Goal: Task Accomplishment & Management: Manage account settings

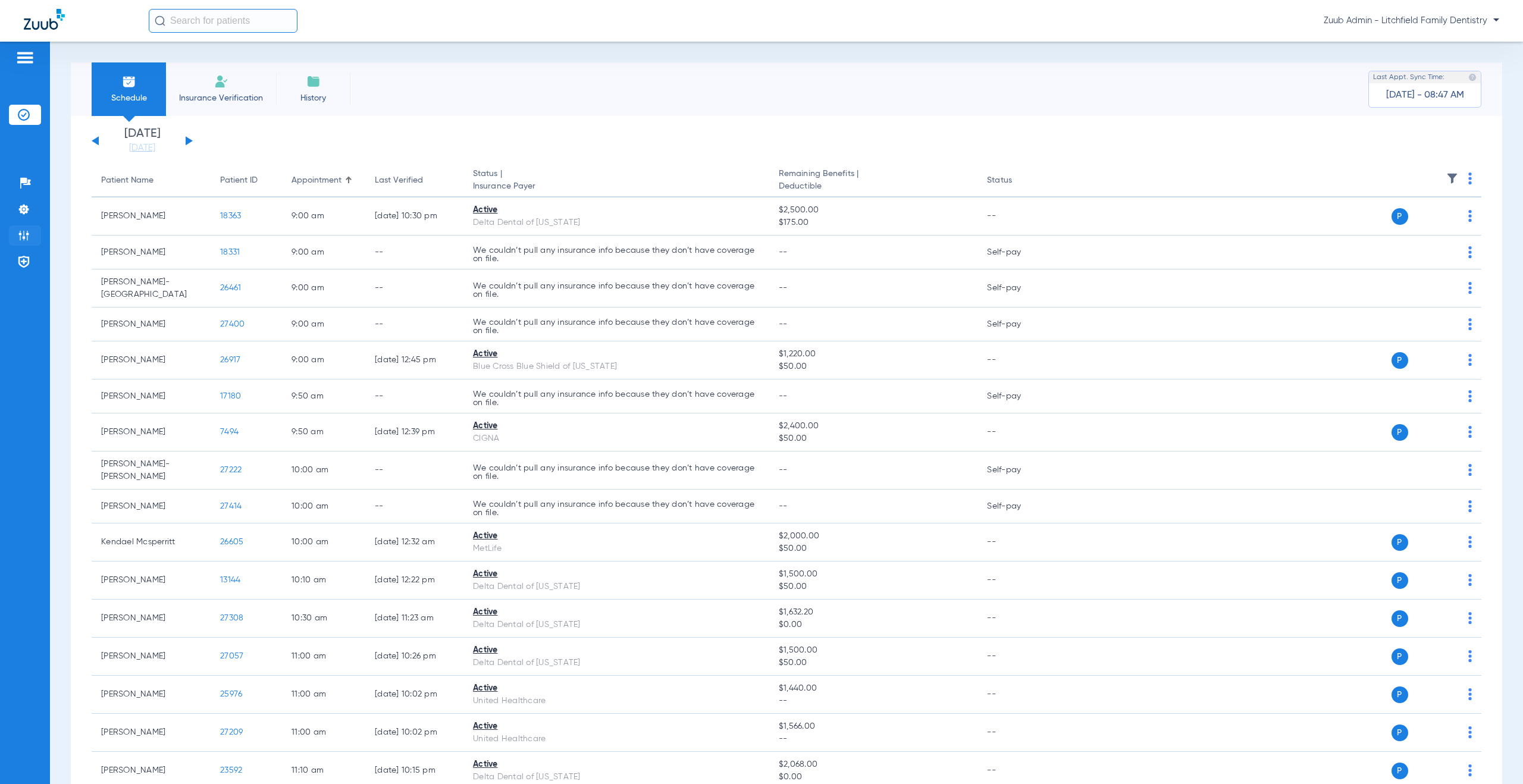
click at [31, 235] on li "Admin" at bounding box center [25, 235] width 32 height 20
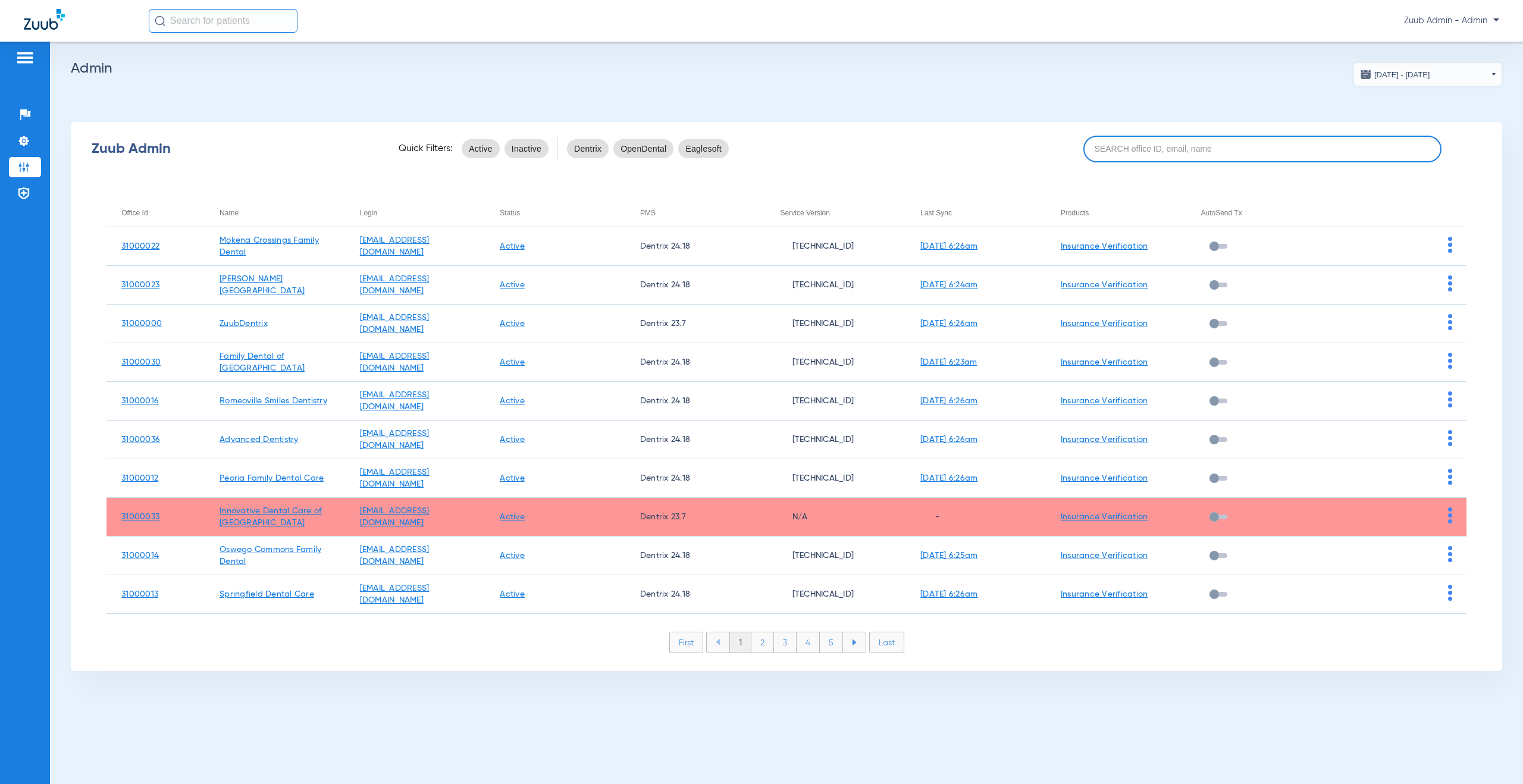
click at [1209, 147] on input at bounding box center [1263, 149] width 358 height 27
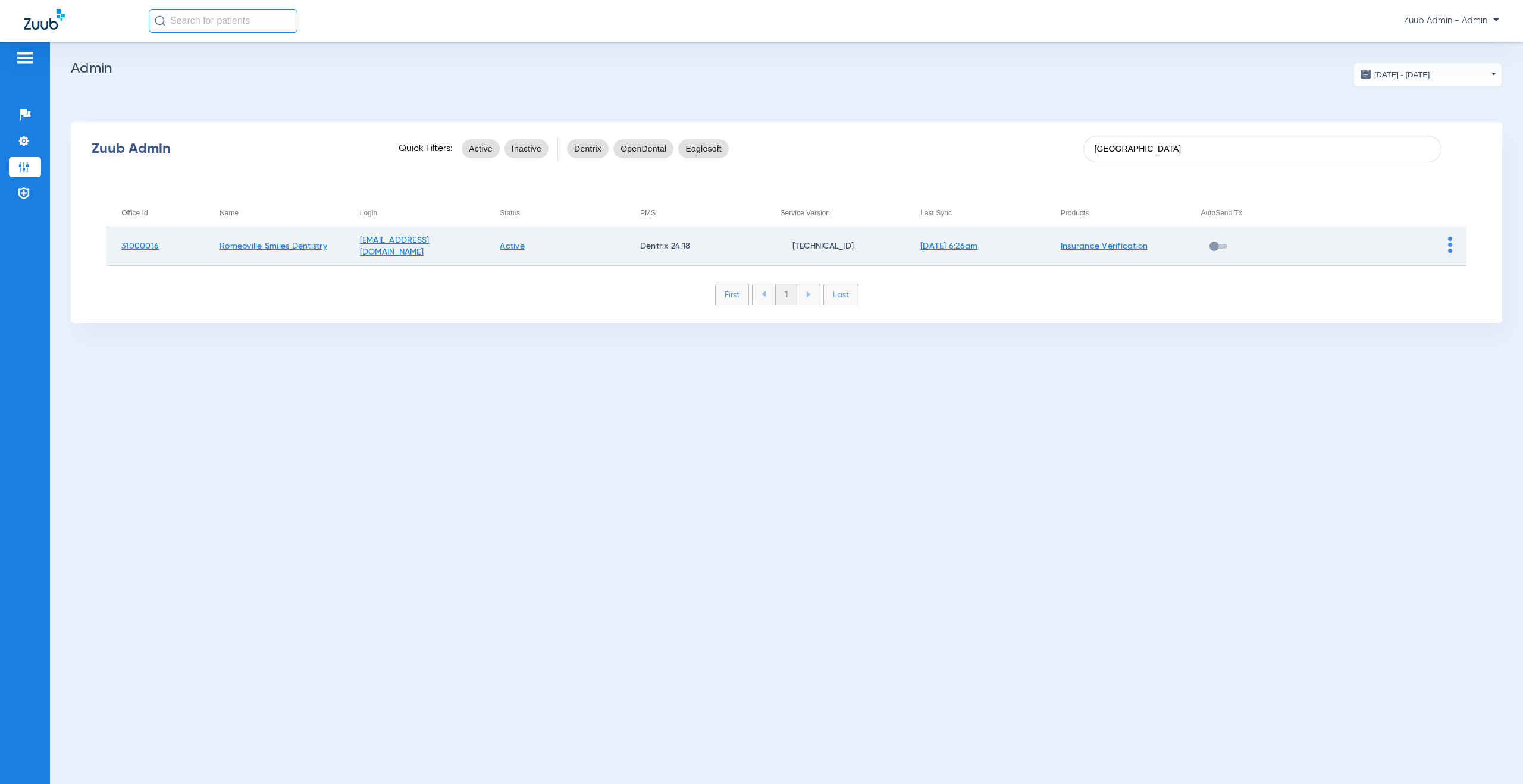
type input "[GEOGRAPHIC_DATA]"
click at [1449, 242] on img at bounding box center [1450, 244] width 4 height 16
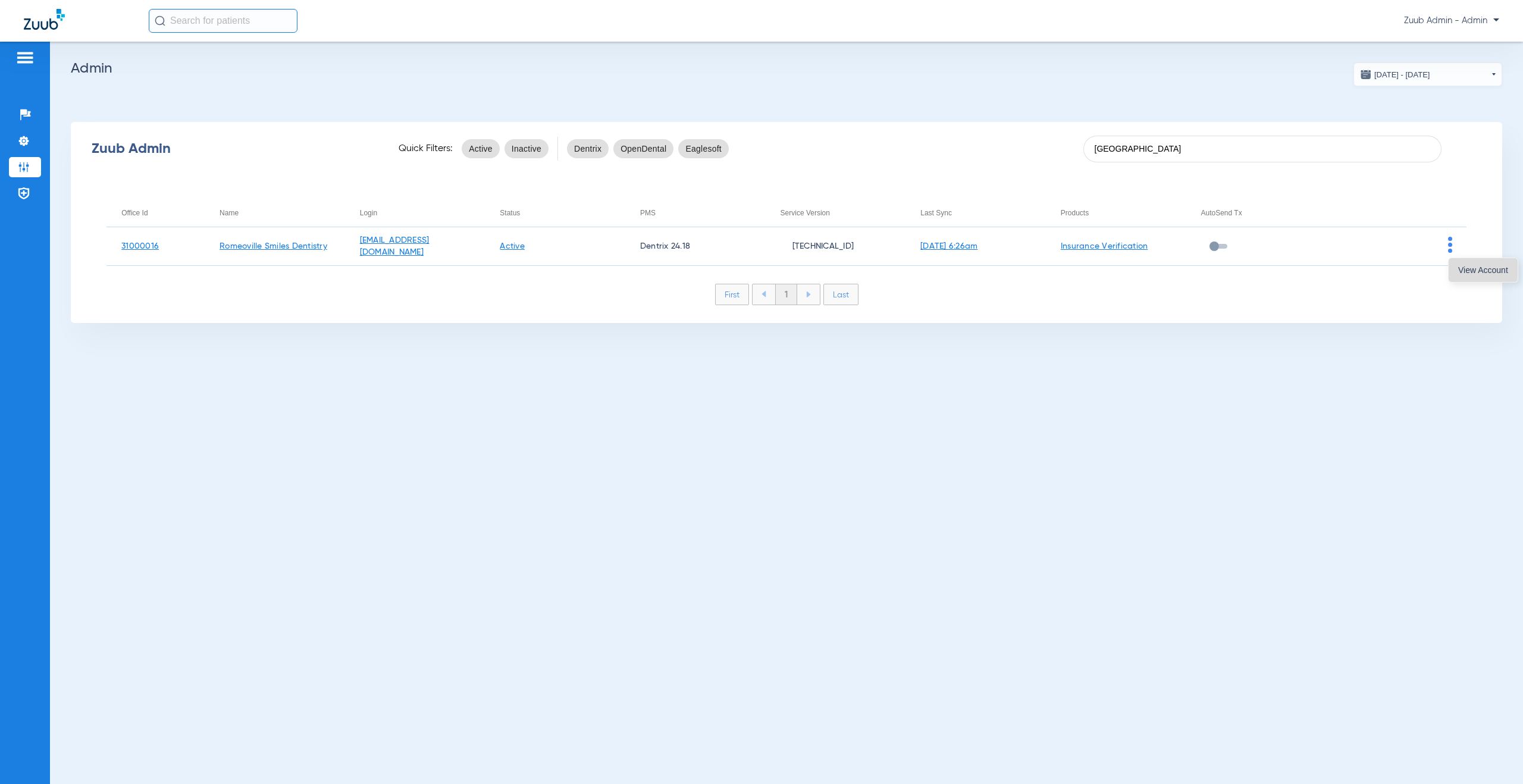
click at [1457, 268] on button "View Account" at bounding box center [1483, 270] width 69 height 24
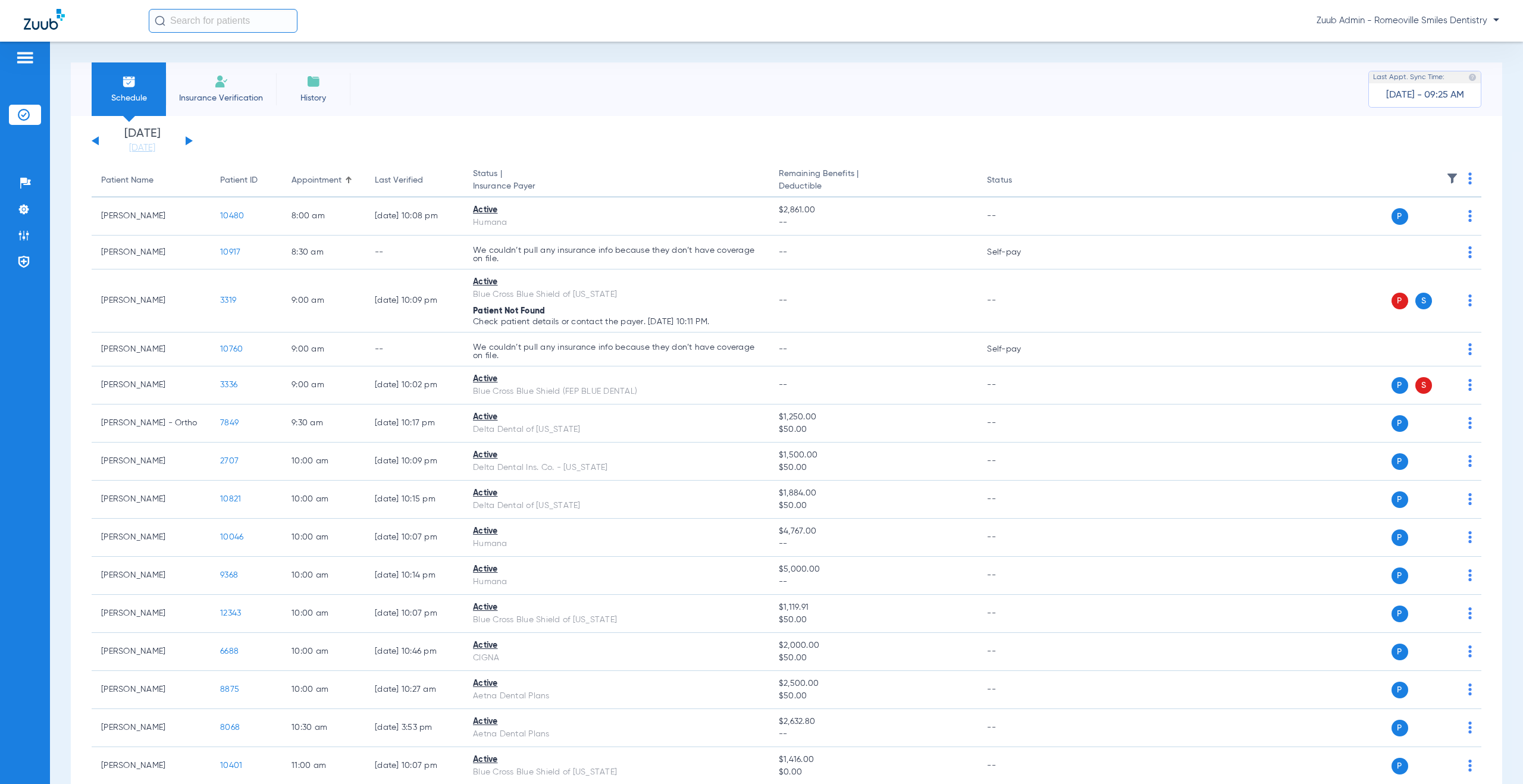
click at [214, 23] on input "text" at bounding box center [223, 21] width 149 height 24
drag, startPoint x: 221, startPoint y: 26, endPoint x: 156, endPoint y: 21, distance: 65.2
click at [156, 21] on div "hills" at bounding box center [223, 21] width 149 height 24
type input "h"
type input "c"
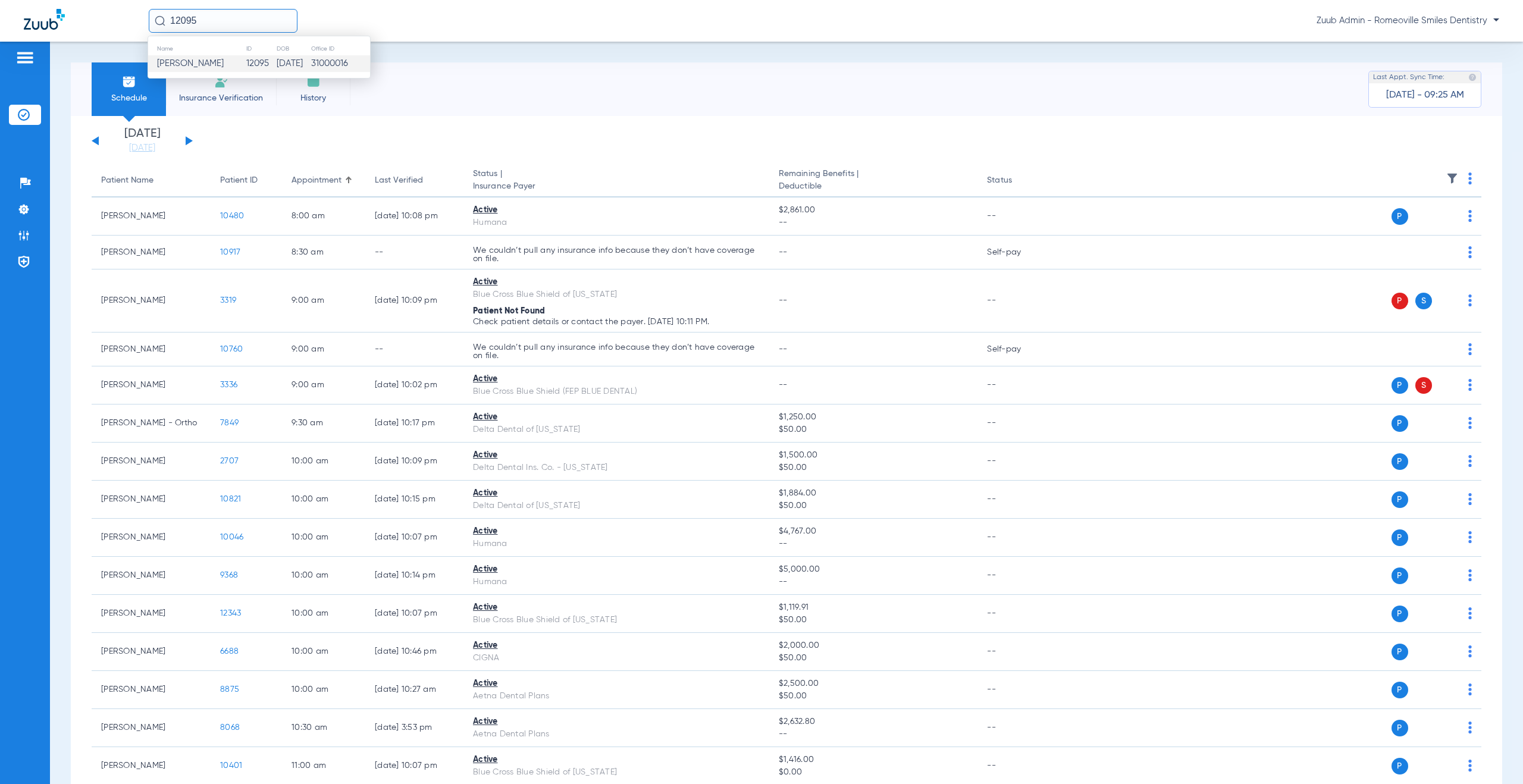
type input "12095"
click at [246, 61] on td "12095" at bounding box center [261, 63] width 31 height 17
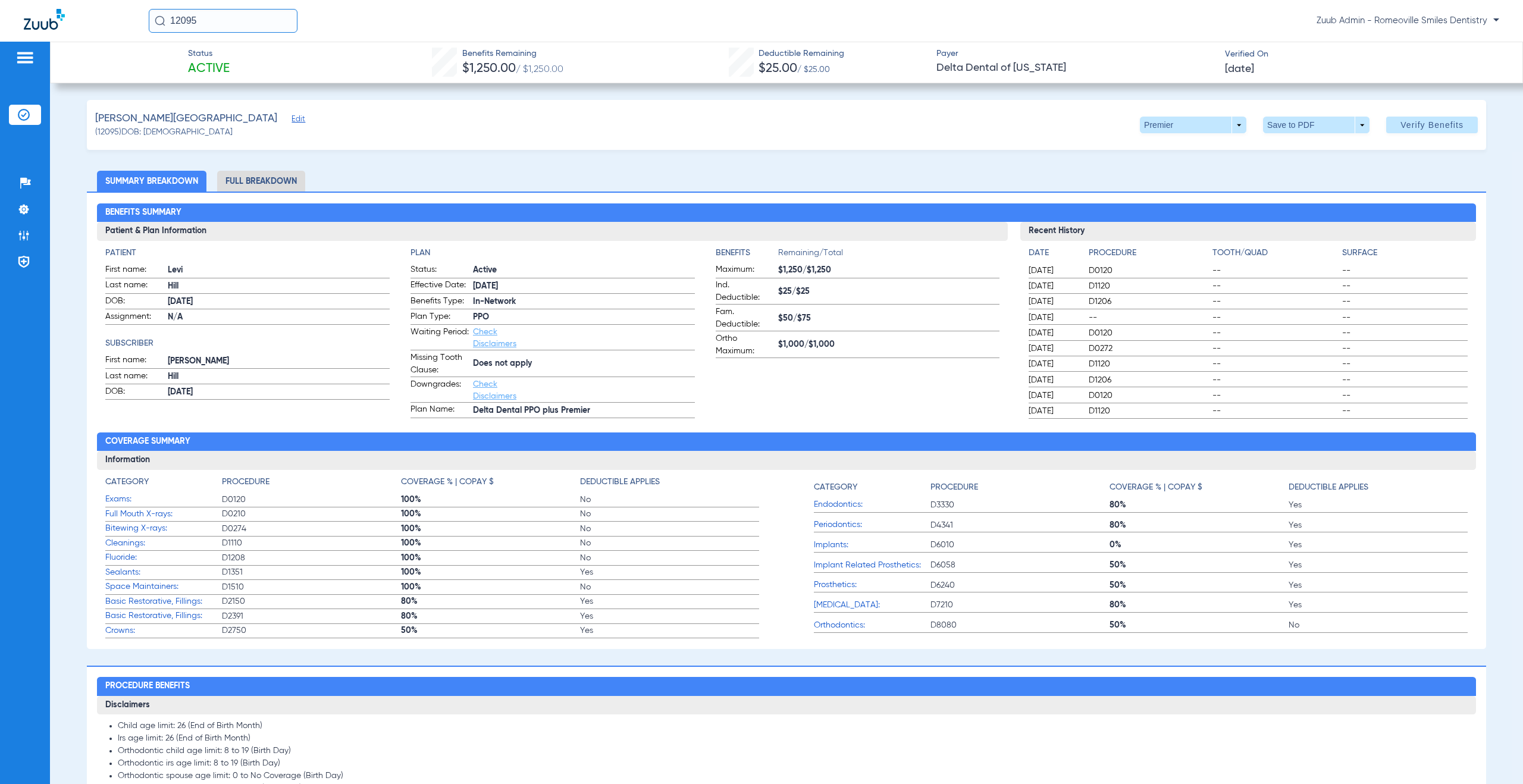
click at [292, 118] on span "Edit" at bounding box center [297, 120] width 10 height 11
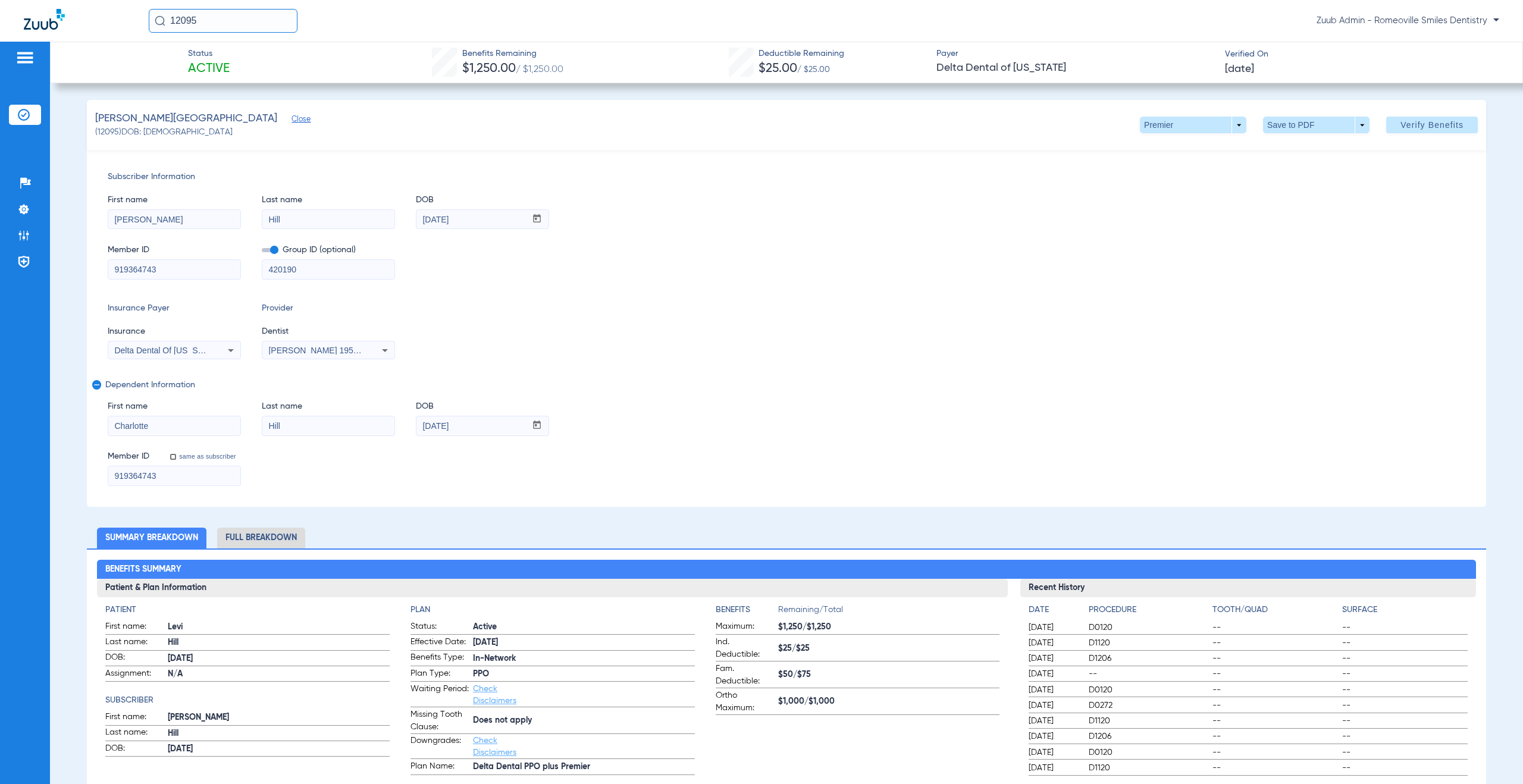
click at [268, 535] on li "Full Breakdown" at bounding box center [261, 538] width 88 height 21
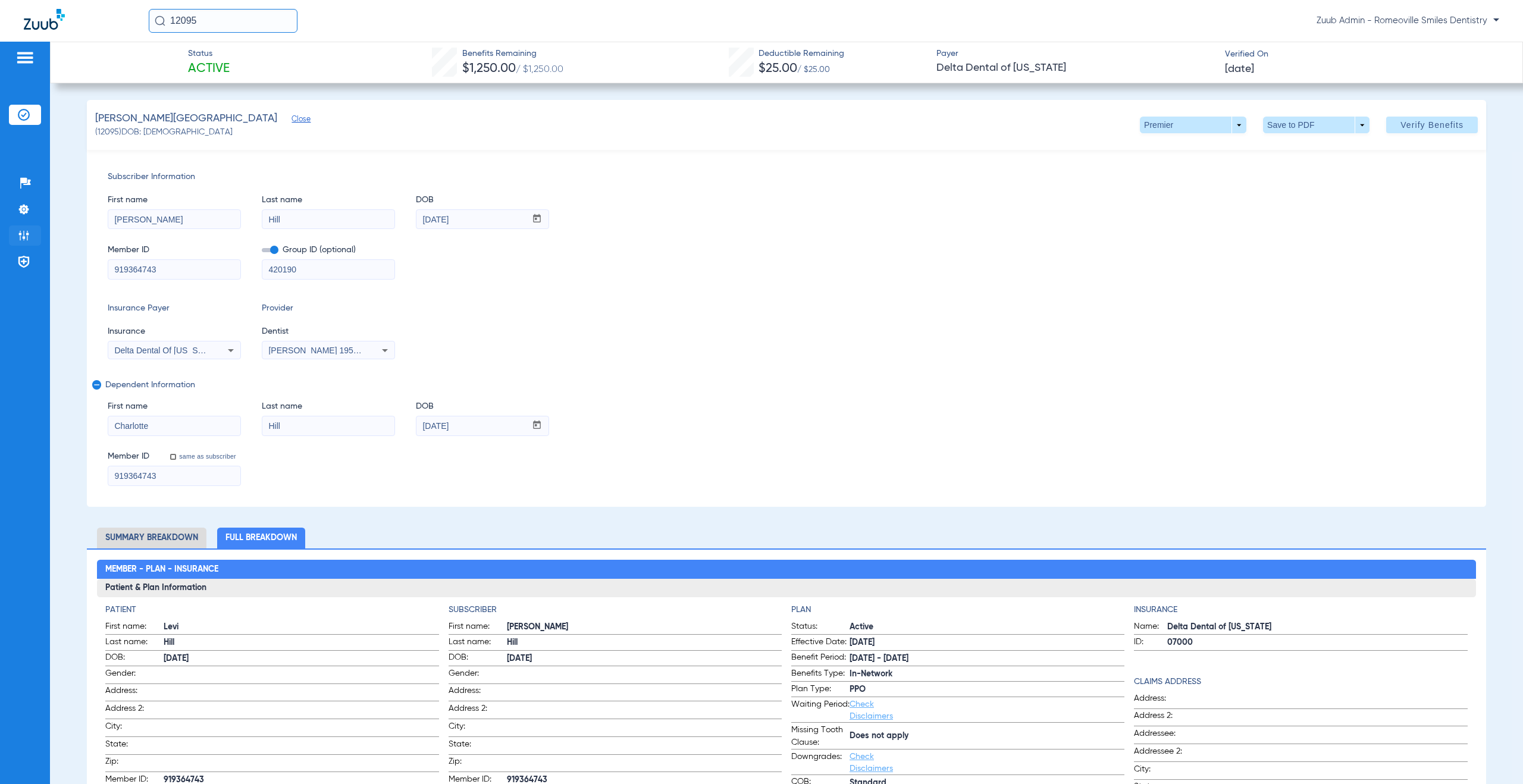
click at [26, 234] on img at bounding box center [23, 235] width 12 height 12
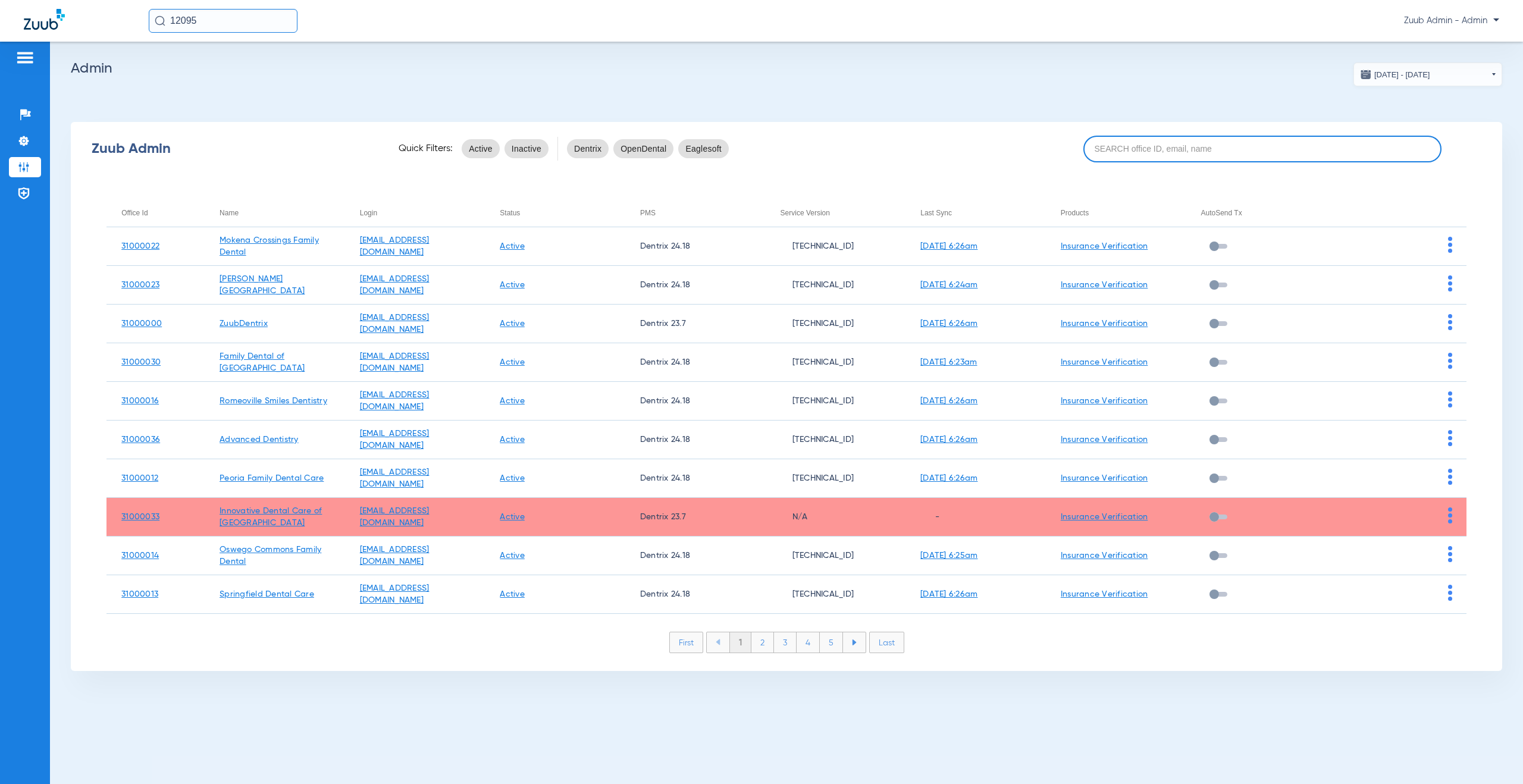
click at [1154, 151] on input at bounding box center [1263, 149] width 358 height 27
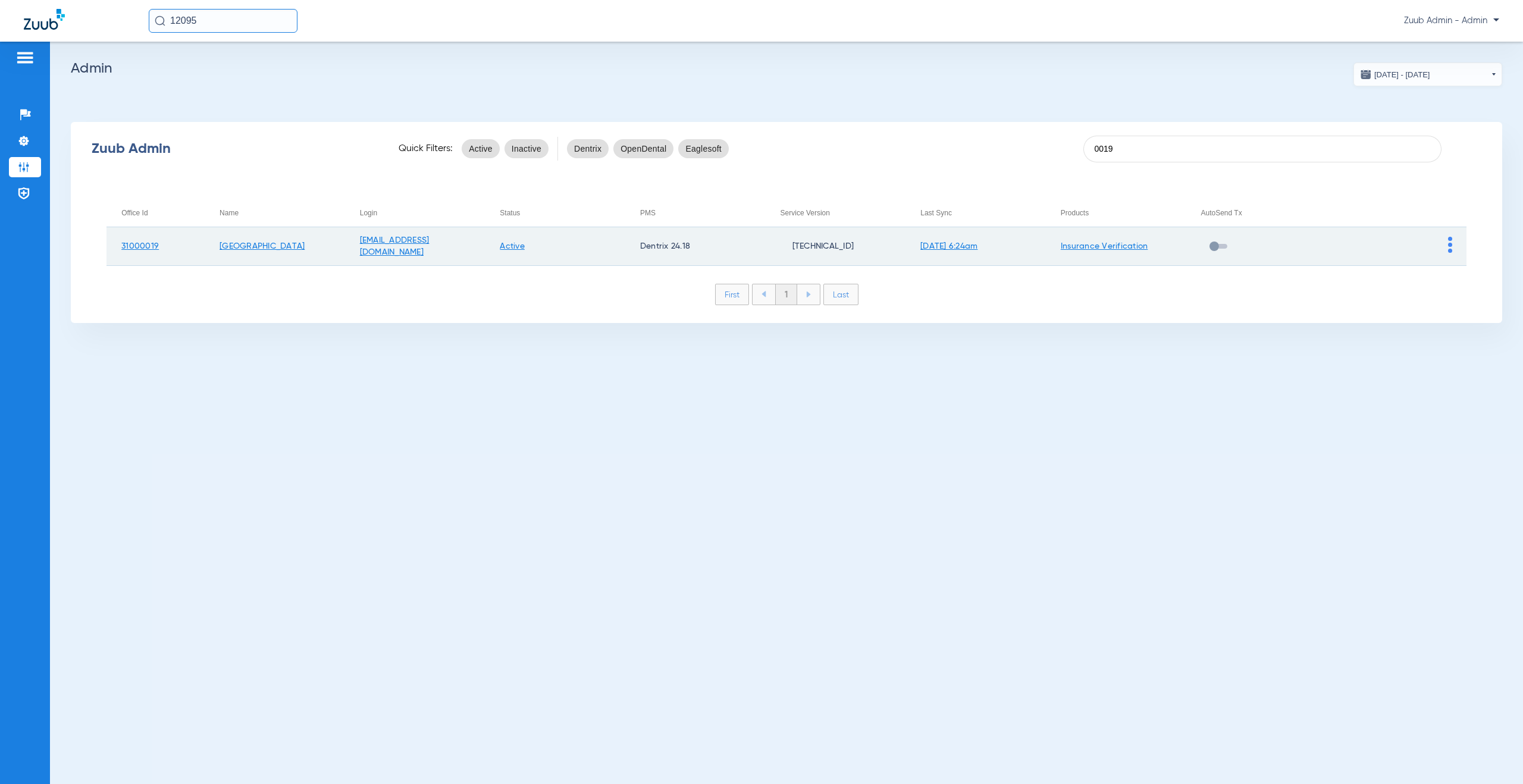
type input "0019"
drag, startPoint x: 341, startPoint y: 247, endPoint x: 111, endPoint y: 246, distance: 230.0
click at [111, 246] on tr "[GEOGRAPHIC_DATA] [EMAIL_ADDRESS][DOMAIN_NAME] Active Dentrix 24.18 [TECHNICAL_…" at bounding box center [786, 246] width 1360 height 39
copy tr "[GEOGRAPHIC_DATA]"
click at [1449, 244] on img at bounding box center [1450, 244] width 4 height 16
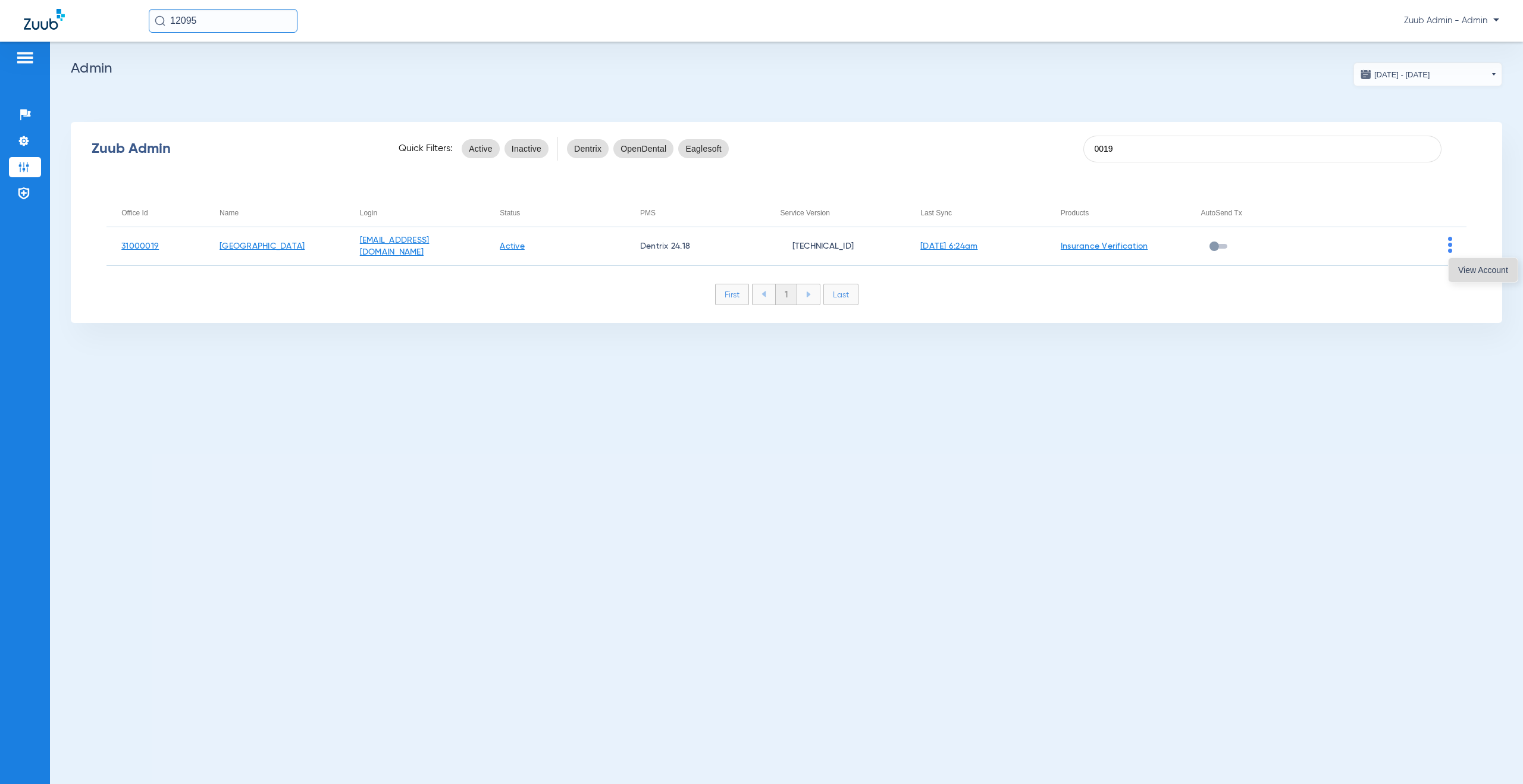
click at [1465, 268] on span "View Account" at bounding box center [1484, 270] width 50 height 9
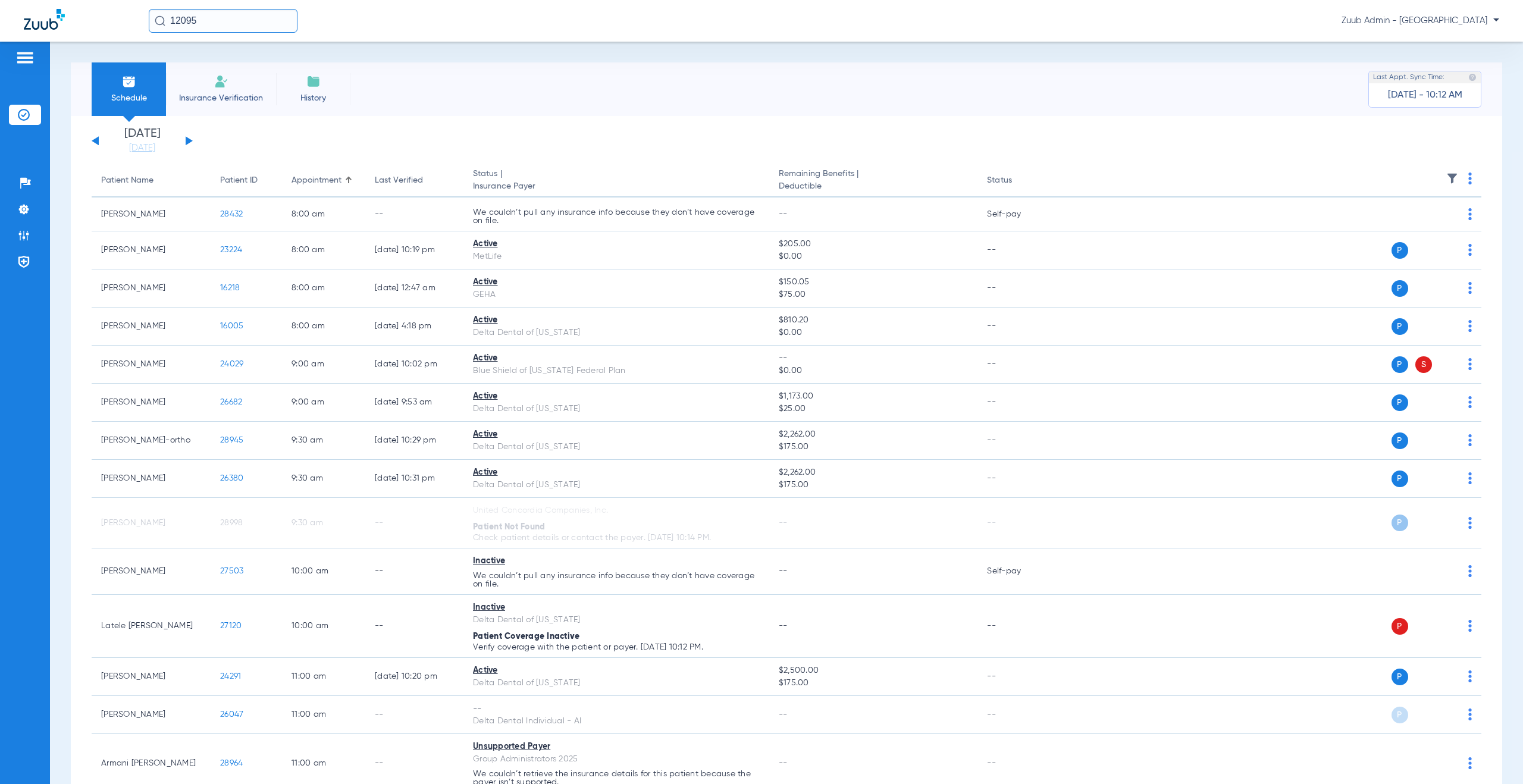
drag, startPoint x: 202, startPoint y: 20, endPoint x: 149, endPoint y: 14, distance: 53.3
click at [149, 14] on input "12095" at bounding box center [223, 21] width 149 height 24
type input "28869"
click at [210, 67] on span "[PERSON_NAME]" at bounding box center [190, 63] width 67 height 9
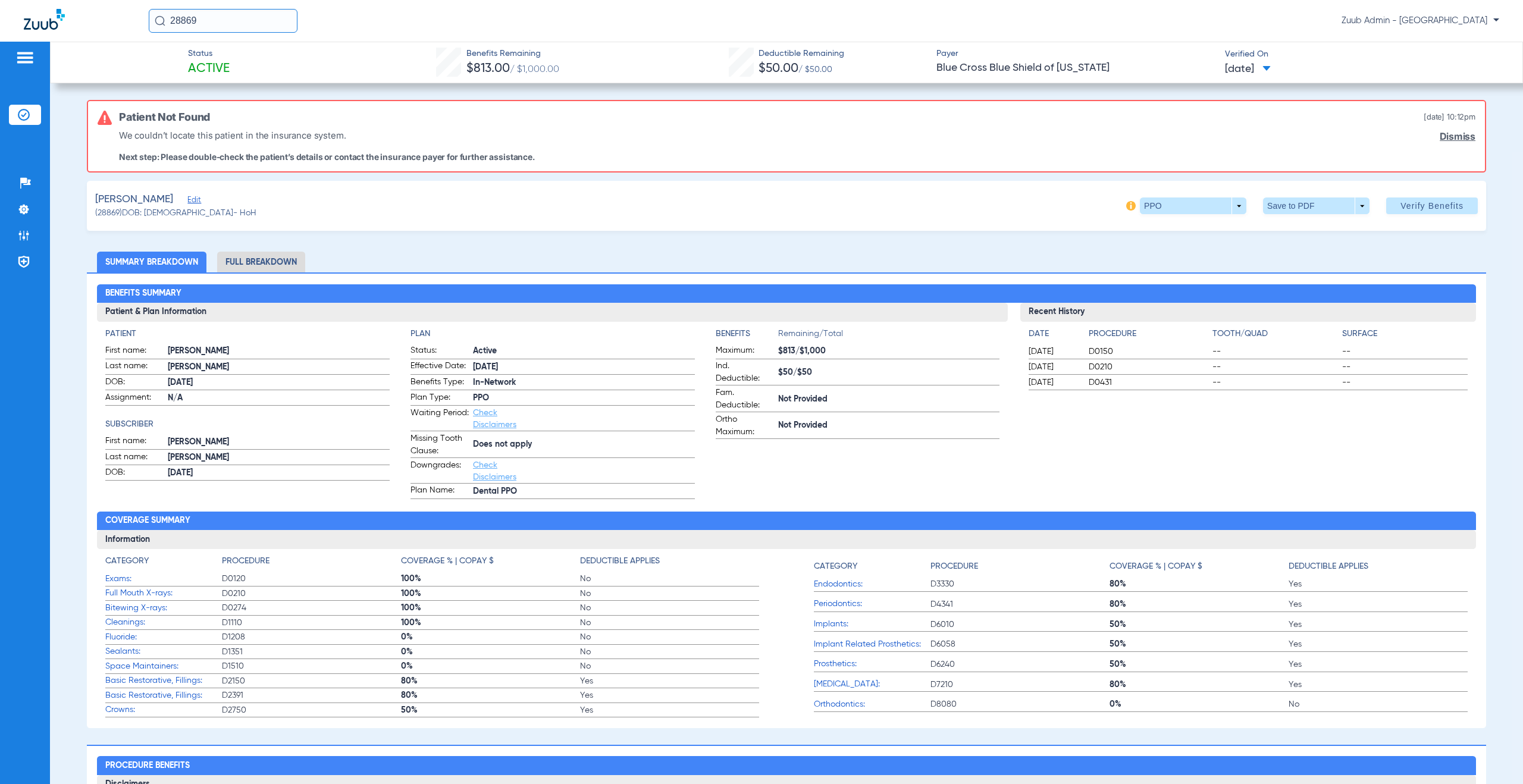
click at [188, 197] on span "Edit" at bounding box center [192, 201] width 10 height 11
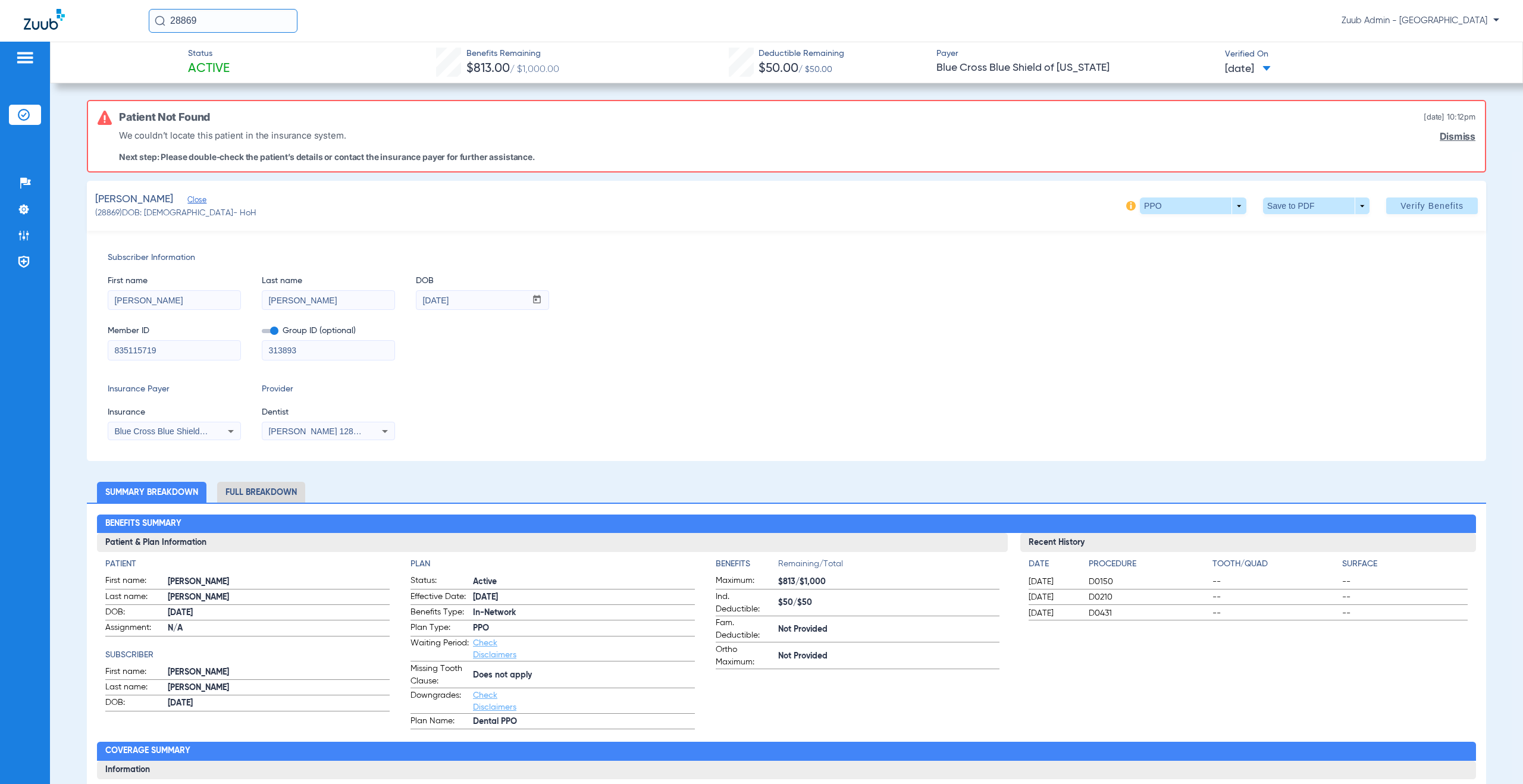
drag, startPoint x: 178, startPoint y: 350, endPoint x: 112, endPoint y: 346, distance: 66.1
click at [112, 346] on input "835115719" at bounding box center [175, 350] width 132 height 19
drag, startPoint x: 480, startPoint y: 300, endPoint x: 416, endPoint y: 297, distance: 64.1
click at [417, 297] on input "[DATE]" at bounding box center [471, 300] width 110 height 19
click at [134, 222] on div "[PERSON_NAME] (28869) DOB: [DEMOGRAPHIC_DATA] - HoH PPO arrow_drop_down Save to…" at bounding box center [786, 206] width 1399 height 50
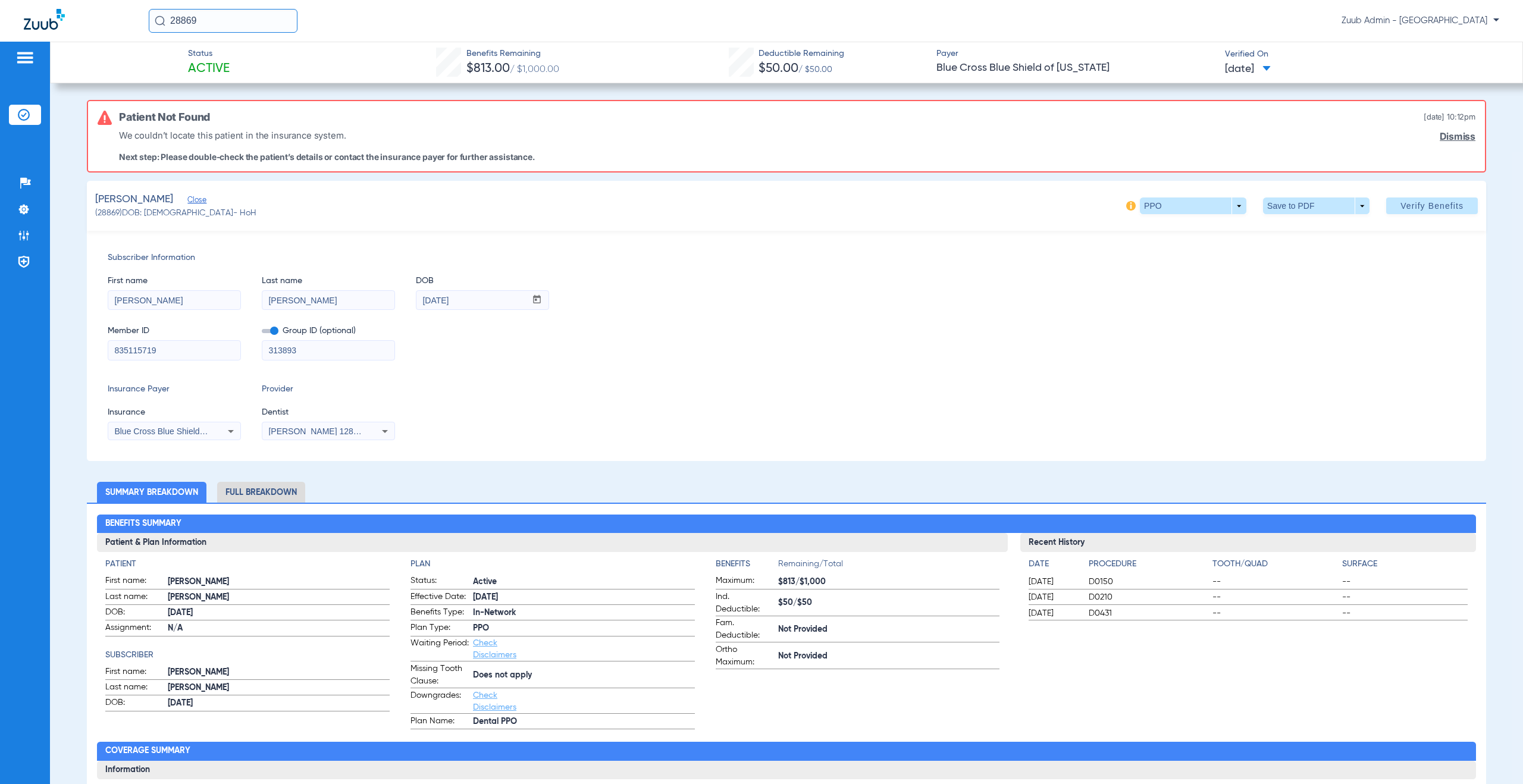
drag, startPoint x: 120, startPoint y: 213, endPoint x: 89, endPoint y: 195, distance: 35.8
click at [89, 195] on div "[PERSON_NAME] (28869) DOB: [DEMOGRAPHIC_DATA] - HoH PPO arrow_drop_down Save to…" at bounding box center [786, 206] width 1399 height 50
copy app-member-summary "[PERSON_NAME] (28869"
click at [19, 236] on img at bounding box center [23, 235] width 12 height 12
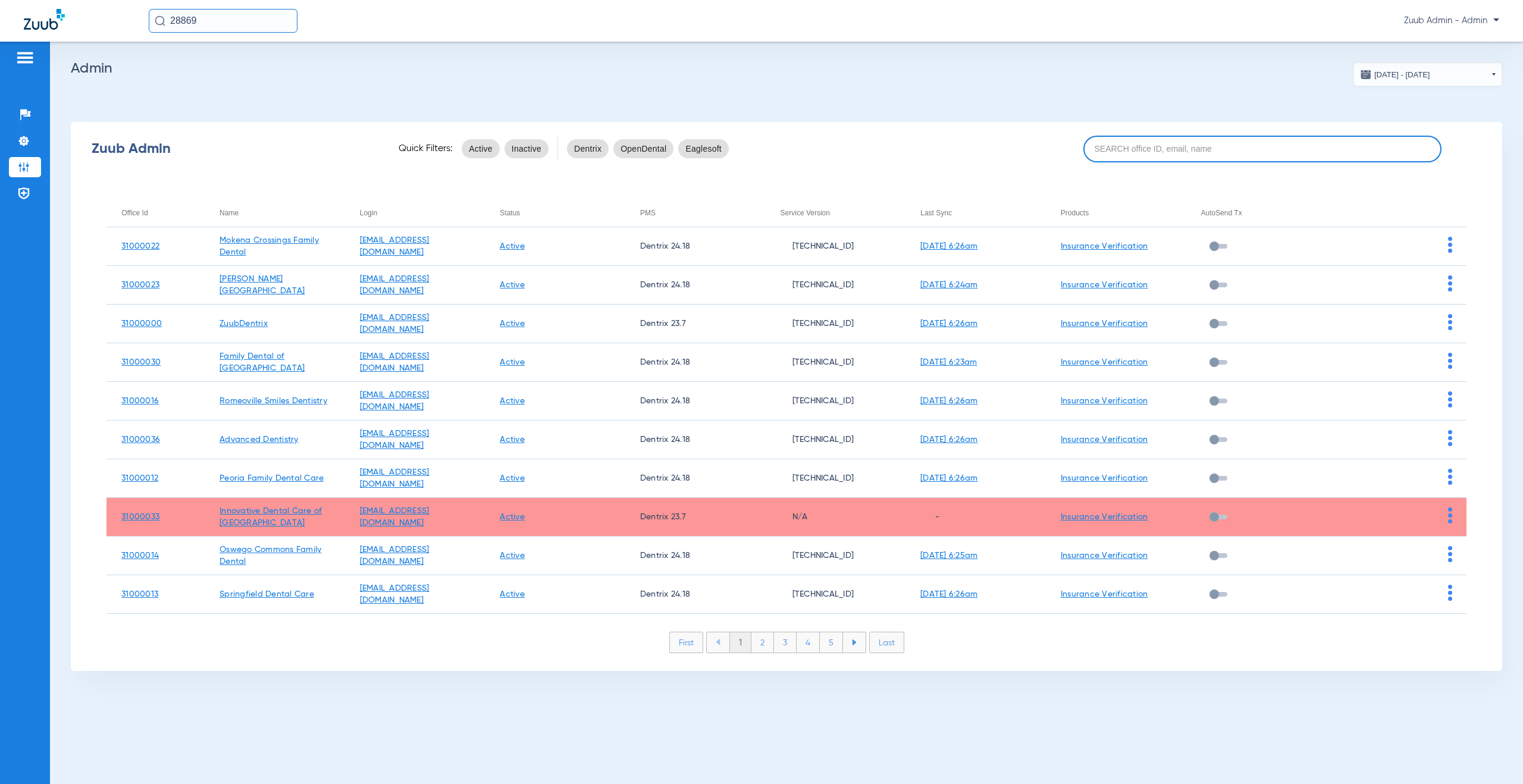
click at [1126, 146] on input at bounding box center [1263, 149] width 358 height 27
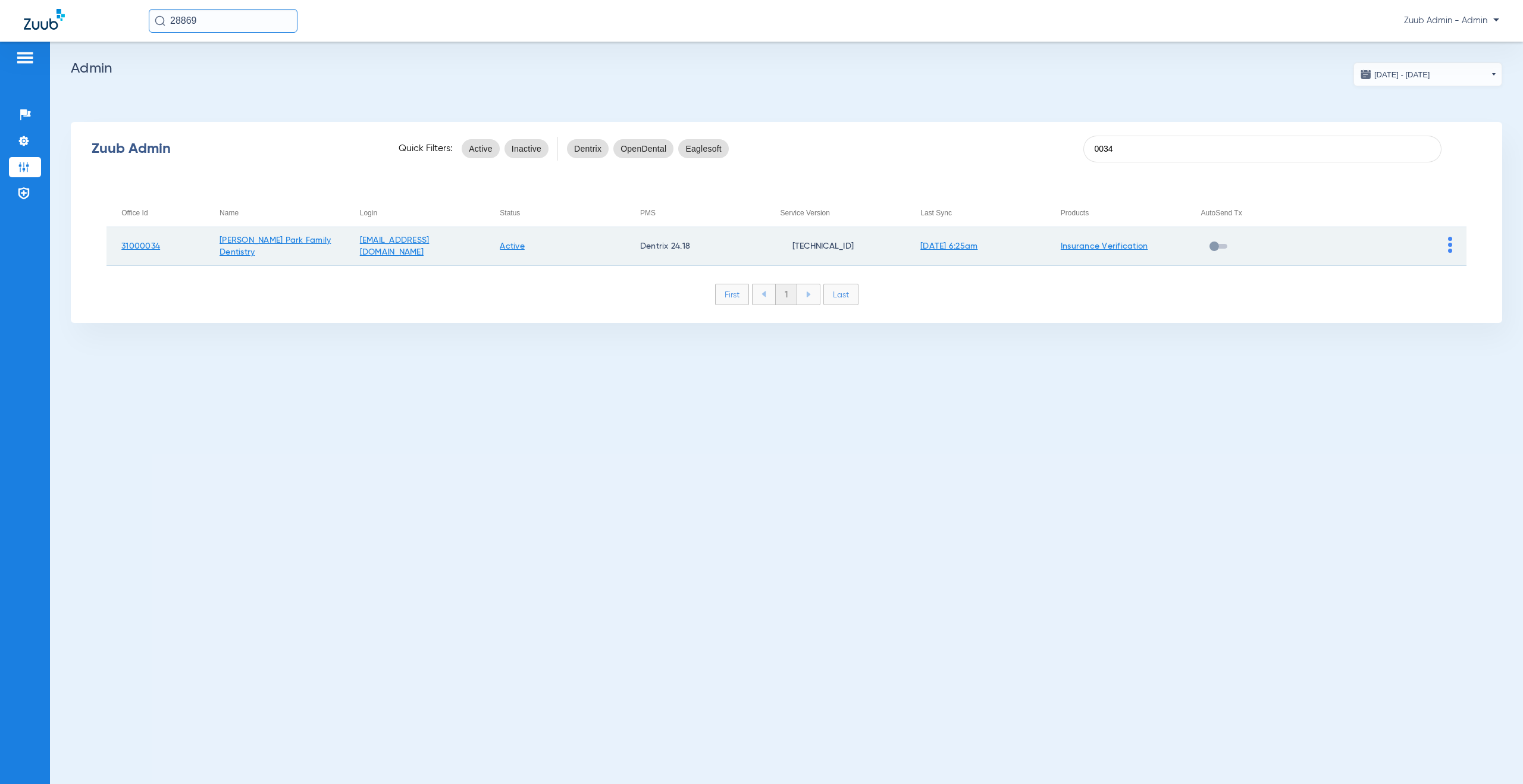
type input "0034"
click at [1449, 246] on img at bounding box center [1450, 244] width 4 height 16
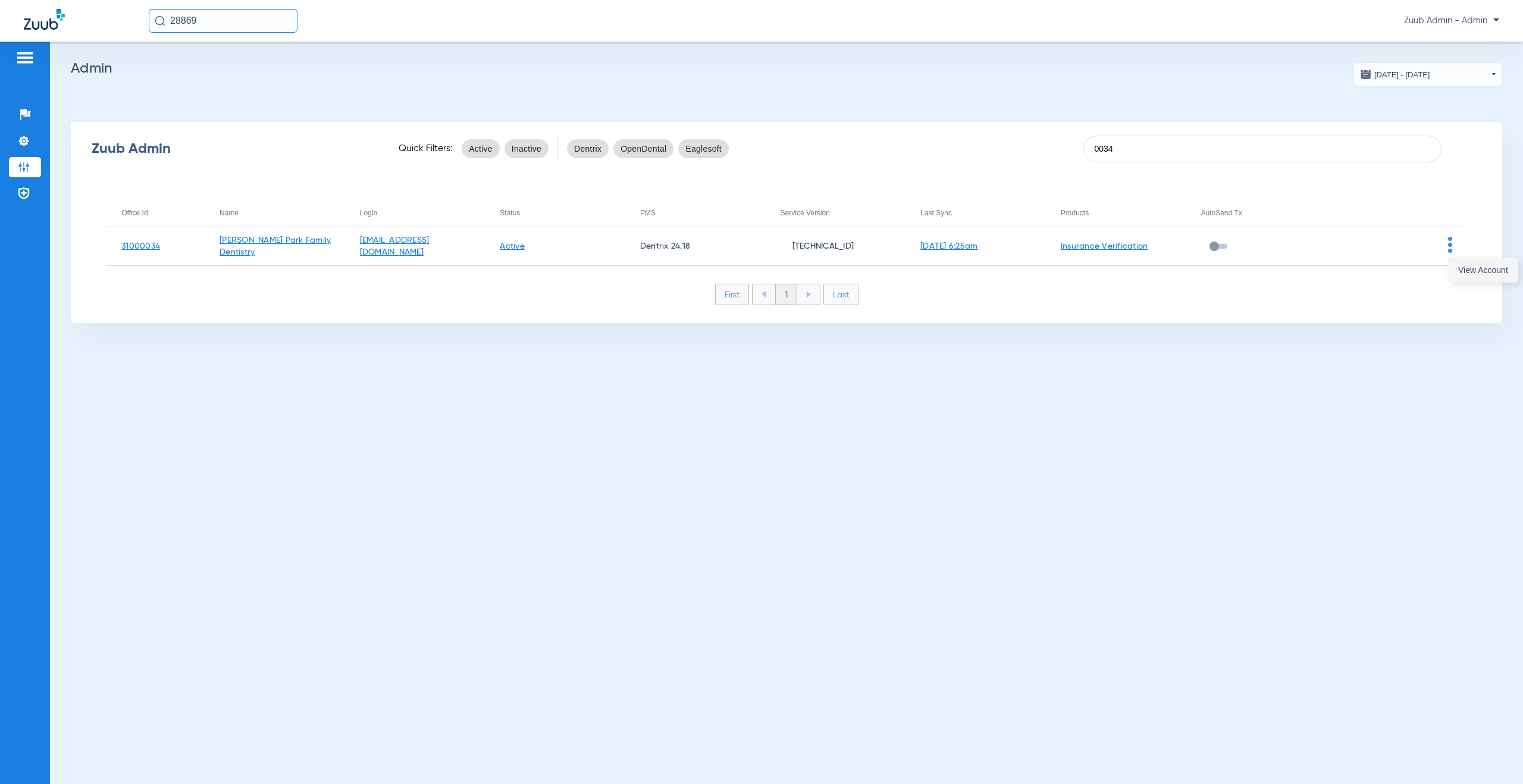
click at [1456, 272] on button "View Account" at bounding box center [1483, 270] width 69 height 24
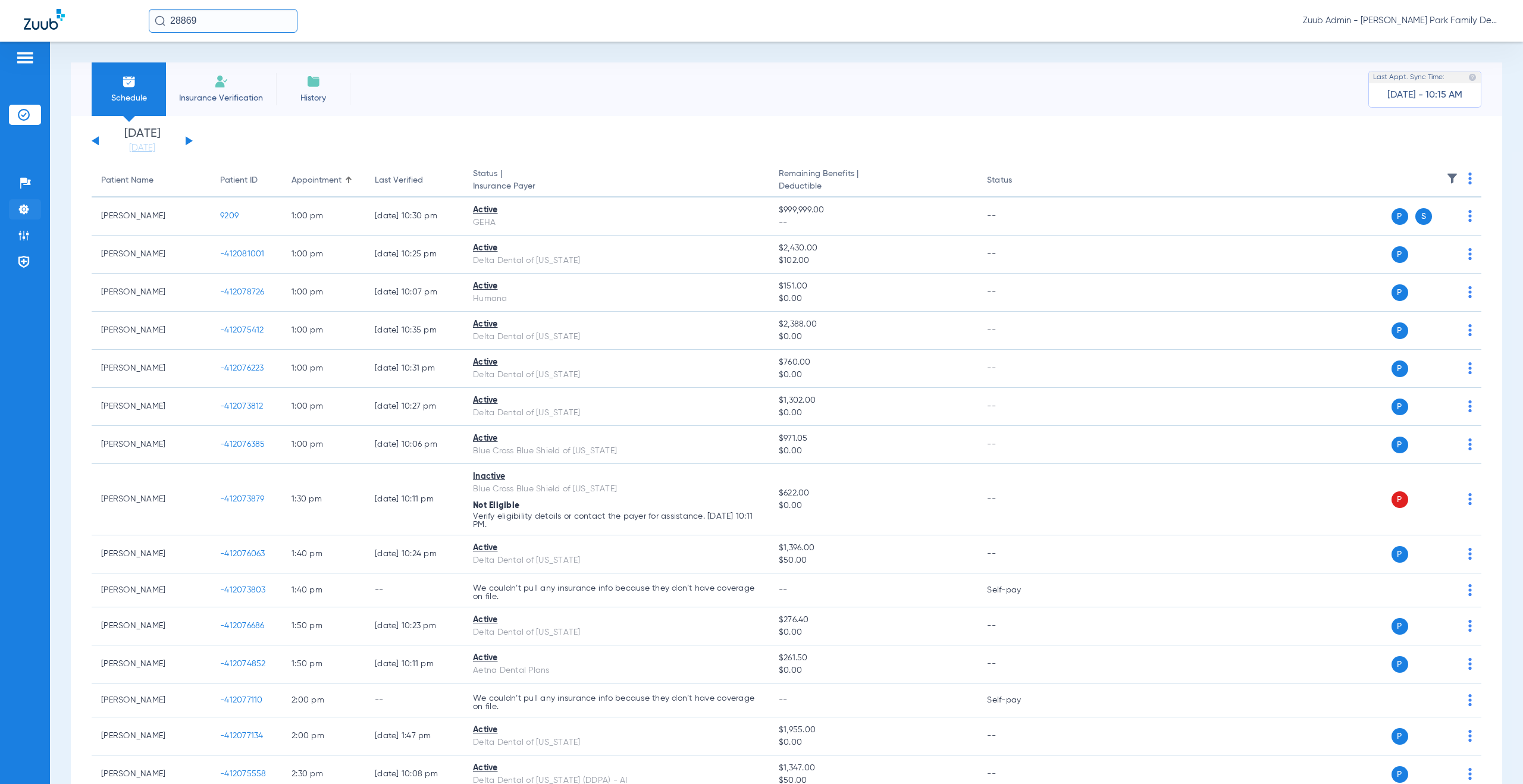
click at [21, 206] on img at bounding box center [23, 209] width 12 height 12
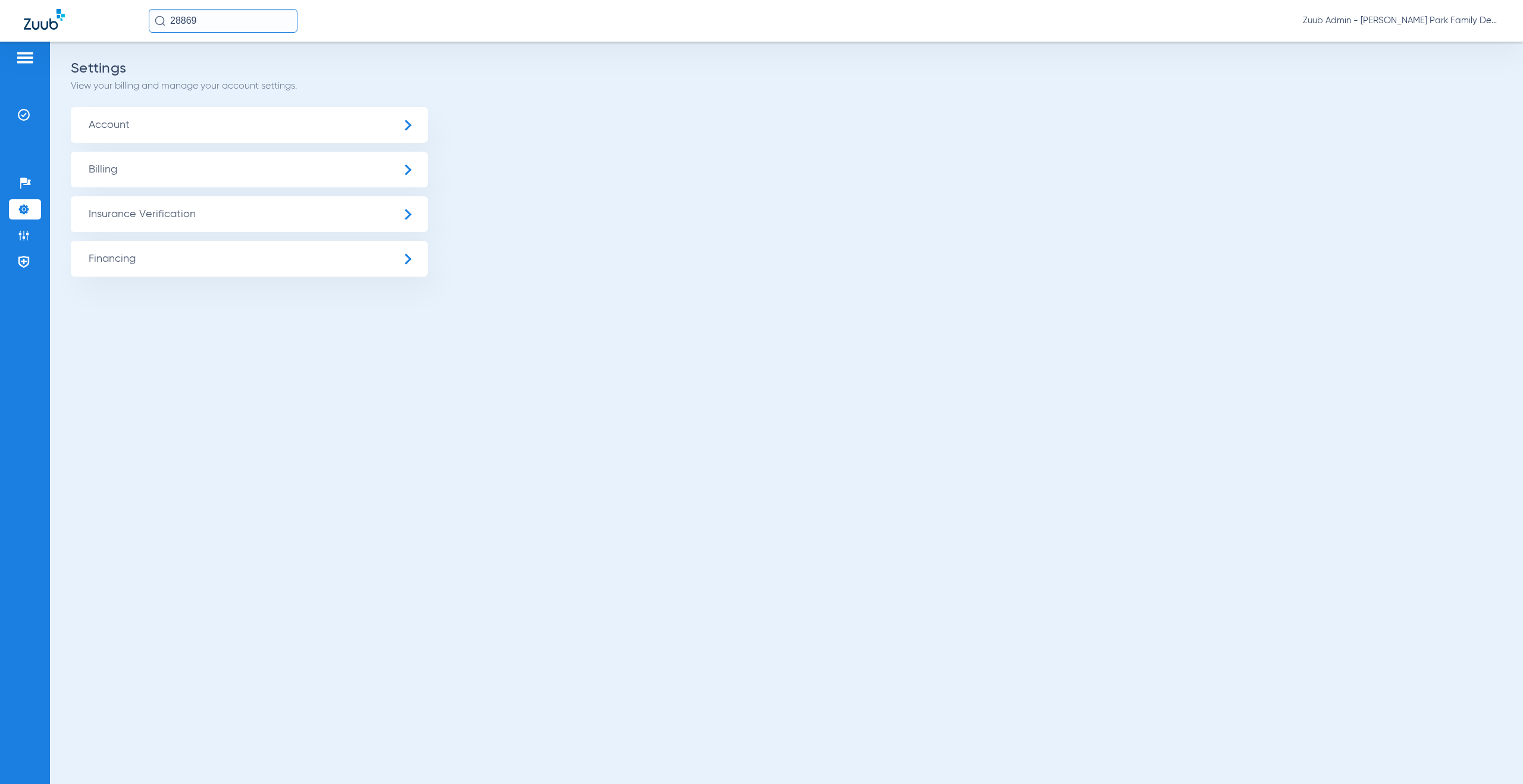
click at [194, 125] on span "Account" at bounding box center [249, 125] width 357 height 36
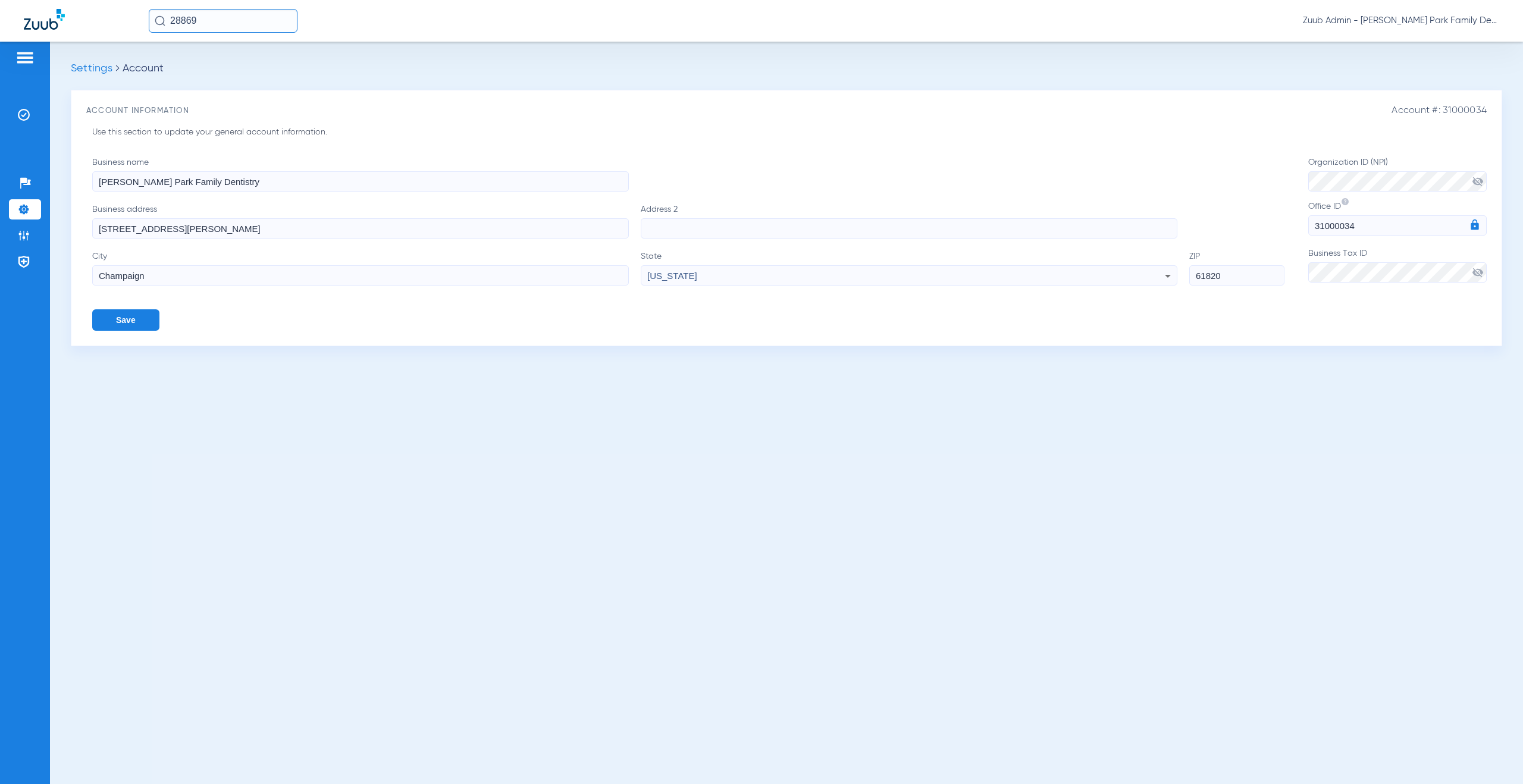
drag, startPoint x: 230, startPoint y: 183, endPoint x: 77, endPoint y: 173, distance: 153.3
click at [77, 173] on div "Account #: 31000034 Account Information Use this section to update your general…" at bounding box center [787, 218] width 1432 height 256
click at [25, 115] on img at bounding box center [23, 115] width 12 height 12
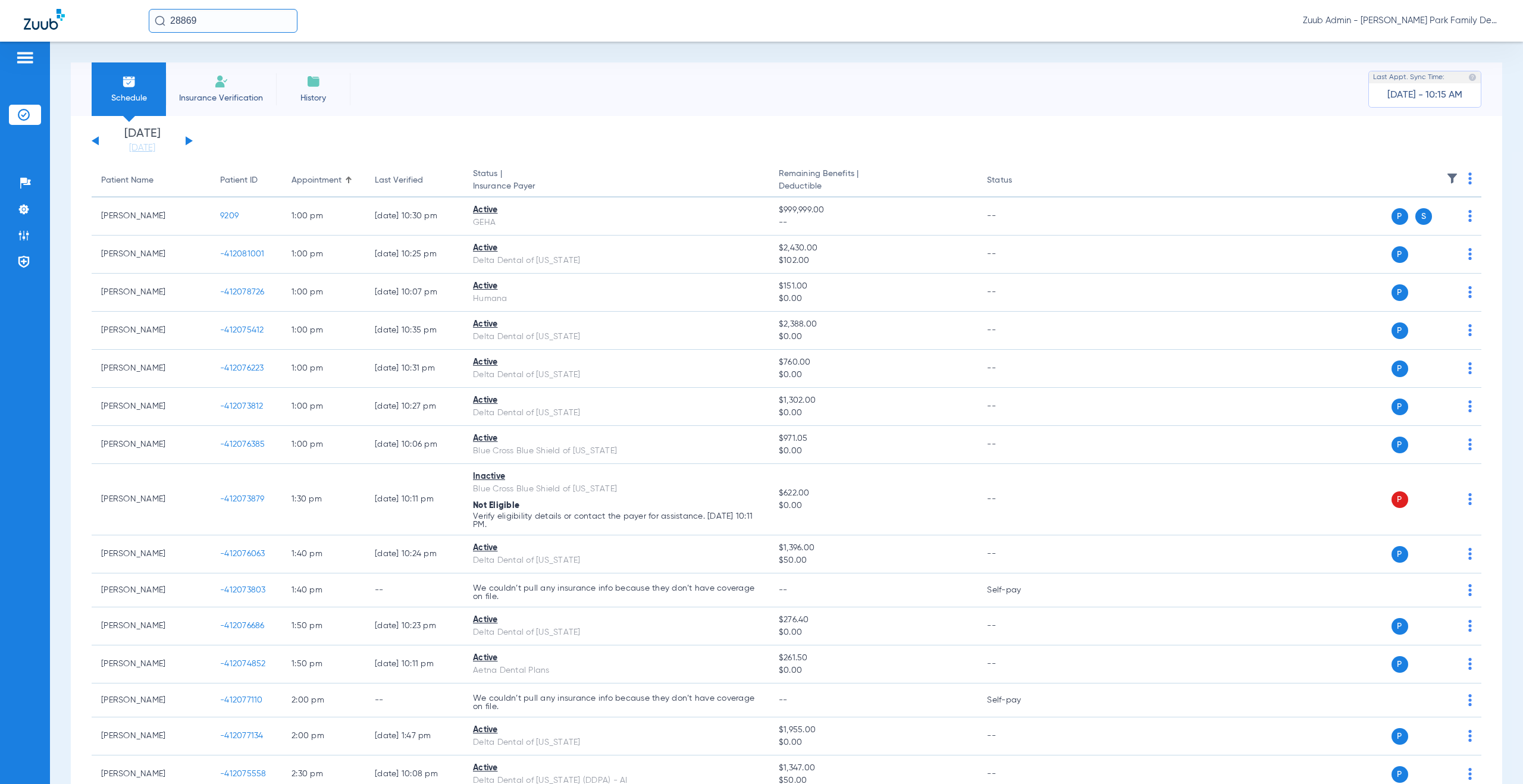
drag, startPoint x: 210, startPoint y: 25, endPoint x: 167, endPoint y: 19, distance: 43.4
click at [167, 19] on input "28869" at bounding box center [223, 21] width 149 height 24
click at [239, 61] on td "-412075260" at bounding box center [259, 63] width 53 height 17
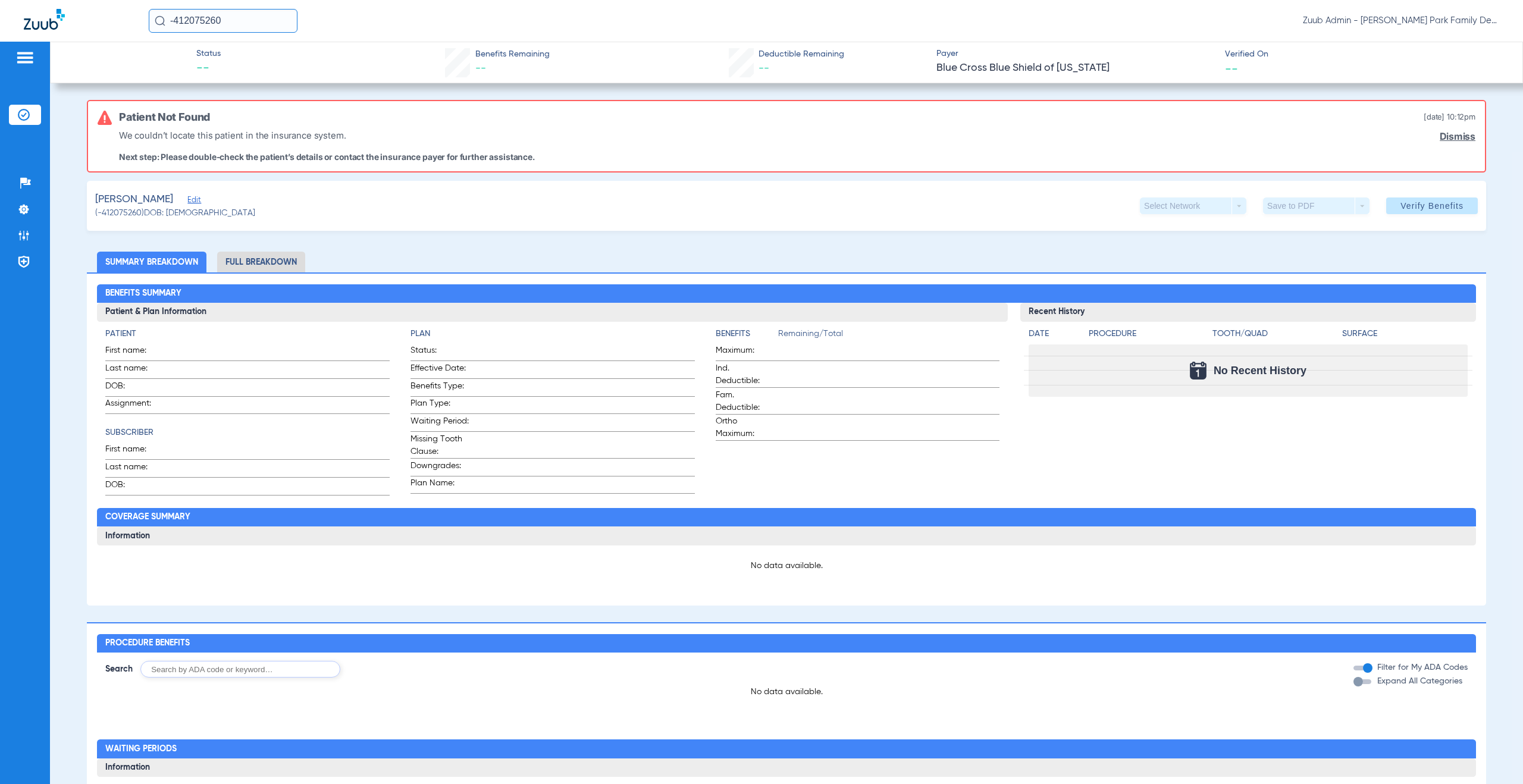
click at [215, 200] on div "[PERSON_NAME] (-412075260) DOB: [DEMOGRAPHIC_DATA] Select Network arrow_drop_do…" at bounding box center [786, 206] width 1399 height 50
click at [198, 197] on span "Edit" at bounding box center [192, 201] width 10 height 11
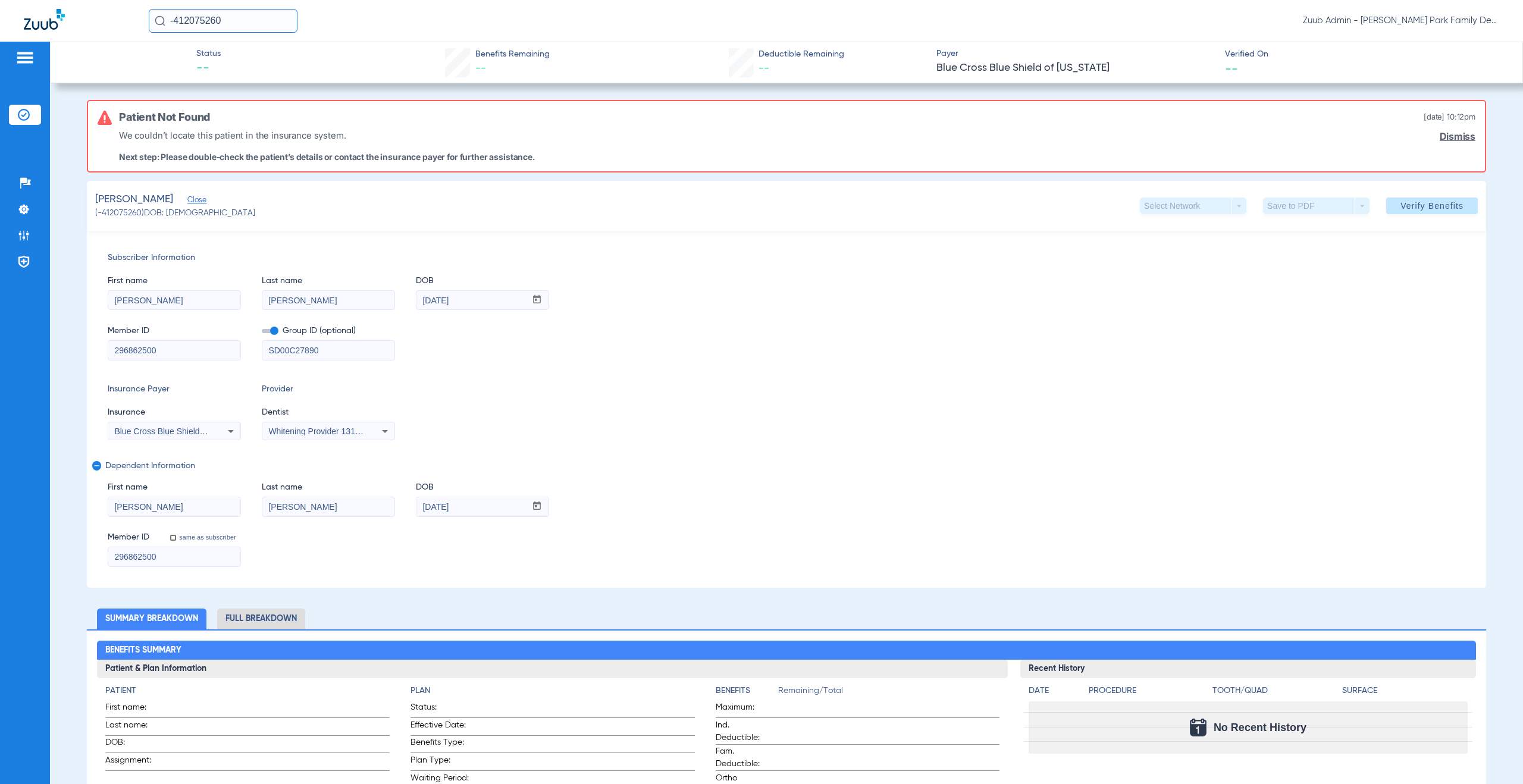
drag, startPoint x: 140, startPoint y: 352, endPoint x: 97, endPoint y: 346, distance: 43.4
click at [97, 346] on div "Subscriber Information First name [PERSON_NAME] Last name [PERSON_NAME] DOB mm …" at bounding box center [786, 409] width 1399 height 357
drag, startPoint x: 132, startPoint y: 558, endPoint x: 90, endPoint y: 557, distance: 42.0
click at [90, 557] on div "Subscriber Information First name [PERSON_NAME] Last name [PERSON_NAME] DOB mm …" at bounding box center [786, 409] width 1399 height 357
drag, startPoint x: 472, startPoint y: 507, endPoint x: 408, endPoint y: 503, distance: 64.1
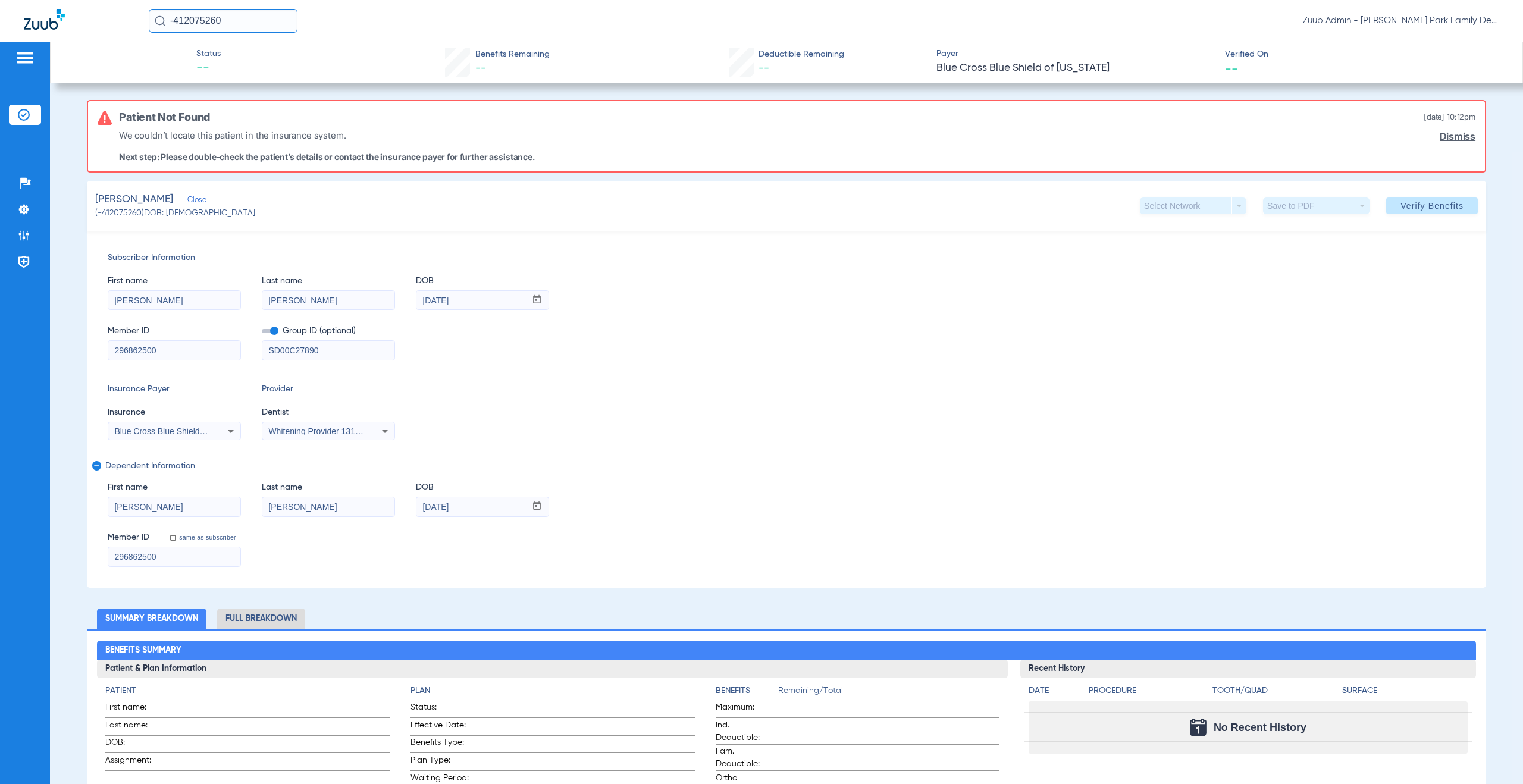
click at [408, 503] on div "First name [PERSON_NAME] name [PERSON_NAME] mm / dd / yyyy [DATE]" at bounding box center [787, 493] width 1358 height 46
drag, startPoint x: 231, startPoint y: 21, endPoint x: 171, endPoint y: 13, distance: 60.5
click at [171, 13] on input "-412075260" at bounding box center [223, 21] width 149 height 24
click at [257, 19] on input "-412075260" at bounding box center [223, 21] width 149 height 24
type input "-412075261"
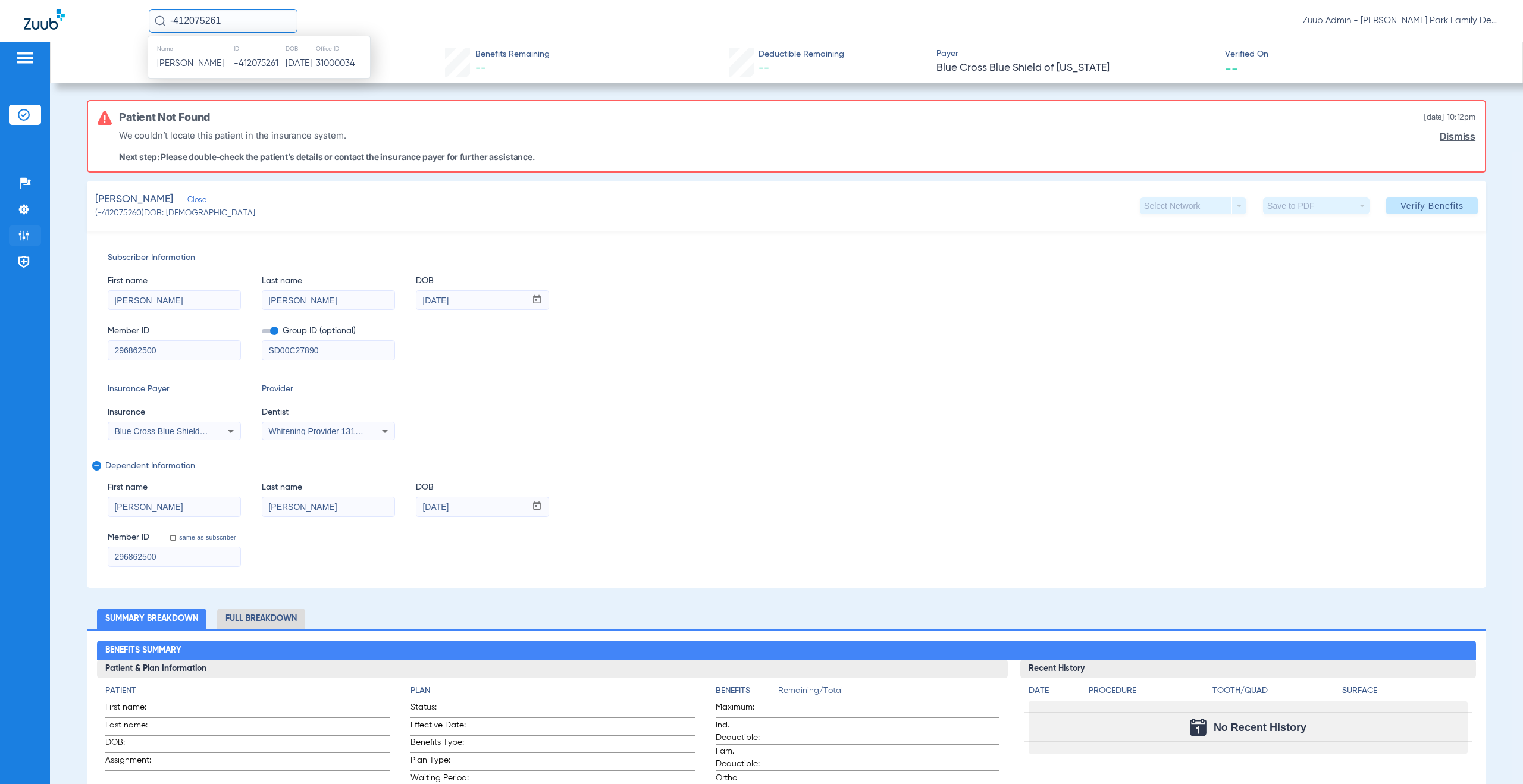
click at [26, 233] on img at bounding box center [23, 235] width 12 height 12
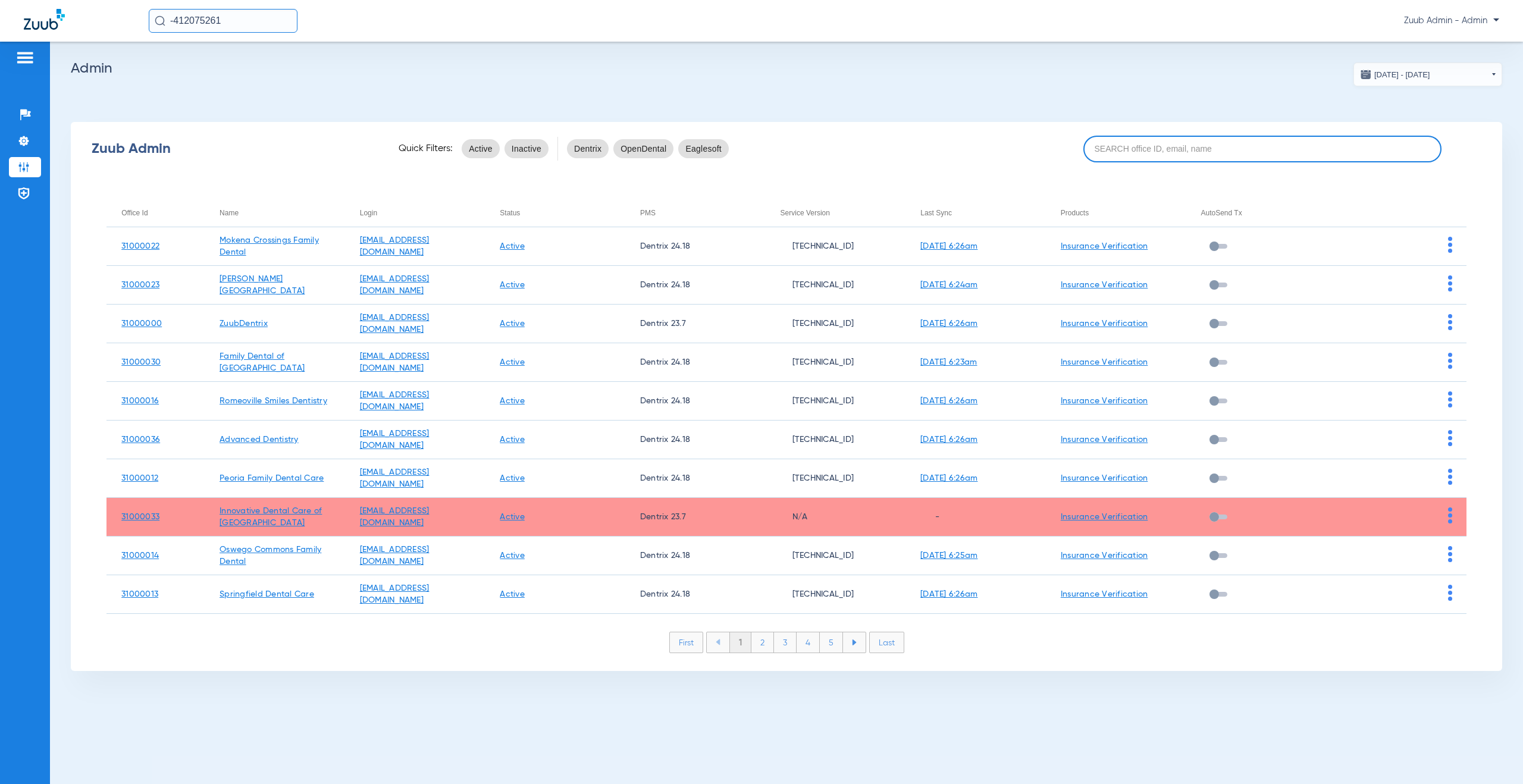
click at [1166, 159] on input at bounding box center [1263, 149] width 358 height 27
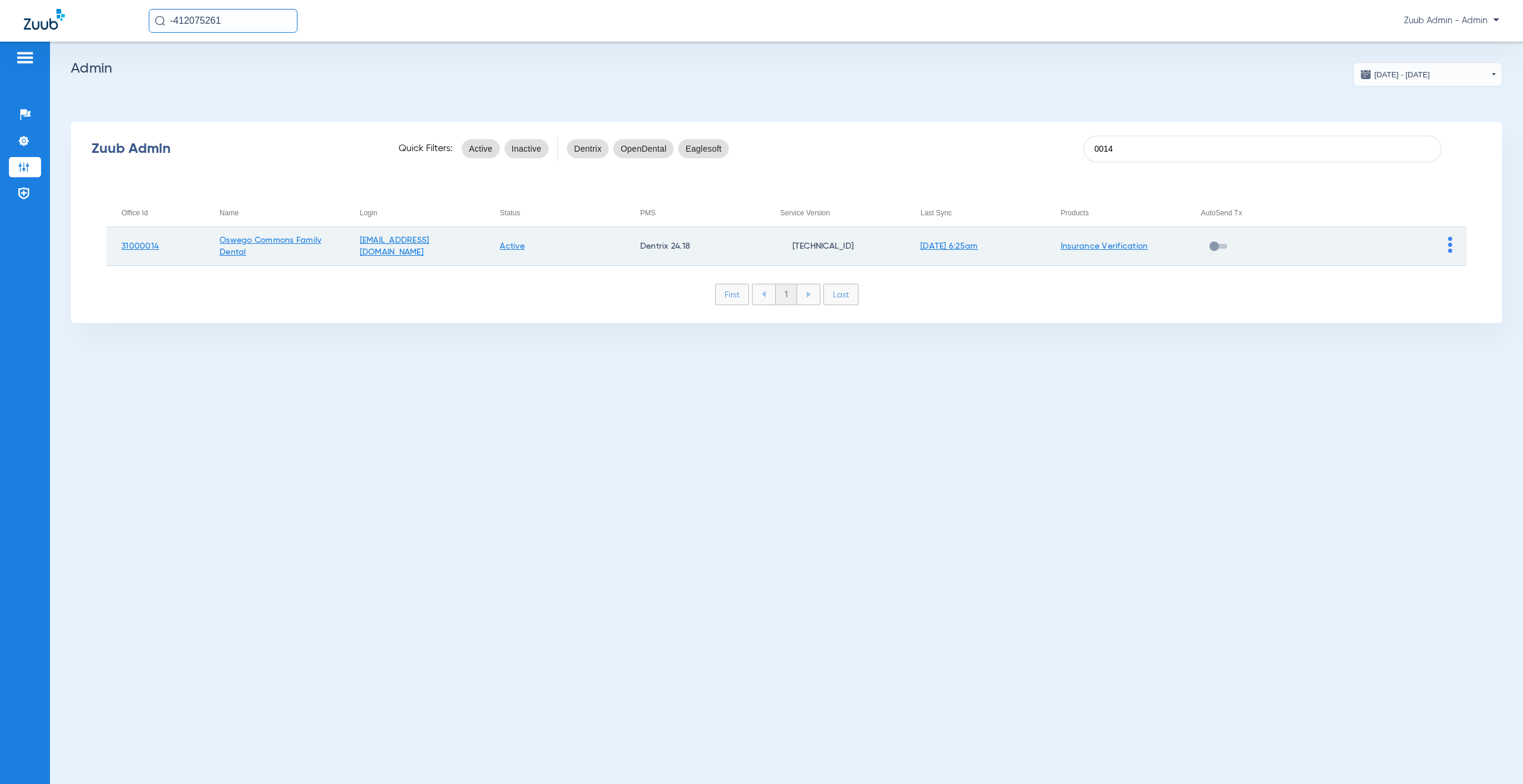
type input "0014"
drag, startPoint x: 255, startPoint y: 254, endPoint x: 121, endPoint y: 238, distance: 135.0
click at [121, 238] on tr "31000014 Oswego Commons Family Dental [EMAIL_ADDRESS][DOMAIN_NAME] Active Dentr…" at bounding box center [786, 246] width 1360 height 39
copy tr "31000014 Oswego Commons Family Dental"
click at [1449, 249] on img at bounding box center [1450, 244] width 4 height 16
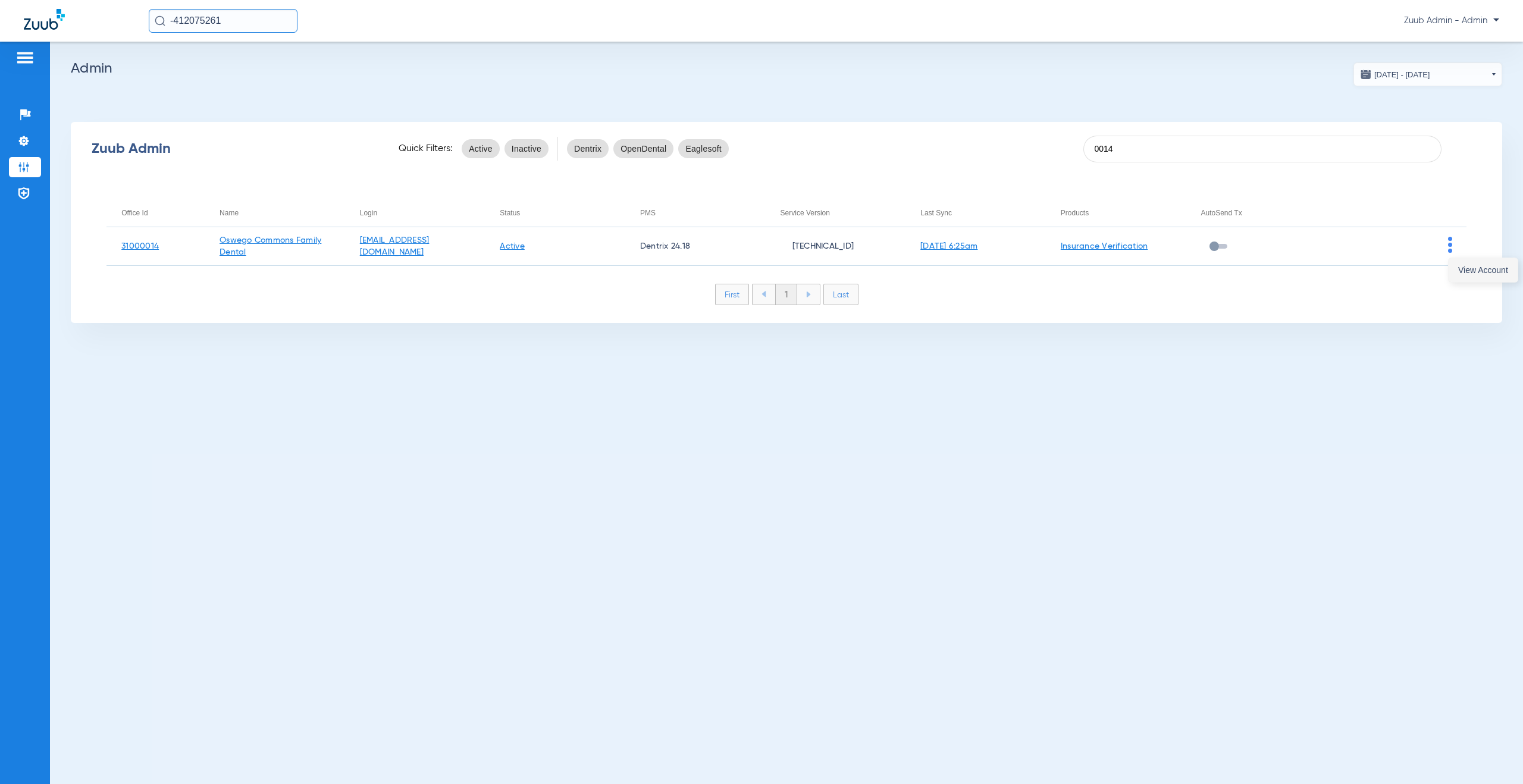
click at [1468, 275] on button "View Account" at bounding box center [1483, 270] width 69 height 24
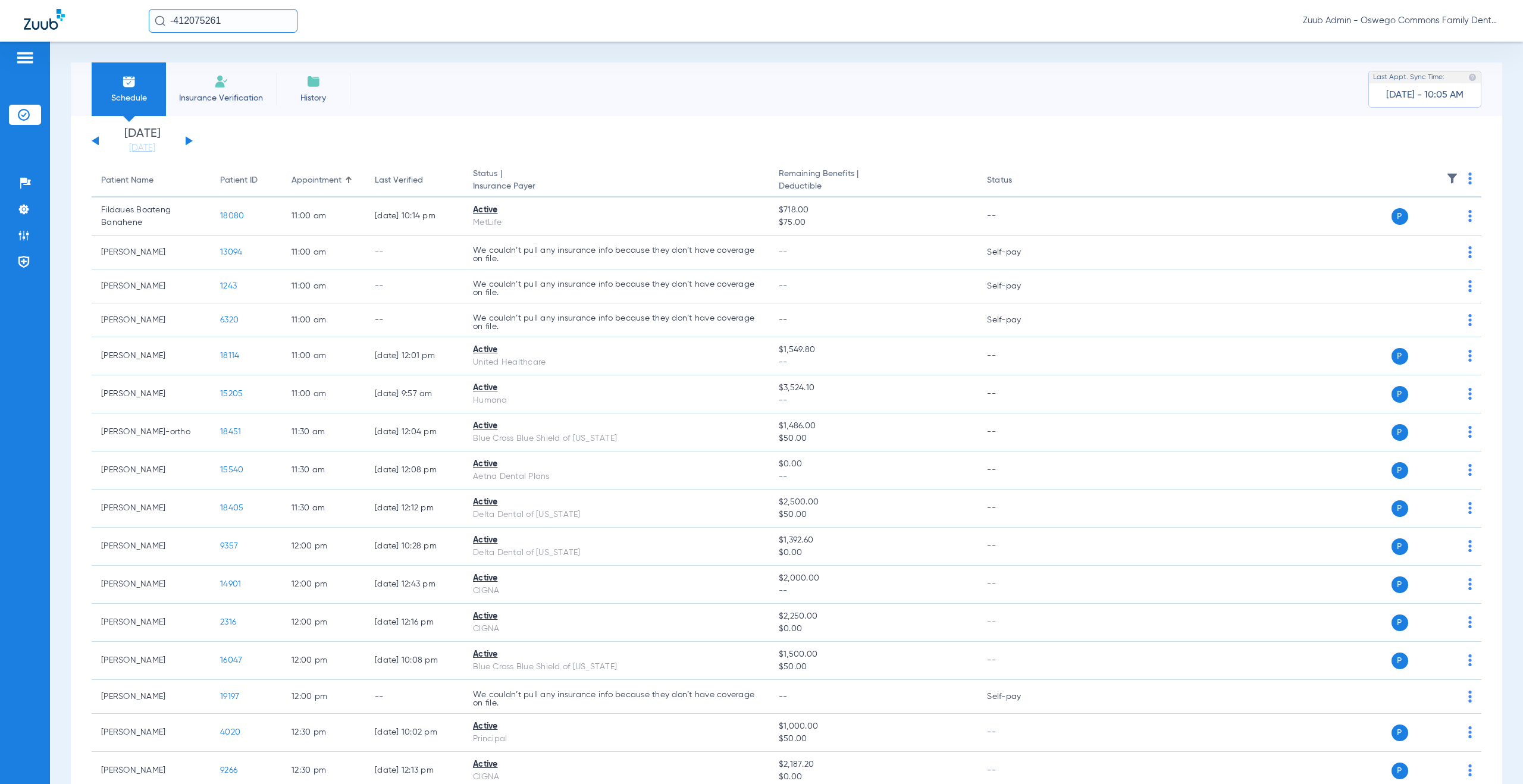
drag, startPoint x: 242, startPoint y: 23, endPoint x: 153, endPoint y: 7, distance: 90.4
click at [153, 7] on div "-412075261 Zuub Admin - Oswego Commons Family Dental" at bounding box center [761, 21] width 1523 height 42
click at [215, 25] on input "12781" at bounding box center [223, 21] width 149 height 24
type input "12781"
click at [215, 61] on td "[PERSON_NAME]" at bounding box center [197, 63] width 99 height 17
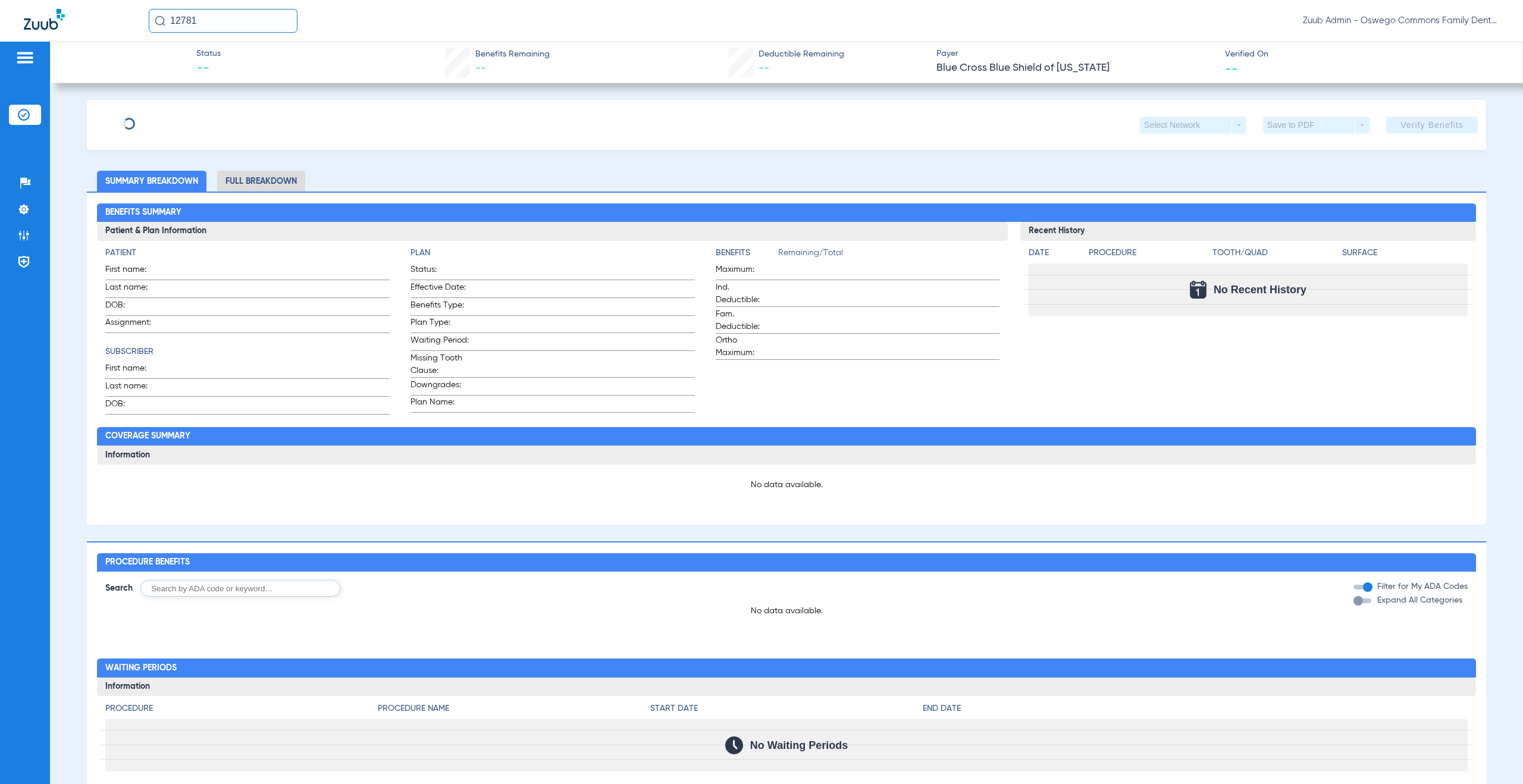
type input "[PERSON_NAME]"
type input "[DATE]"
type input "812543762"
type input "378797"
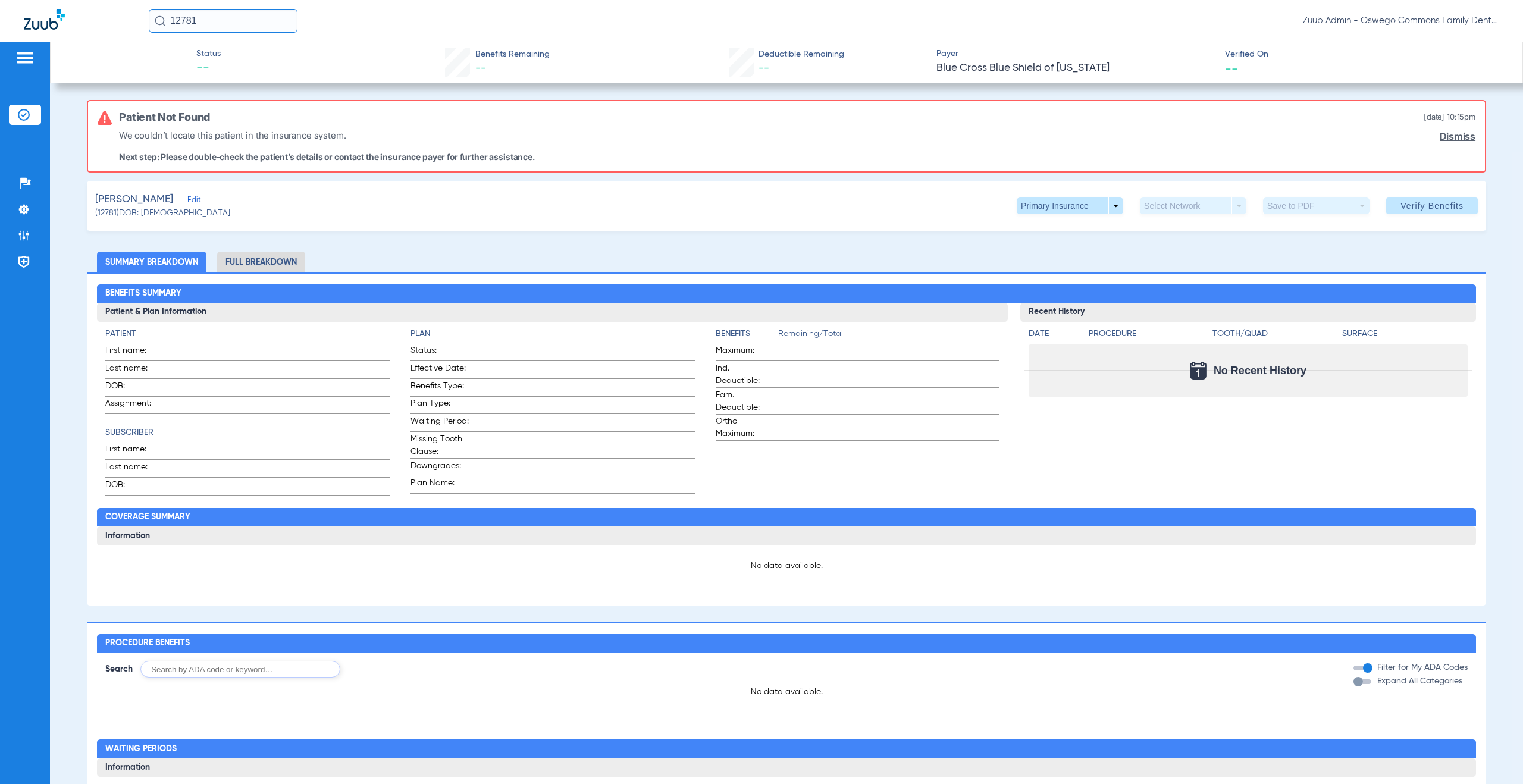
click at [188, 202] on span "Edit" at bounding box center [192, 201] width 10 height 11
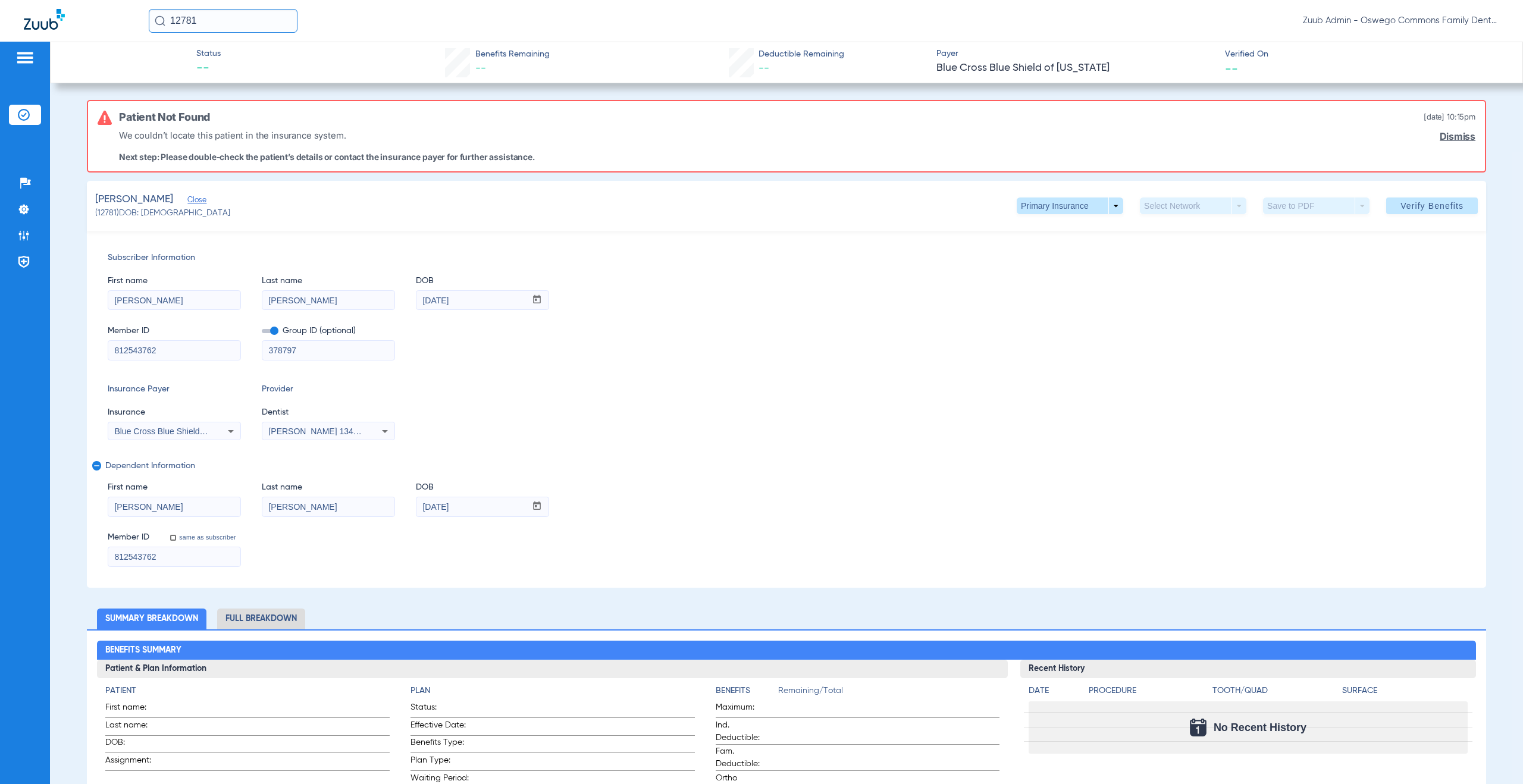
drag, startPoint x: 169, startPoint y: 562, endPoint x: 104, endPoint y: 554, distance: 65.5
click at [104, 554] on div "Subscriber Information First name [PERSON_NAME] Last name [PERSON_NAME] mm / dd…" at bounding box center [786, 409] width 1399 height 357
drag, startPoint x: 474, startPoint y: 508, endPoint x: 401, endPoint y: 500, distance: 73.4
click at [401, 500] on div "First name [PERSON_NAME] Last name [PERSON_NAME] mm / dd / yyyy [DATE]" at bounding box center [787, 493] width 1358 height 46
drag, startPoint x: 210, startPoint y: 18, endPoint x: 125, endPoint y: 13, distance: 85.1
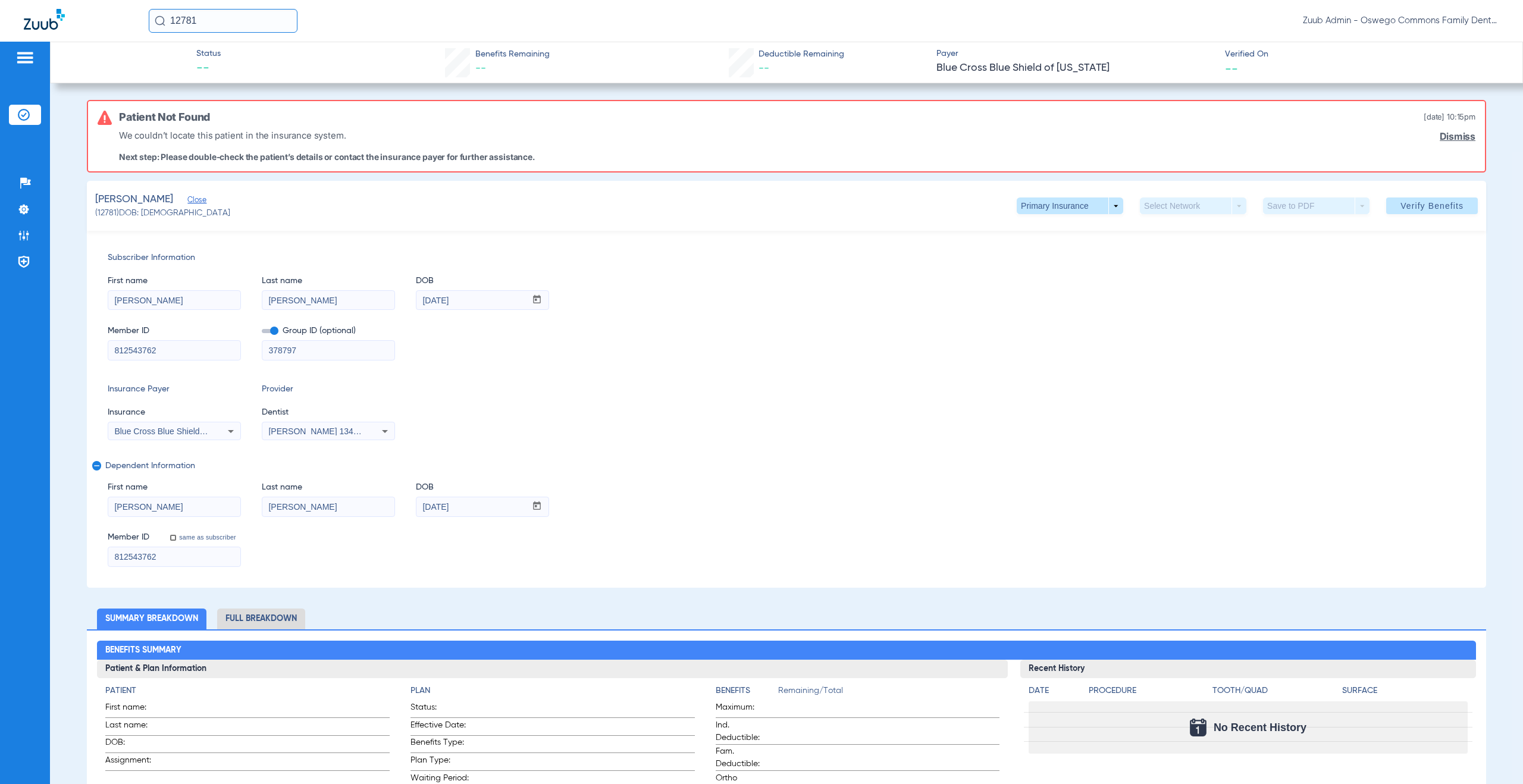
click at [125, 13] on div "12781 Zuub Admin - Oswego Commons Family Dental" at bounding box center [761, 21] width 1523 height 42
click at [204, 14] on input "5415" at bounding box center [223, 21] width 149 height 24
type input "5415"
click at [211, 66] on span "[PERSON_NAME]" at bounding box center [190, 63] width 67 height 9
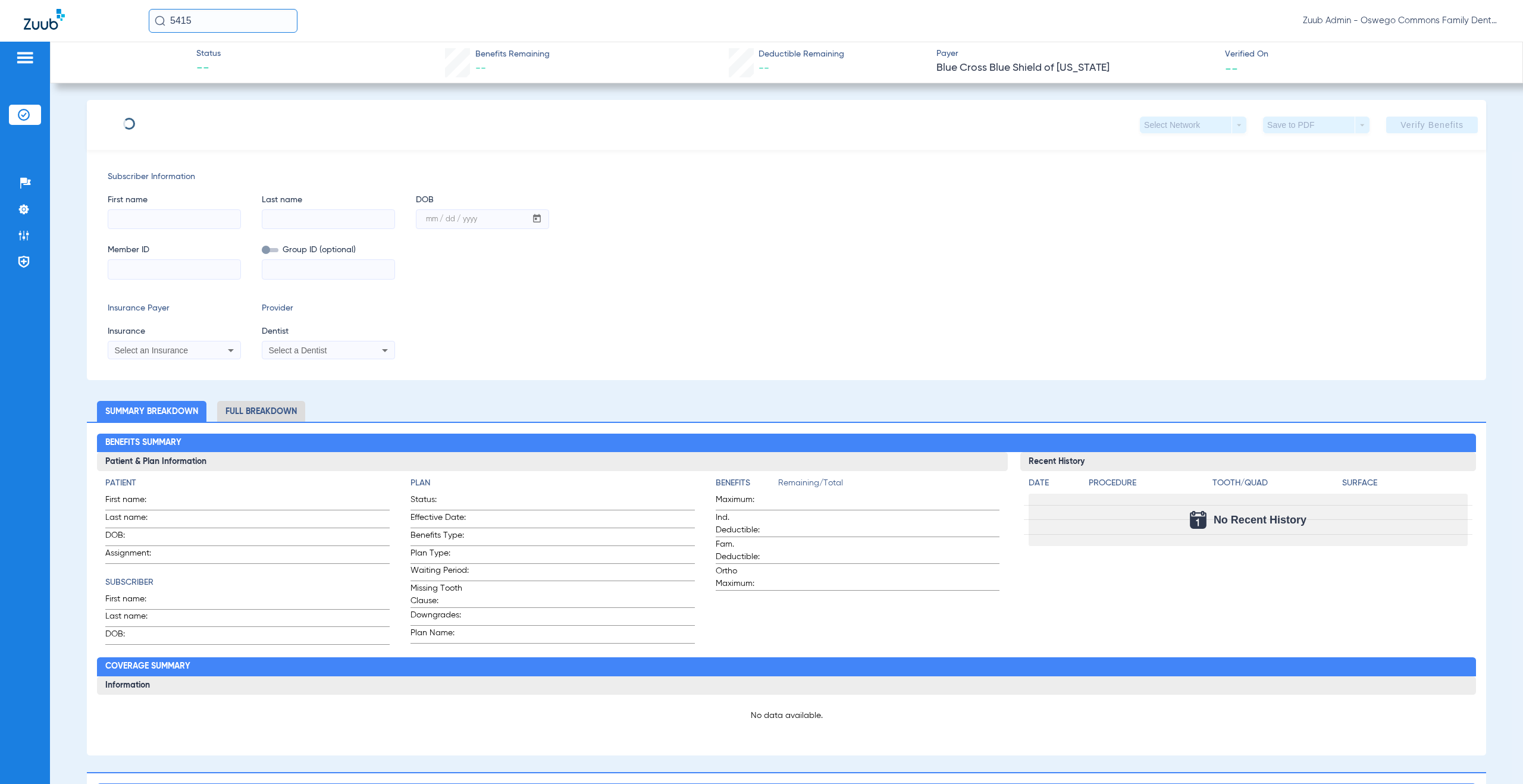
type input "[PERSON_NAME]"
type input "[DATE]"
type input "842173862"
type input "075489"
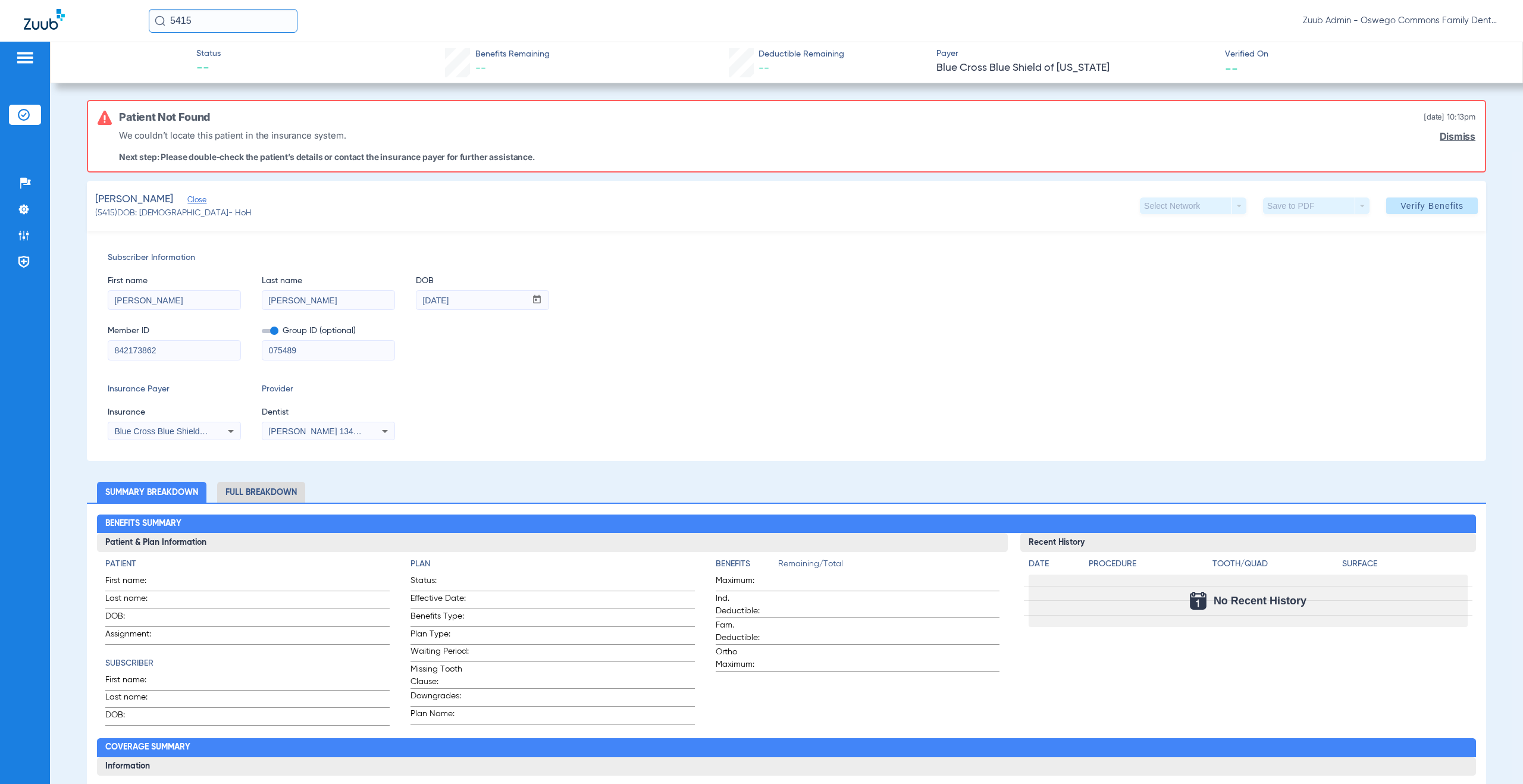
drag, startPoint x: 172, startPoint y: 350, endPoint x: 76, endPoint y: 350, distance: 96.0
click at [76, 350] on app-member-insurance-verification-view "Status -- Benefits Remaining -- Deductible Remaining -- Payer Blue Cross Blue S…" at bounding box center [787, 665] width 1473 height 1247
drag, startPoint x: 480, startPoint y: 303, endPoint x: 409, endPoint y: 297, distance: 71.3
click at [409, 297] on div "First name [PERSON_NAME] Last name [PERSON_NAME] DOB mm / dd / yyyy [DATE]" at bounding box center [787, 287] width 1358 height 46
click at [133, 220] on div "[PERSON_NAME] (5415) DOB: [DEMOGRAPHIC_DATA] - HoH Select Network arrow_drop_do…" at bounding box center [786, 206] width 1399 height 50
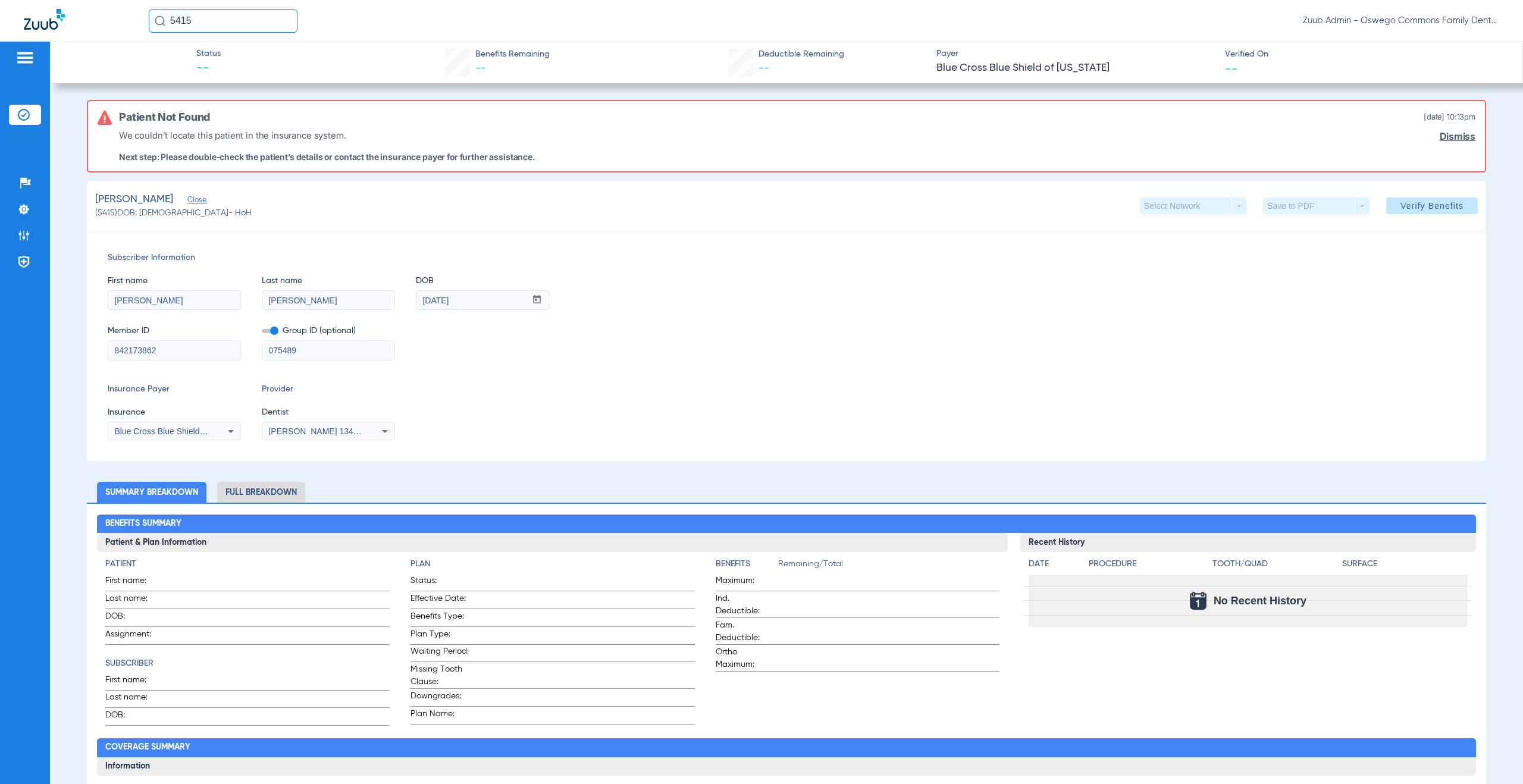
drag, startPoint x: 115, startPoint y: 214, endPoint x: 87, endPoint y: 193, distance: 35.0
click at [87, 193] on div "[PERSON_NAME] (5415) DOB: [DEMOGRAPHIC_DATA] - HoH Select Network arrow_drop_do…" at bounding box center [786, 206] width 1399 height 50
copy app-member-summary "[PERSON_NAME] (5415)"
click at [18, 232] on img at bounding box center [23, 235] width 12 height 12
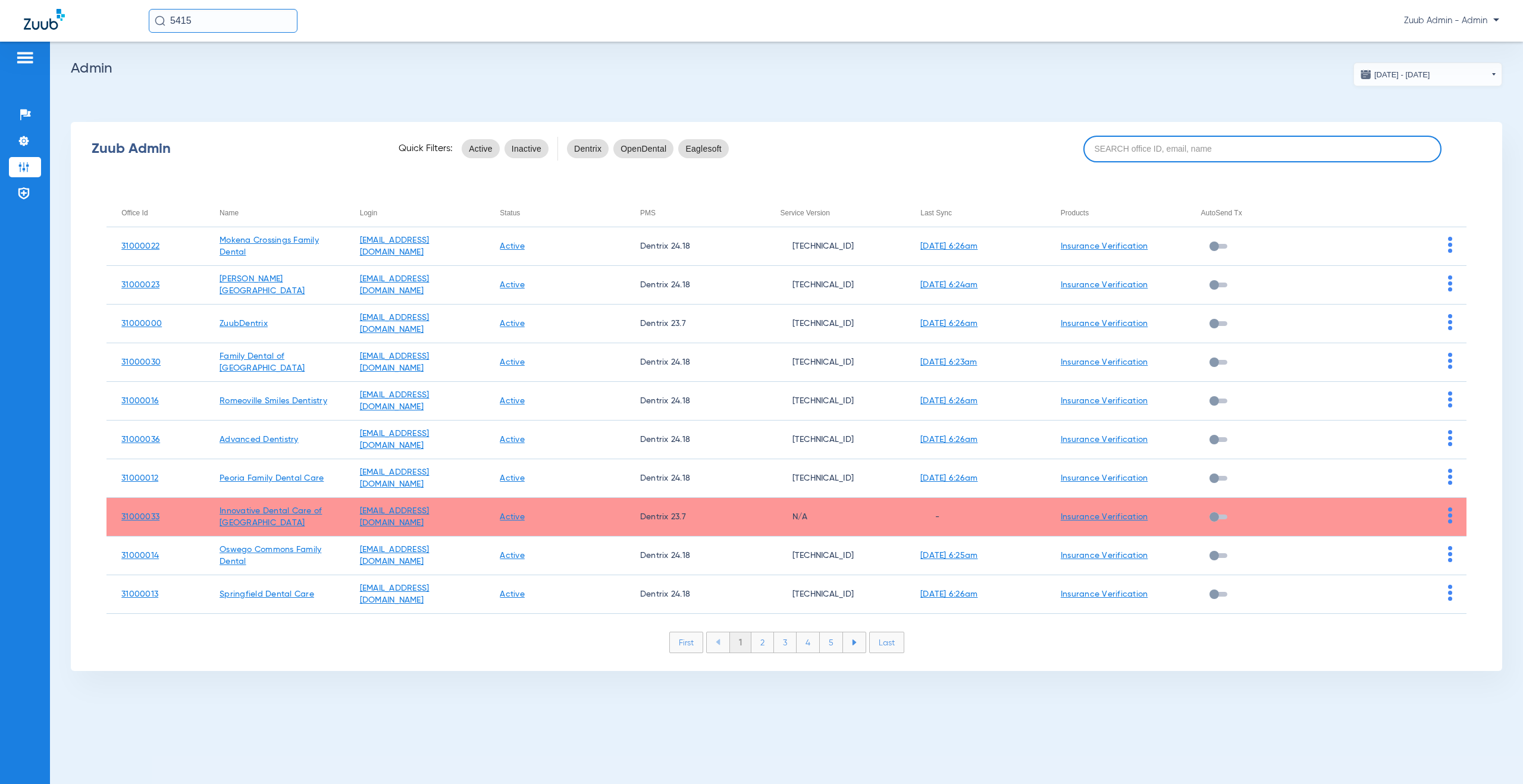
click at [1189, 156] on input at bounding box center [1263, 149] width 358 height 27
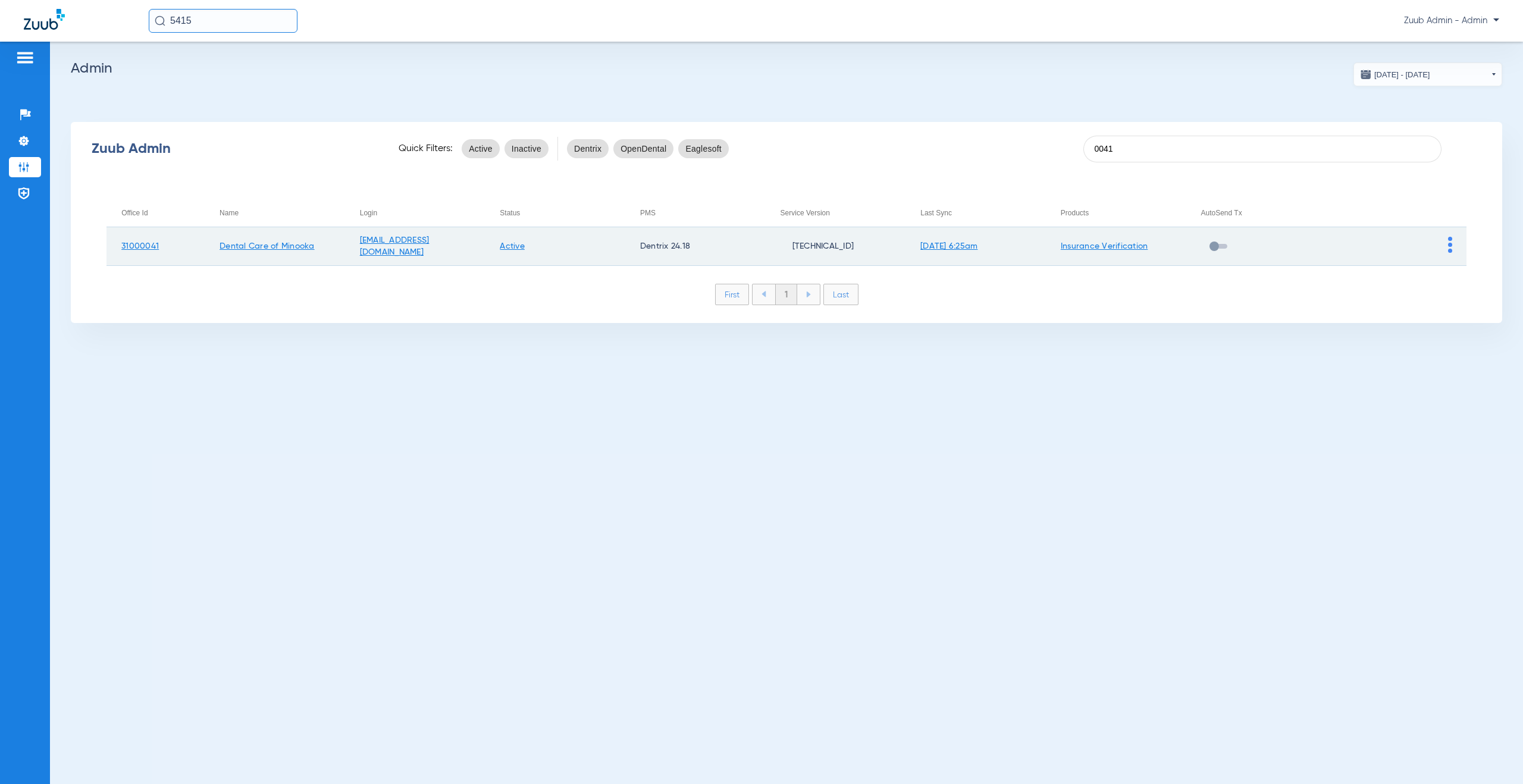
type input "0041"
drag, startPoint x: 319, startPoint y: 244, endPoint x: 114, endPoint y: 247, distance: 205.0
click at [114, 247] on tr "31000041 Dental Care of Minooka [EMAIL_ADDRESS][DOMAIN_NAME] Active Dentrix 24.…" at bounding box center [786, 246] width 1360 height 39
copy tr "31000041 Dental Care of Minooka"
click at [1451, 246] on img at bounding box center [1450, 244] width 4 height 16
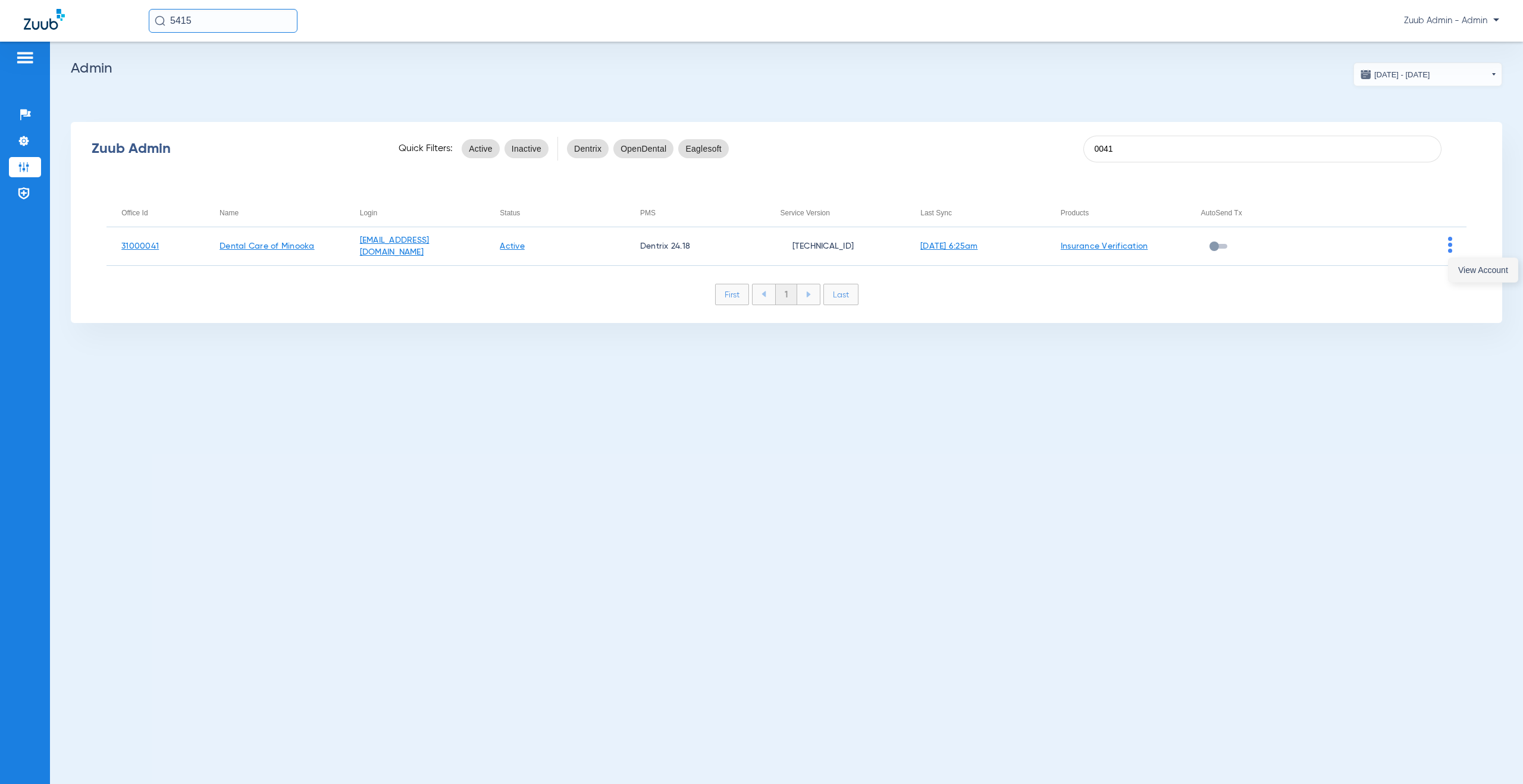
click at [1460, 271] on span "View Account" at bounding box center [1484, 270] width 50 height 9
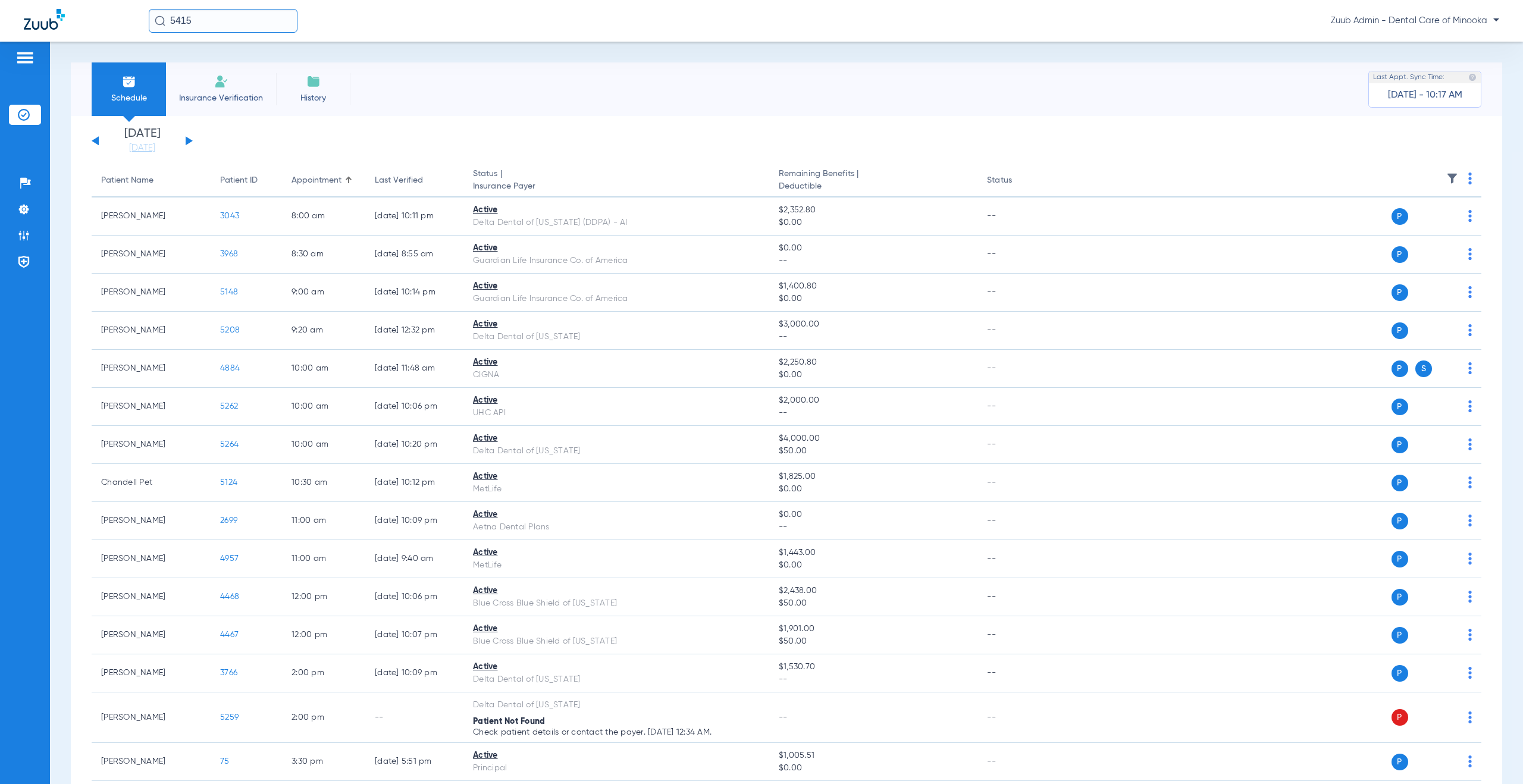
drag, startPoint x: 205, startPoint y: 20, endPoint x: 155, endPoint y: 16, distance: 50.2
click at [155, 16] on div "5415" at bounding box center [223, 21] width 149 height 24
type input "3149"
click at [172, 62] on span "[PERSON_NAME]" at bounding box center [190, 63] width 67 height 9
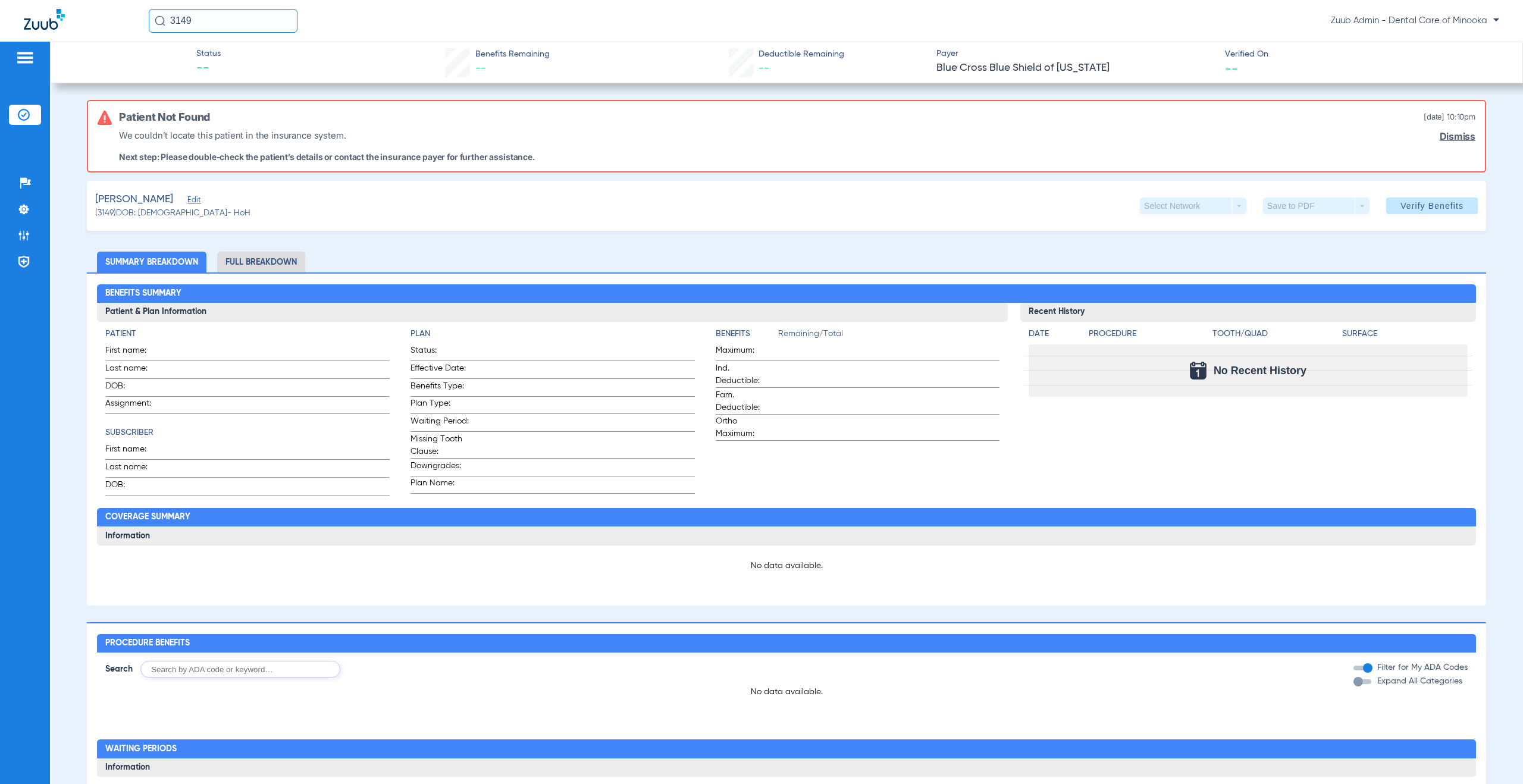
click at [188, 198] on span "Edit" at bounding box center [192, 201] width 10 height 11
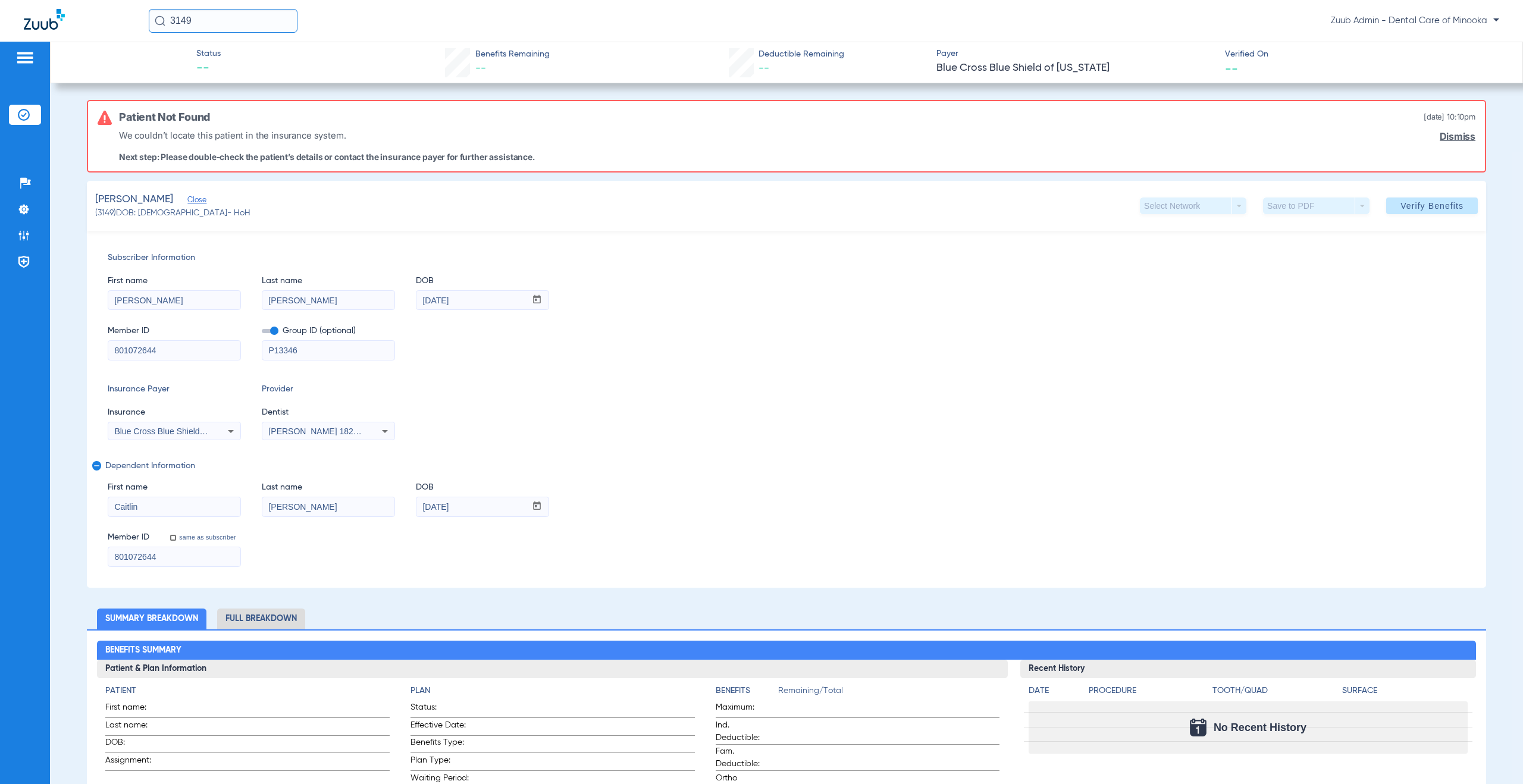
drag, startPoint x: 167, startPoint y: 559, endPoint x: 75, endPoint y: 555, distance: 92.1
click at [75, 555] on app-member-insurance-verification-view "Status -- Benefits Remaining -- Deductible Remaining -- Payer Blue Cross Blue S…" at bounding box center [787, 728] width 1473 height 1374
drag, startPoint x: 480, startPoint y: 508, endPoint x: 401, endPoint y: 504, distance: 79.1
click at [401, 504] on div "First name [PERSON_NAME] Last name [PERSON_NAME] DOB mm / dd / yyyy [DATE]" at bounding box center [787, 493] width 1358 height 46
click at [27, 232] on img at bounding box center [23, 235] width 12 height 12
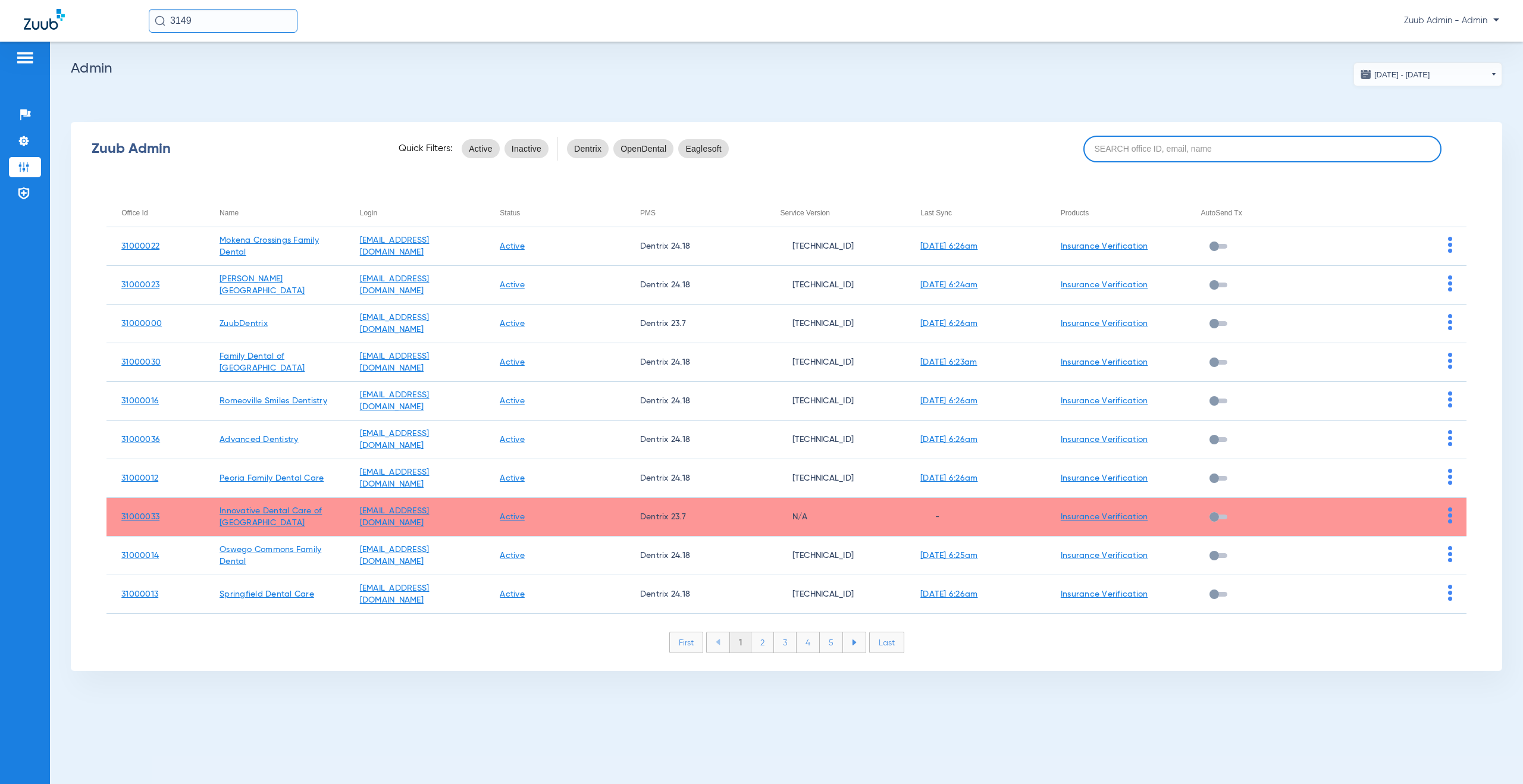
click at [1268, 154] on input at bounding box center [1263, 149] width 358 height 27
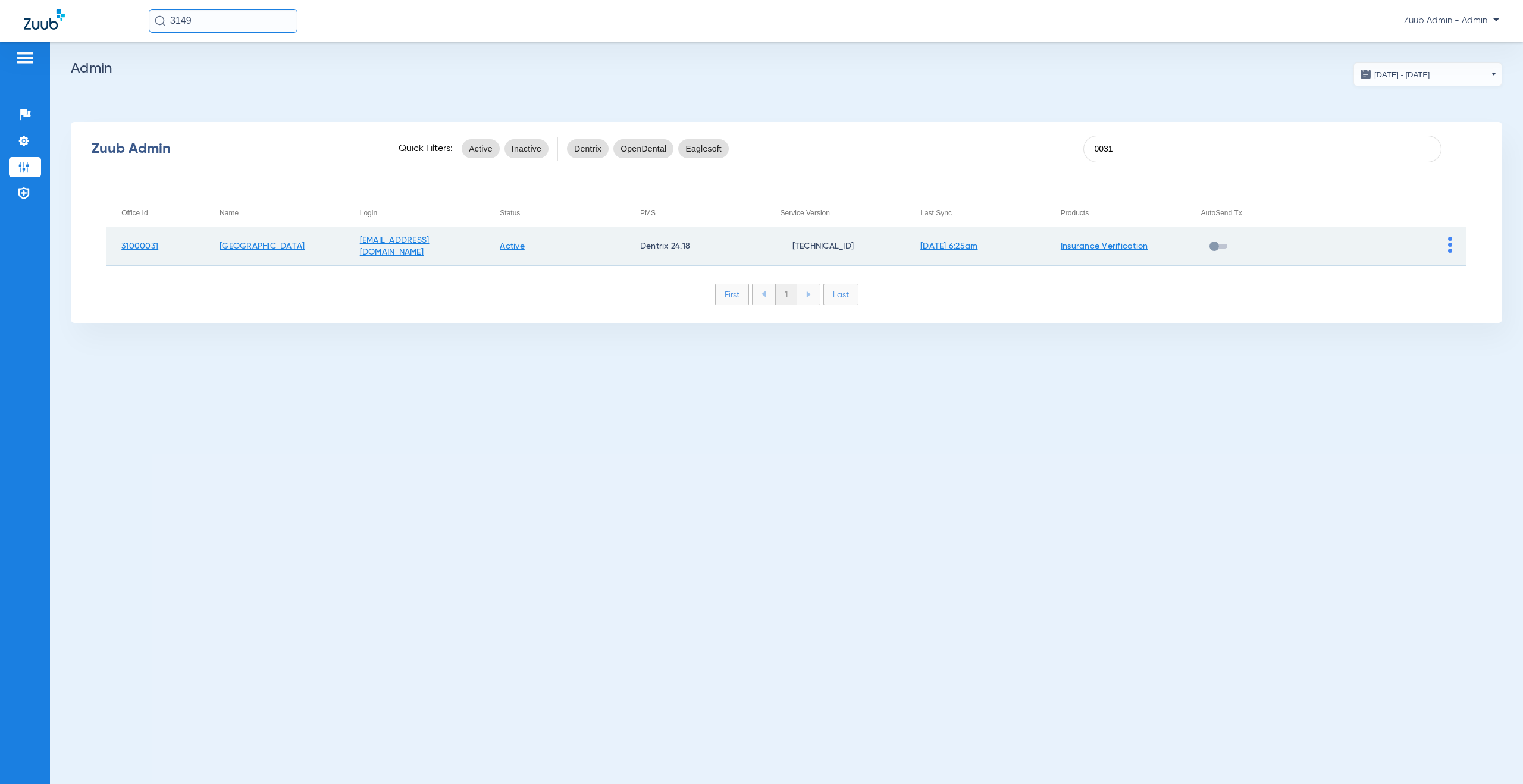
type input "0031"
drag, startPoint x: 322, startPoint y: 246, endPoint x: 121, endPoint y: 249, distance: 201.0
click at [121, 249] on tr "31000031 Premier Dental Center [EMAIL_ADDRESS][DOMAIN_NAME] Active Dentrix 24.1…" at bounding box center [786, 246] width 1360 height 39
copy tr "31000031 [GEOGRAPHIC_DATA]"
click at [1451, 244] on img at bounding box center [1450, 244] width 4 height 16
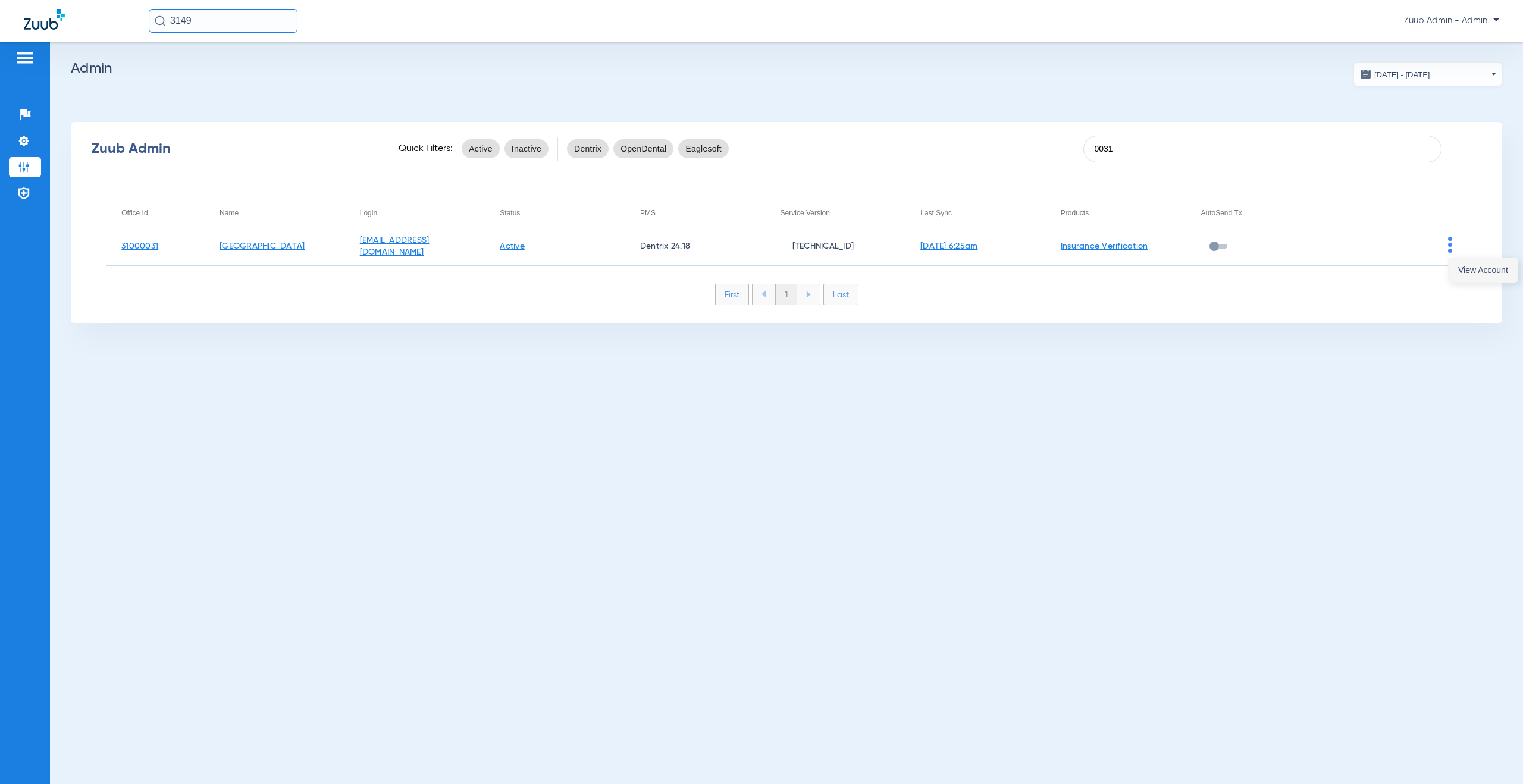
click at [1477, 271] on span "View Account" at bounding box center [1484, 270] width 50 height 9
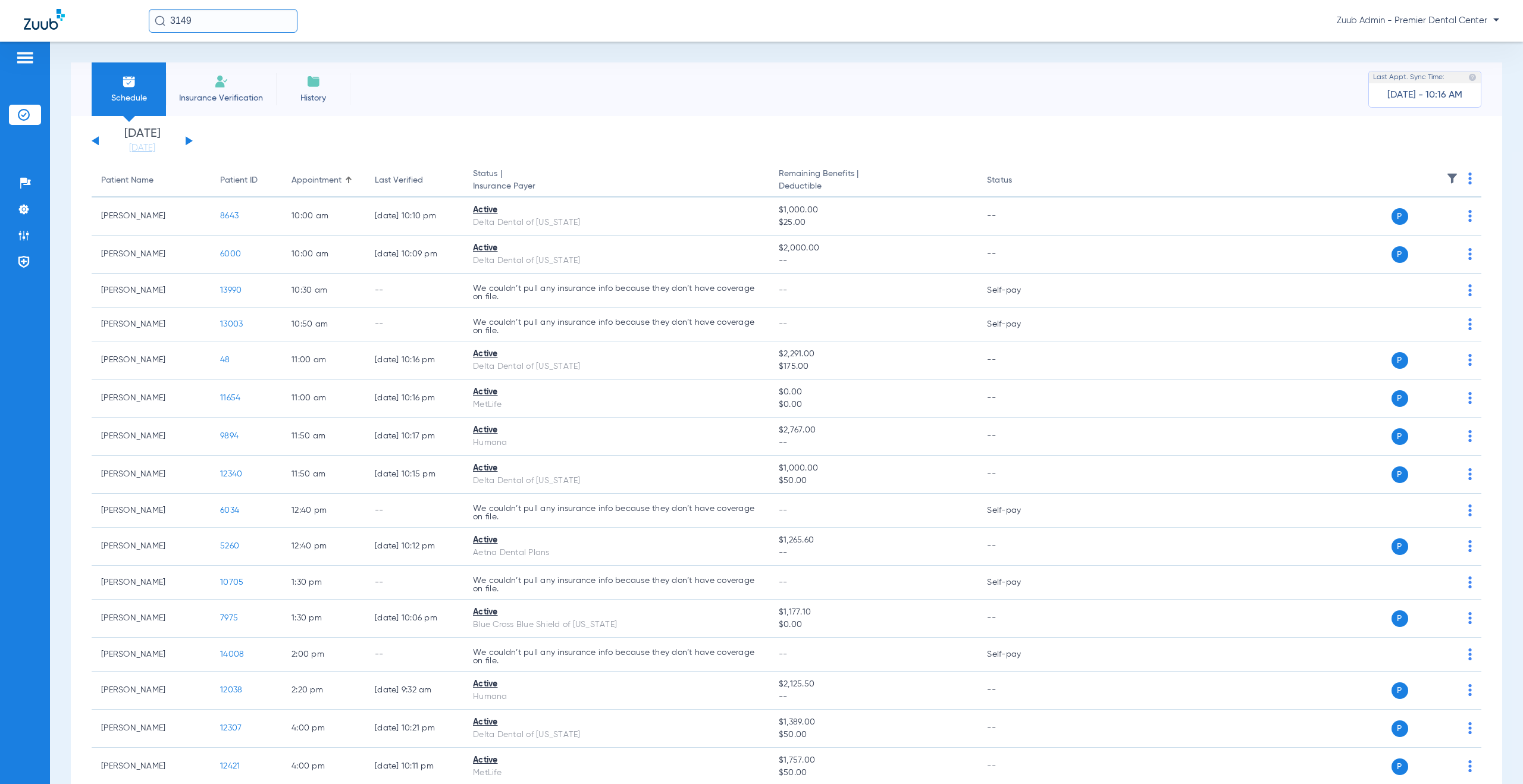
drag, startPoint x: 220, startPoint y: 23, endPoint x: 161, endPoint y: 18, distance: 59.2
click at [161, 18] on div "3149" at bounding box center [223, 21] width 149 height 24
type input "10410"
click at [202, 69] on td "[PERSON_NAME]" at bounding box center [197, 63] width 97 height 17
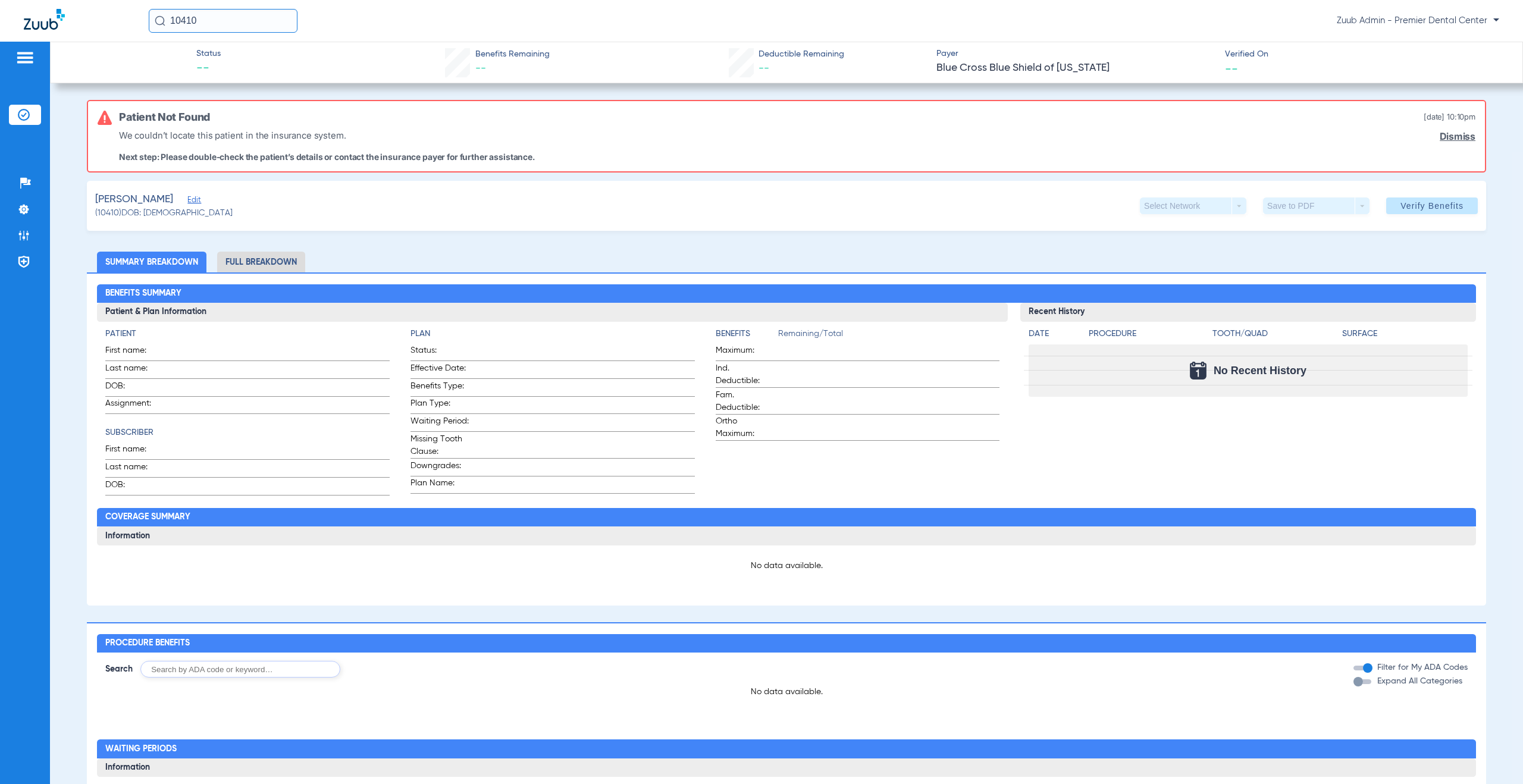
click at [188, 200] on span "Edit" at bounding box center [192, 201] width 10 height 11
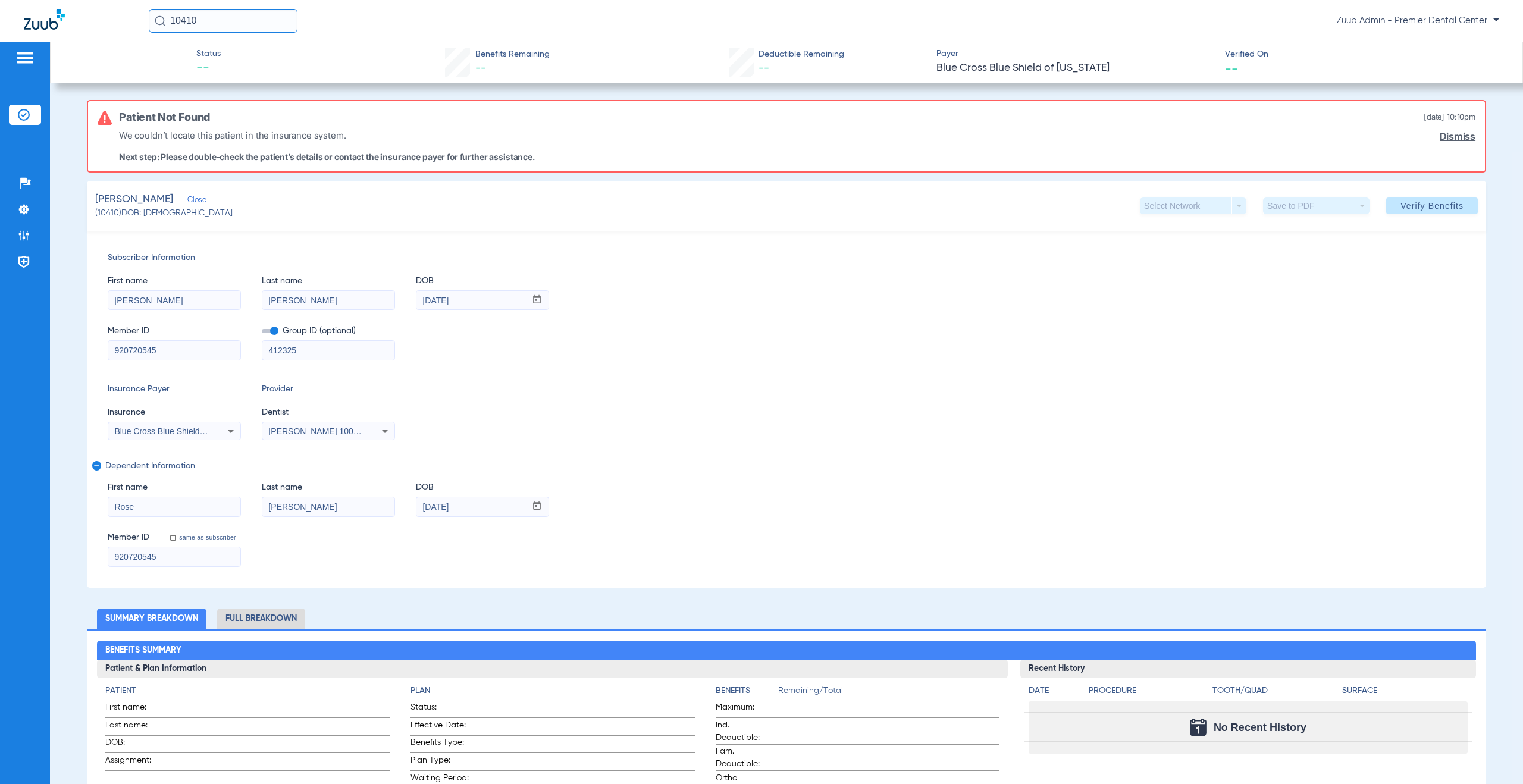
drag, startPoint x: 167, startPoint y: 559, endPoint x: 95, endPoint y: 554, distance: 72.2
click at [95, 554] on div "Subscriber Information First name [PERSON_NAME] name [PERSON_NAME] DOB mm / dd …" at bounding box center [786, 409] width 1399 height 357
drag, startPoint x: 470, startPoint y: 510, endPoint x: 428, endPoint y: 506, distance: 42.2
click at [428, 506] on input "[DATE]" at bounding box center [471, 507] width 110 height 19
click at [472, 506] on input "[DATE]" at bounding box center [471, 507] width 110 height 19
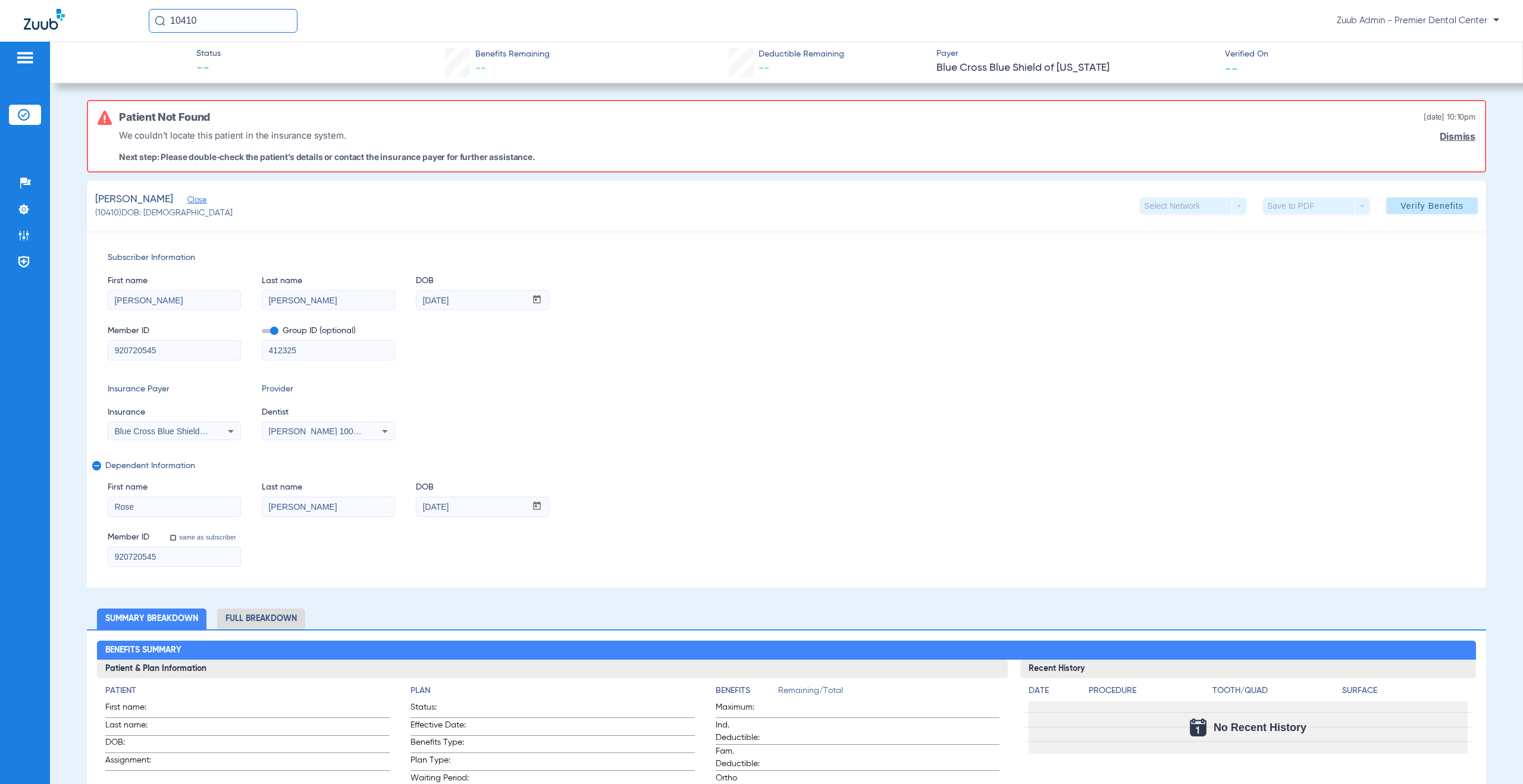
drag, startPoint x: 450, startPoint y: 508, endPoint x: 359, endPoint y: 505, distance: 91.0
click at [359, 505] on div "First name [PERSON_NAME] Last name [PERSON_NAME] DOB mm / dd / yyyy [DATE]" at bounding box center [787, 493] width 1358 height 46
click at [17, 235] on li "Admin" at bounding box center [25, 235] width 32 height 20
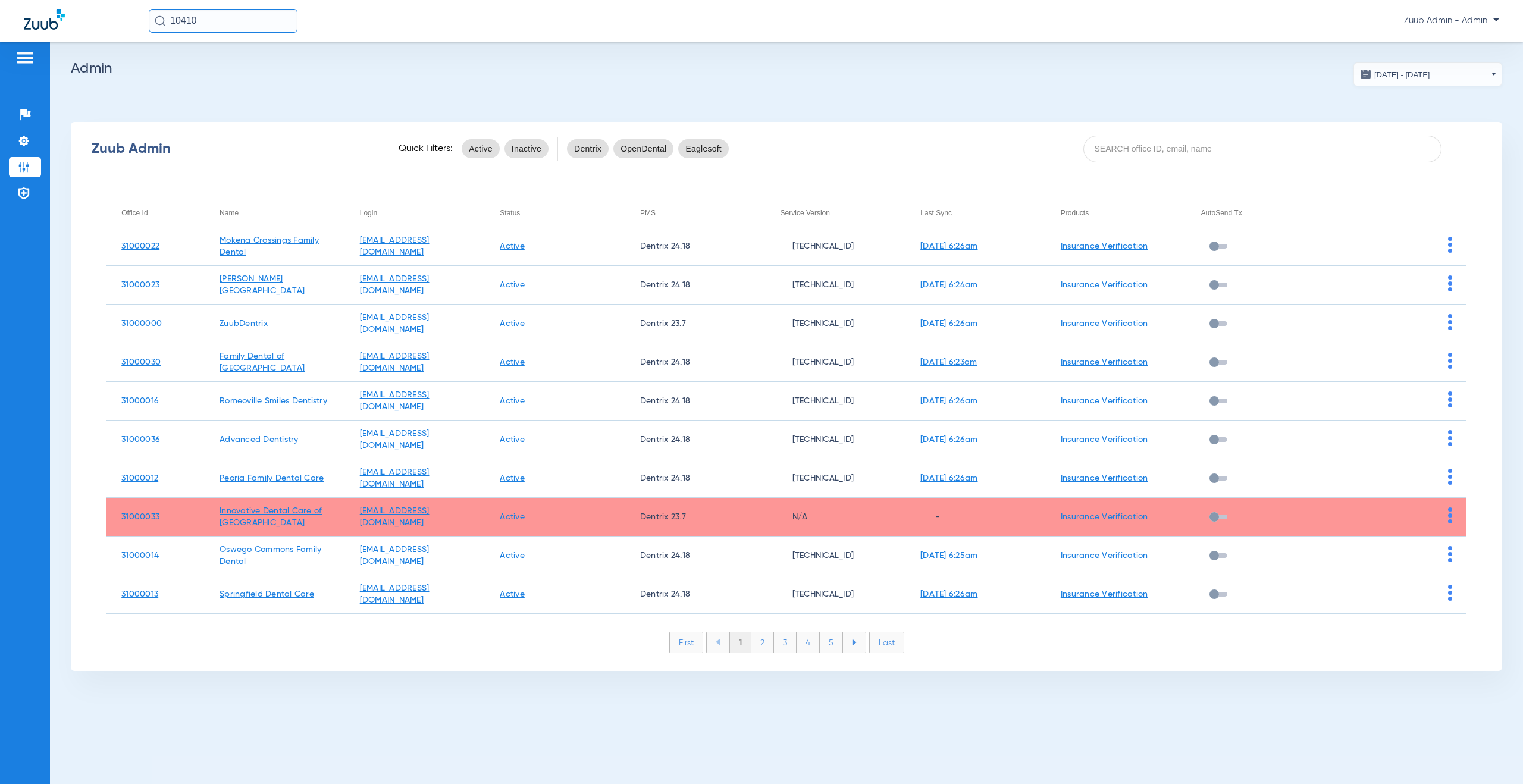
click at [1128, 134] on div "Zuub Admin Quick Filters: Active Inactive Dentrix OpenDental Eaglesoft" at bounding box center [787, 149] width 1432 height 48
click at [1128, 143] on input at bounding box center [1263, 149] width 358 height 27
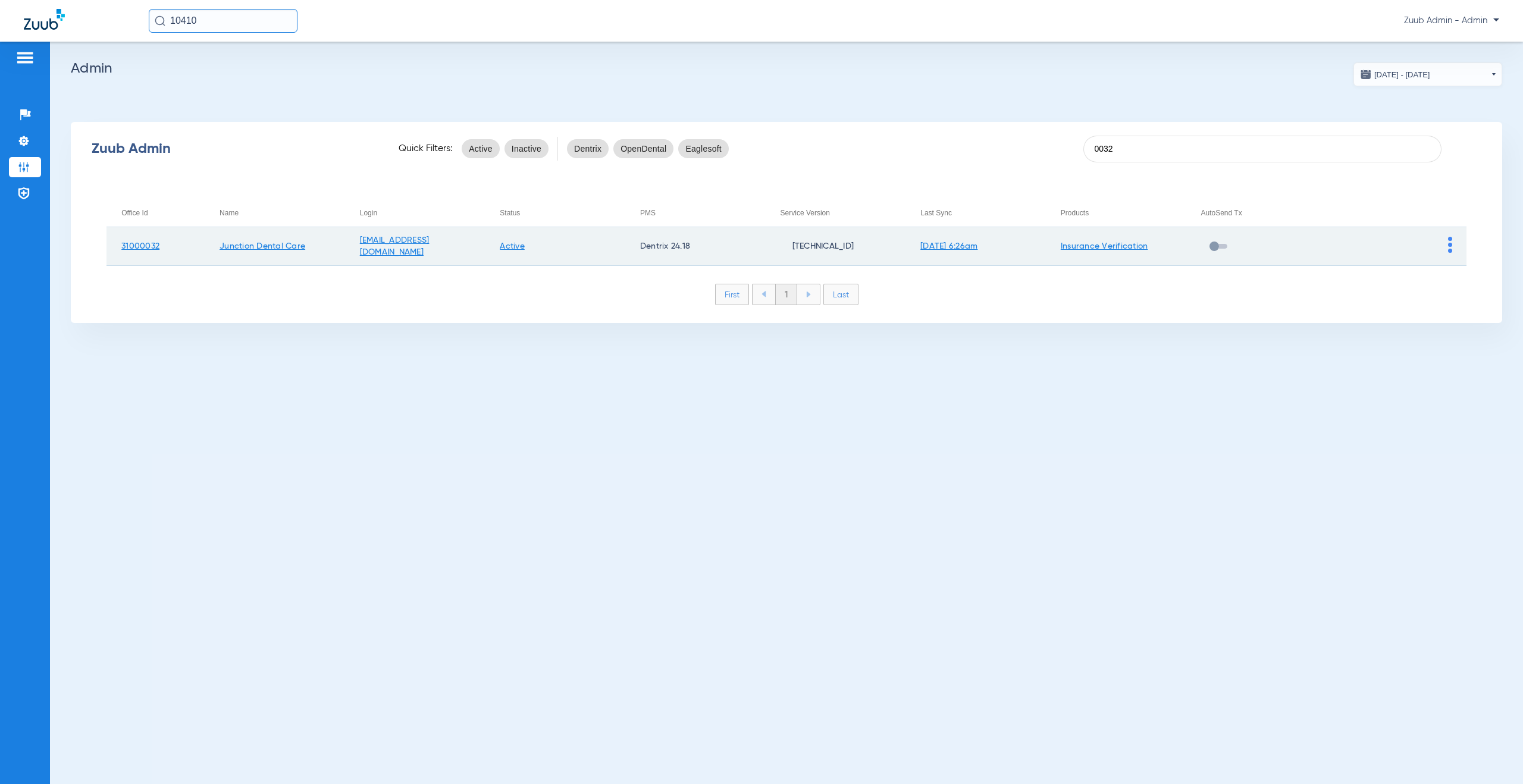
type input "0032"
click at [1452, 243] on td at bounding box center [1396, 246] width 140 height 39
click at [1451, 252] on img at bounding box center [1450, 244] width 4 height 16
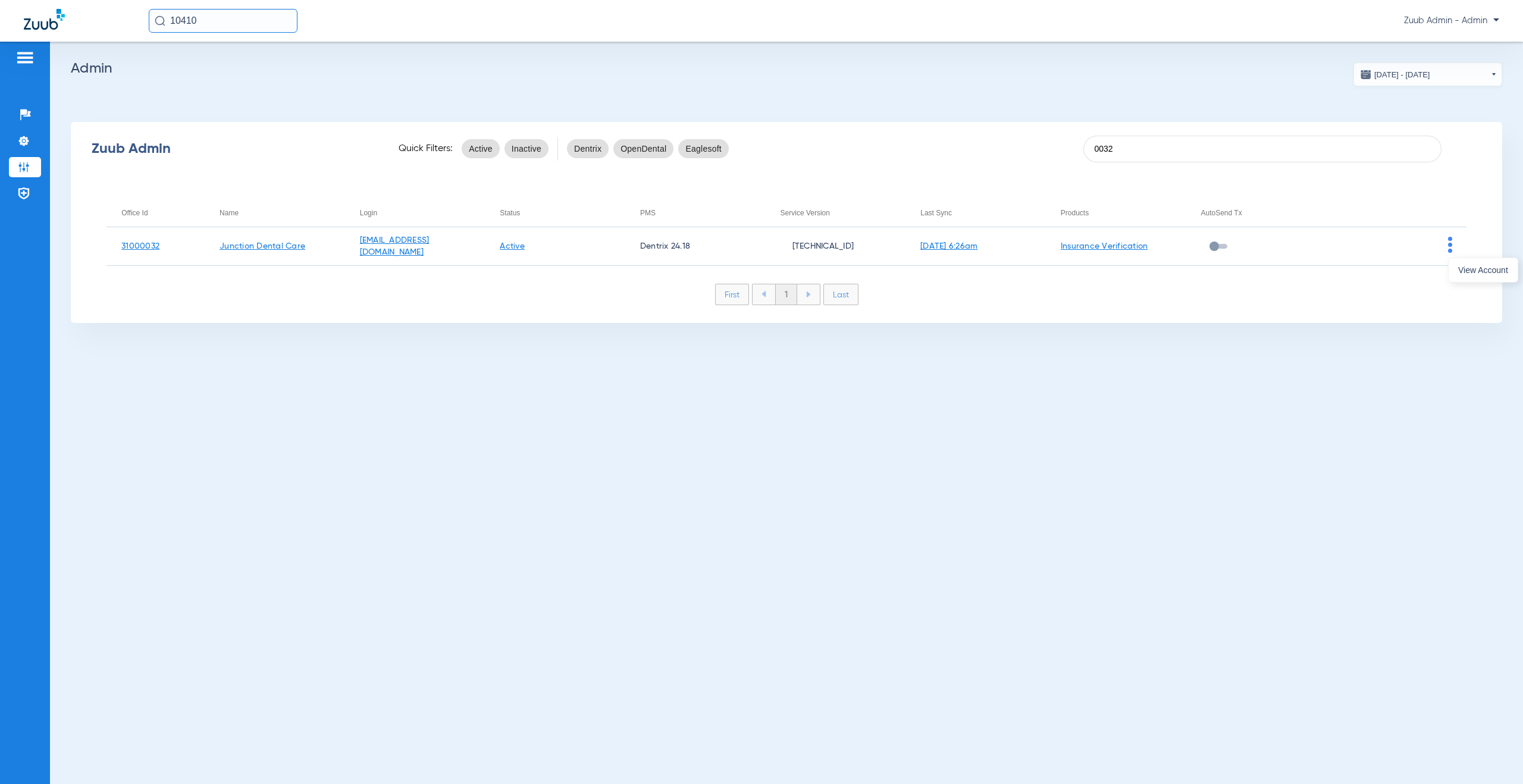
click at [1471, 268] on span "View Account" at bounding box center [1484, 270] width 50 height 9
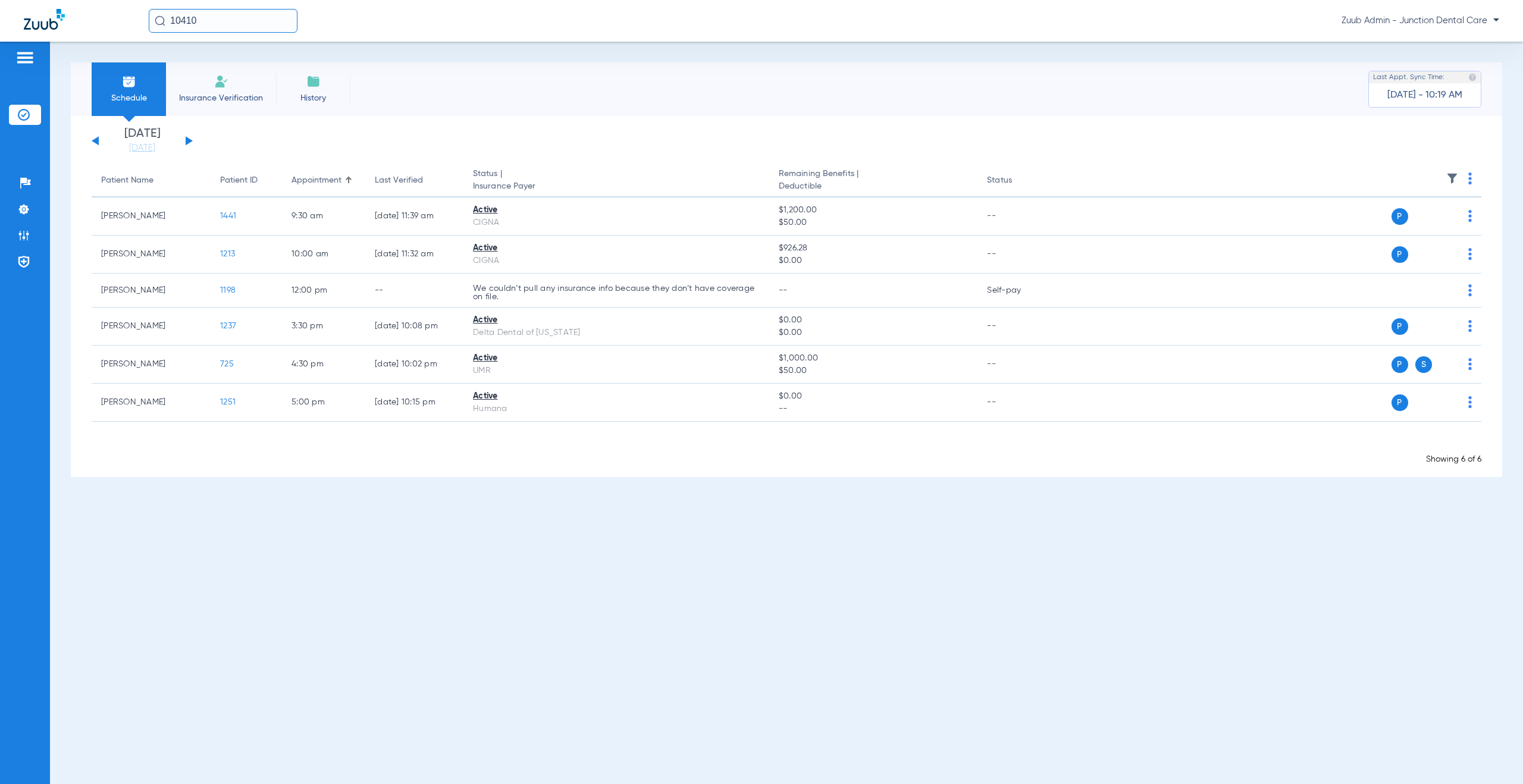
drag, startPoint x: 221, startPoint y: 21, endPoint x: 165, endPoint y: 14, distance: 56.4
click at [165, 14] on input "10410" at bounding box center [223, 21] width 149 height 24
type input "1411"
click at [186, 64] on span "[PERSON_NAME]" at bounding box center [190, 63] width 67 height 9
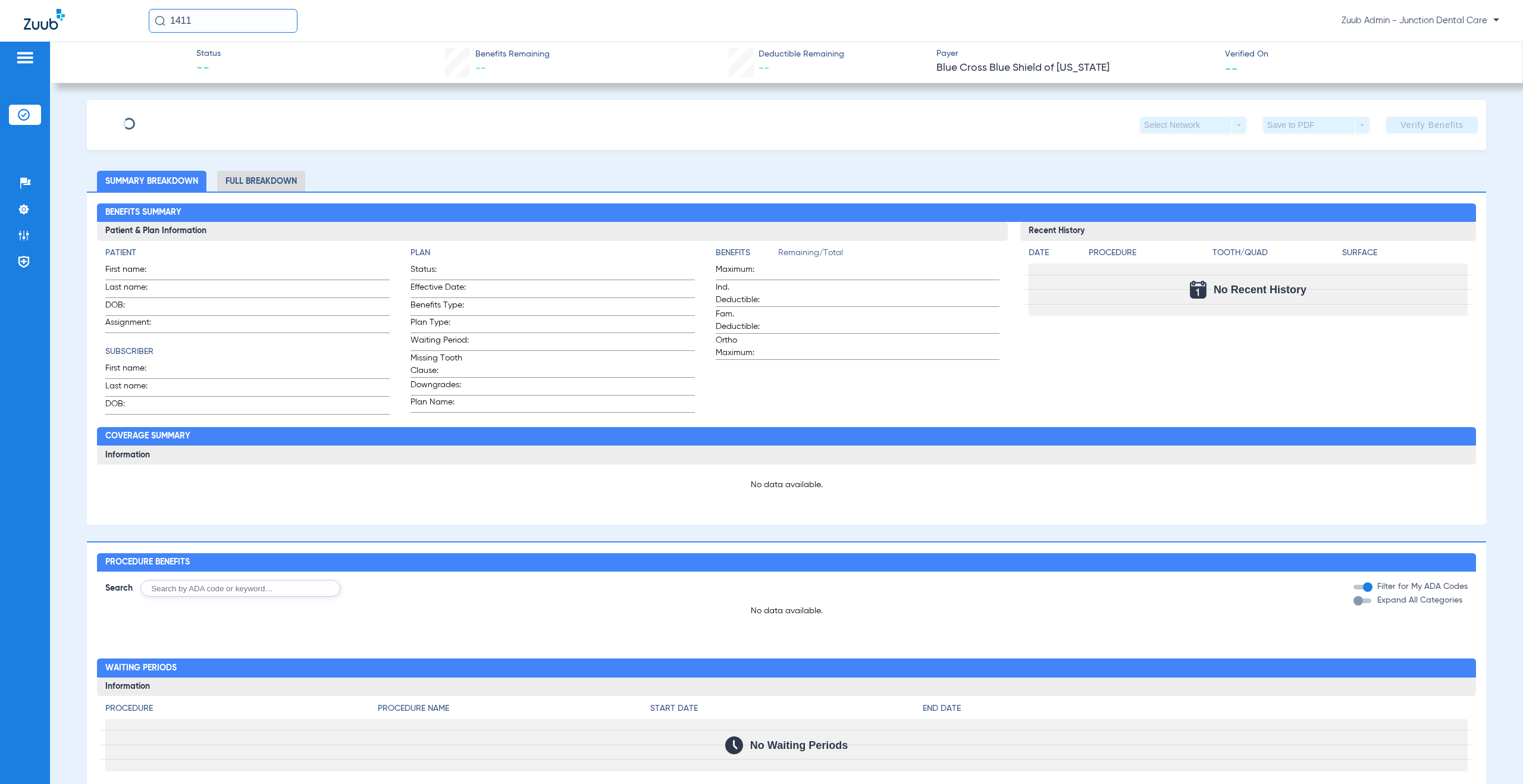
type input "Leidys"
type input "[PERSON_NAME]"
type input "[DATE]"
type input "812354327"
type input "002624"
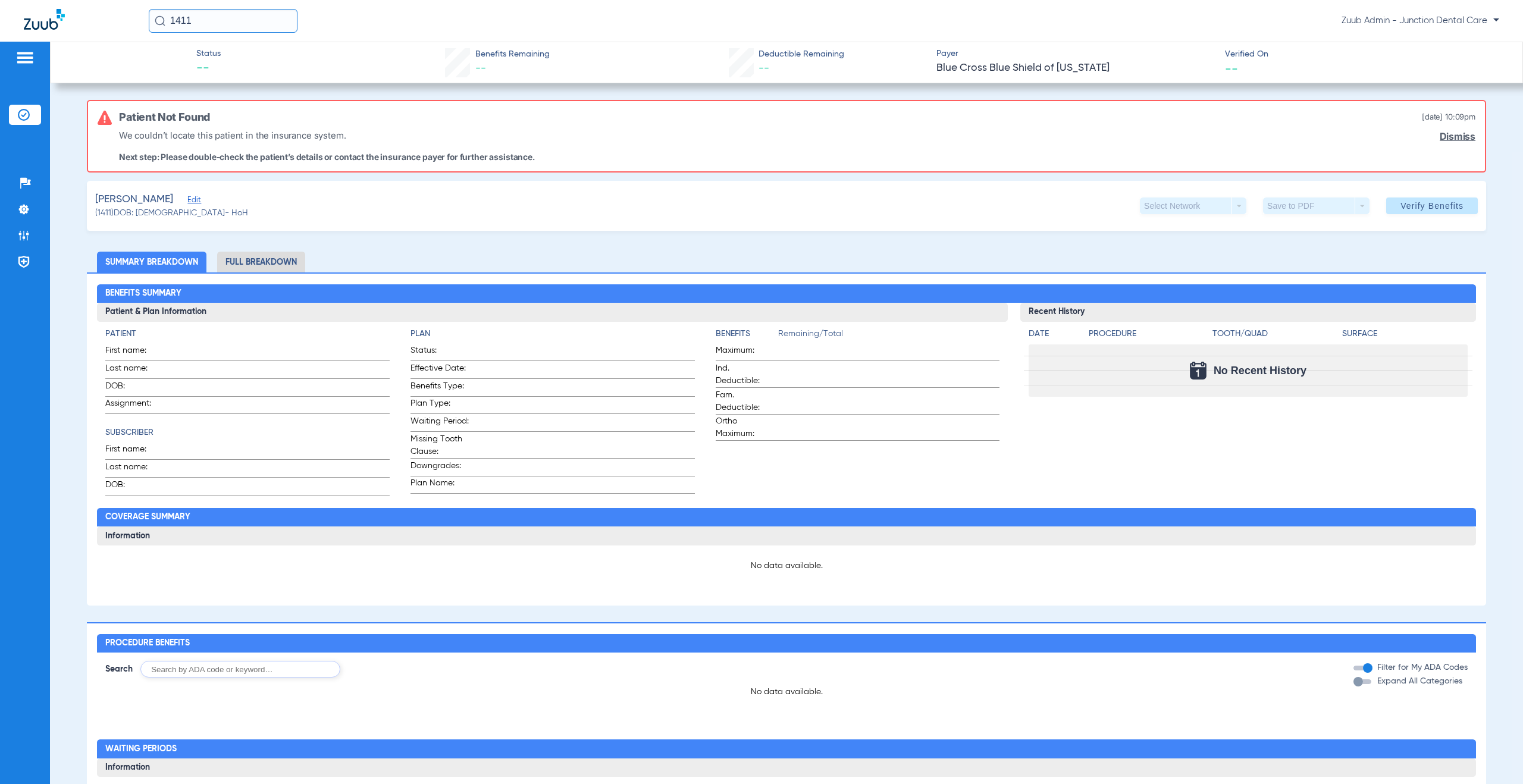
click at [188, 196] on span "Edit" at bounding box center [192, 201] width 10 height 11
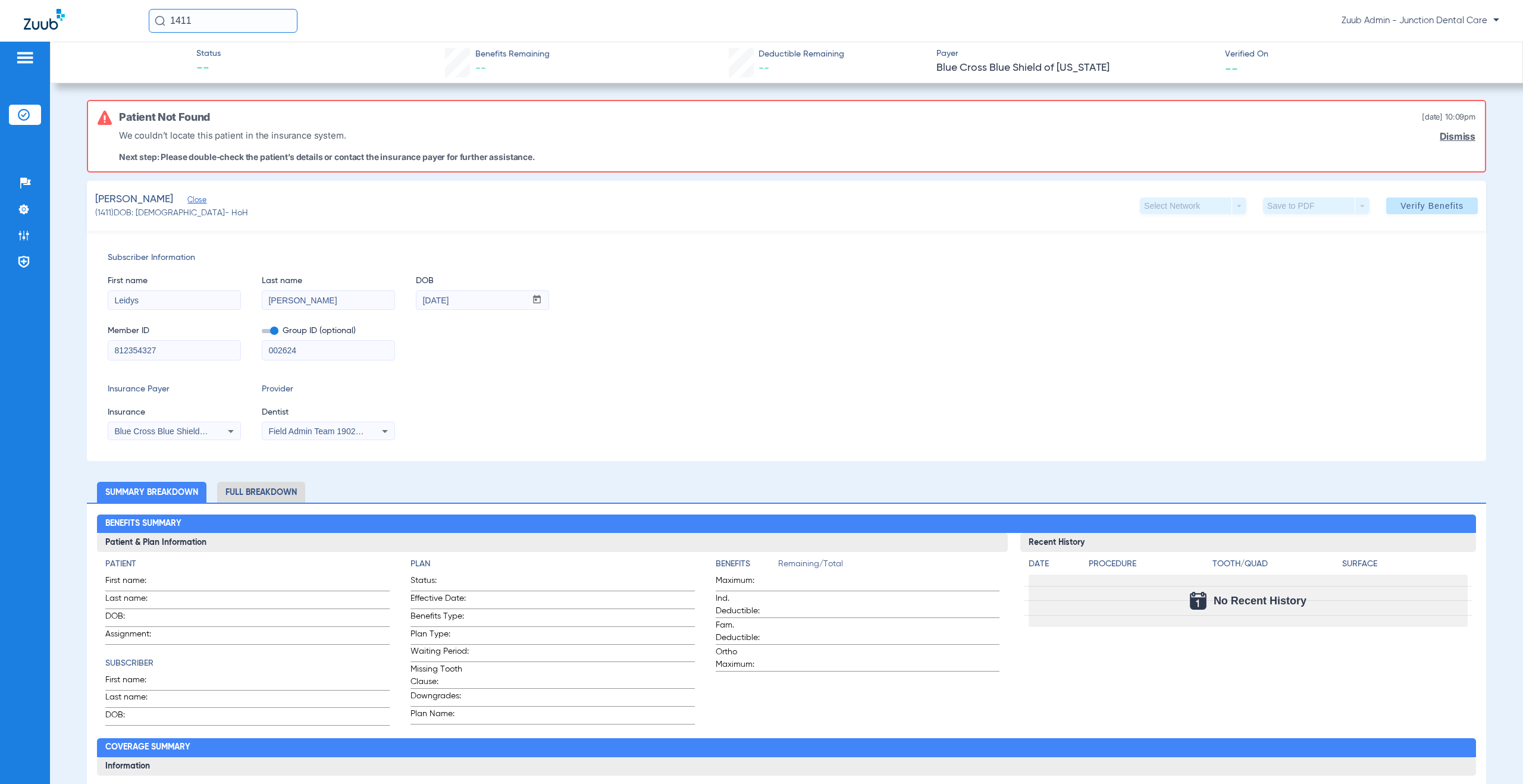
drag, startPoint x: 170, startPoint y: 350, endPoint x: 88, endPoint y: 343, distance: 82.3
click at [88, 343] on div "Subscriber Information First name Leidys Last name [PERSON_NAME] DOB mm / dd / …" at bounding box center [786, 346] width 1399 height 230
drag, startPoint x: 481, startPoint y: 300, endPoint x: 415, endPoint y: 296, distance: 66.1
click at [415, 296] on div "First name [PERSON_NAME] Last name [PERSON_NAME] mm / dd / yyyy [DATE]" at bounding box center [787, 287] width 1358 height 46
click at [22, 112] on img at bounding box center [23, 115] width 12 height 12
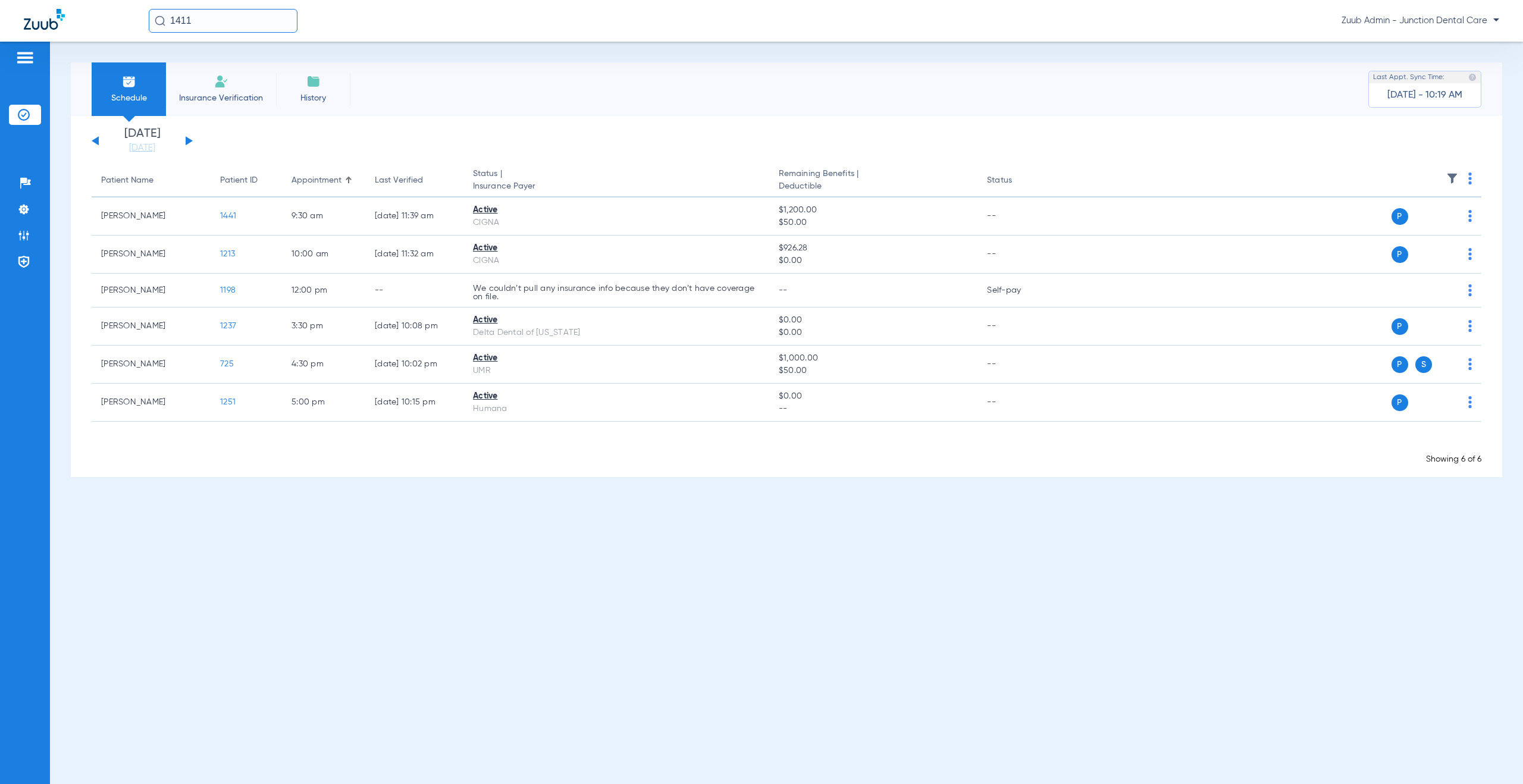
click at [189, 142] on button at bounding box center [189, 140] width 7 height 9
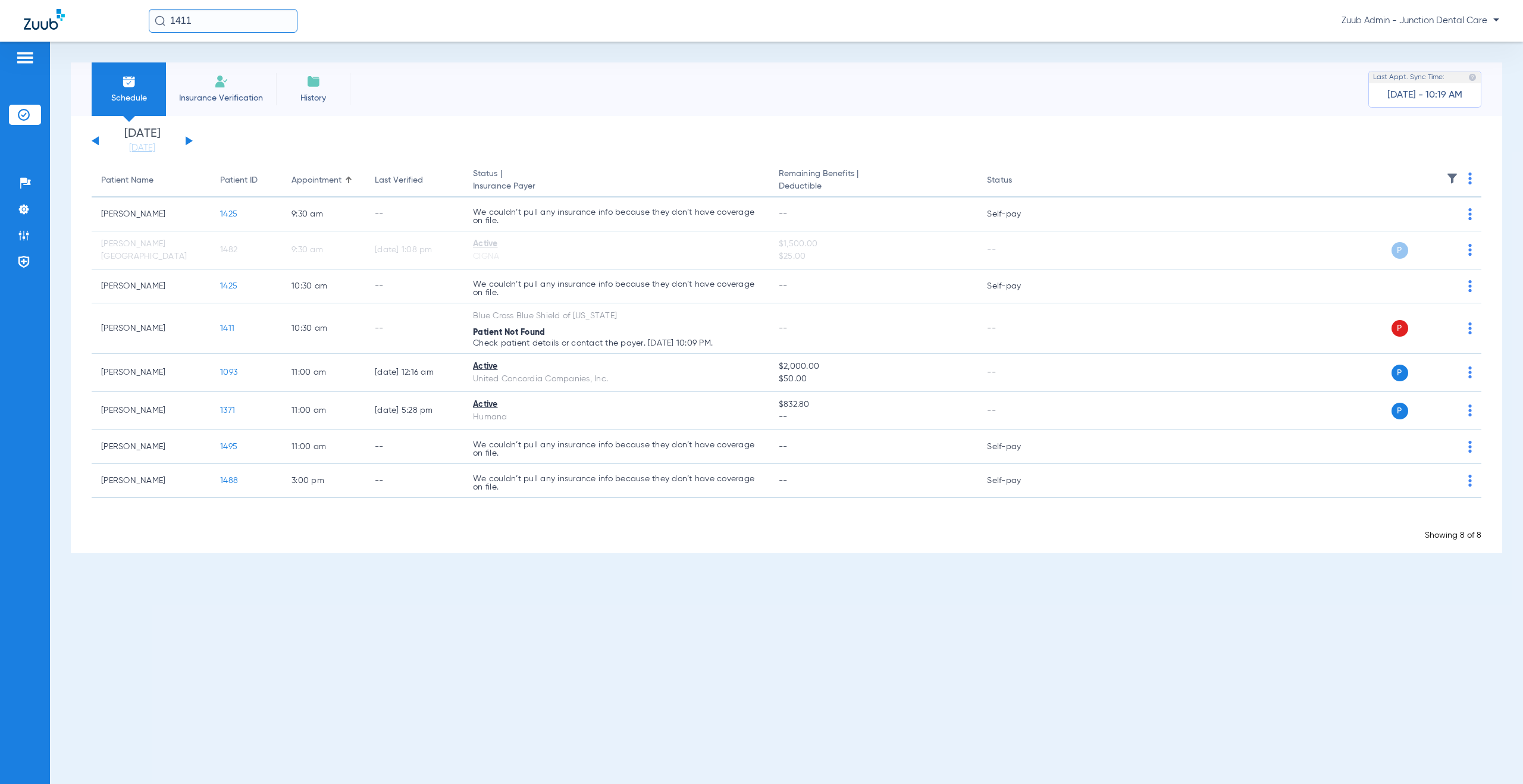
click at [189, 142] on button at bounding box center [189, 140] width 7 height 9
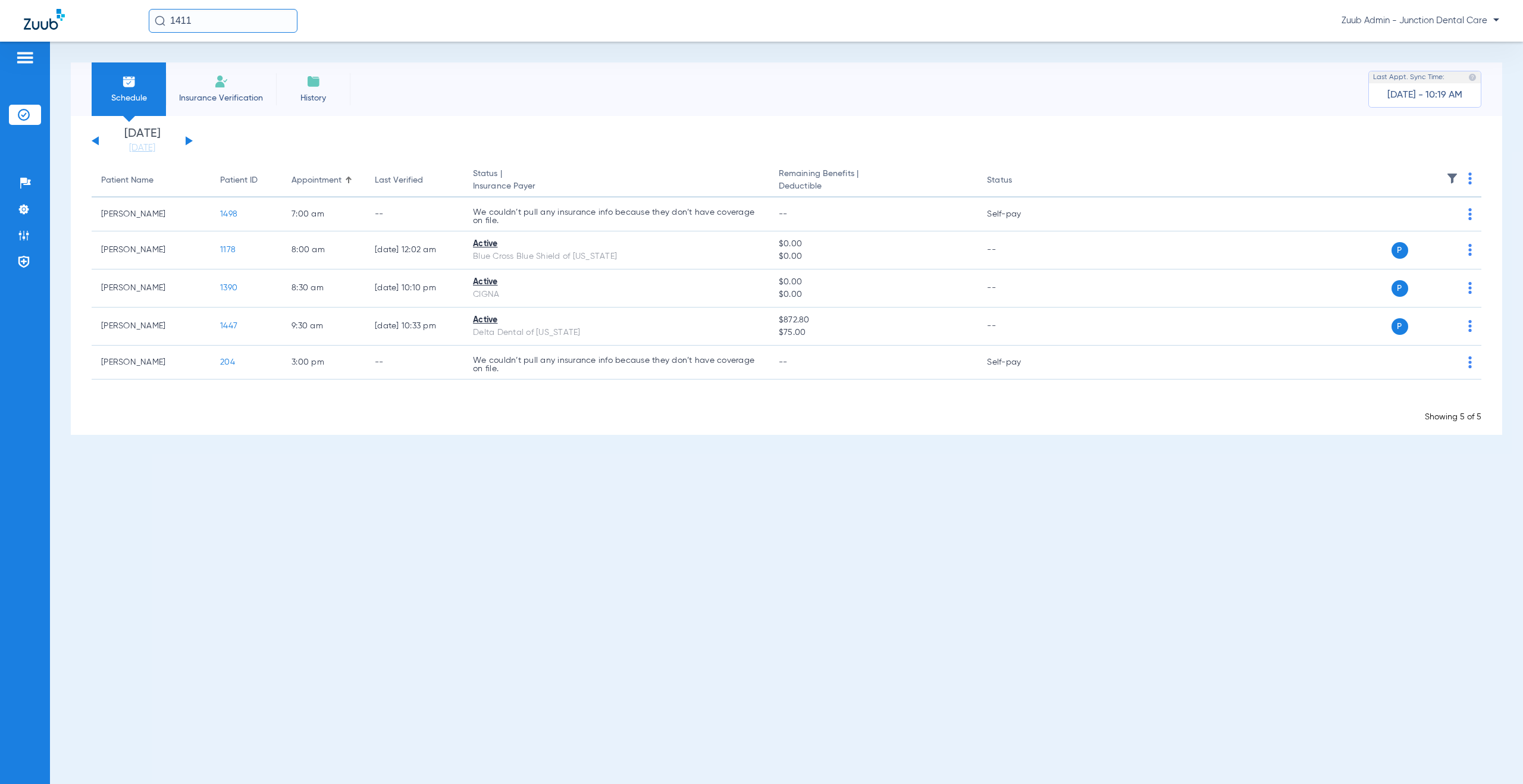
click at [189, 142] on button at bounding box center [189, 140] width 7 height 9
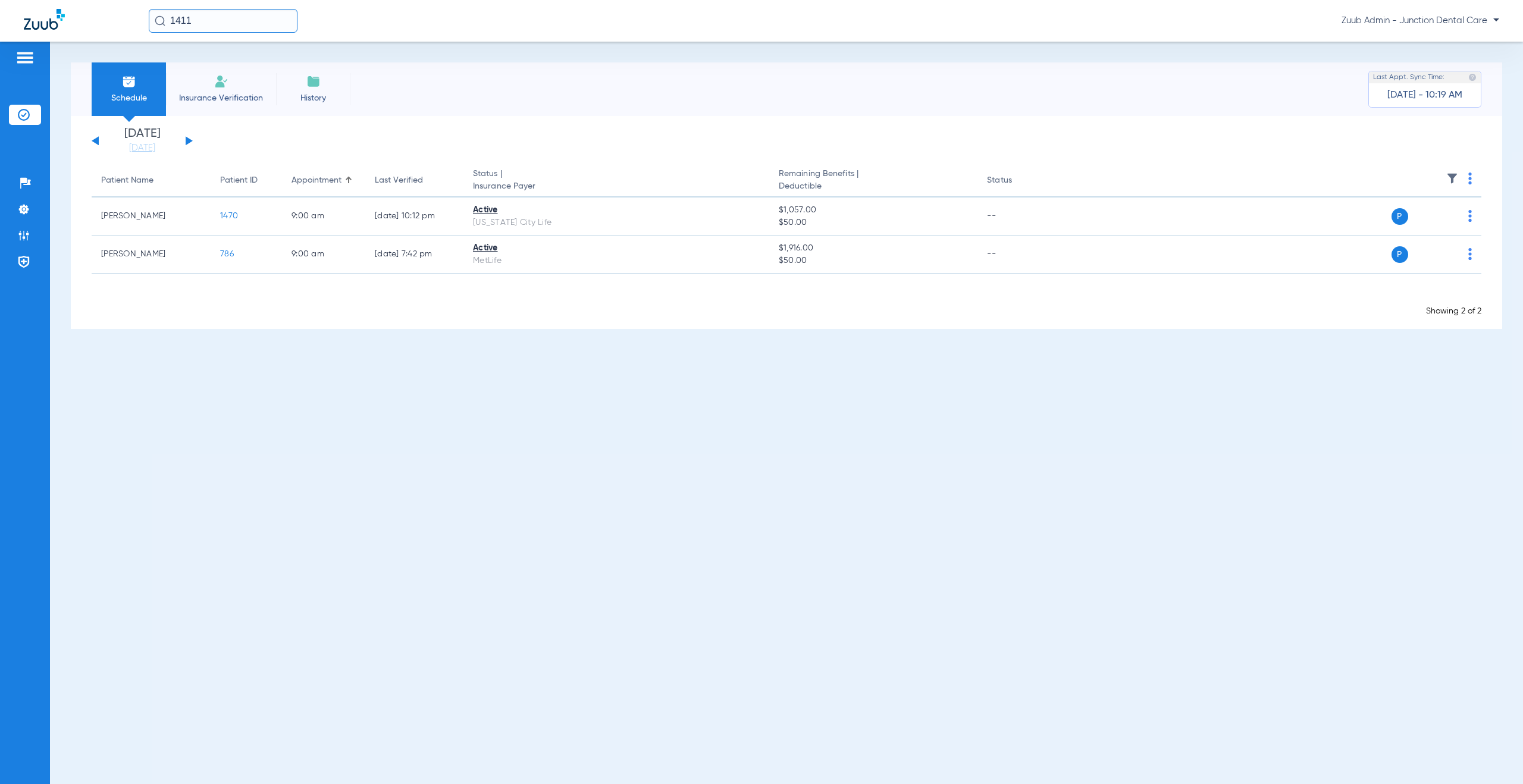
click at [189, 142] on button at bounding box center [189, 140] width 7 height 9
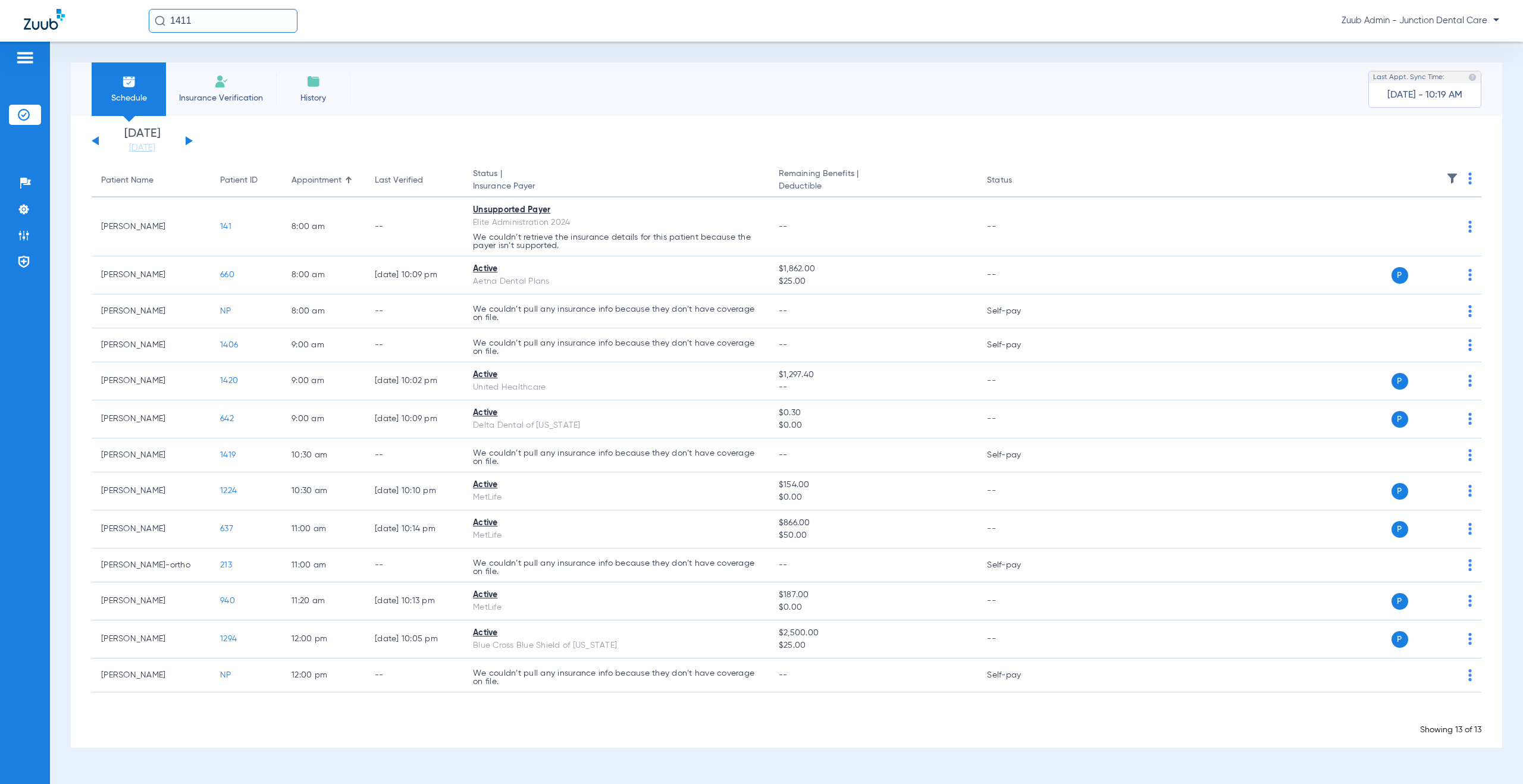
click at [189, 142] on button at bounding box center [189, 140] width 7 height 9
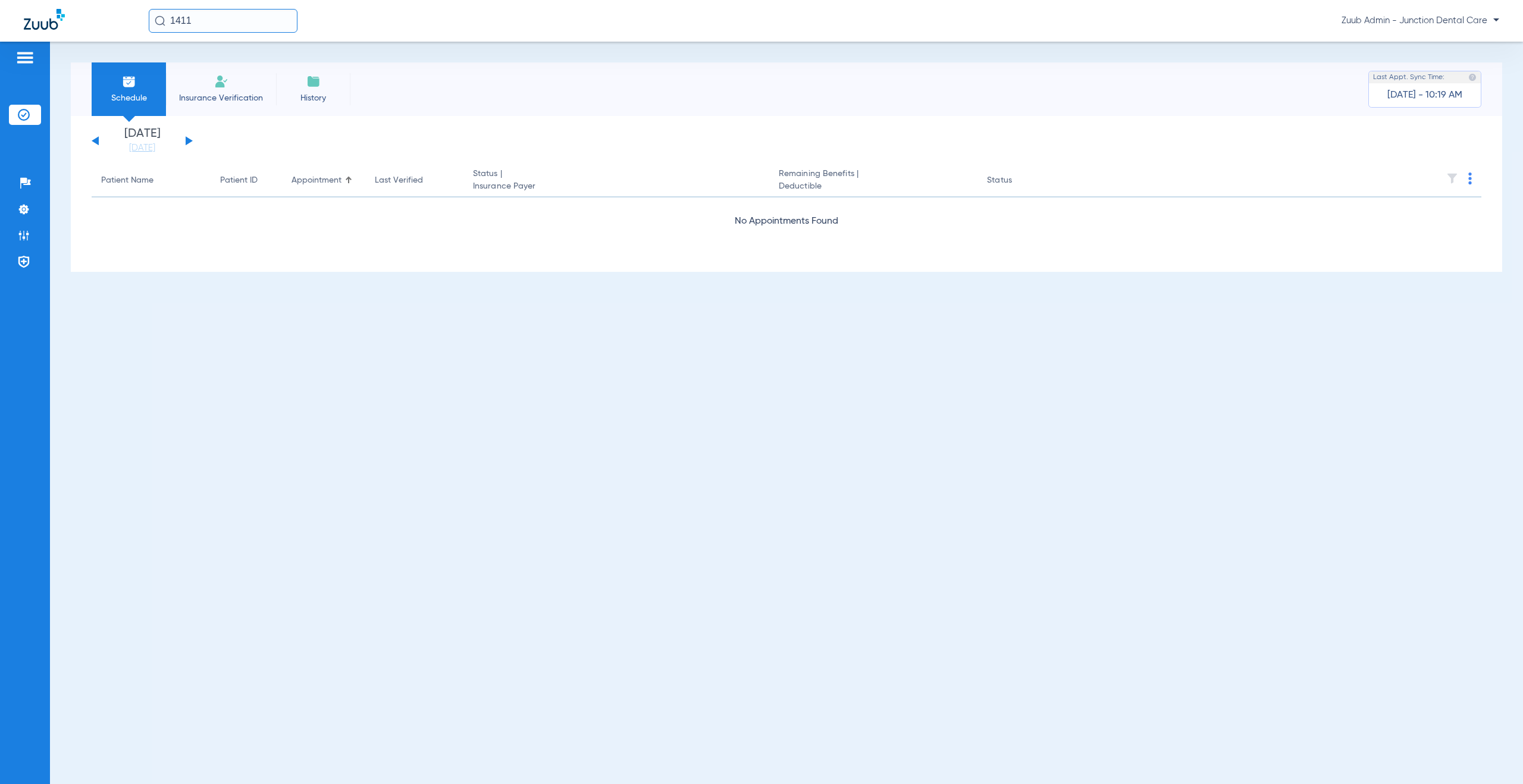
click at [189, 142] on button at bounding box center [189, 140] width 7 height 9
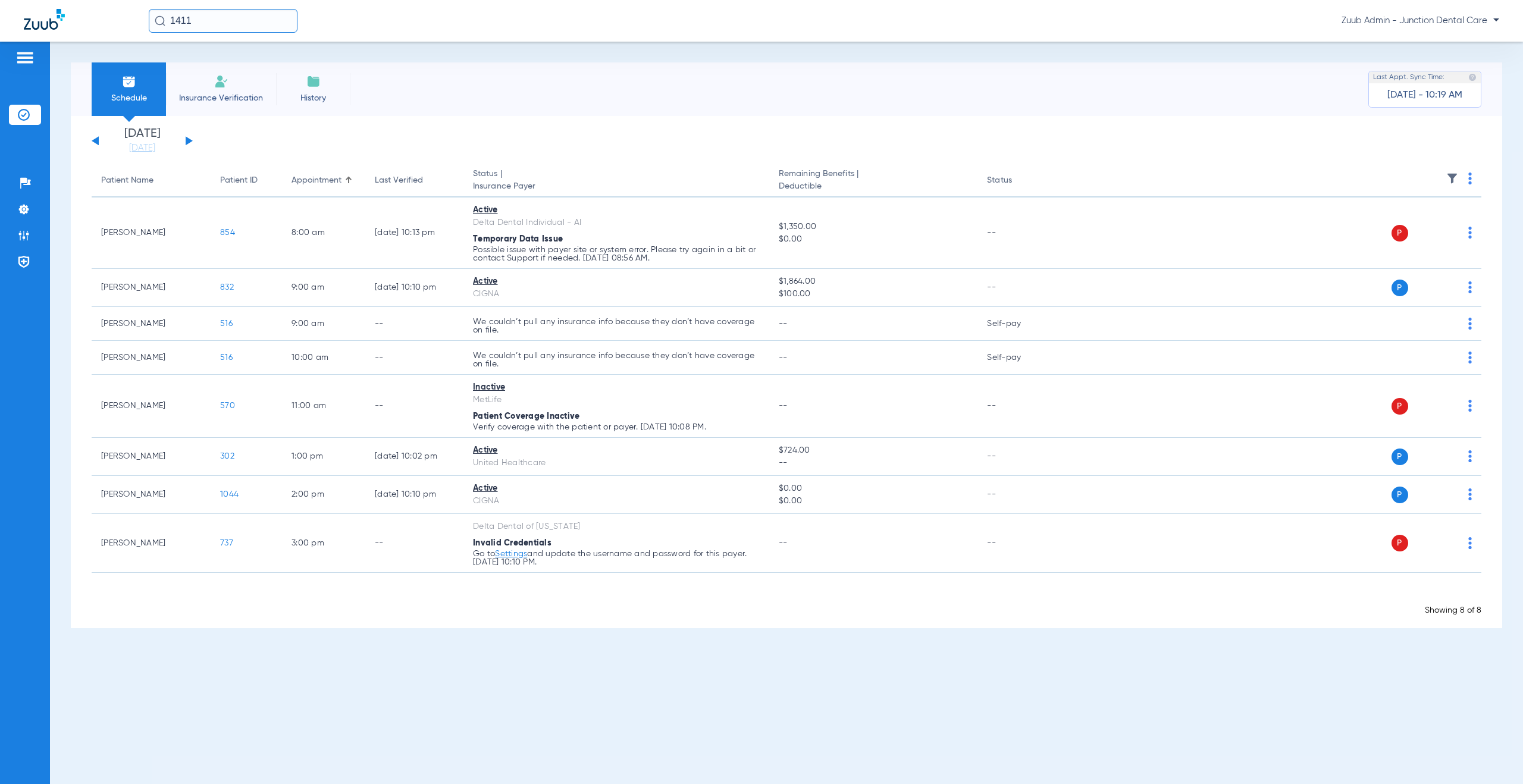
click at [189, 142] on button at bounding box center [189, 140] width 7 height 9
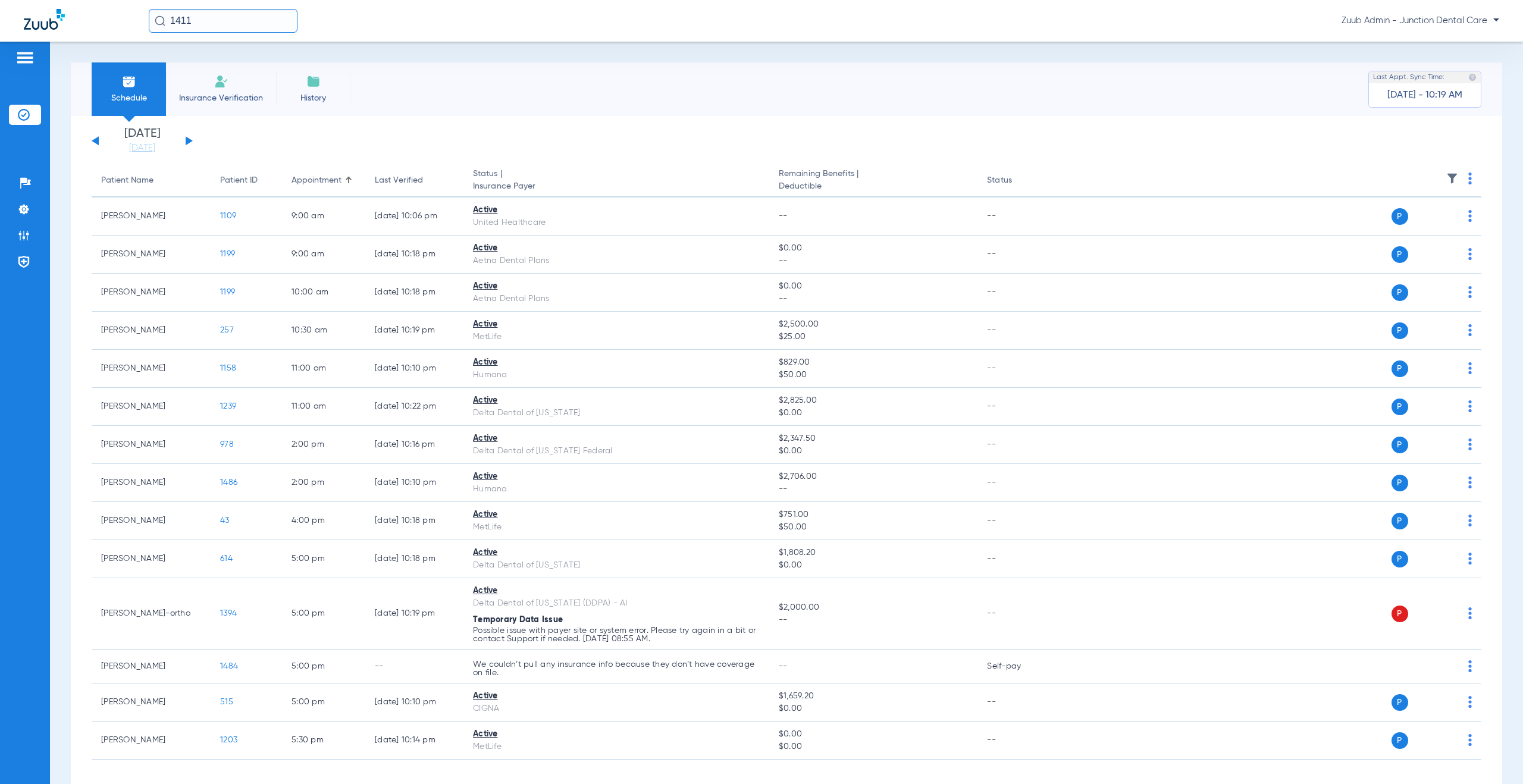
click at [96, 145] on div "[DATE] [DATE] [DATE] [DATE] [DATE] [DATE] [DATE] [DATE] [DATE] [DATE] [DATE] [D…" at bounding box center [142, 141] width 101 height 26
click at [97, 141] on button at bounding box center [96, 140] width 7 height 9
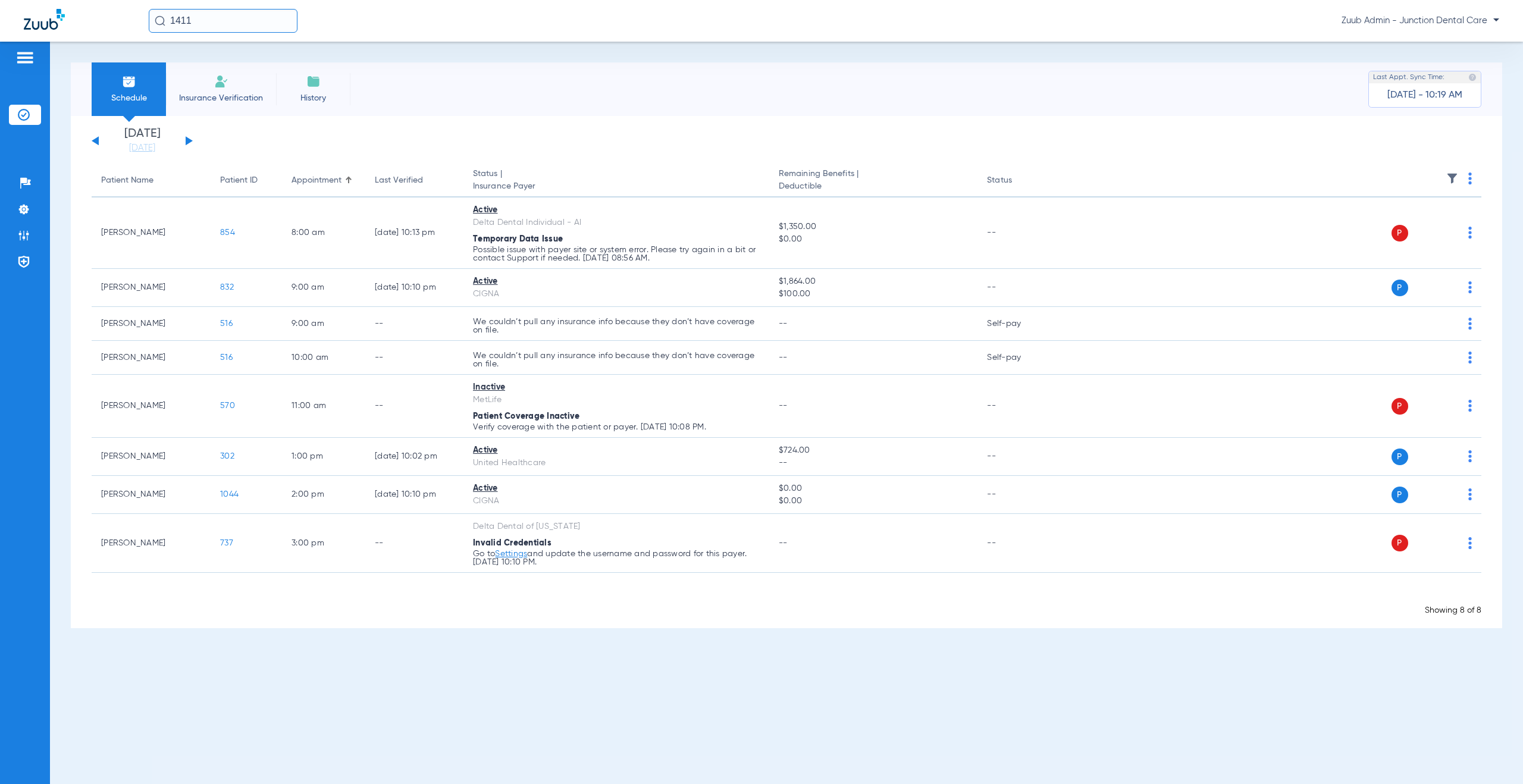
click at [186, 141] on button at bounding box center [189, 140] width 7 height 9
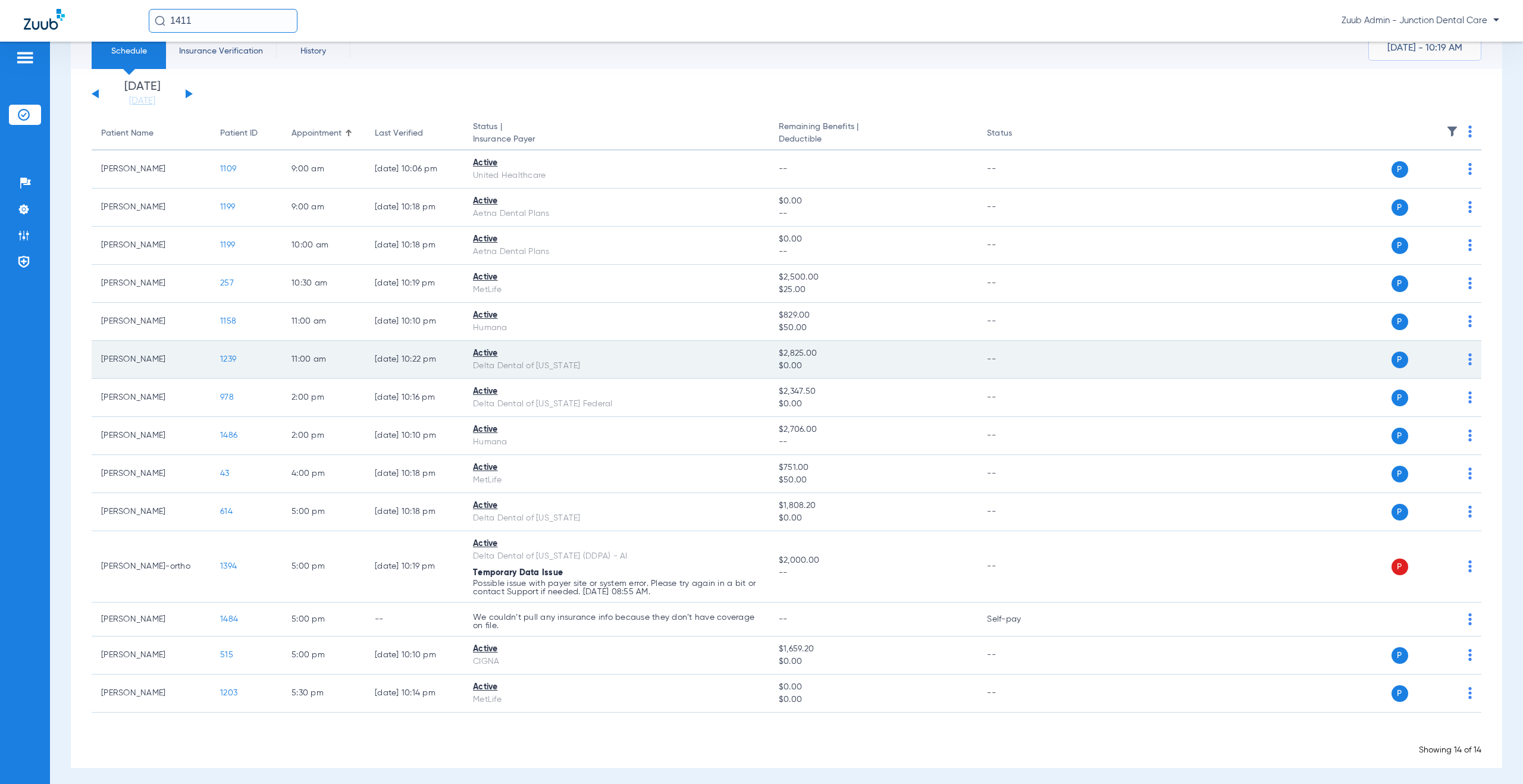
scroll to position [51, 0]
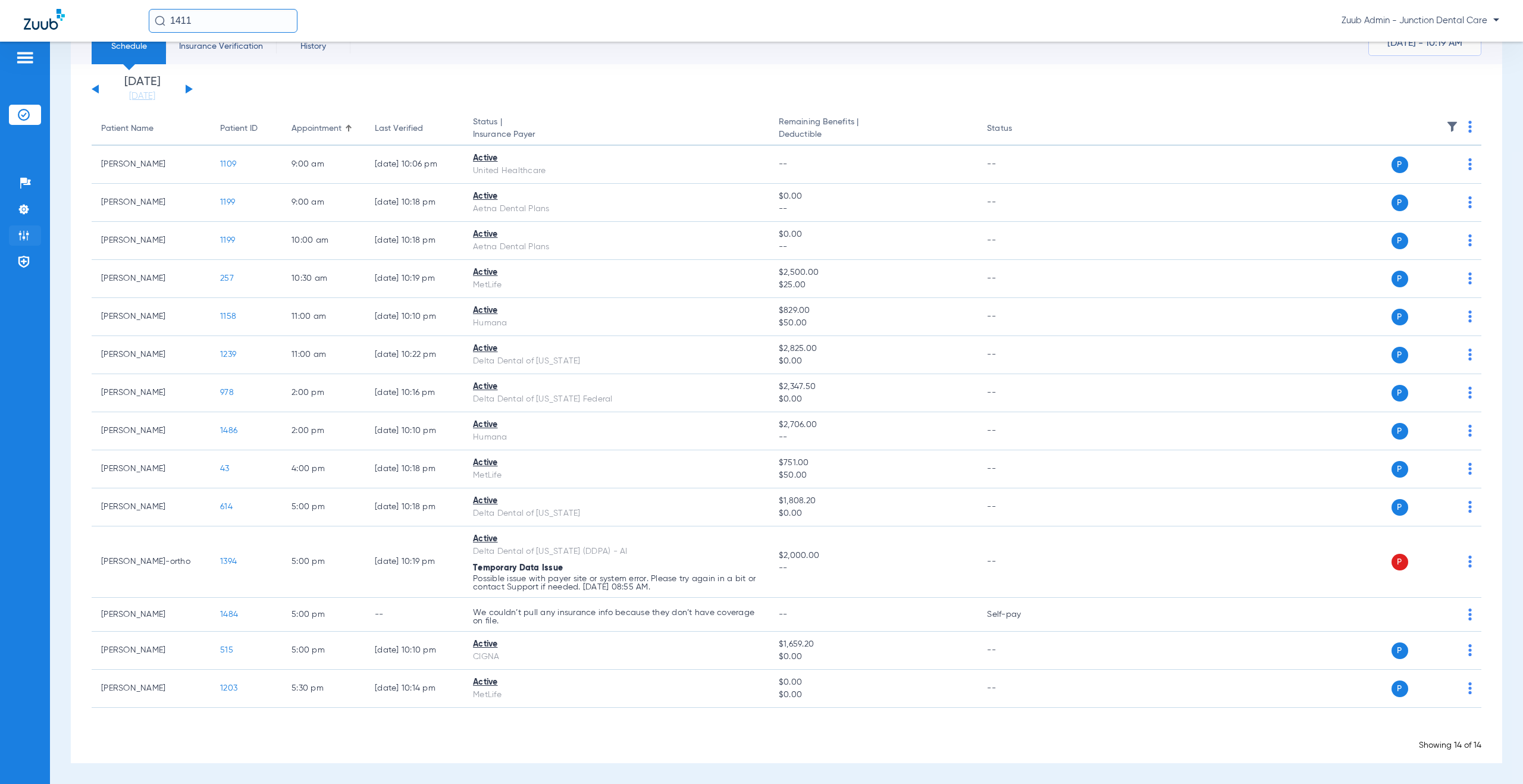
click at [22, 233] on img at bounding box center [23, 235] width 12 height 12
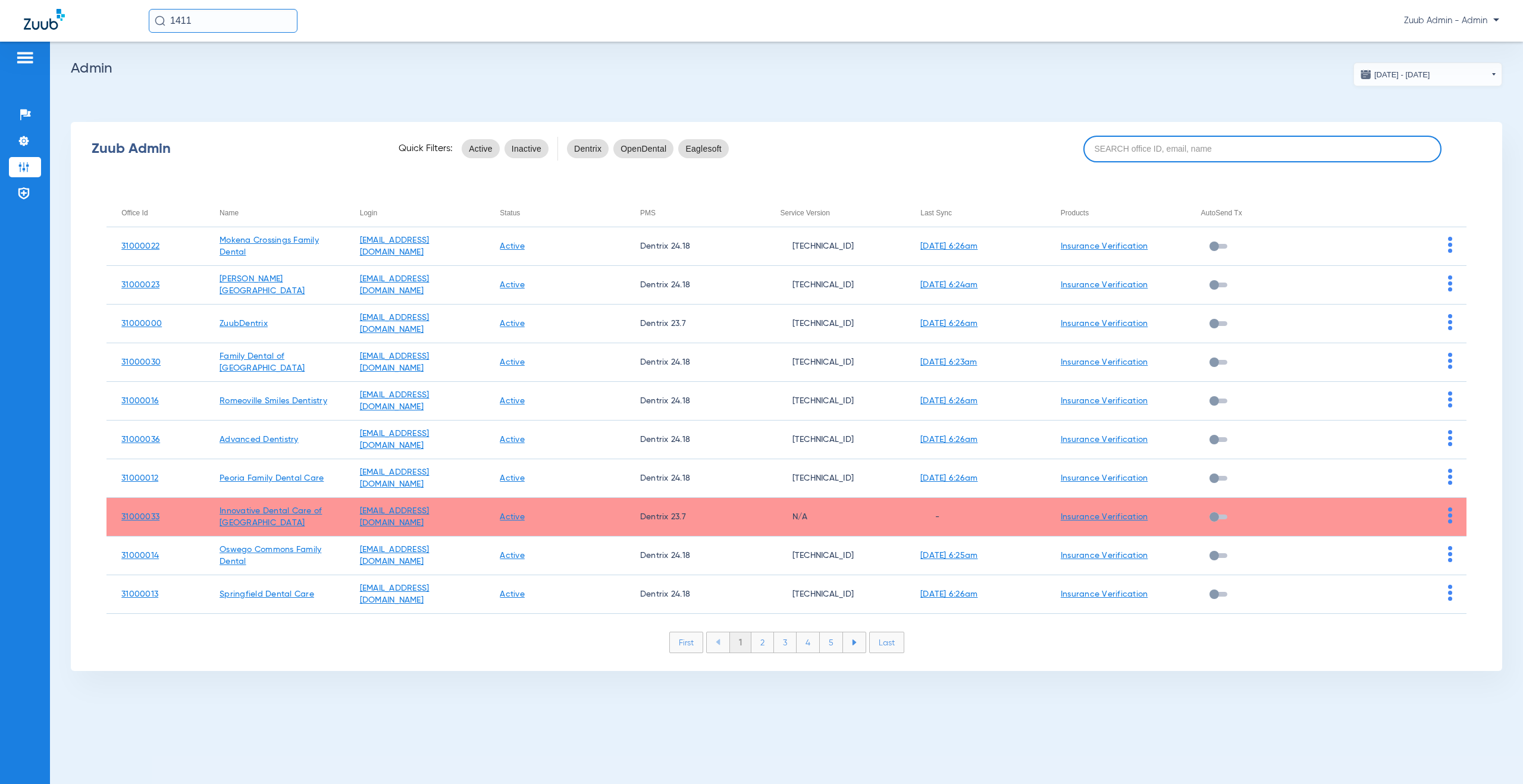
click at [1191, 155] on input at bounding box center [1263, 149] width 358 height 27
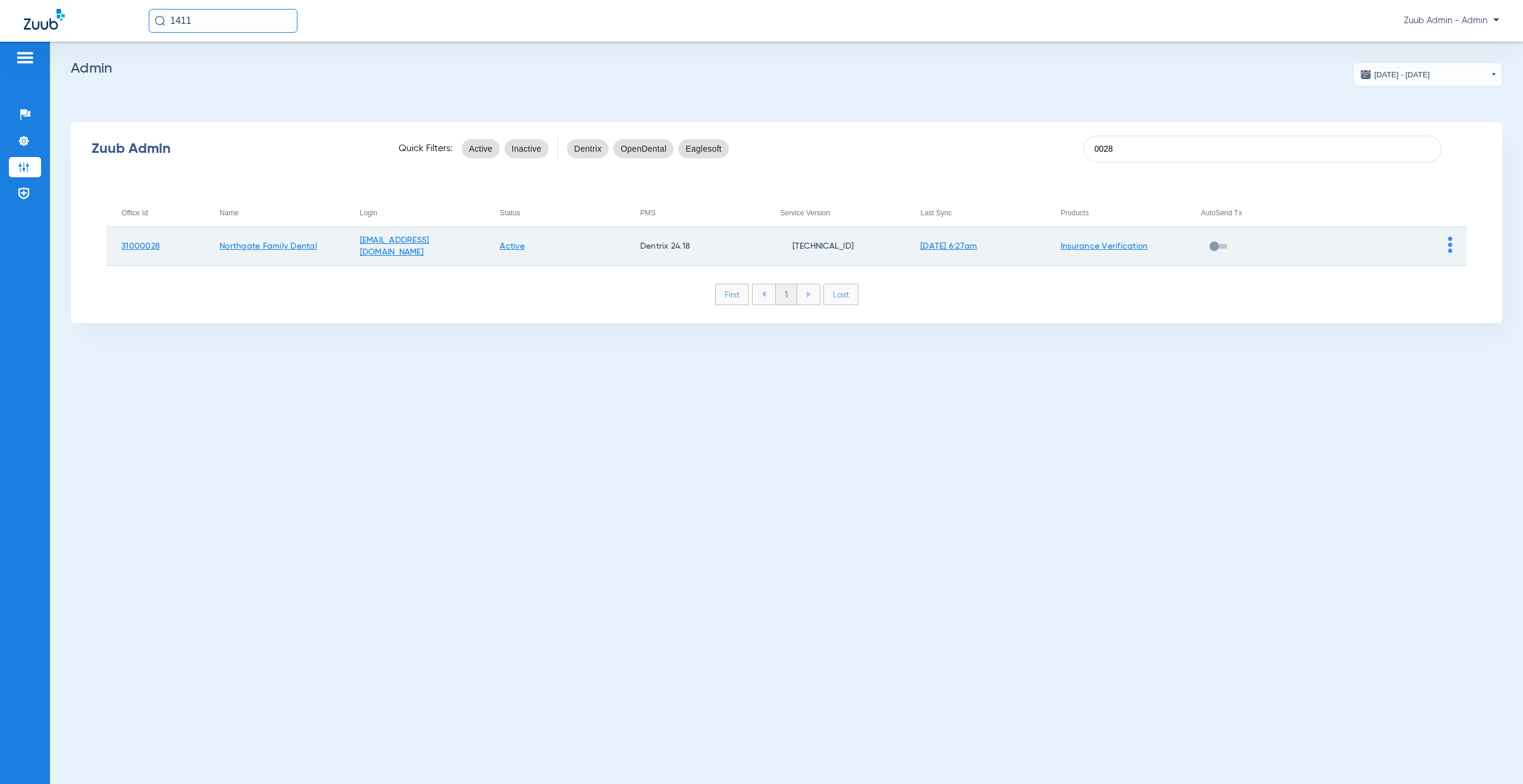
type input "0028"
click at [1451, 245] on img at bounding box center [1450, 244] width 4 height 16
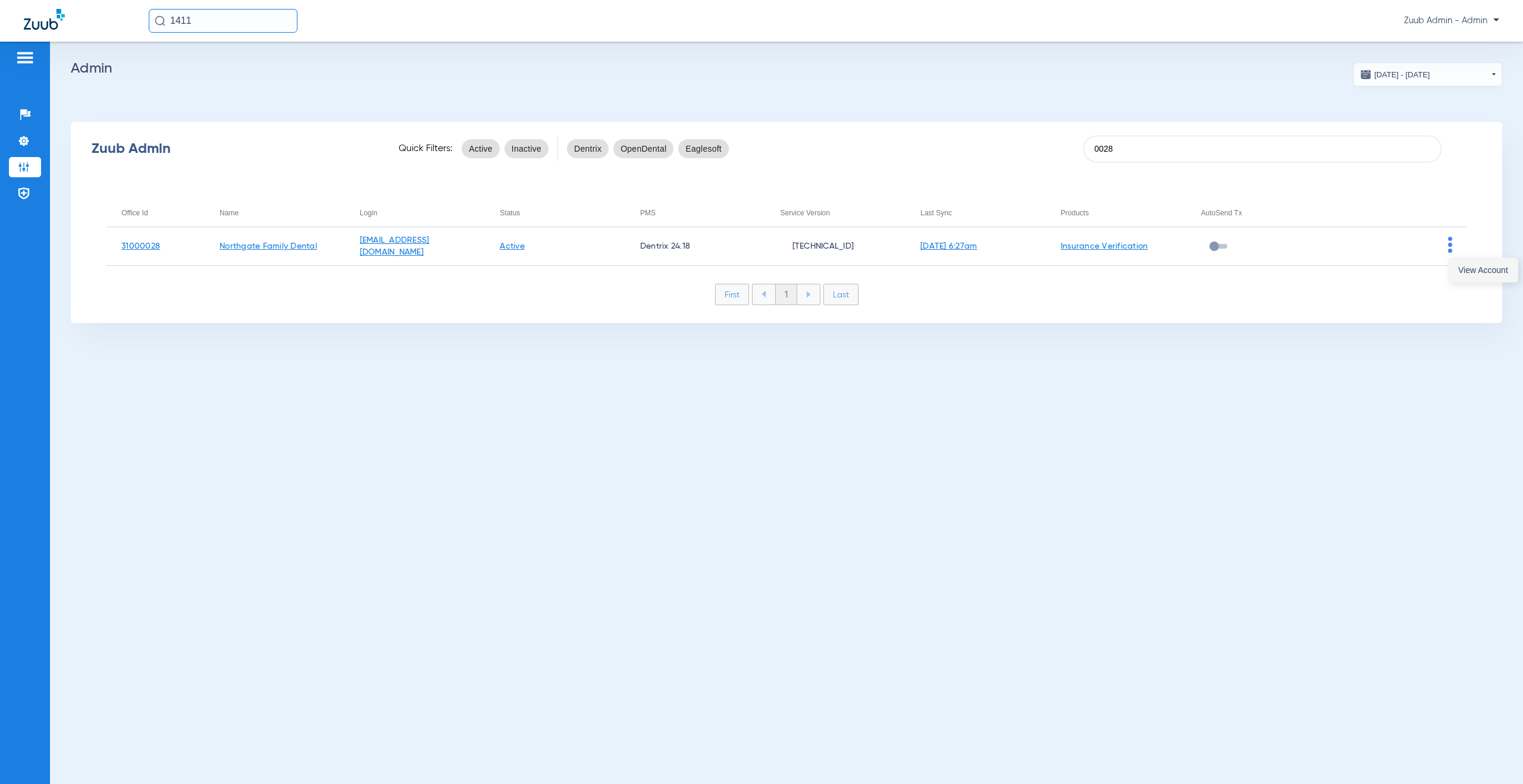
click at [1470, 270] on span "View Account" at bounding box center [1484, 270] width 50 height 9
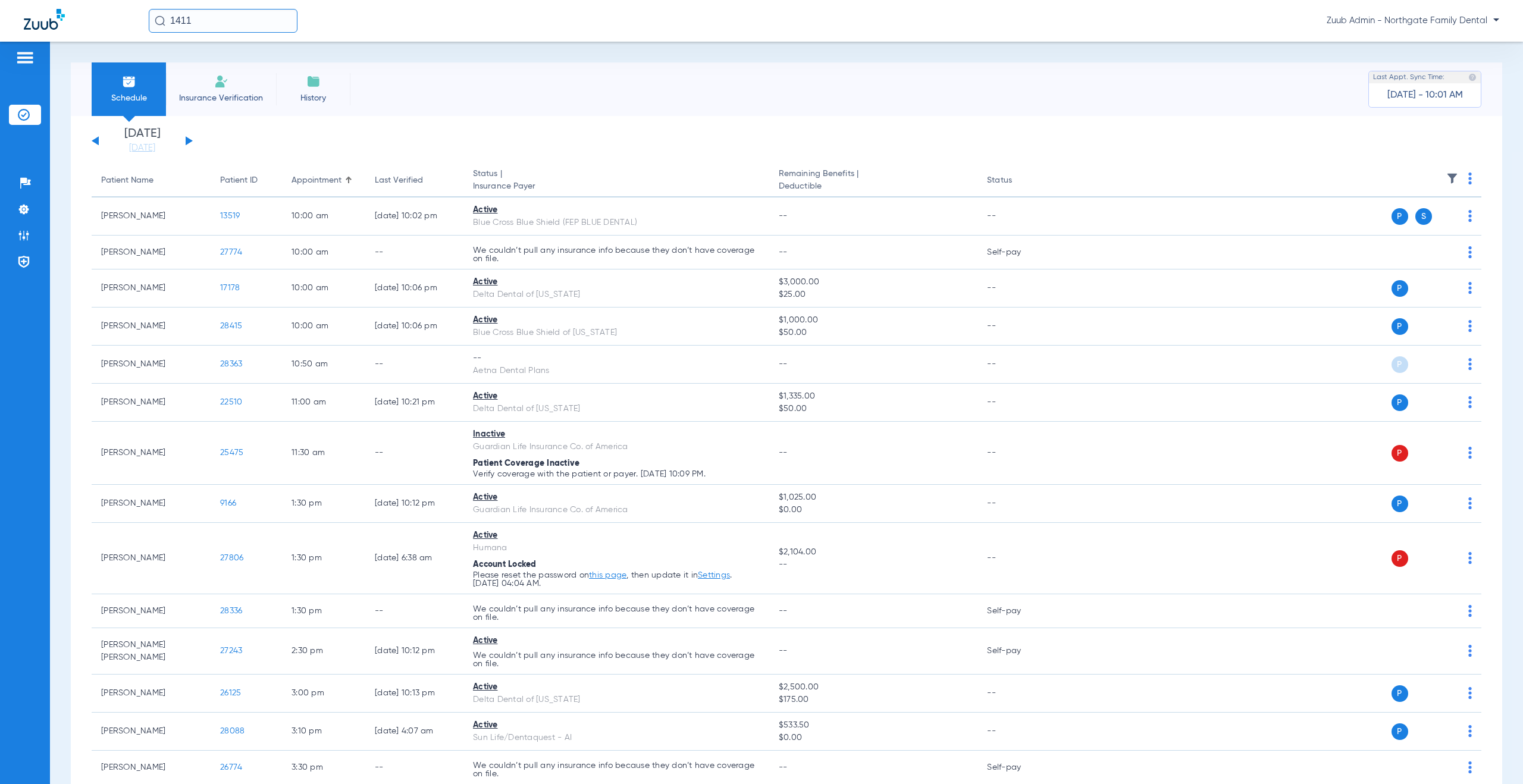
drag, startPoint x: 200, startPoint y: 20, endPoint x: 142, endPoint y: 17, distance: 58.1
click at [142, 17] on div "1411 Zuub Admin - Northgate Family Dental" at bounding box center [761, 21] width 1523 height 42
type input "28376"
click at [241, 13] on input "28376" at bounding box center [223, 21] width 149 height 24
click at [244, 65] on td "28376" at bounding box center [259, 63] width 31 height 17
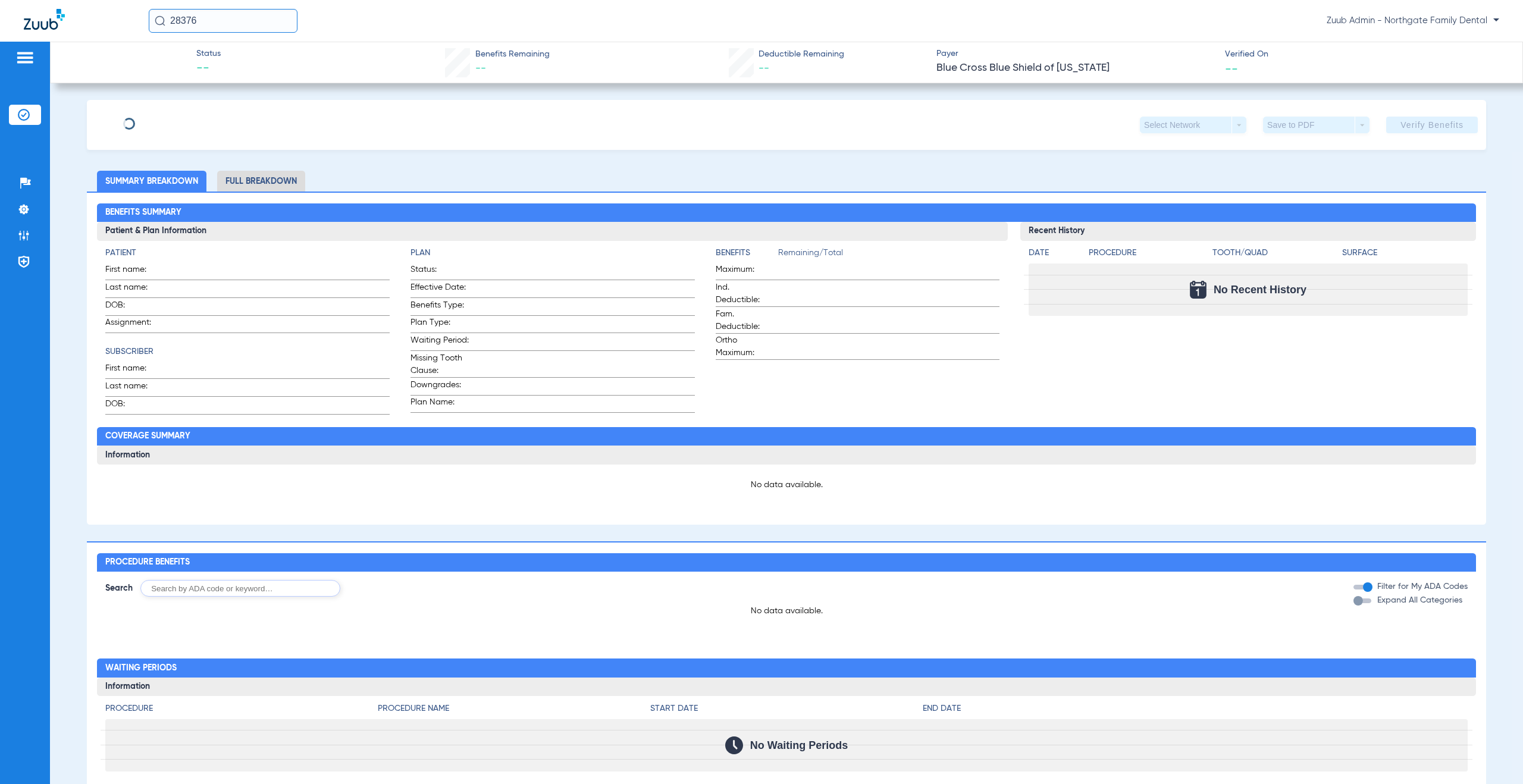
type input "[PERSON_NAME]"
type input "[DATE]"
type input "327029439"
type input "P75085"
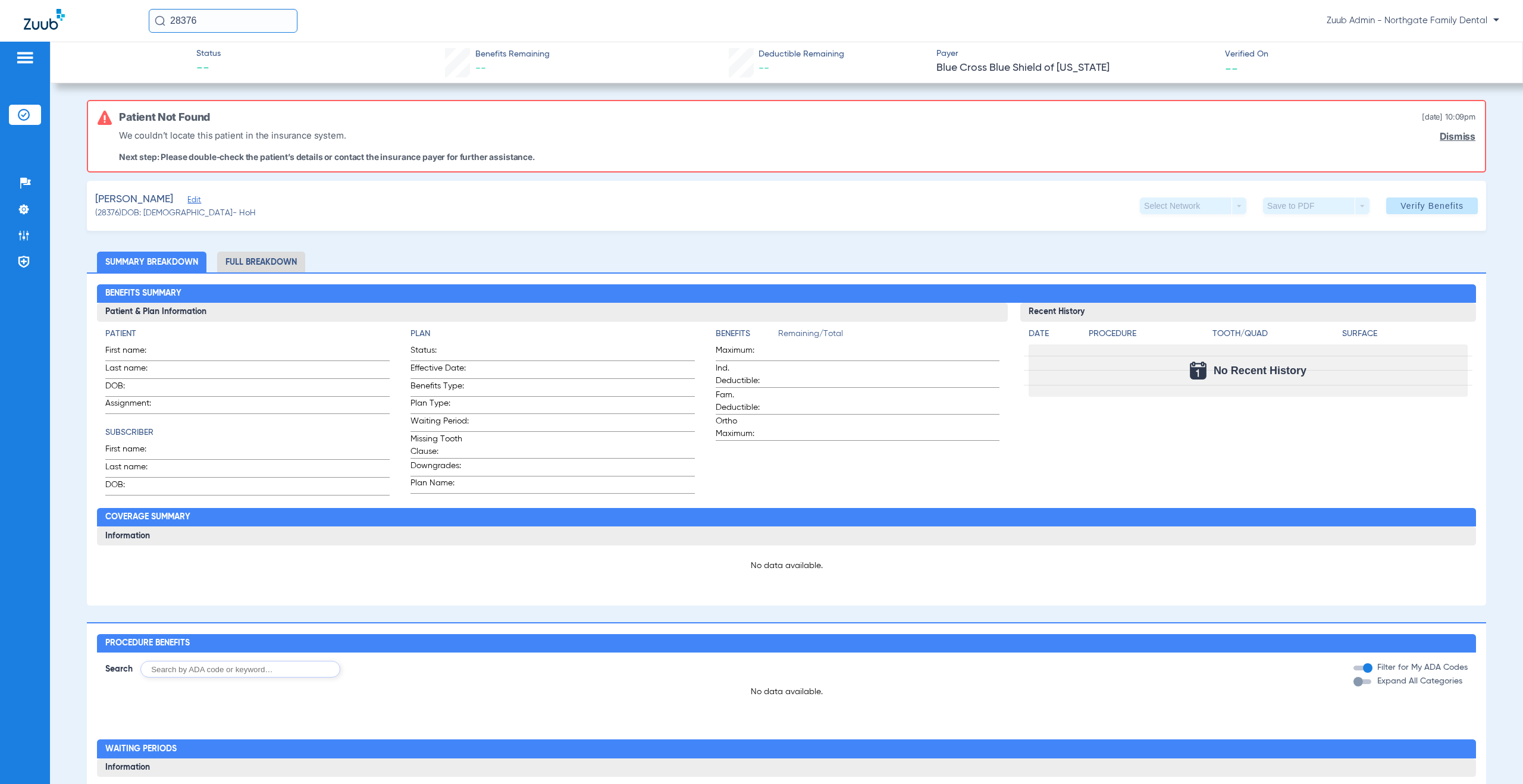
click at [188, 197] on span "Edit" at bounding box center [192, 201] width 10 height 11
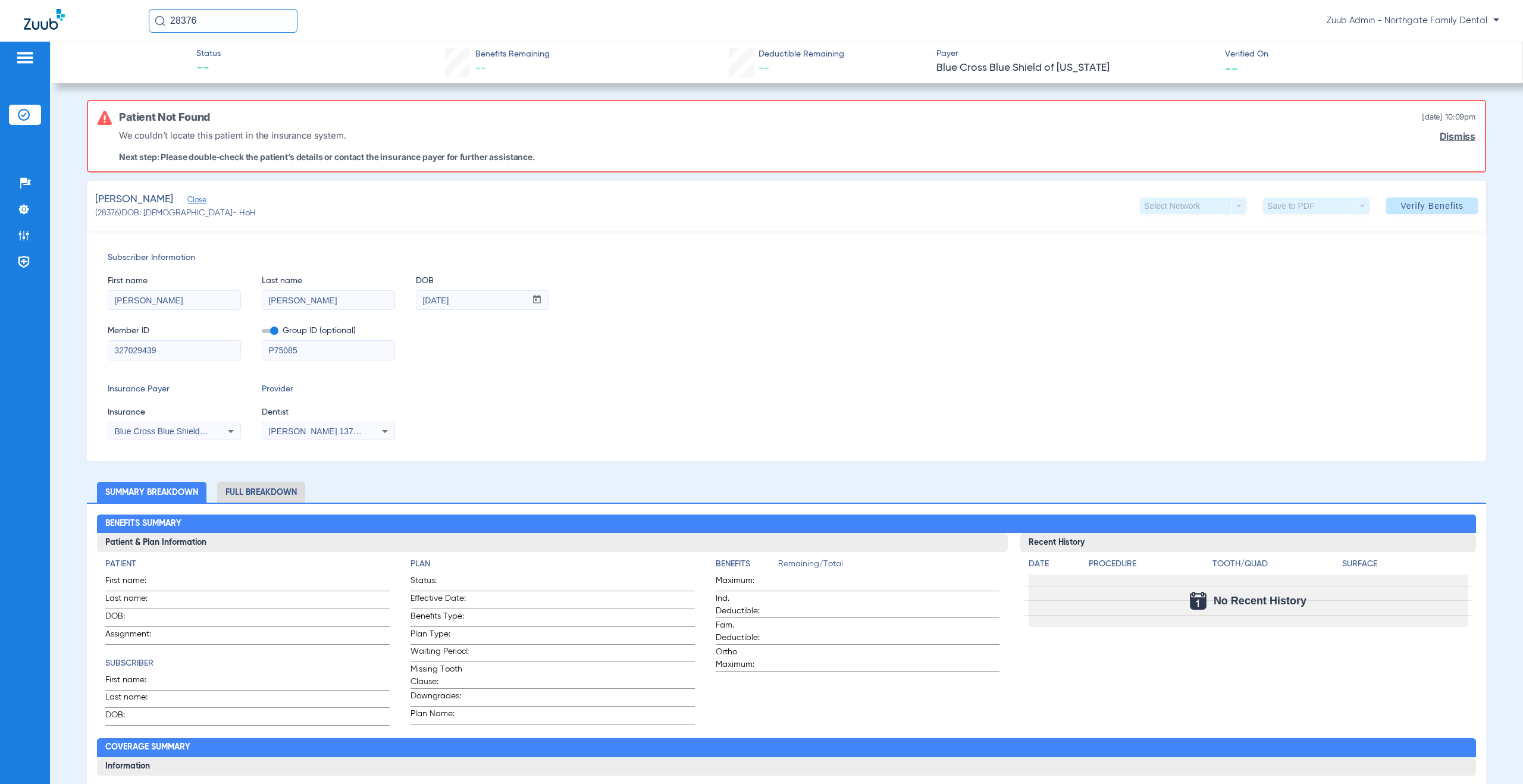
click at [103, 347] on div "Subscriber Information First name [PERSON_NAME] Last name [PERSON_NAME] mm / dd…" at bounding box center [786, 346] width 1399 height 230
drag, startPoint x: 438, startPoint y: 301, endPoint x: 416, endPoint y: 300, distance: 22.0
click at [417, 300] on input "[DATE]" at bounding box center [471, 300] width 110 height 19
click at [23, 230] on img at bounding box center [23, 235] width 12 height 12
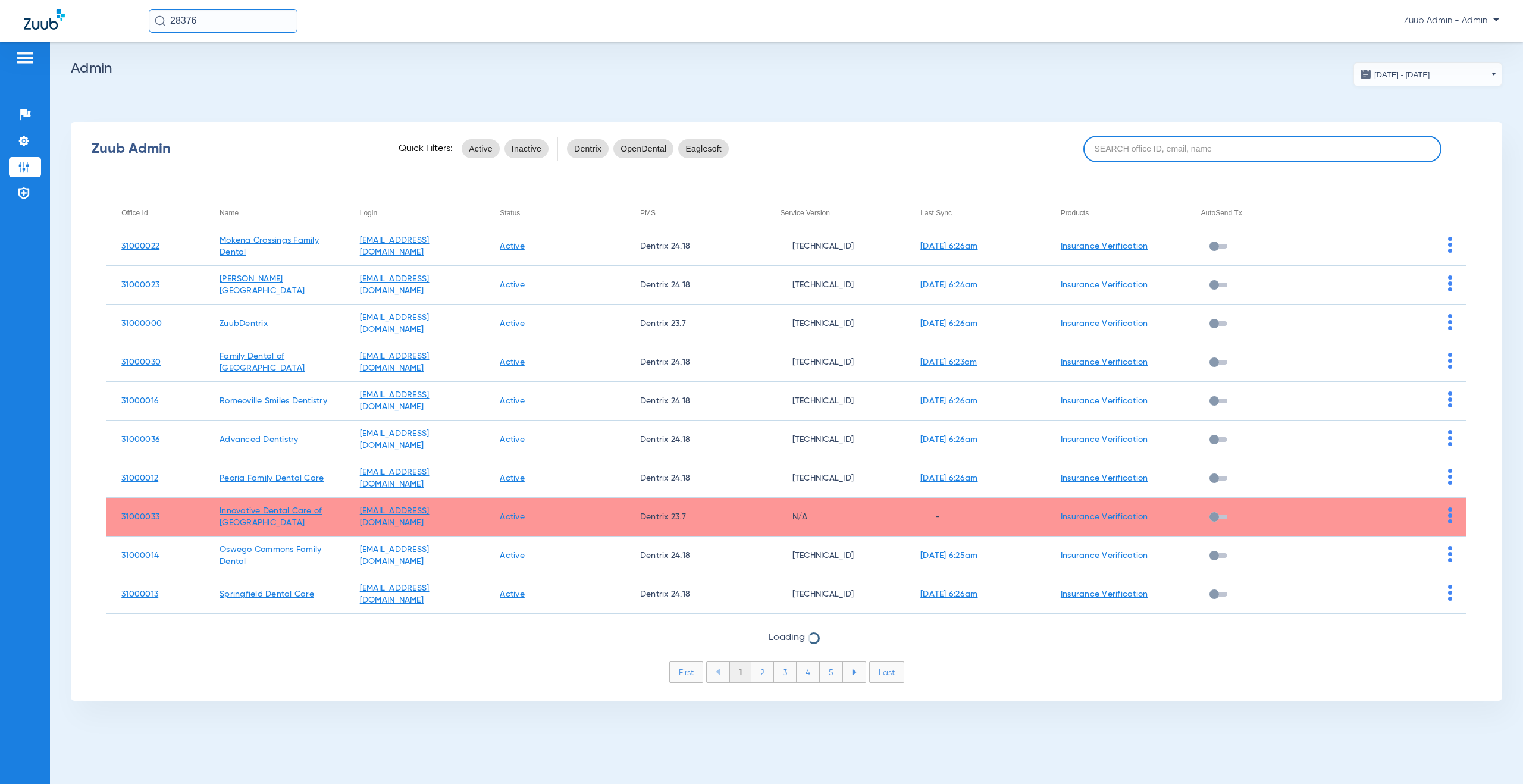
click at [1188, 140] on input at bounding box center [1263, 149] width 358 height 27
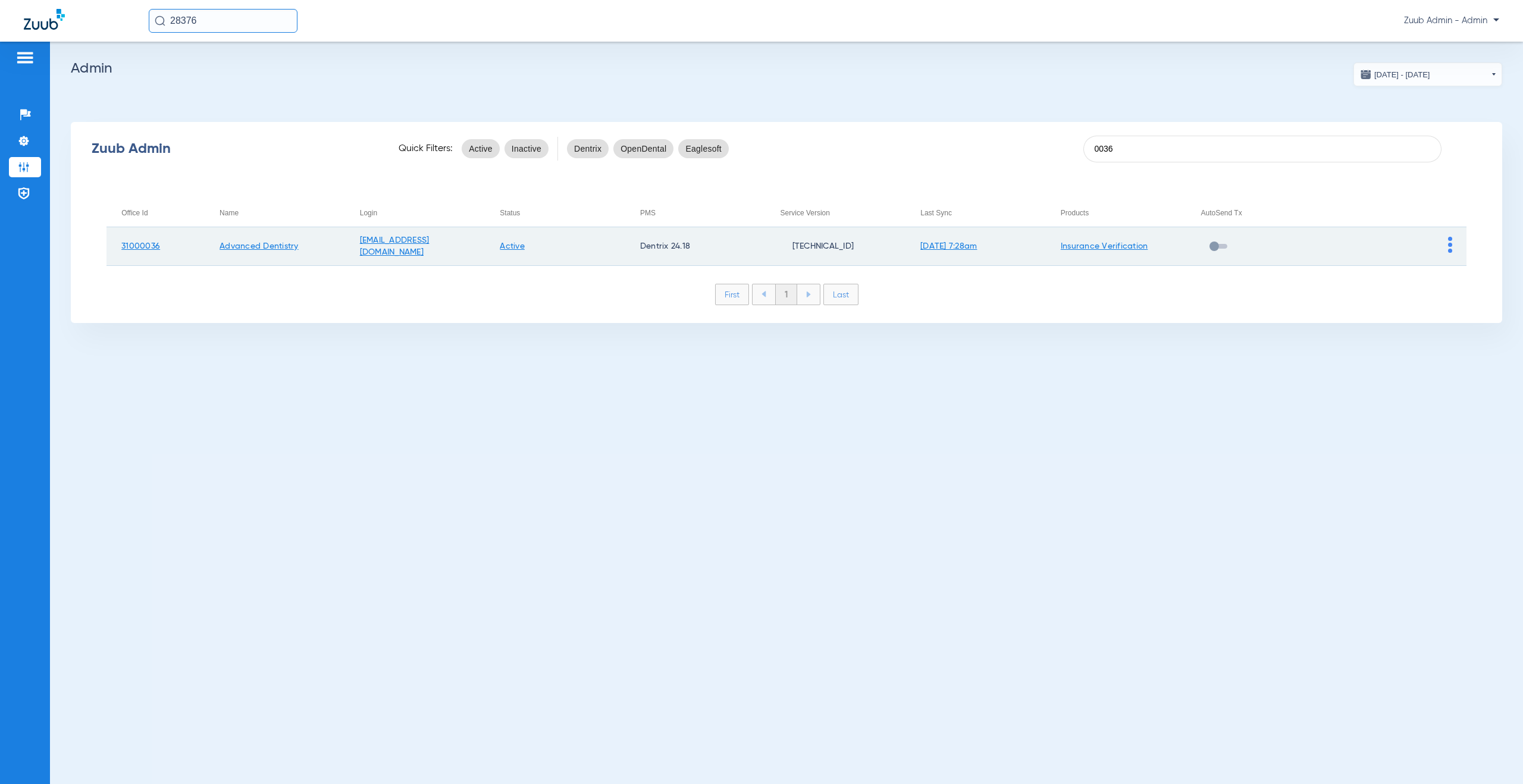
type input "0036"
click at [1451, 245] on img at bounding box center [1450, 244] width 4 height 16
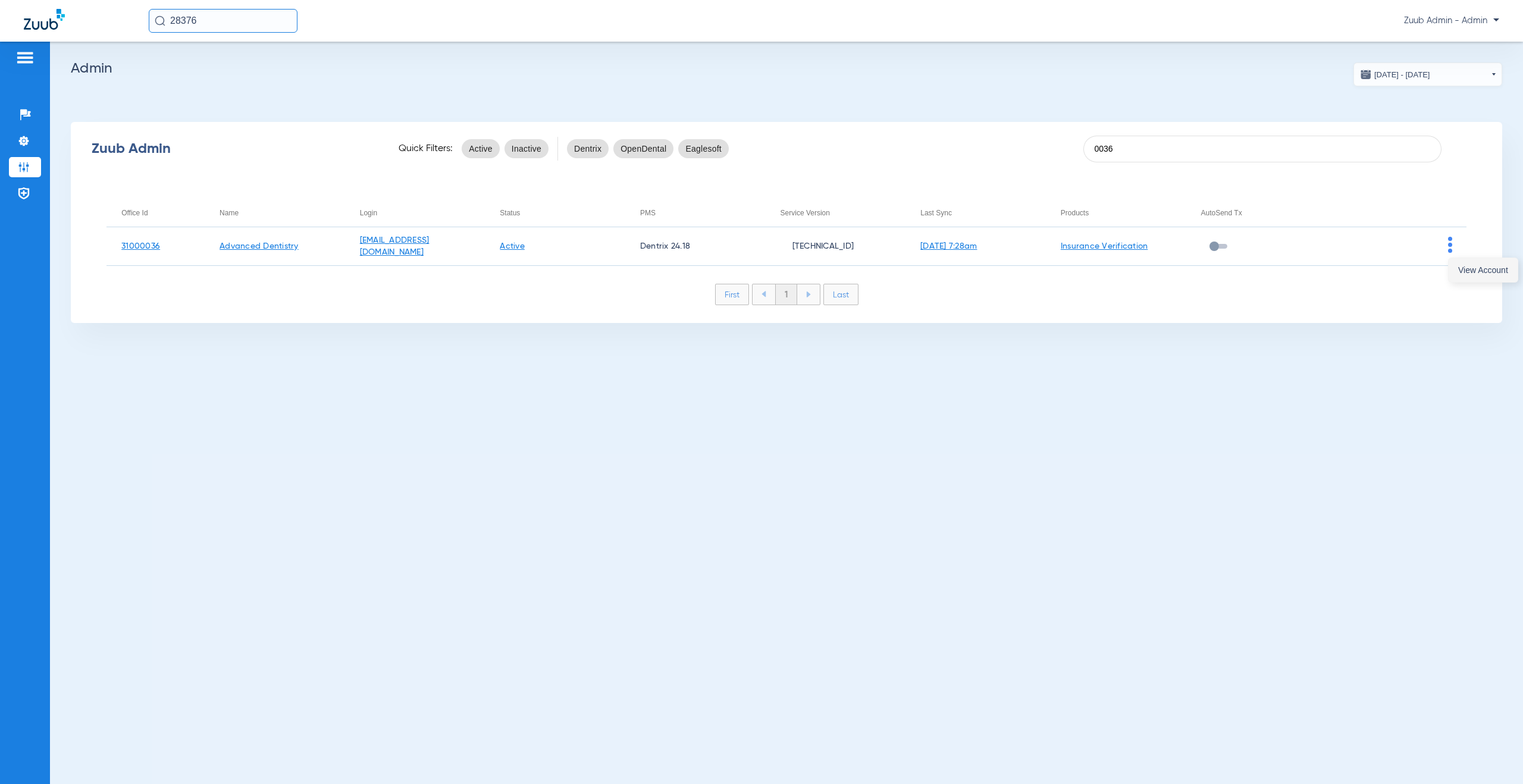
click at [1455, 272] on button "View Account" at bounding box center [1483, 270] width 69 height 24
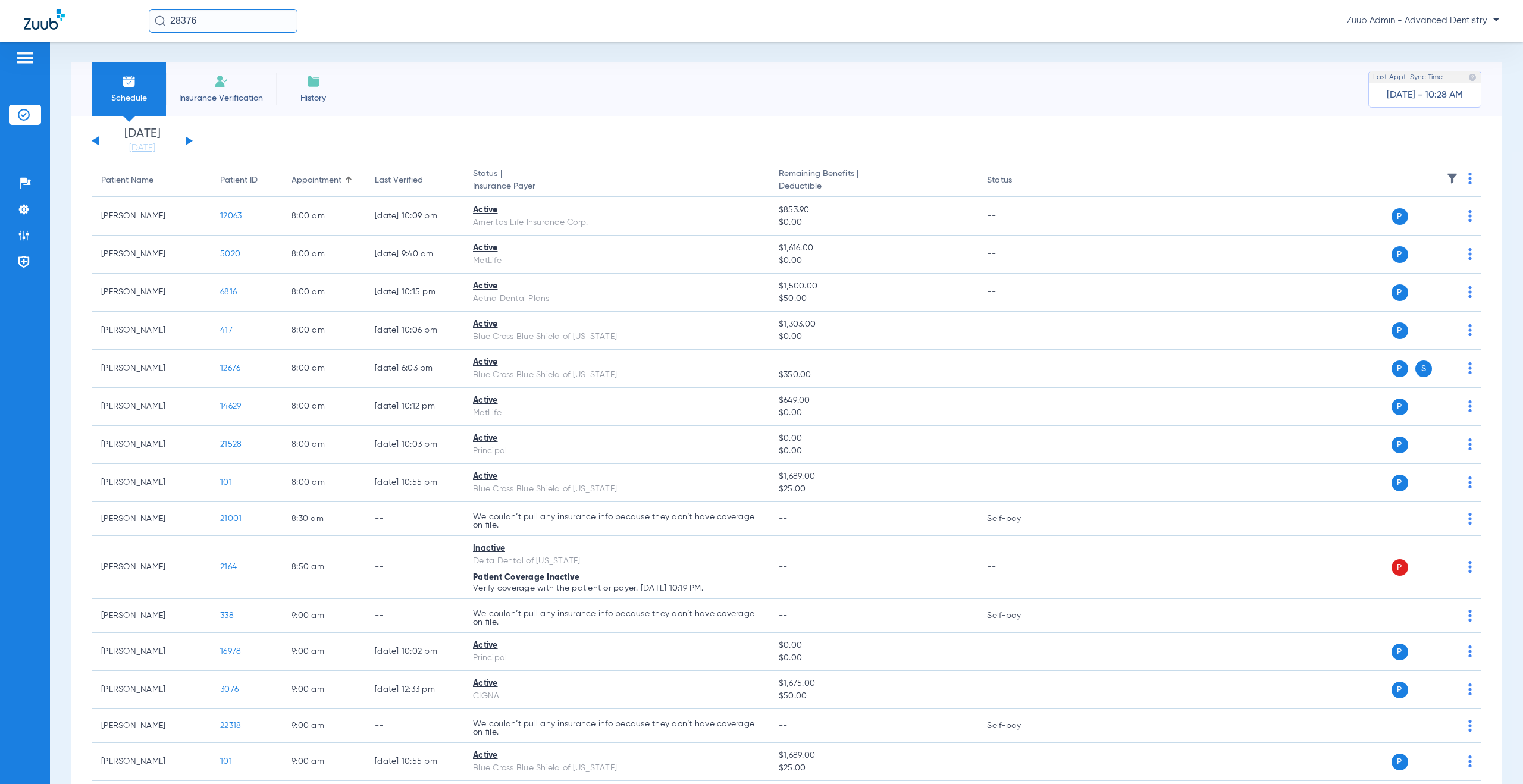
click at [1446, 174] on img at bounding box center [1452, 178] width 12 height 12
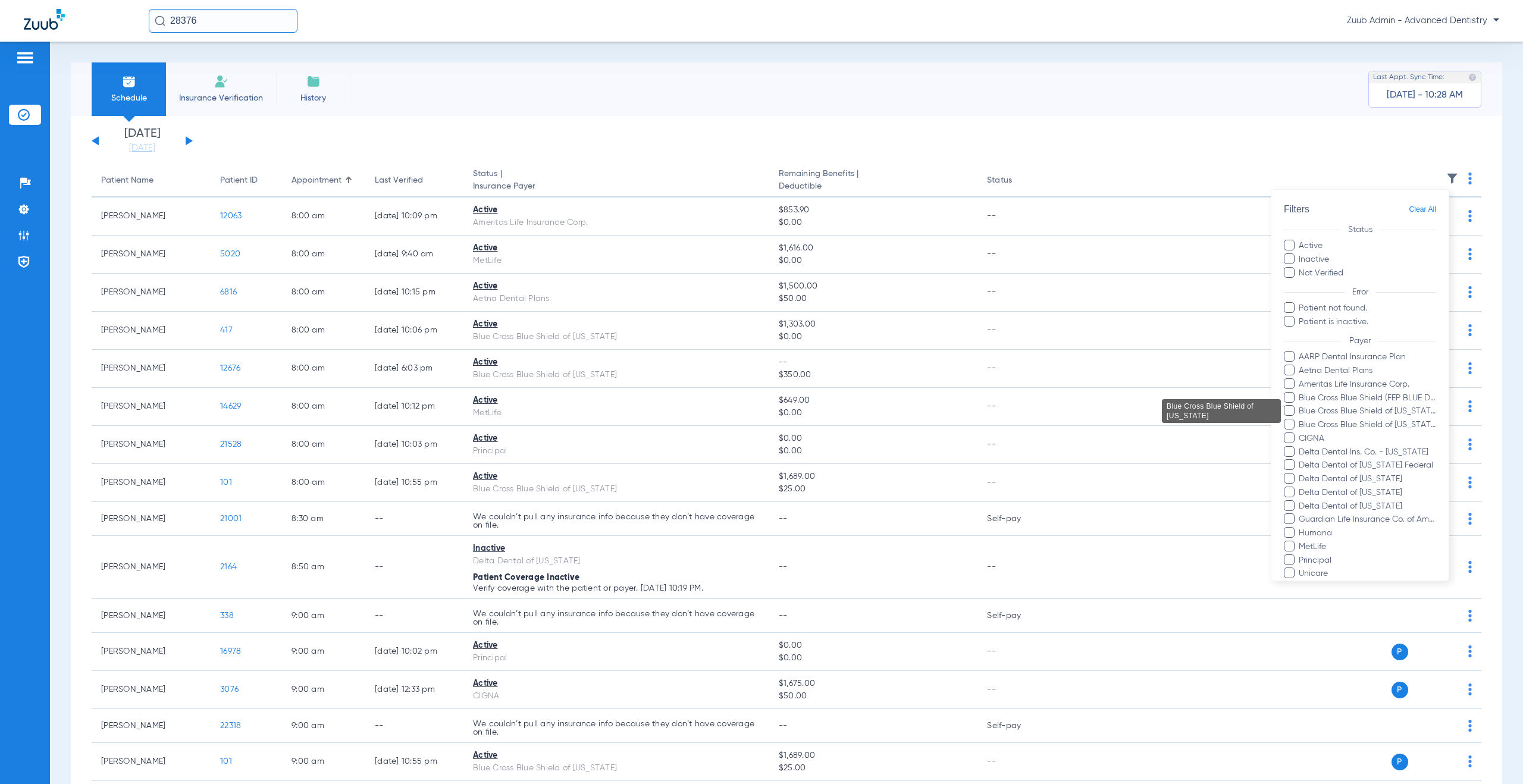
click at [1359, 410] on span "Blue Cross Blue Shield of [US_STATE]" at bounding box center [1367, 411] width 138 height 12
click at [1301, 419] on input "Blue Cross Blue Shield of [US_STATE]" at bounding box center [1301, 419] width 0 height 0
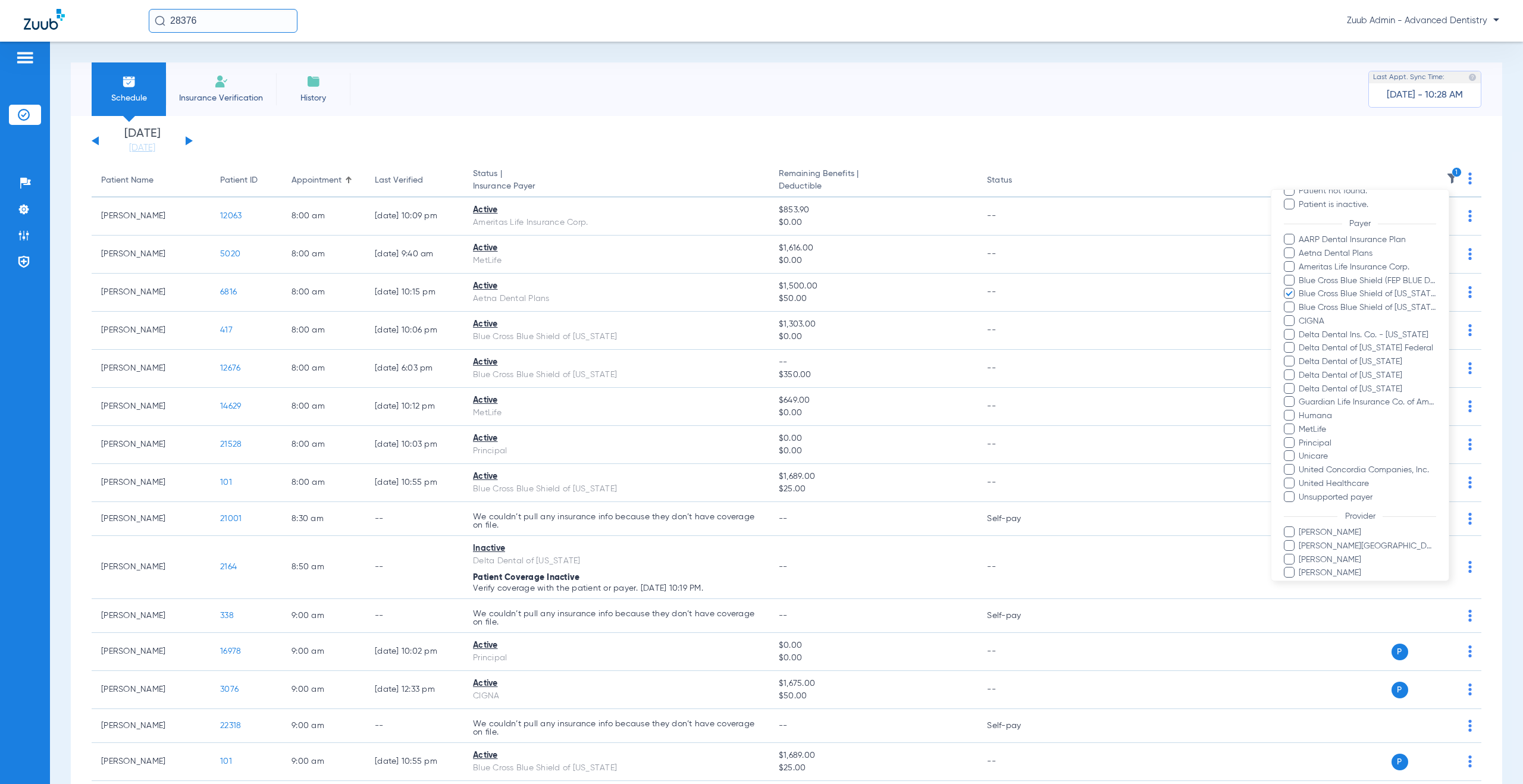
scroll to position [218, 0]
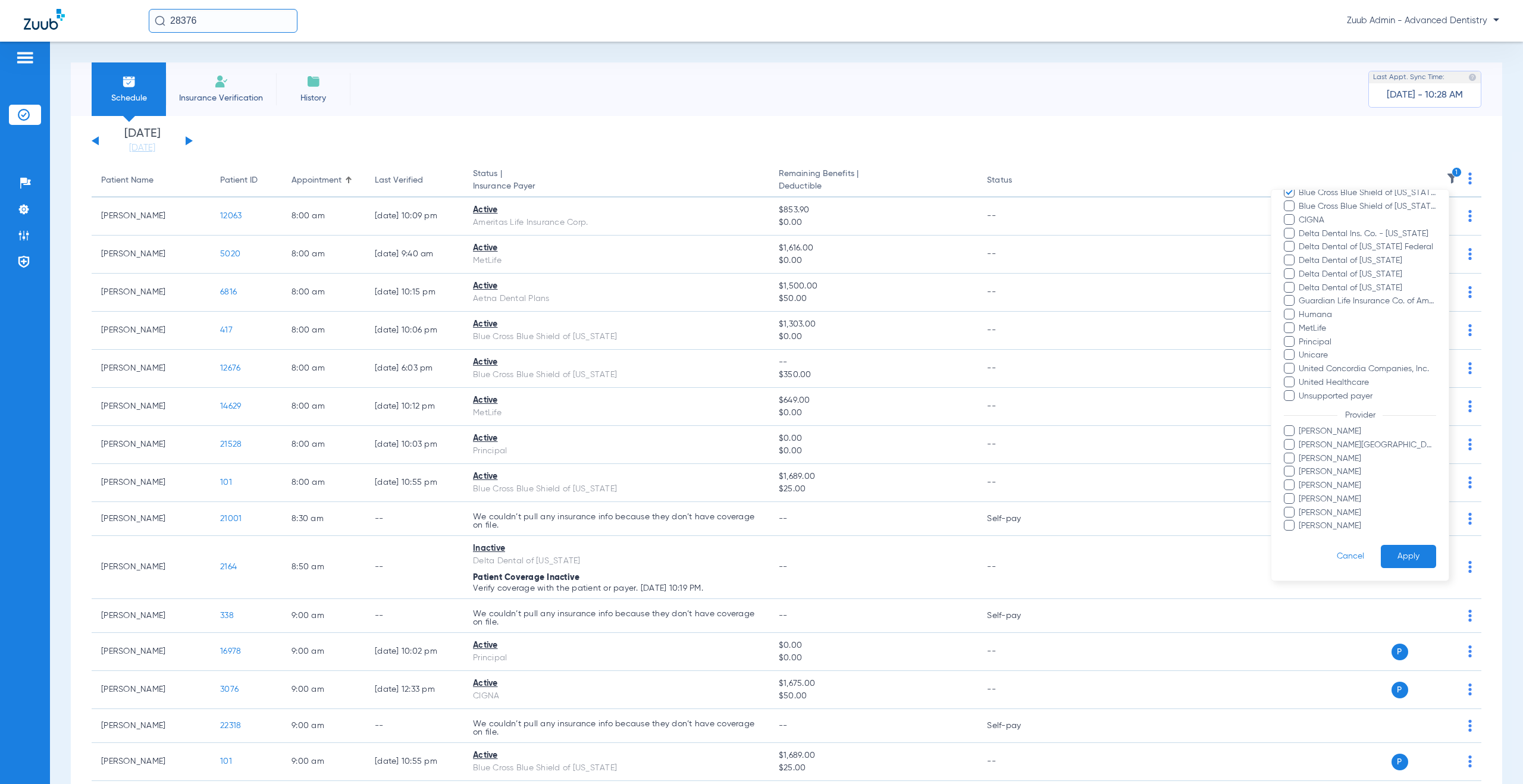
click at [1408, 543] on form "Filters Clear All Status Active Inactive Not Verified Error Patient not found. …" at bounding box center [1360, 276] width 177 height 609
click at [1400, 562] on button "Apply" at bounding box center [1408, 556] width 55 height 23
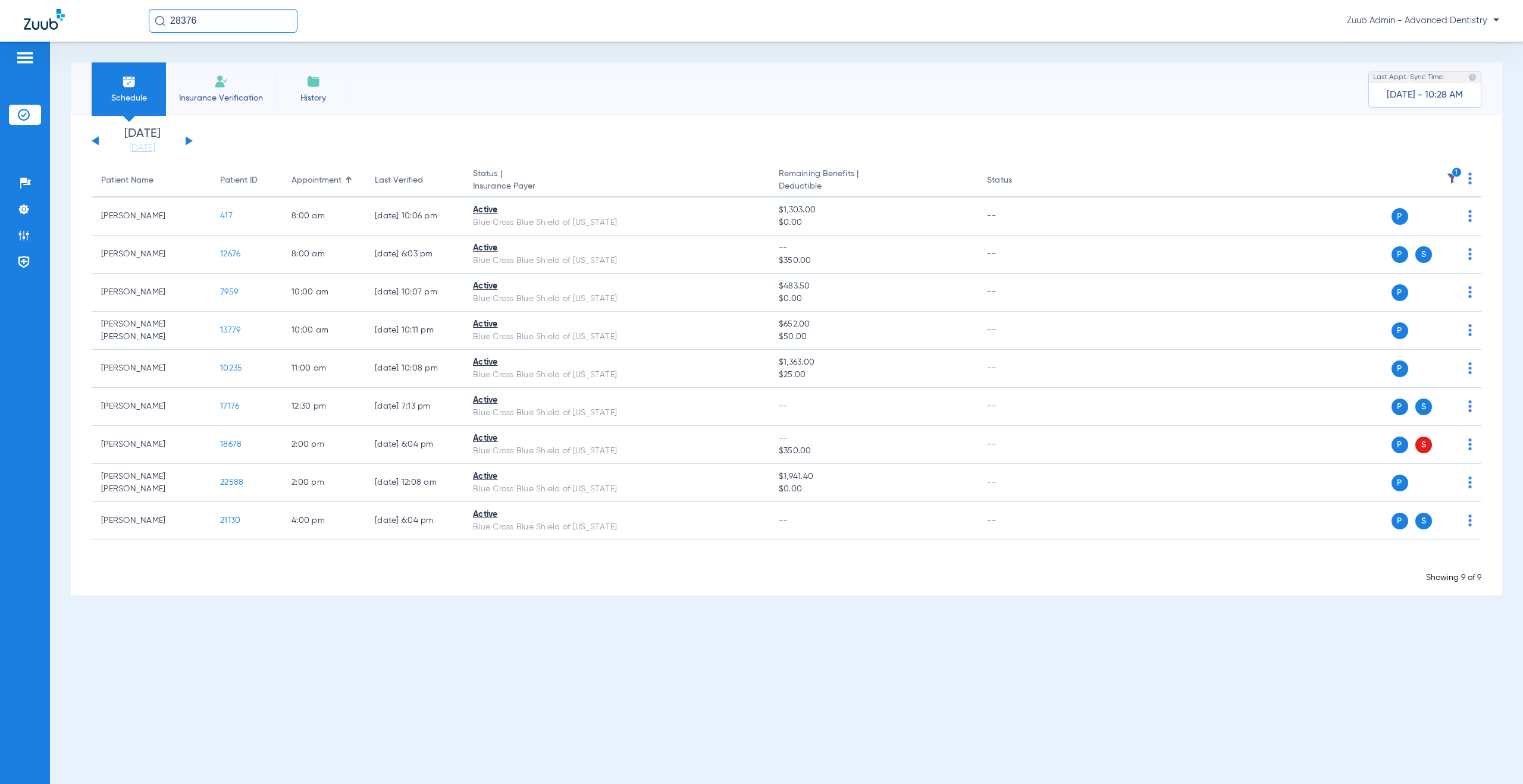
click at [191, 138] on div "[DATE] [DATE] [DATE] [DATE] [DATE] [DATE] [DATE] [DATE] [DATE] [DATE] [DATE] [D…" at bounding box center [142, 141] width 101 height 26
click at [189, 141] on button at bounding box center [189, 140] width 7 height 9
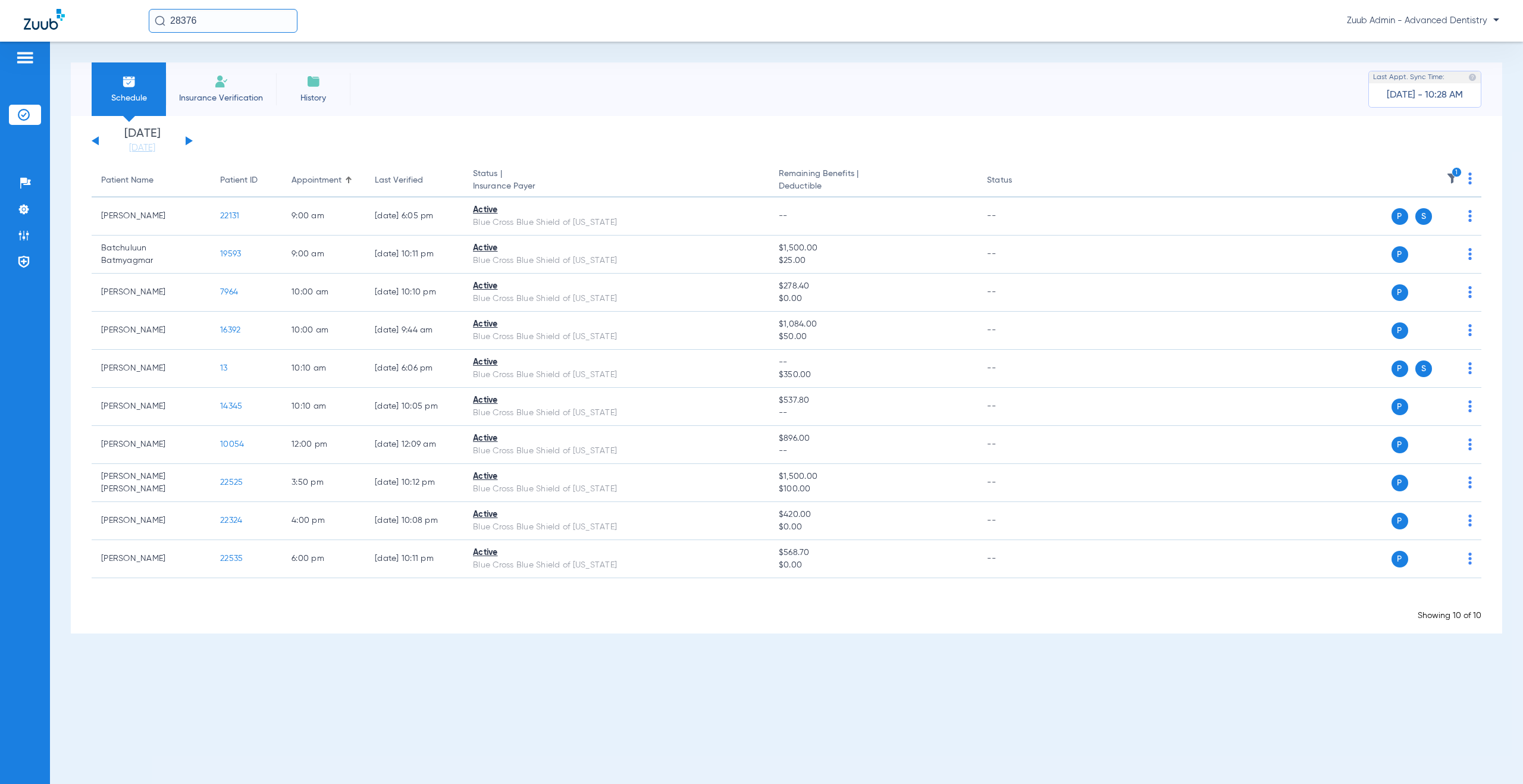
click at [189, 141] on button at bounding box center [189, 140] width 7 height 9
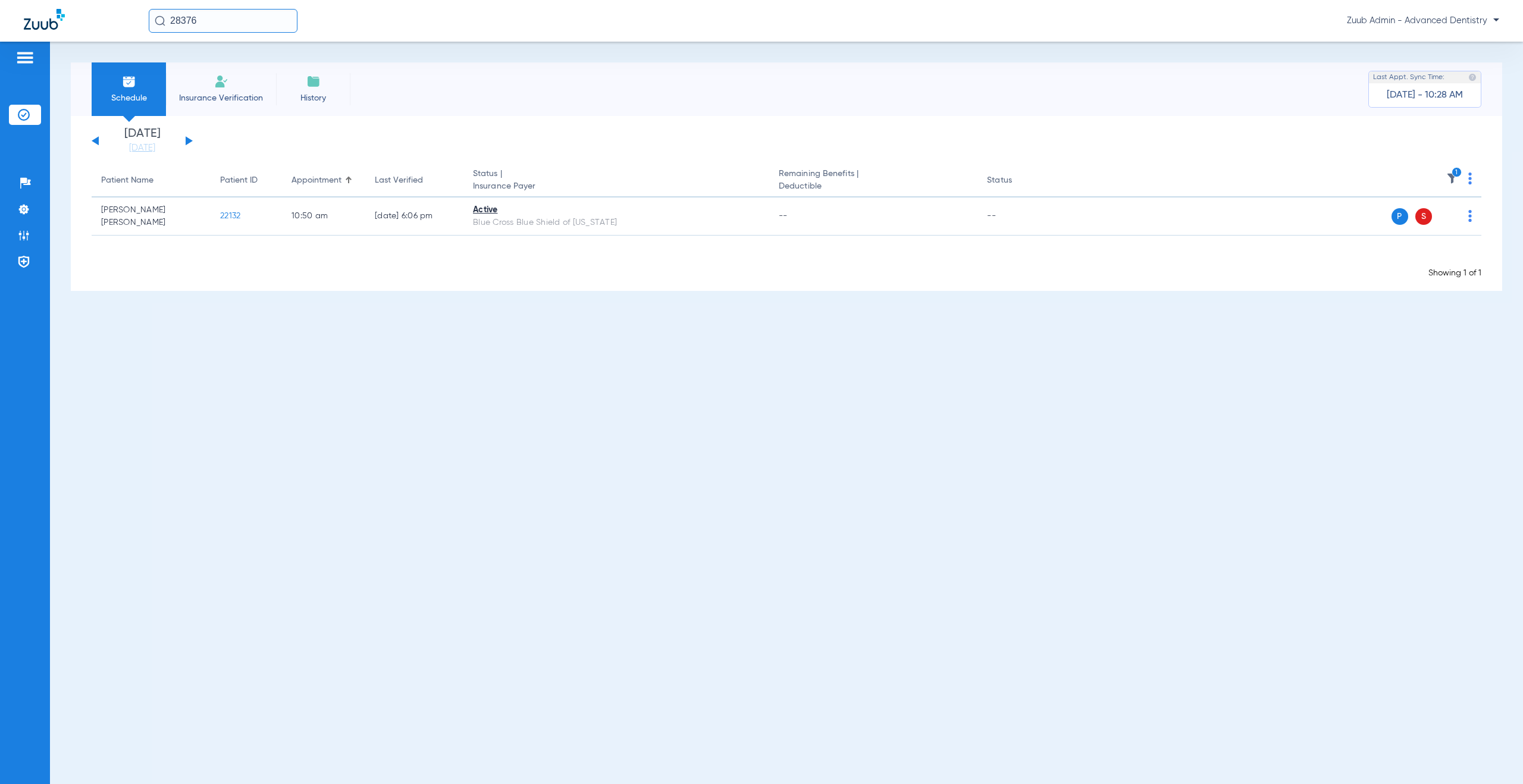
click at [189, 141] on button at bounding box center [189, 140] width 7 height 9
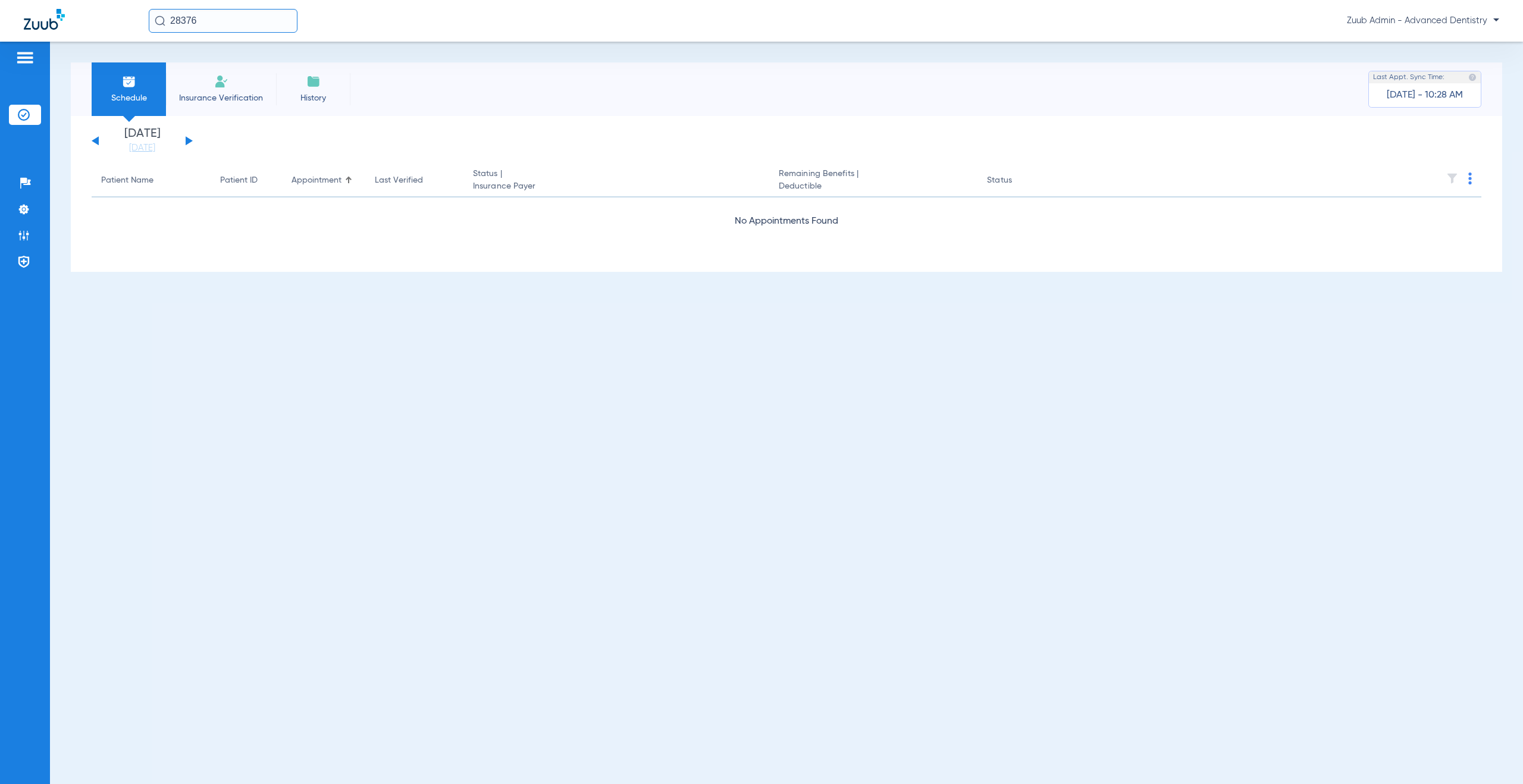
click at [189, 141] on button at bounding box center [189, 140] width 7 height 9
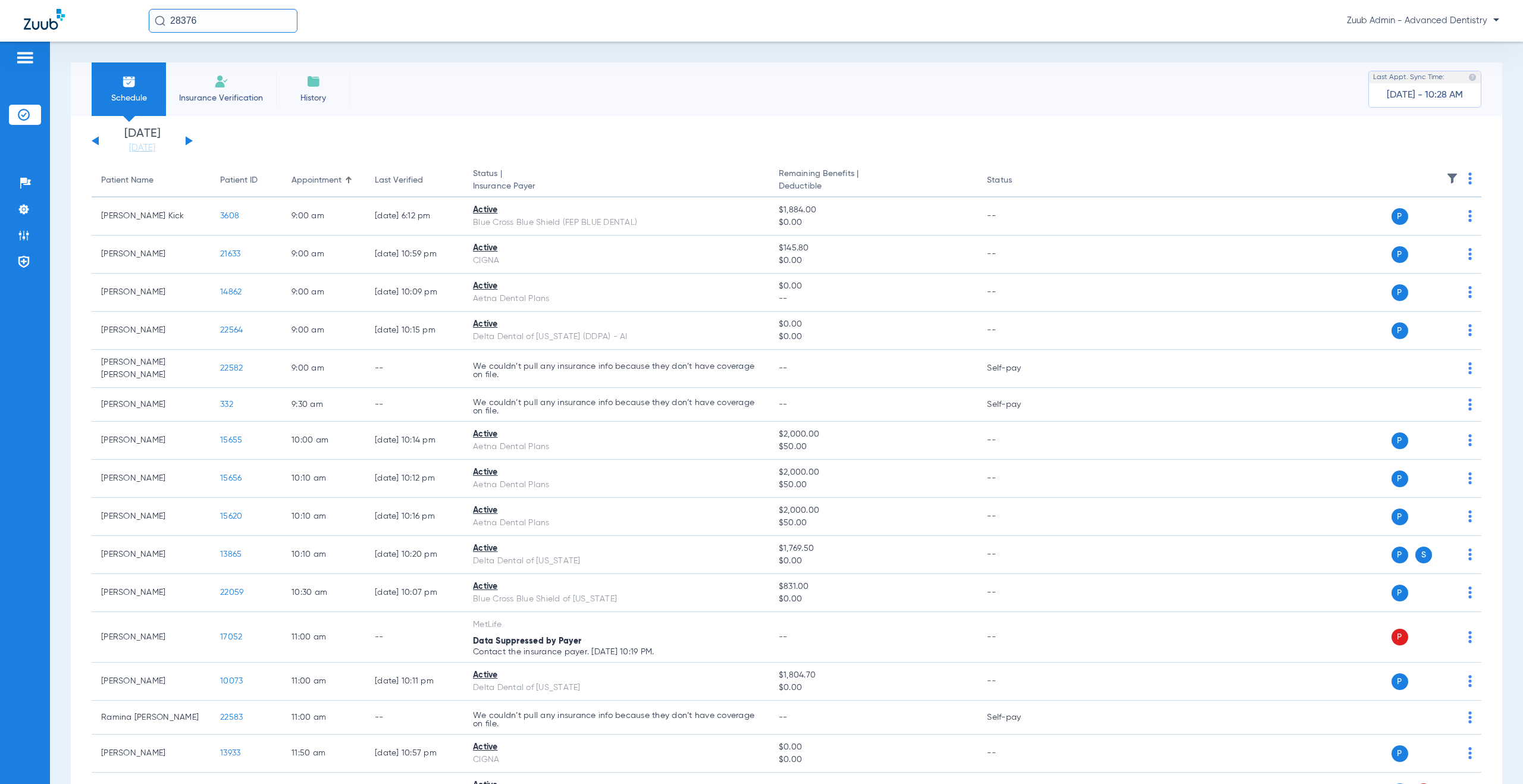
click at [1446, 176] on img at bounding box center [1452, 178] width 12 height 12
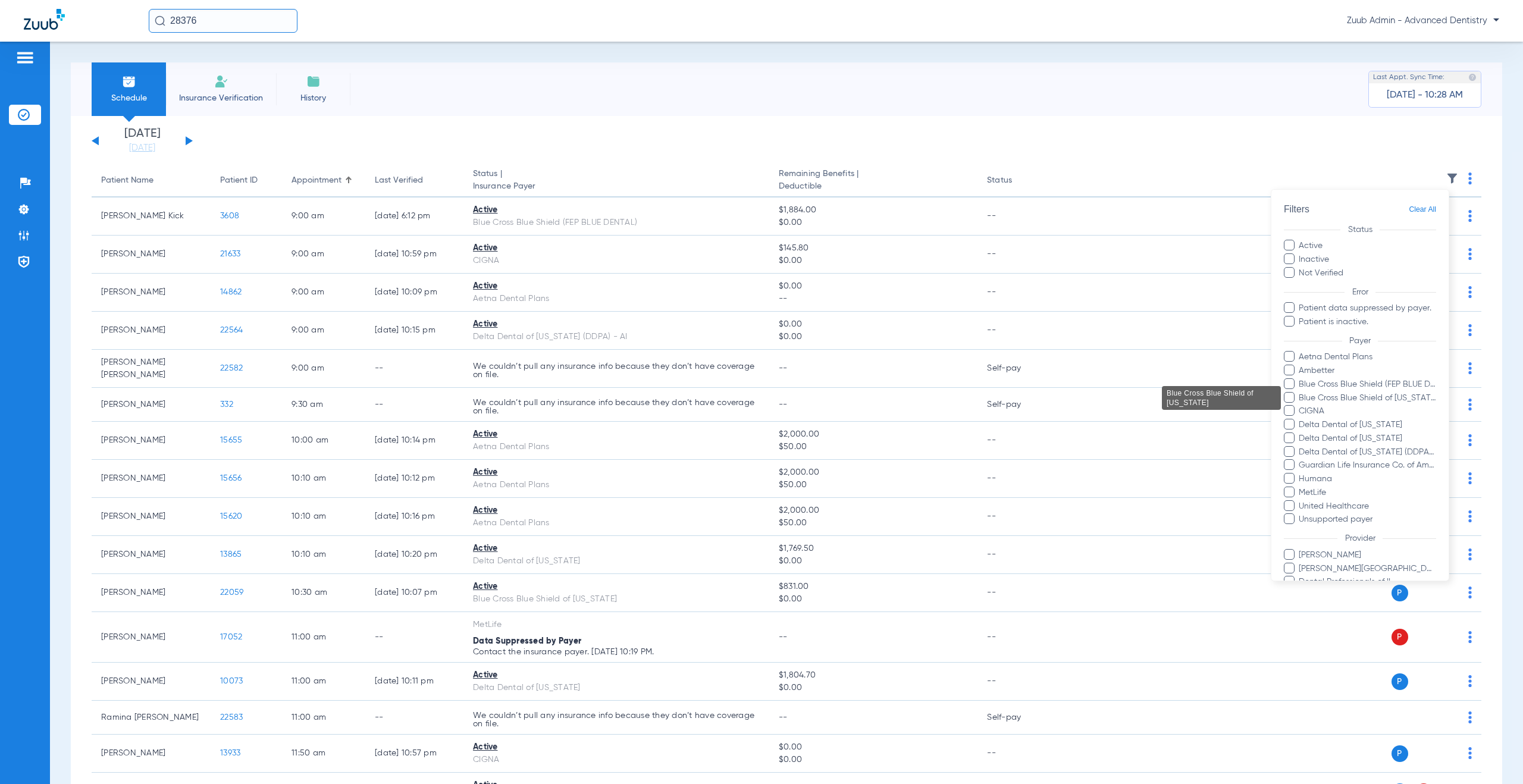
click at [1373, 399] on span "Blue Cross Blue Shield of [US_STATE]" at bounding box center [1367, 398] width 138 height 12
click at [1301, 405] on input "Blue Cross Blue Shield of [US_STATE]" at bounding box center [1301, 405] width 0 height 0
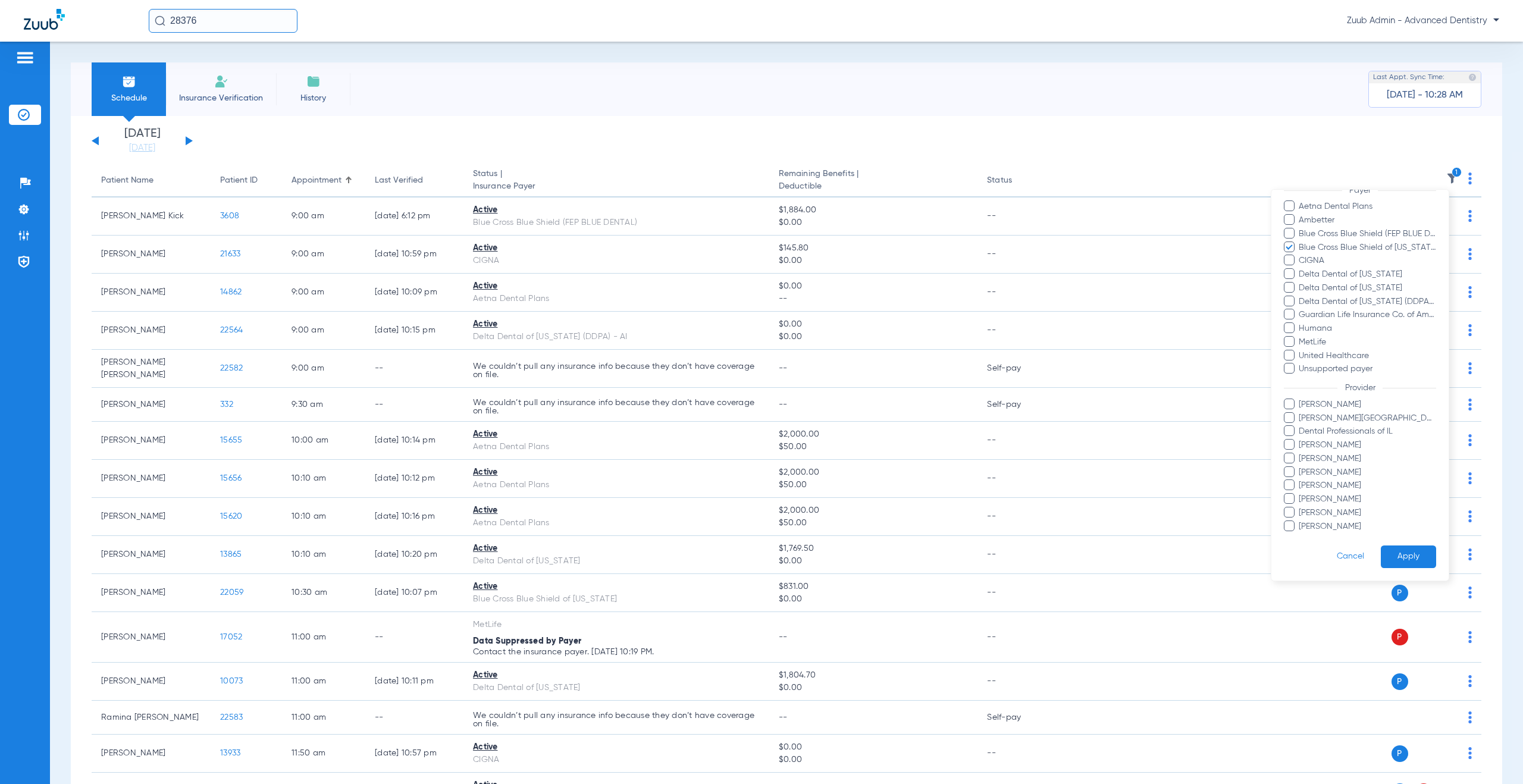
click at [1405, 559] on button "Apply" at bounding box center [1408, 556] width 55 height 23
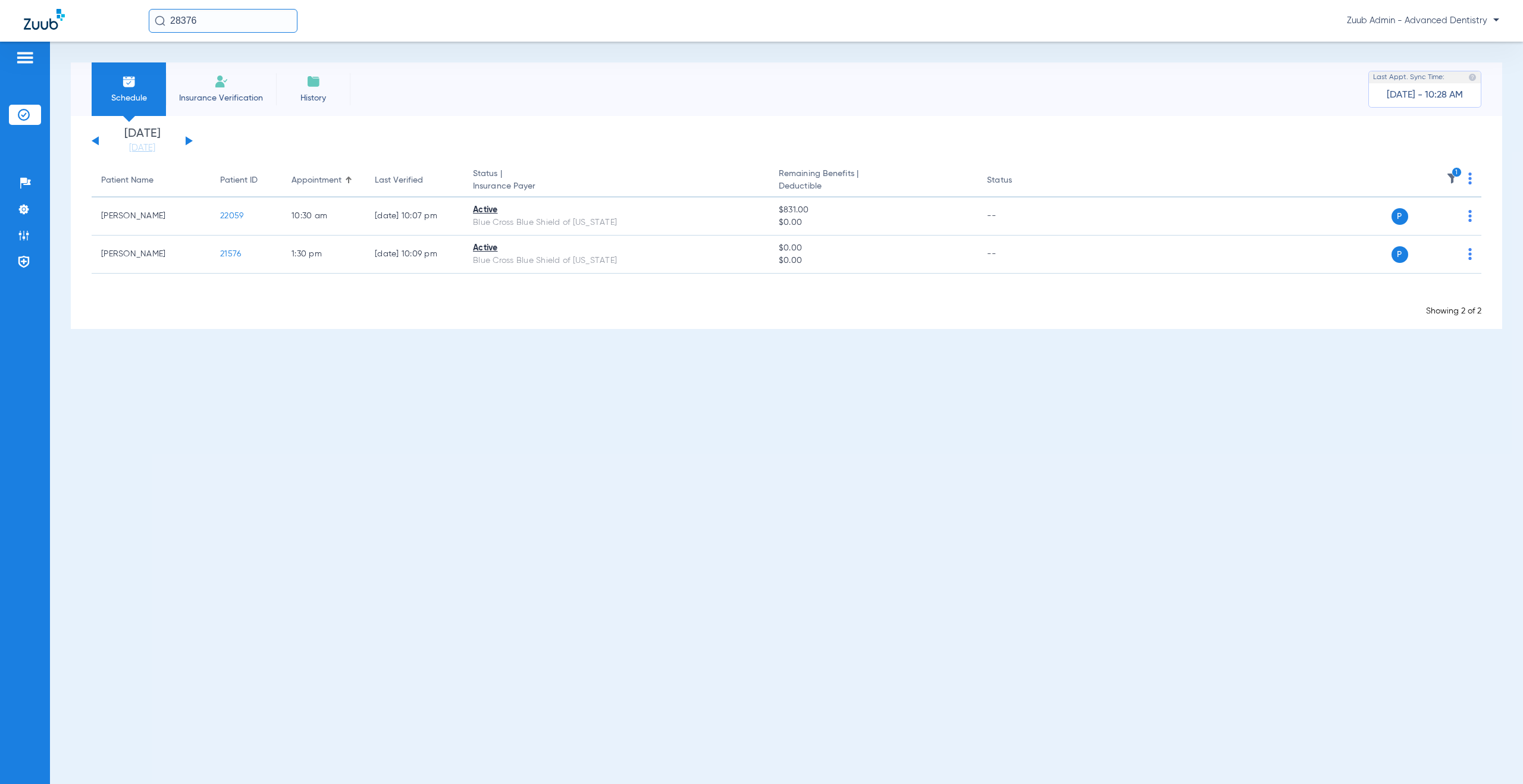
click at [187, 141] on button at bounding box center [189, 140] width 7 height 9
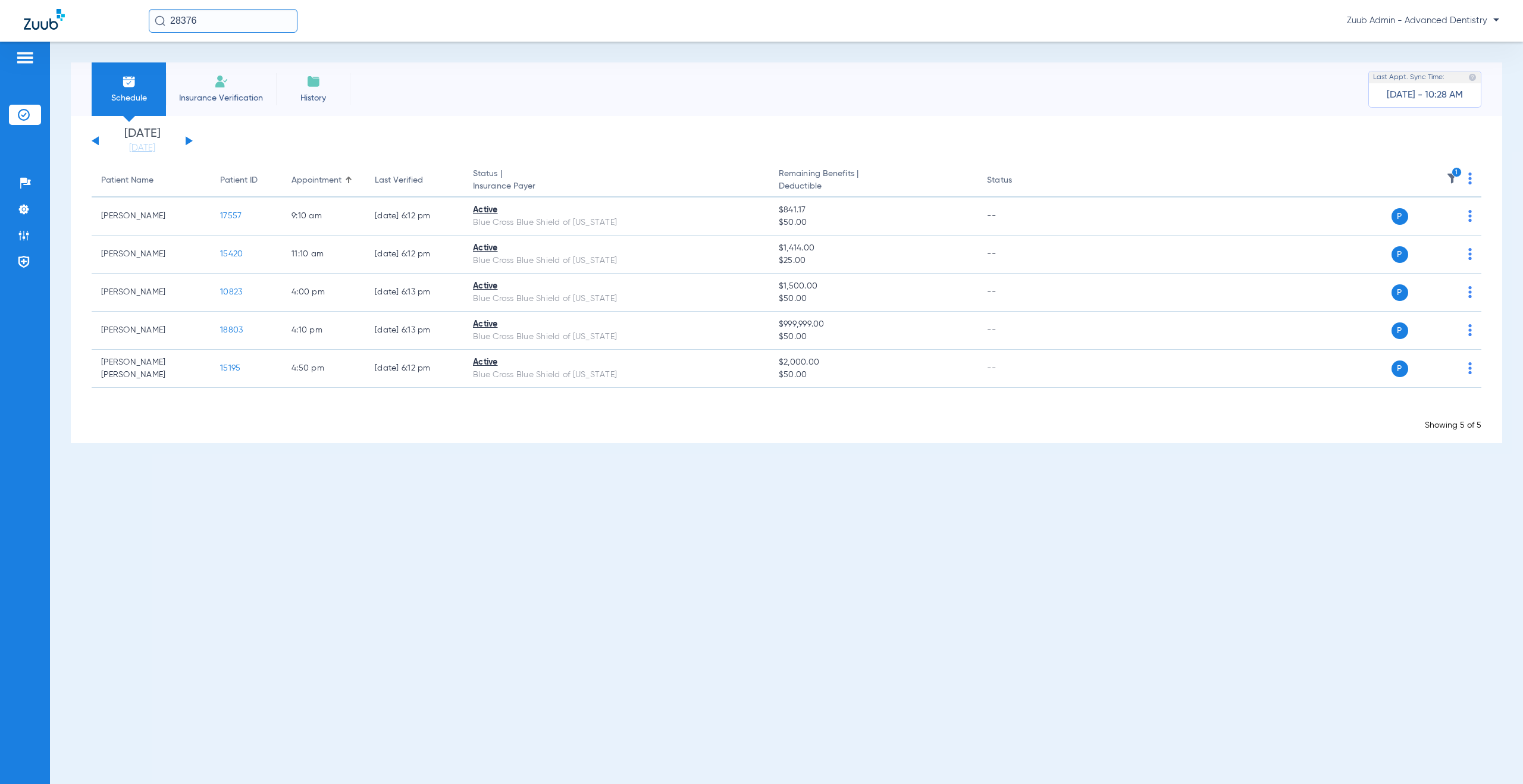
click at [187, 141] on button at bounding box center [189, 140] width 7 height 9
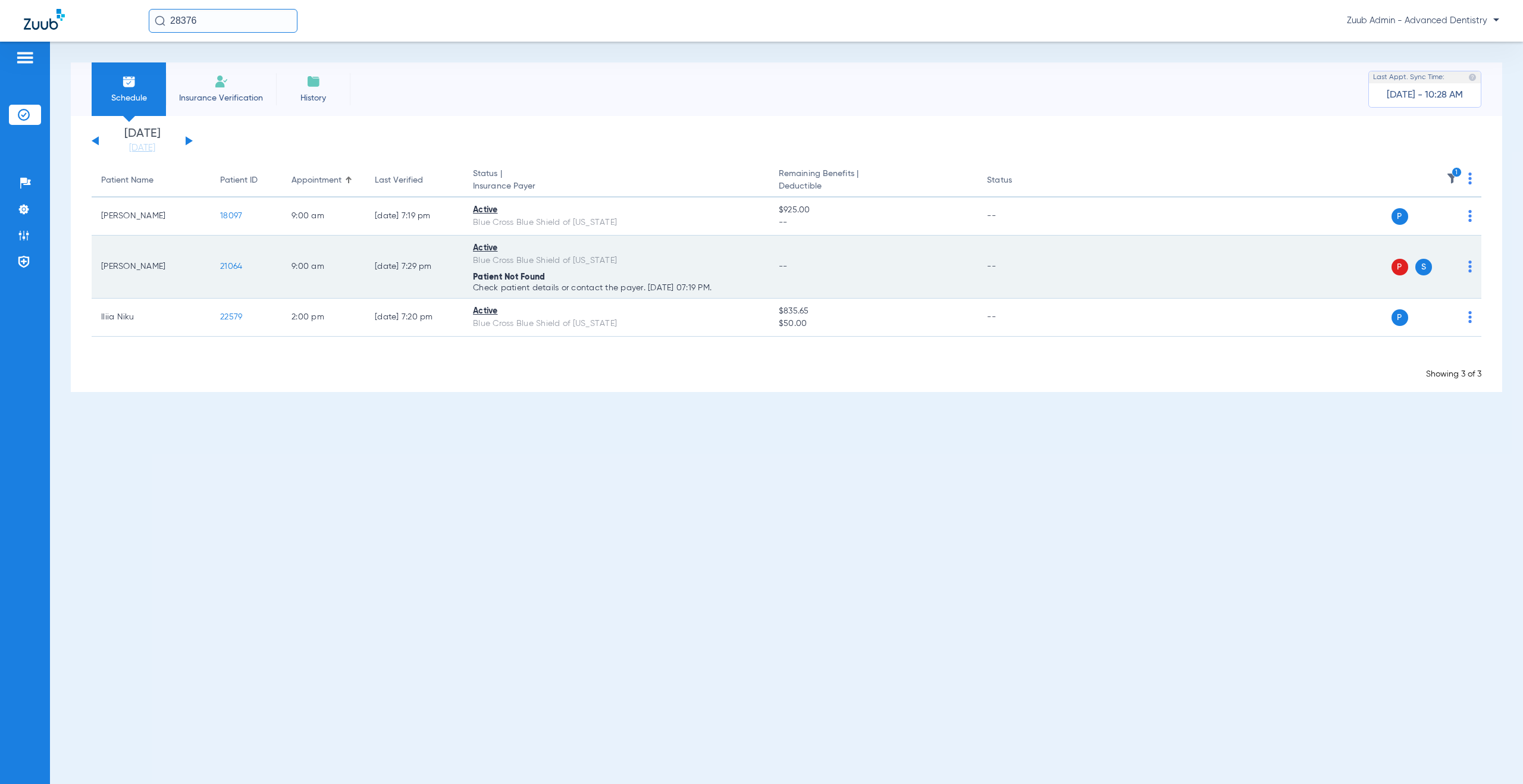
click at [230, 261] on td "21064" at bounding box center [246, 266] width 72 height 63
click at [229, 266] on span "21064" at bounding box center [231, 266] width 22 height 9
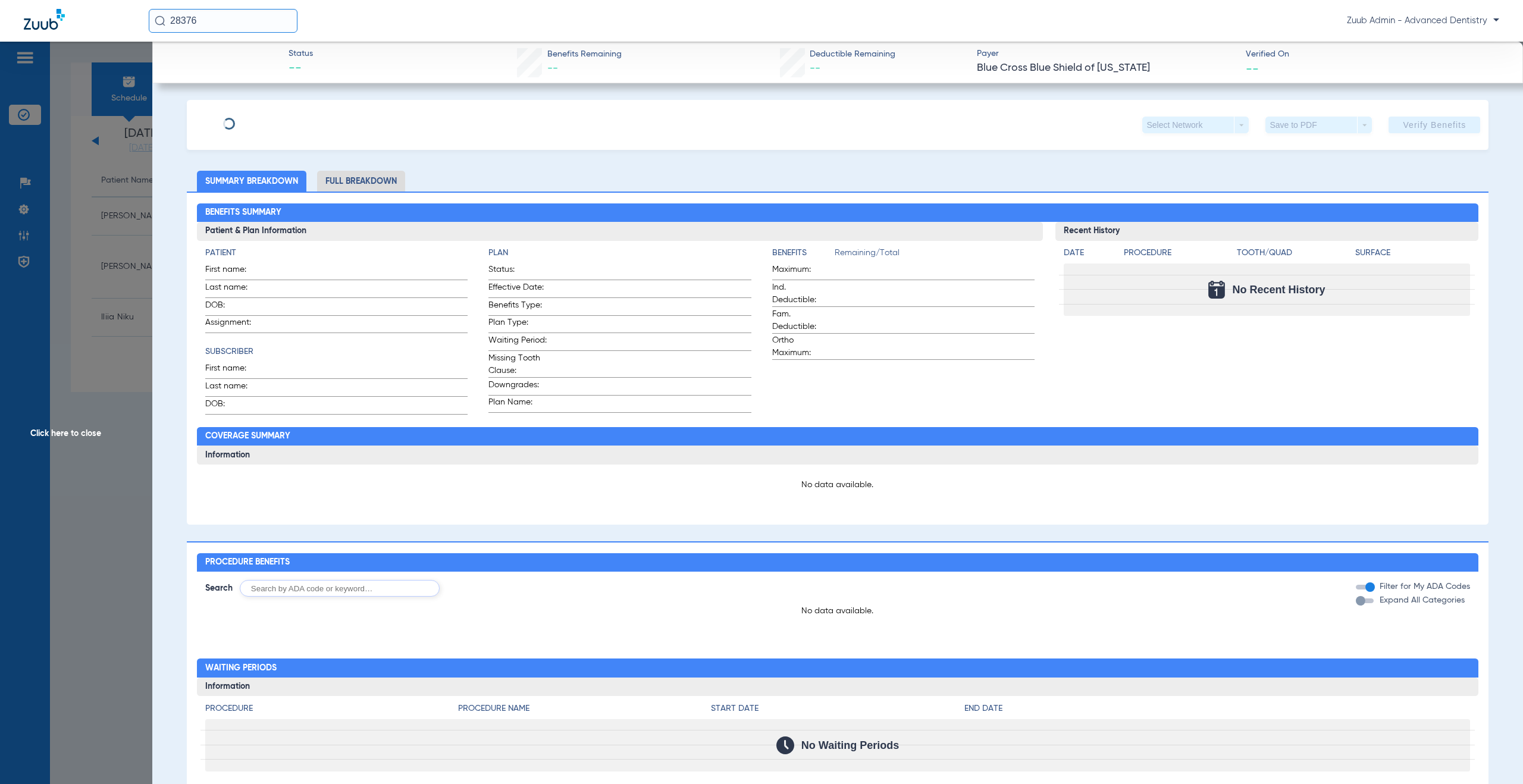
type input "[PERSON_NAME]"
type input "[DATE]"
type input "R60435891"
type input "65006500"
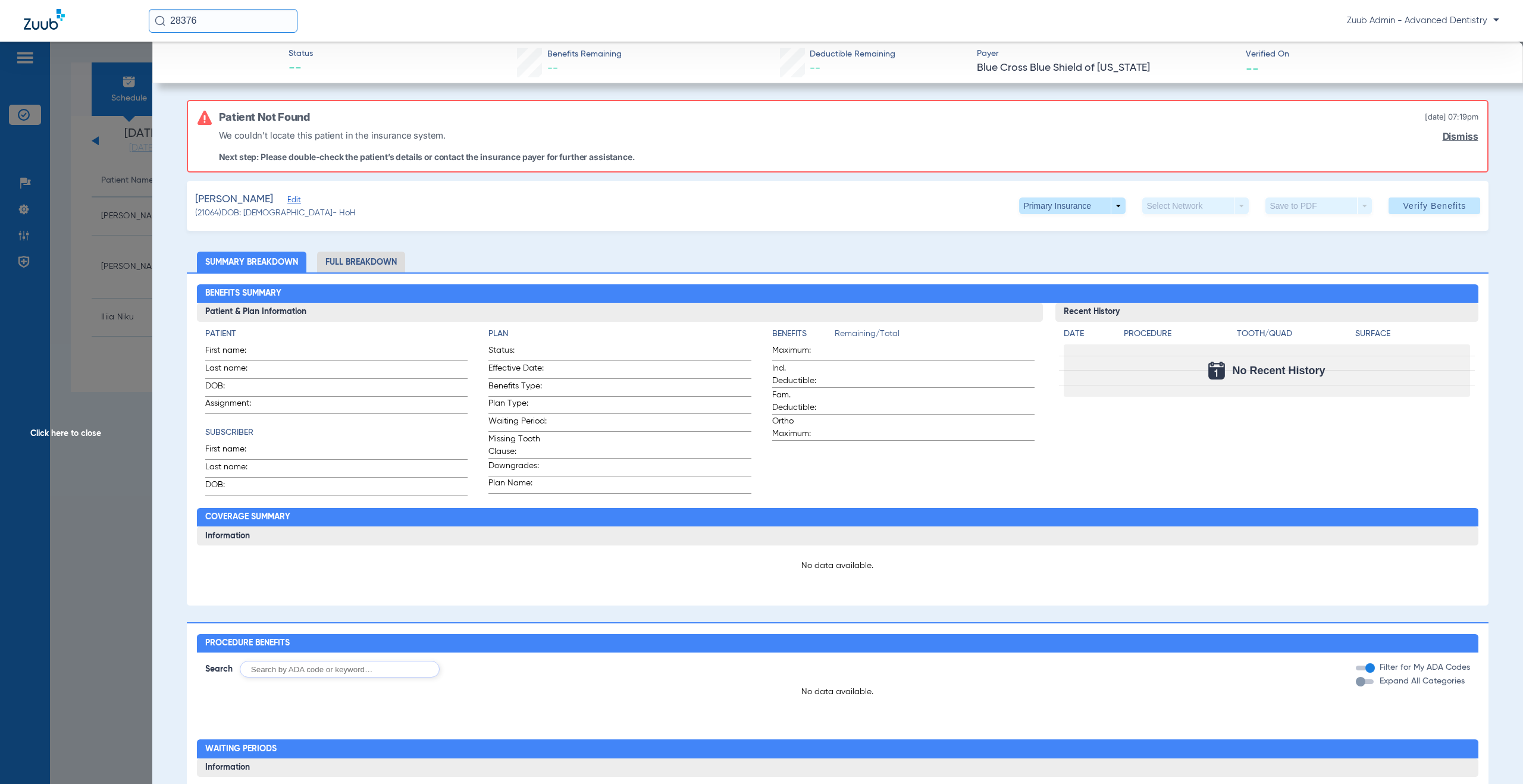
click at [287, 200] on span "Edit" at bounding box center [292, 201] width 10 height 11
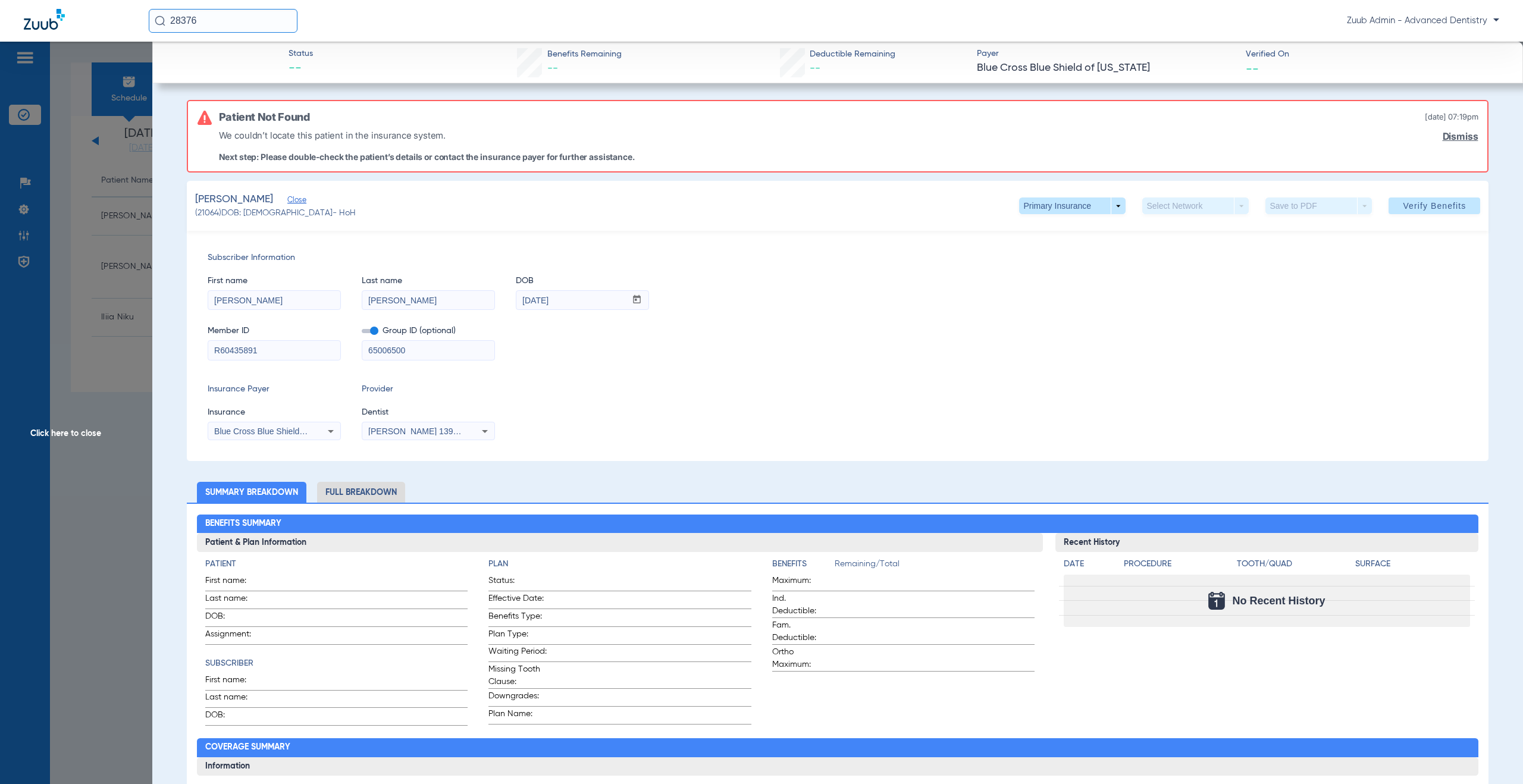
click at [297, 431] on span "Blue Cross Blue Shield Of [US_STATE]" at bounding box center [287, 431] width 145 height 10
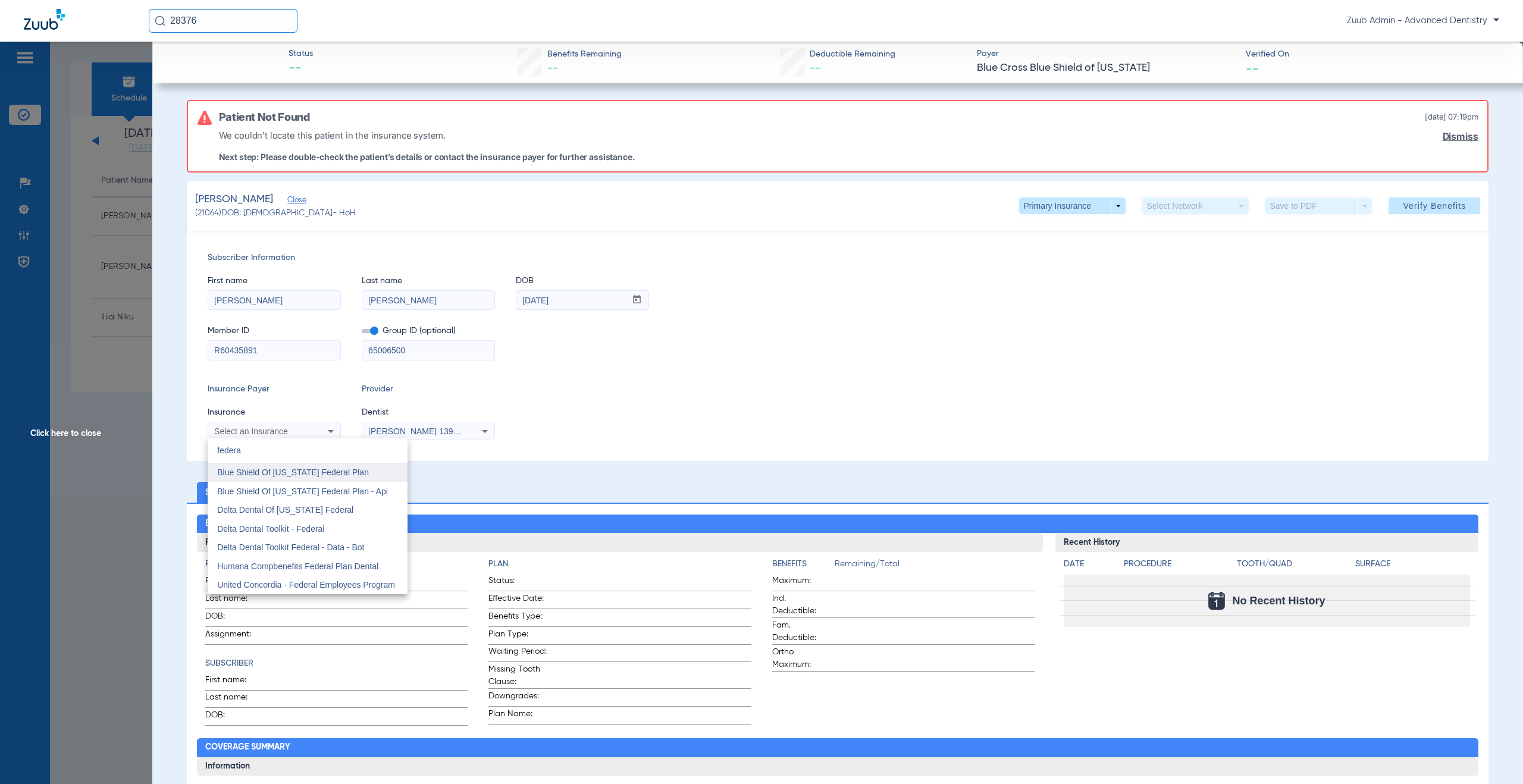
type input "federa"
click at [269, 473] on span "Blue Shield Of [US_STATE] Federal Plan" at bounding box center [293, 472] width 152 height 10
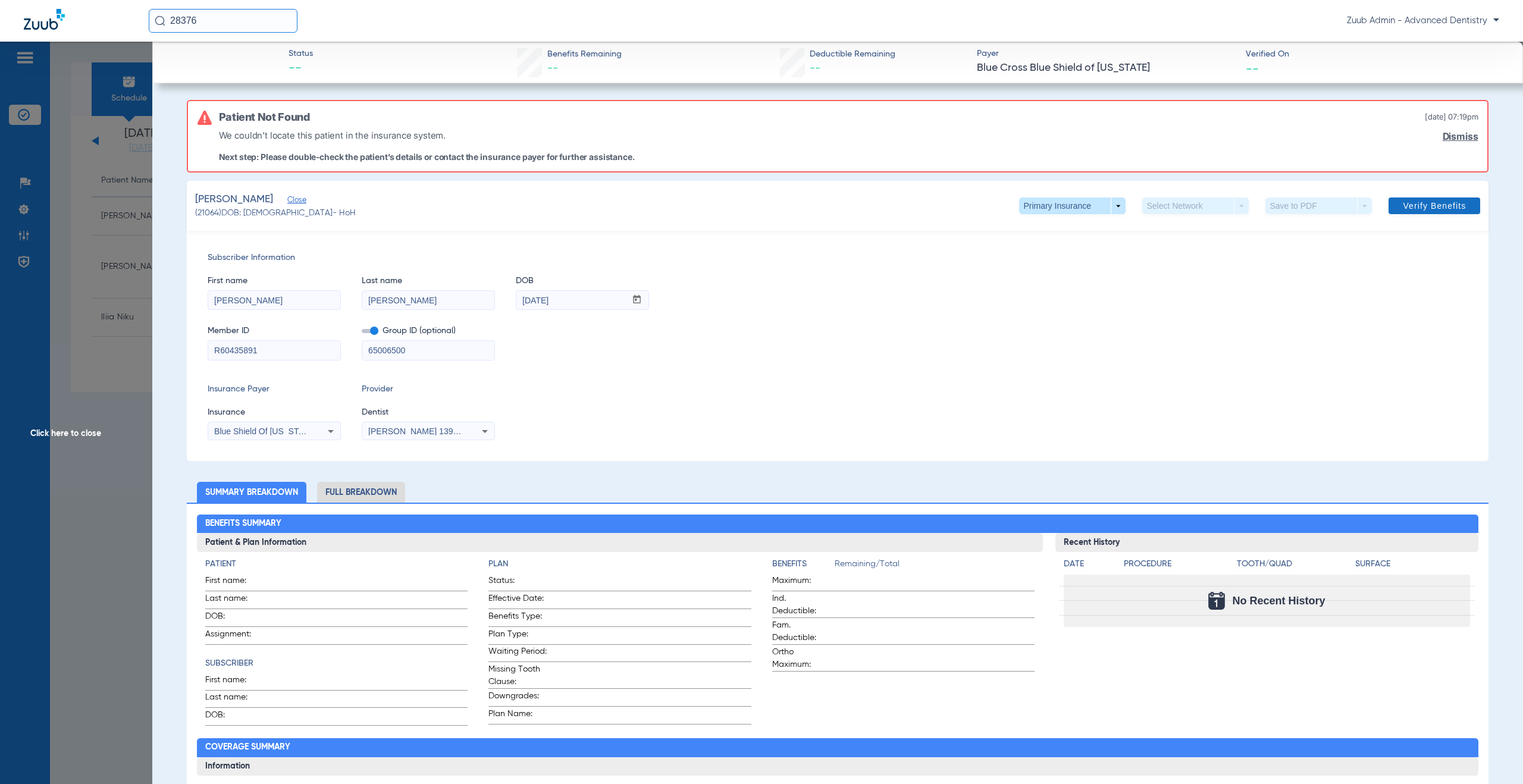
click at [1417, 211] on span at bounding box center [1435, 206] width 92 height 29
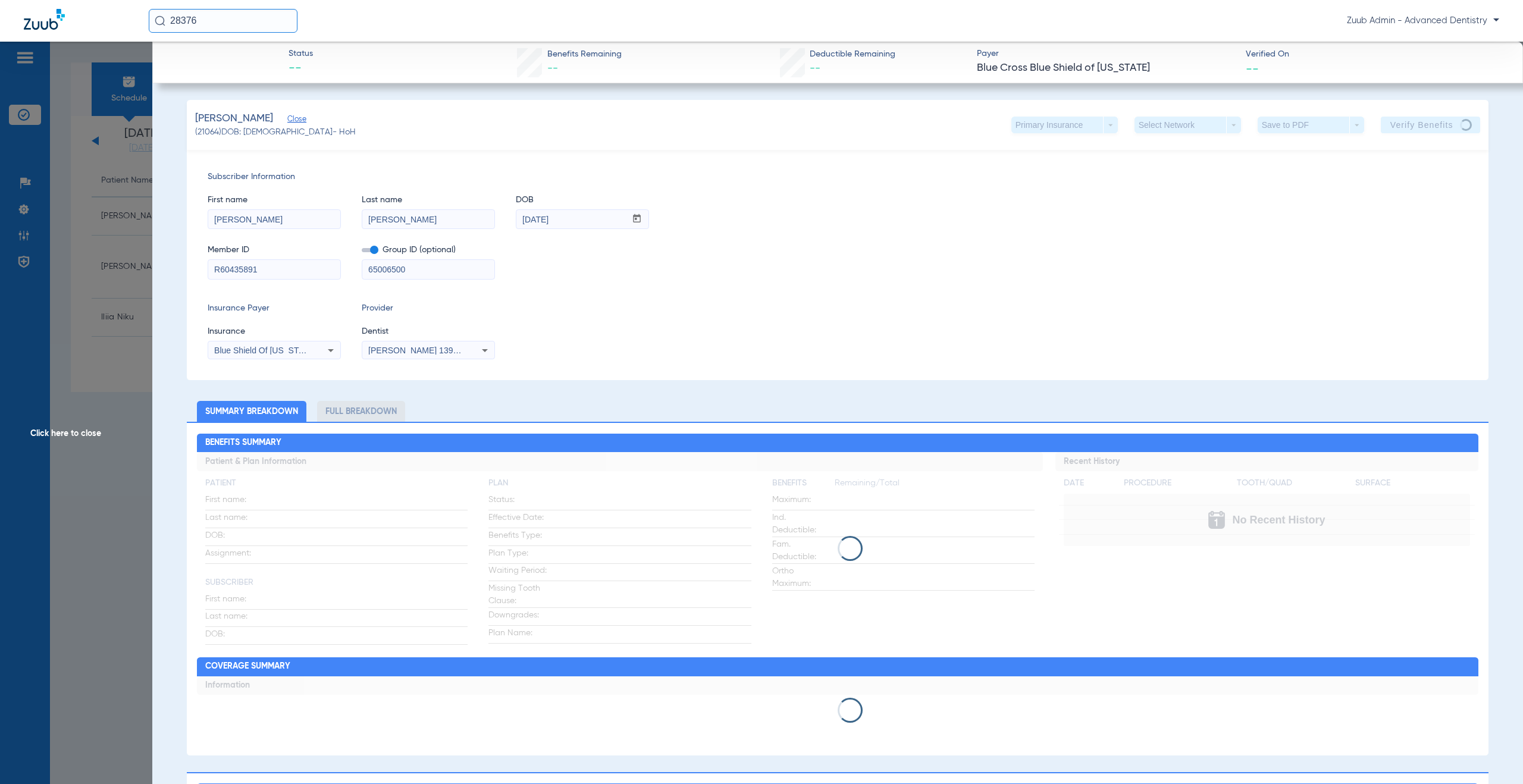
click at [90, 434] on span "Click here to close" at bounding box center [76, 434] width 153 height 784
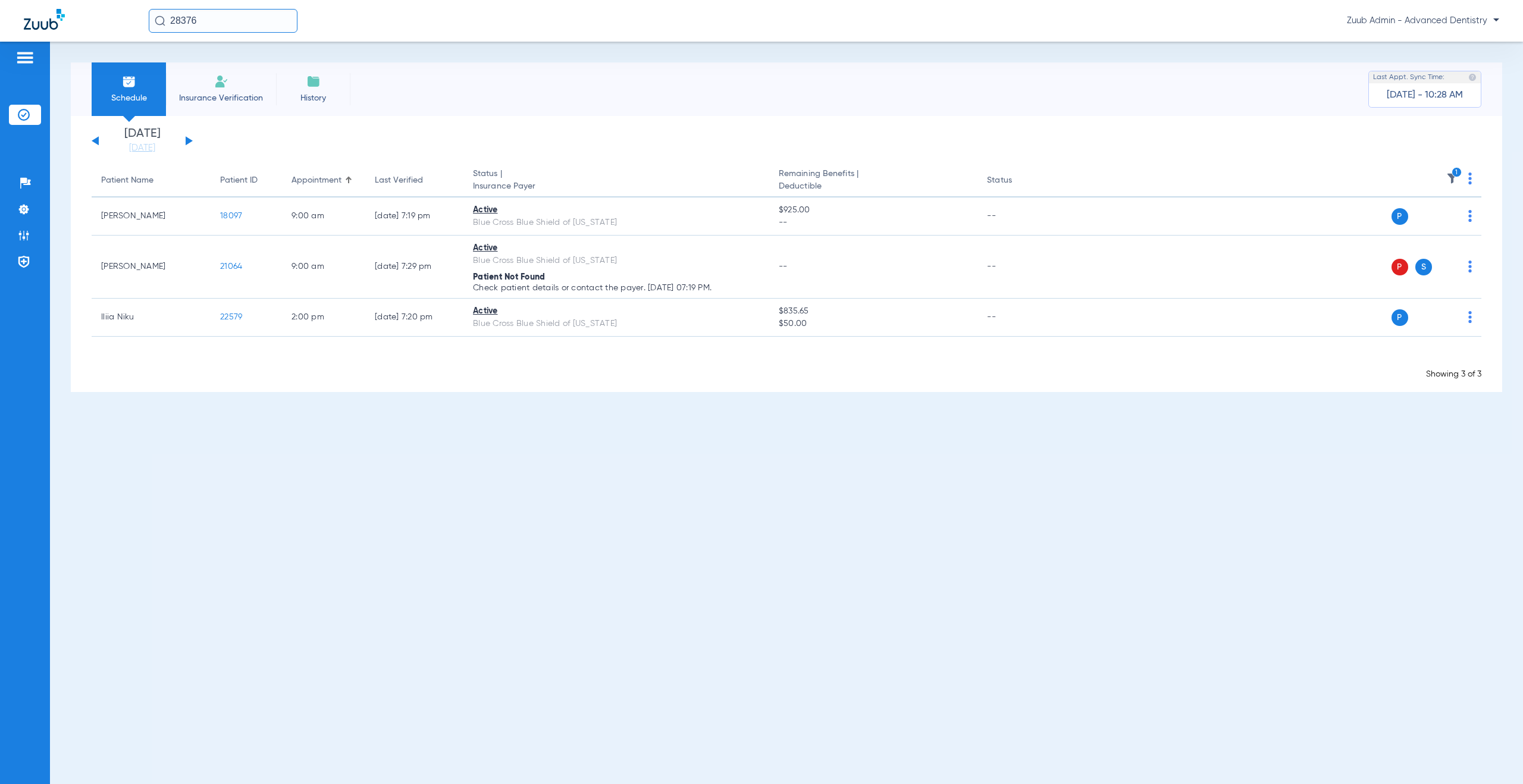
click at [188, 138] on button at bounding box center [189, 140] width 7 height 9
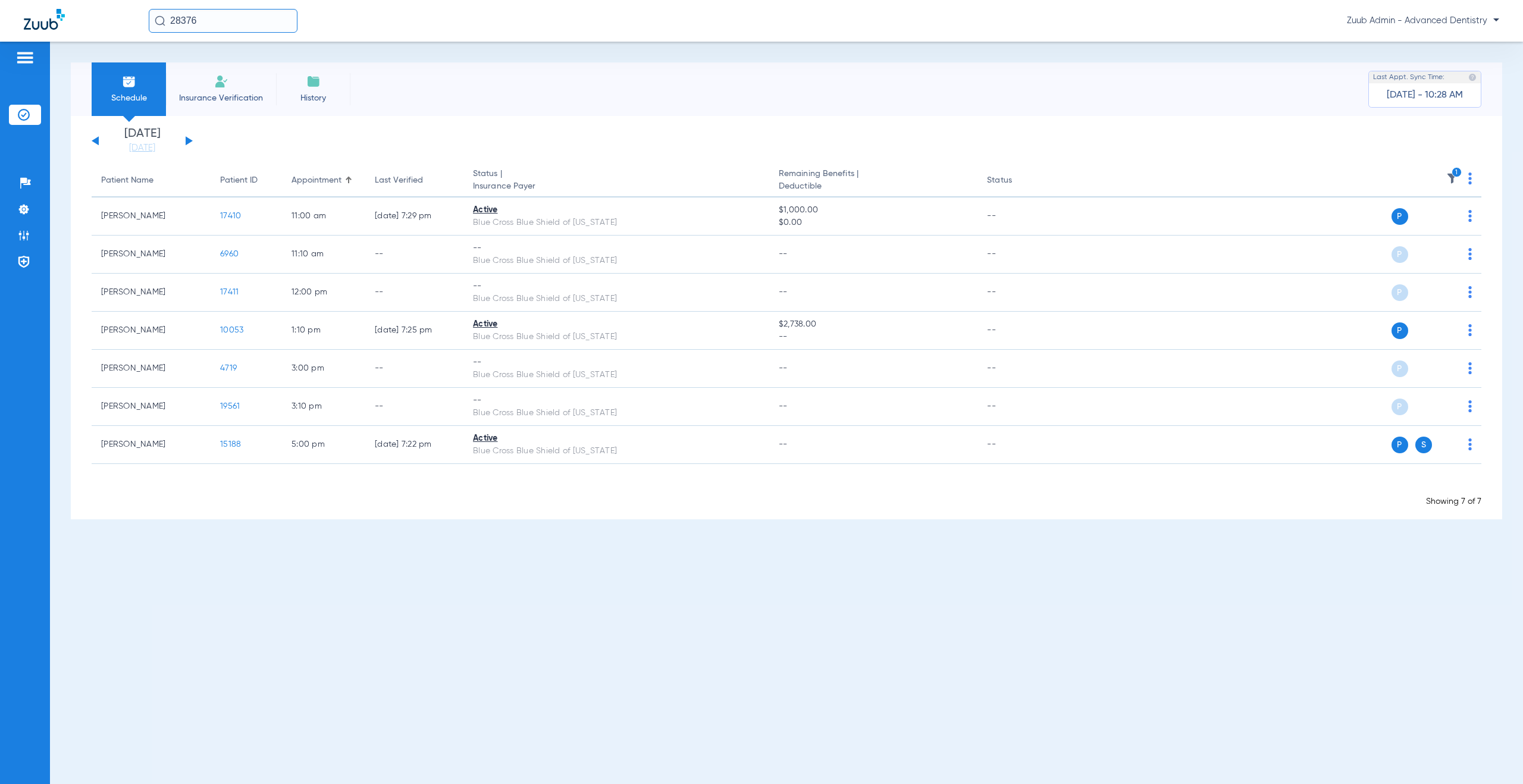
click at [1467, 179] on th "1" at bounding box center [1269, 181] width 423 height 33
click at [1470, 180] on img at bounding box center [1470, 178] width 4 height 12
click at [1421, 233] on button "Verify All" at bounding box center [1425, 225] width 93 height 24
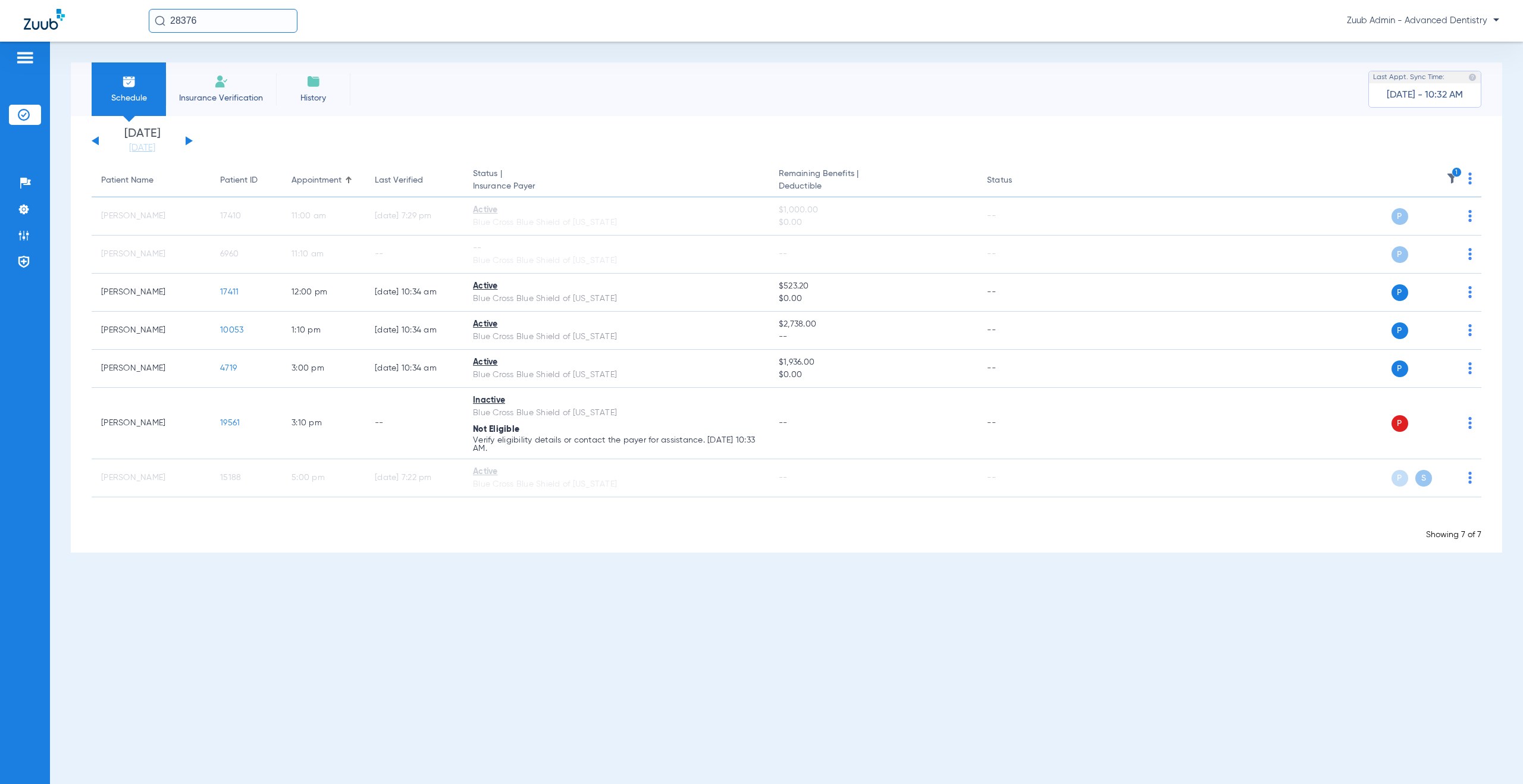
click at [189, 143] on button at bounding box center [189, 140] width 7 height 9
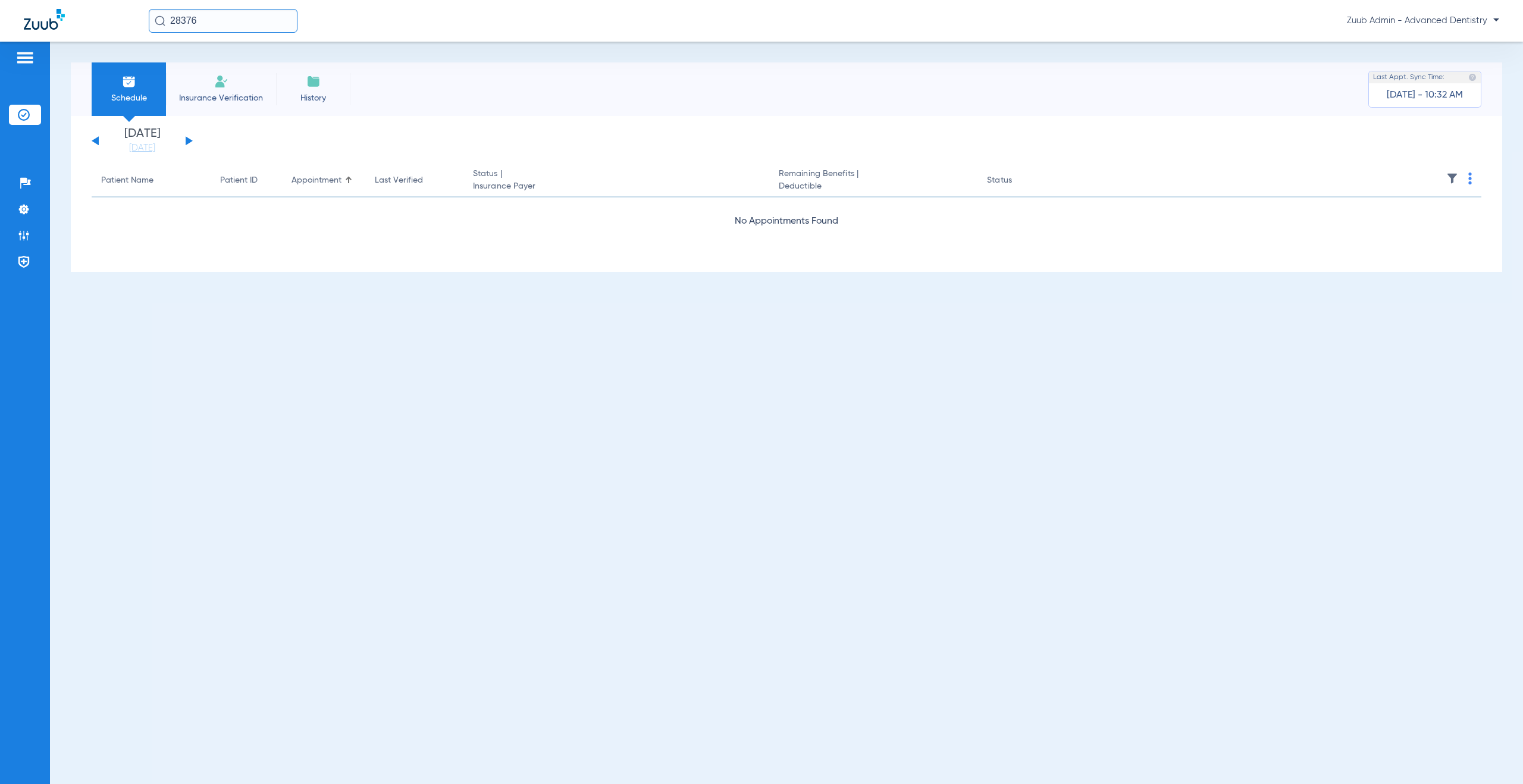
click at [189, 143] on button at bounding box center [189, 140] width 7 height 9
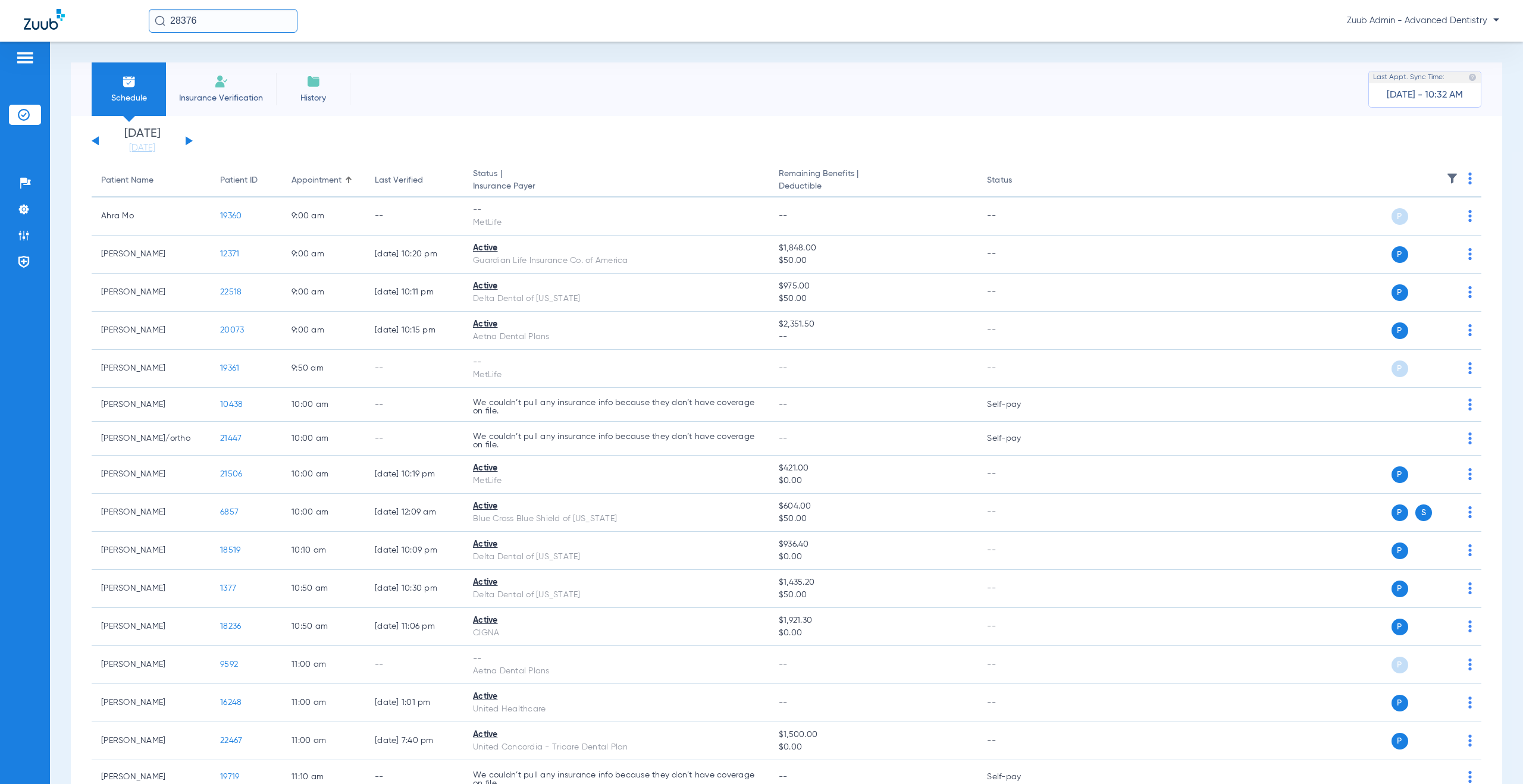
click at [1446, 174] on img at bounding box center [1452, 178] width 12 height 12
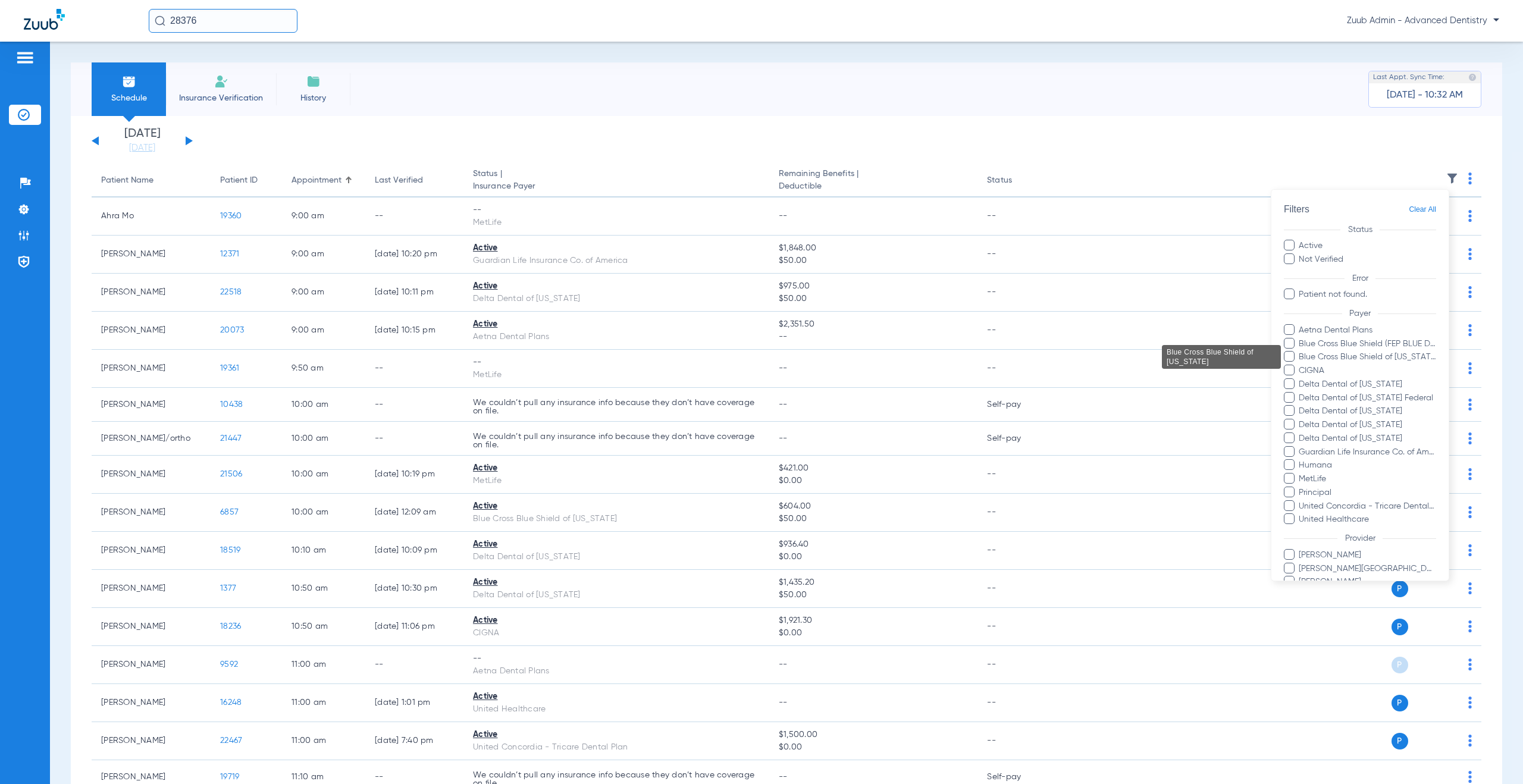
click at [1388, 353] on span "Blue Cross Blue Shield of [US_STATE]" at bounding box center [1367, 357] width 138 height 12
click at [1301, 365] on input "Blue Cross Blue Shield of [US_STATE]" at bounding box center [1301, 365] width 0 height 0
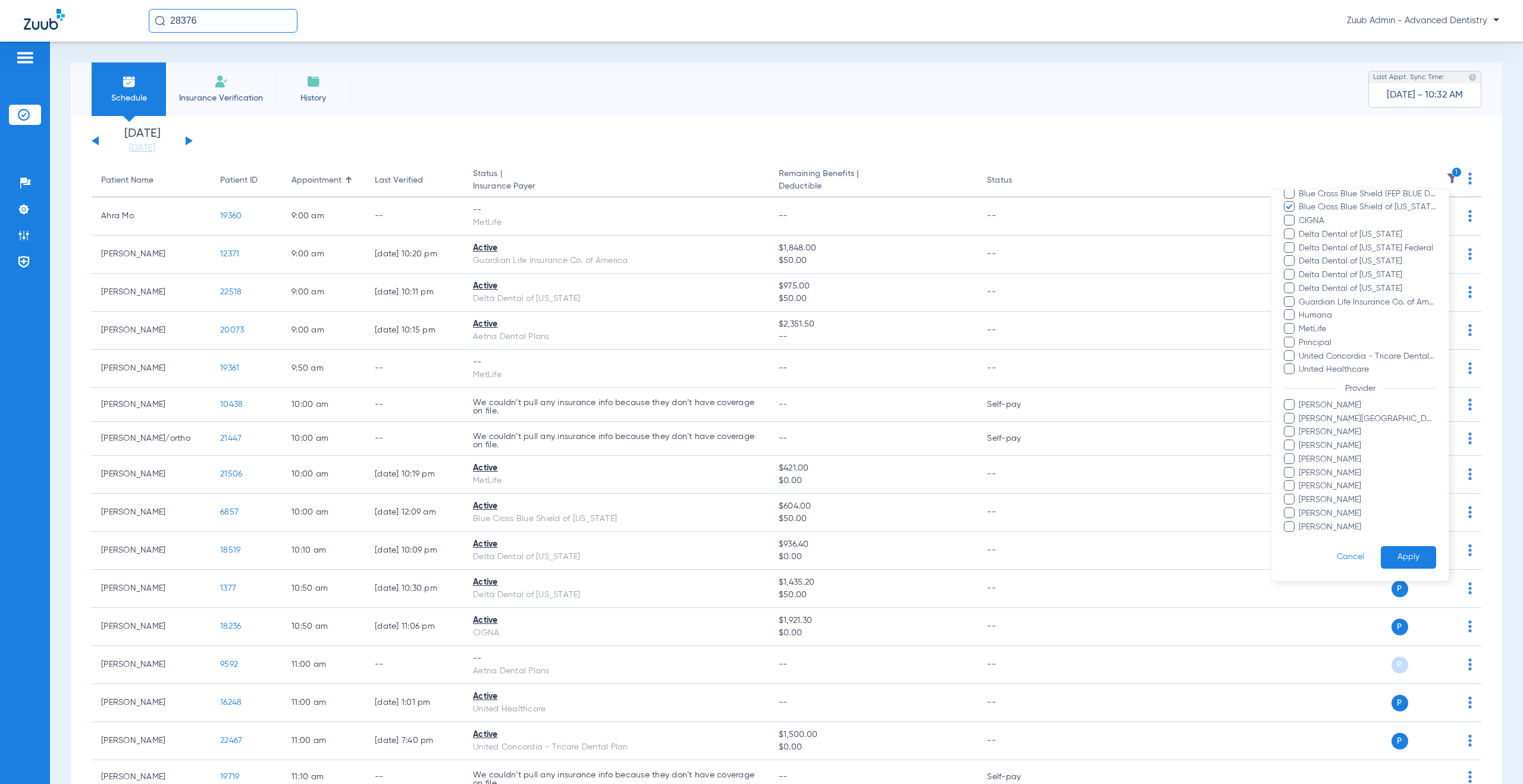
scroll to position [151, 0]
click at [1407, 558] on button "Apply" at bounding box center [1408, 556] width 55 height 23
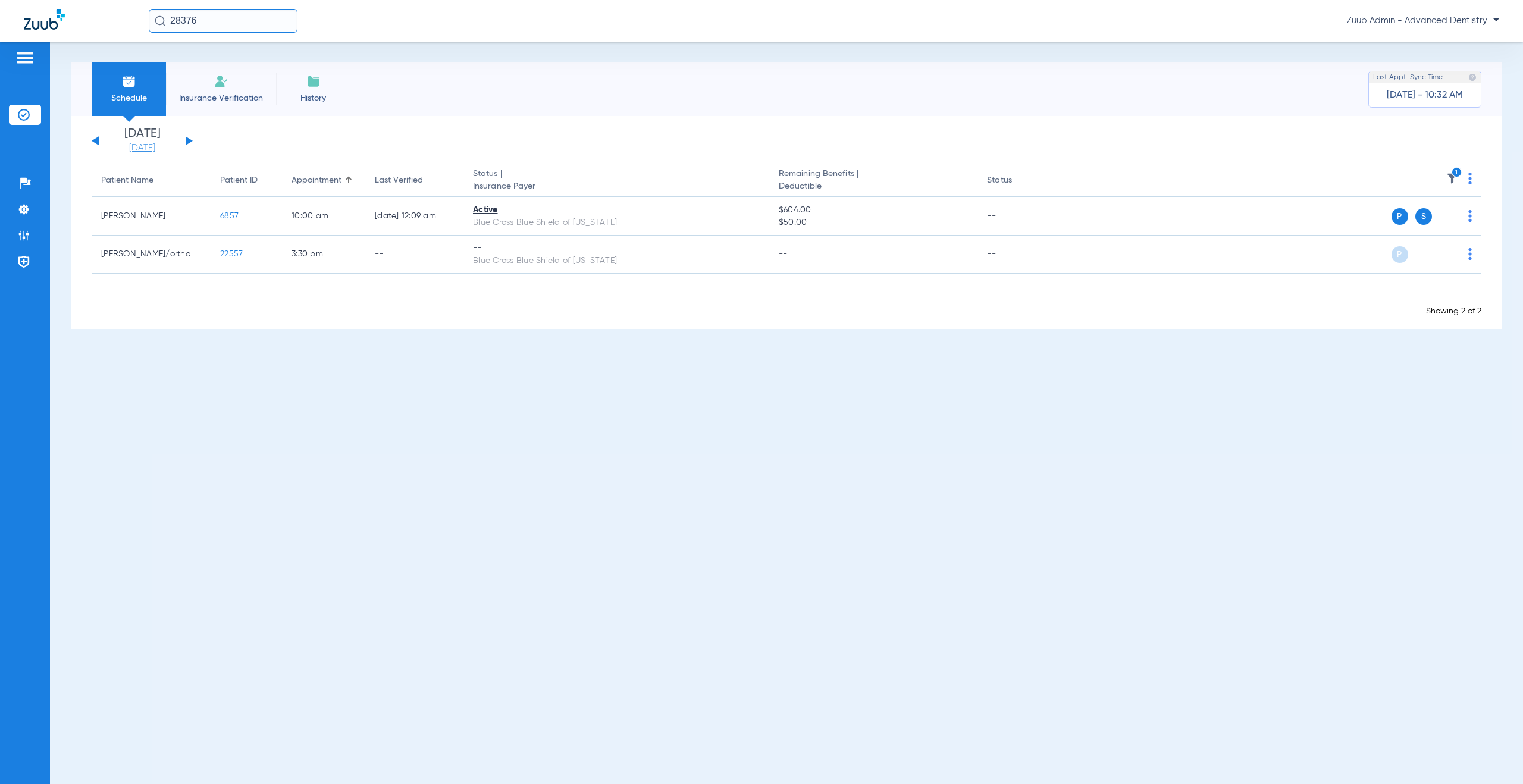
click at [149, 149] on link "[DATE]" at bounding box center [142, 148] width 72 height 12
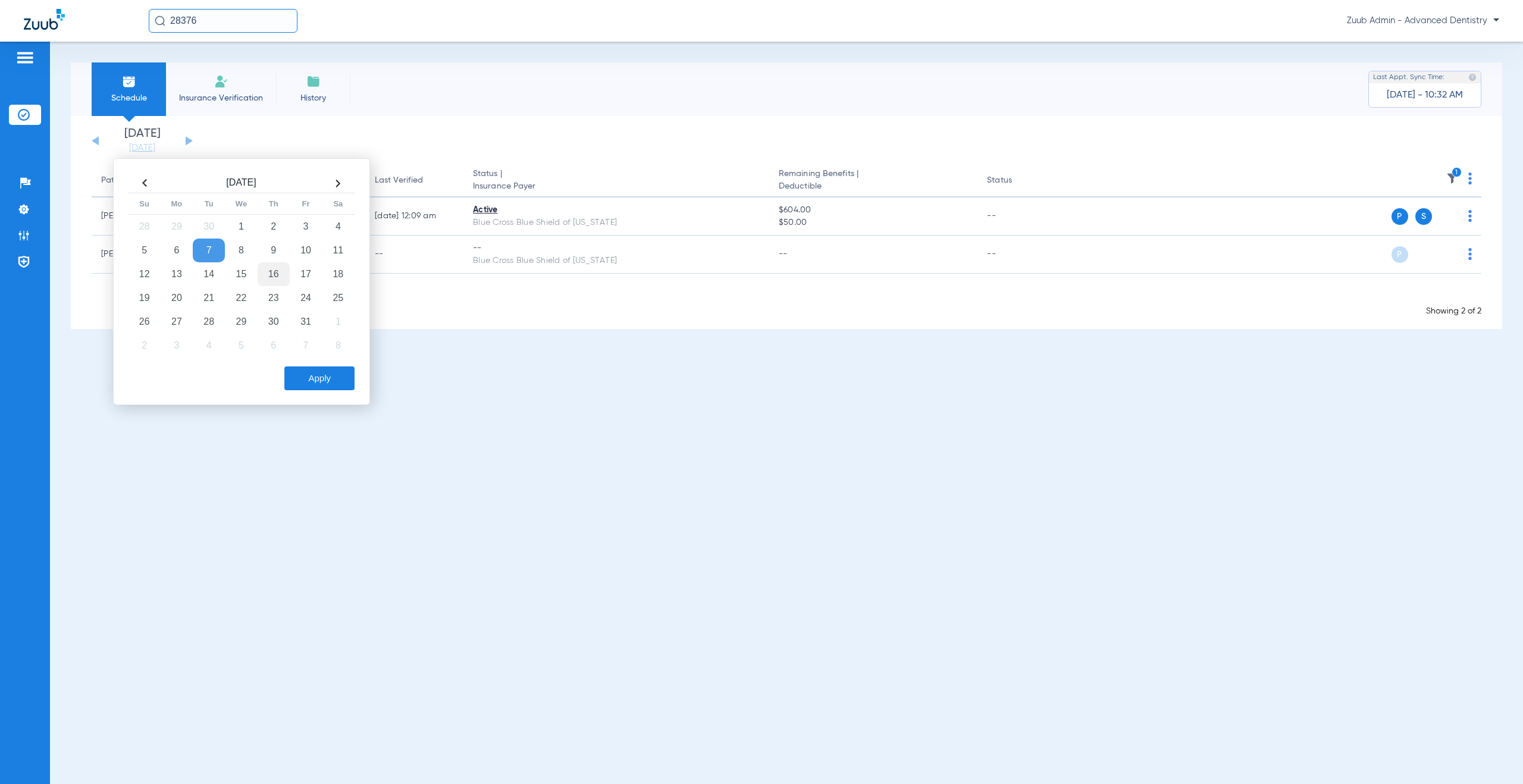
click at [270, 274] on td "16" at bounding box center [273, 274] width 32 height 24
click at [305, 376] on button "Apply" at bounding box center [319, 378] width 70 height 24
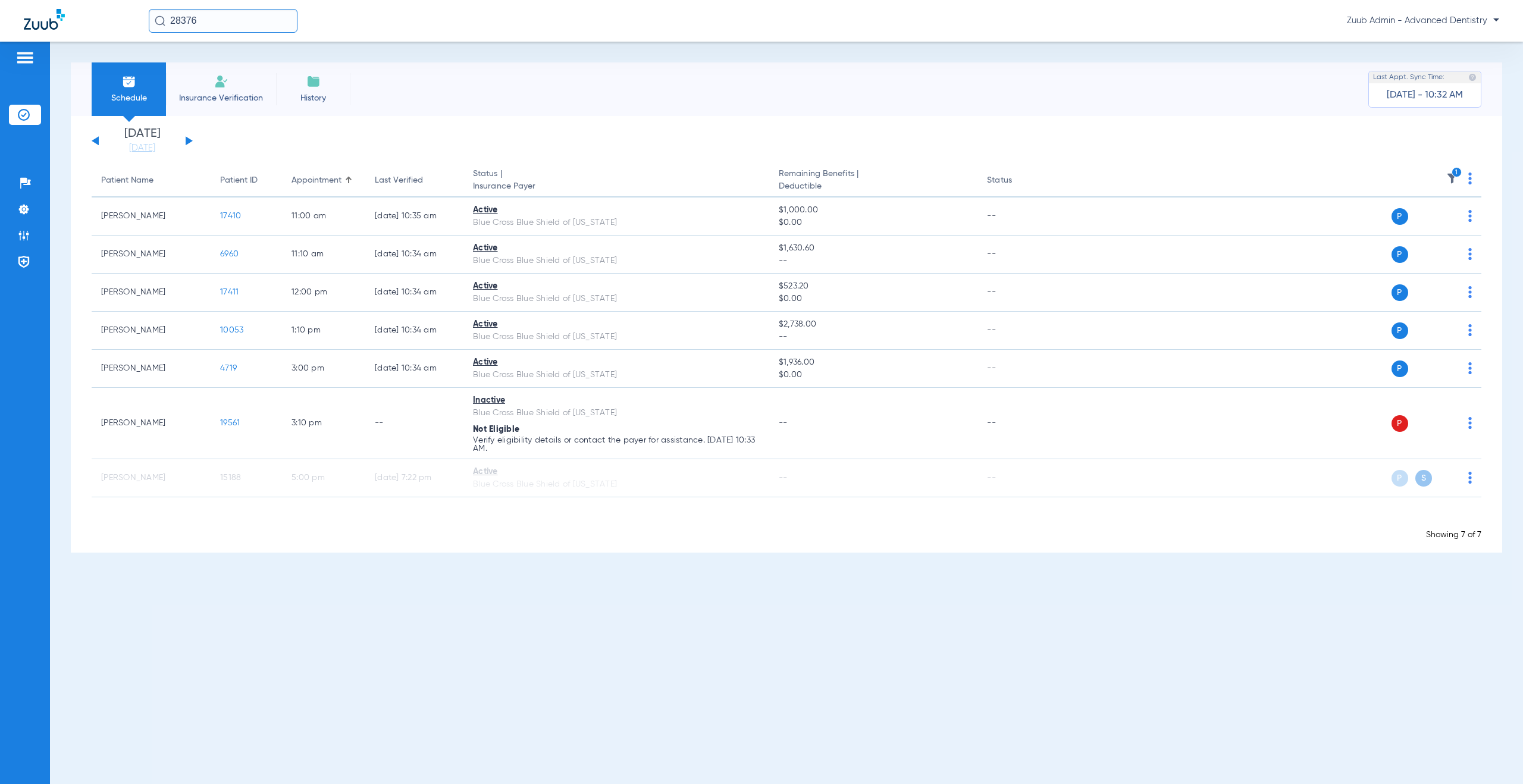
drag, startPoint x: 199, startPoint y: 22, endPoint x: 167, endPoint y: 20, distance: 32.1
click at [167, 20] on input "28376" at bounding box center [223, 21] width 149 height 24
type input "19776"
click at [176, 66] on span "[PERSON_NAME]" at bounding box center [190, 63] width 67 height 9
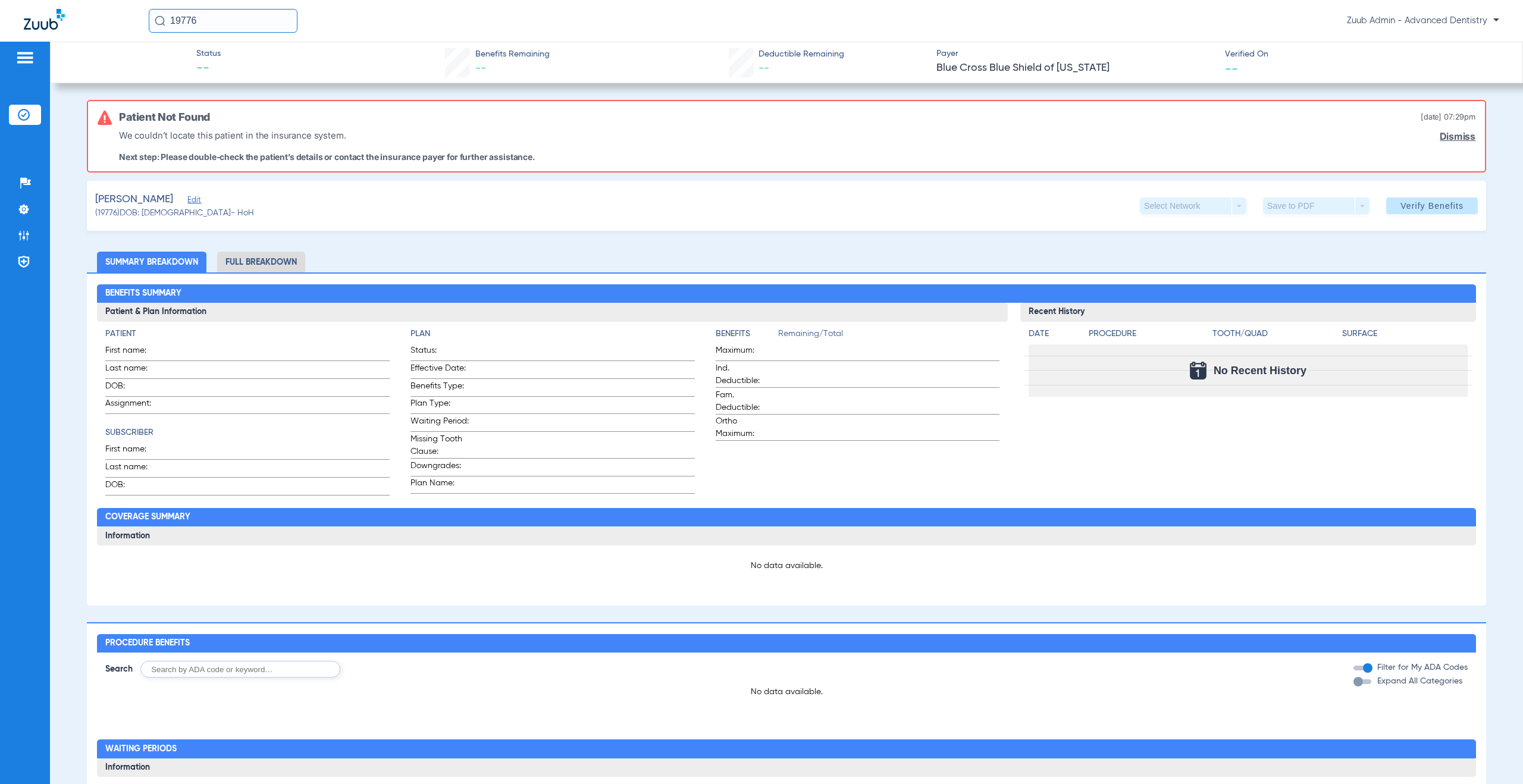
click at [198, 200] on span "Edit" at bounding box center [192, 201] width 10 height 11
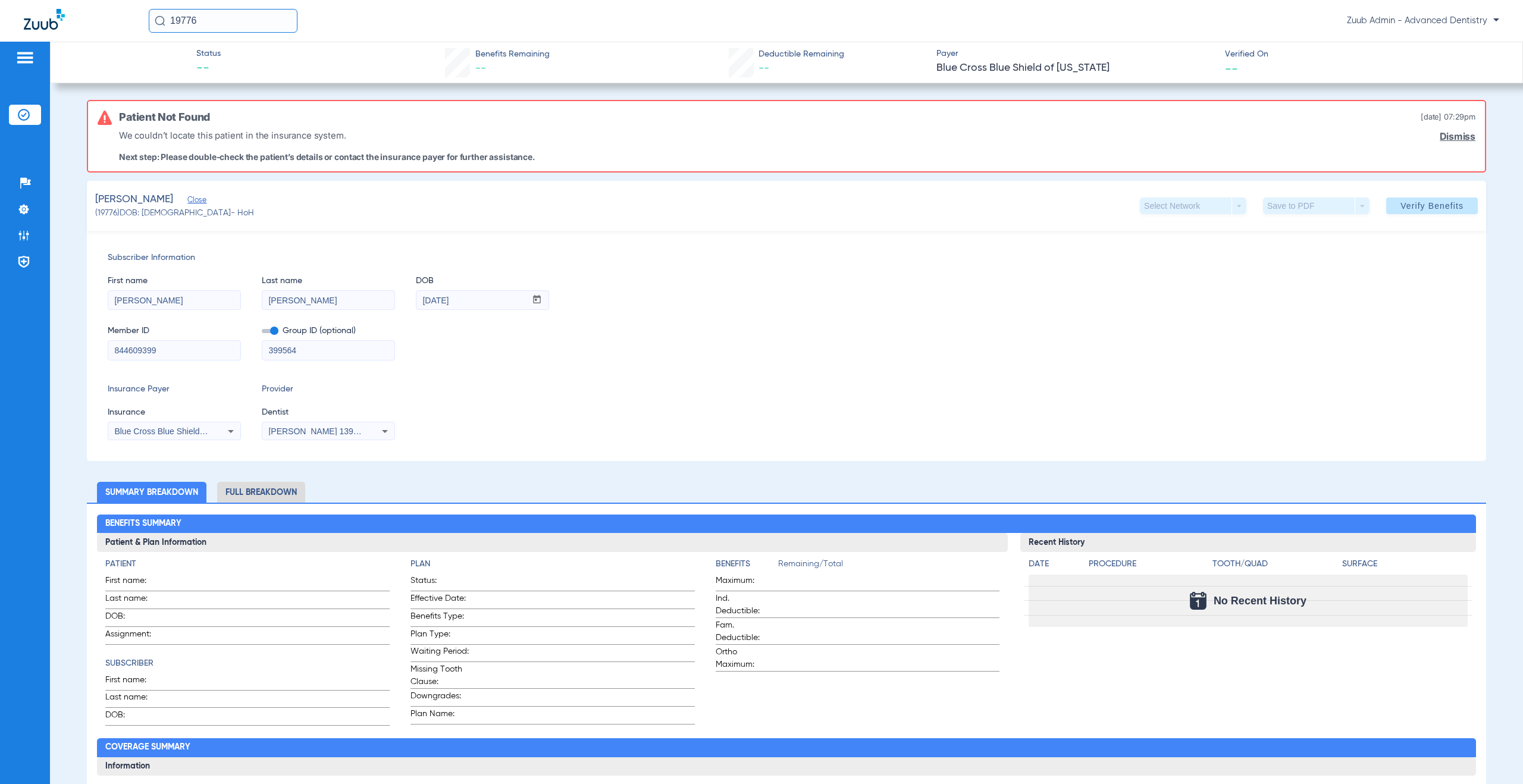
drag, startPoint x: 162, startPoint y: 352, endPoint x: 86, endPoint y: 352, distance: 76.0
click at [87, 352] on div "Subscriber Information First name [PERSON_NAME] Last name [PERSON_NAME] mm / dd…" at bounding box center [786, 346] width 1399 height 230
drag, startPoint x: 474, startPoint y: 303, endPoint x: 414, endPoint y: 300, distance: 60.1
click at [414, 300] on div "First name [PERSON_NAME] Last name [PERSON_NAME] mm / dd / yyyy [DATE]" at bounding box center [787, 287] width 1358 height 46
click at [25, 236] on img at bounding box center [23, 235] width 12 height 12
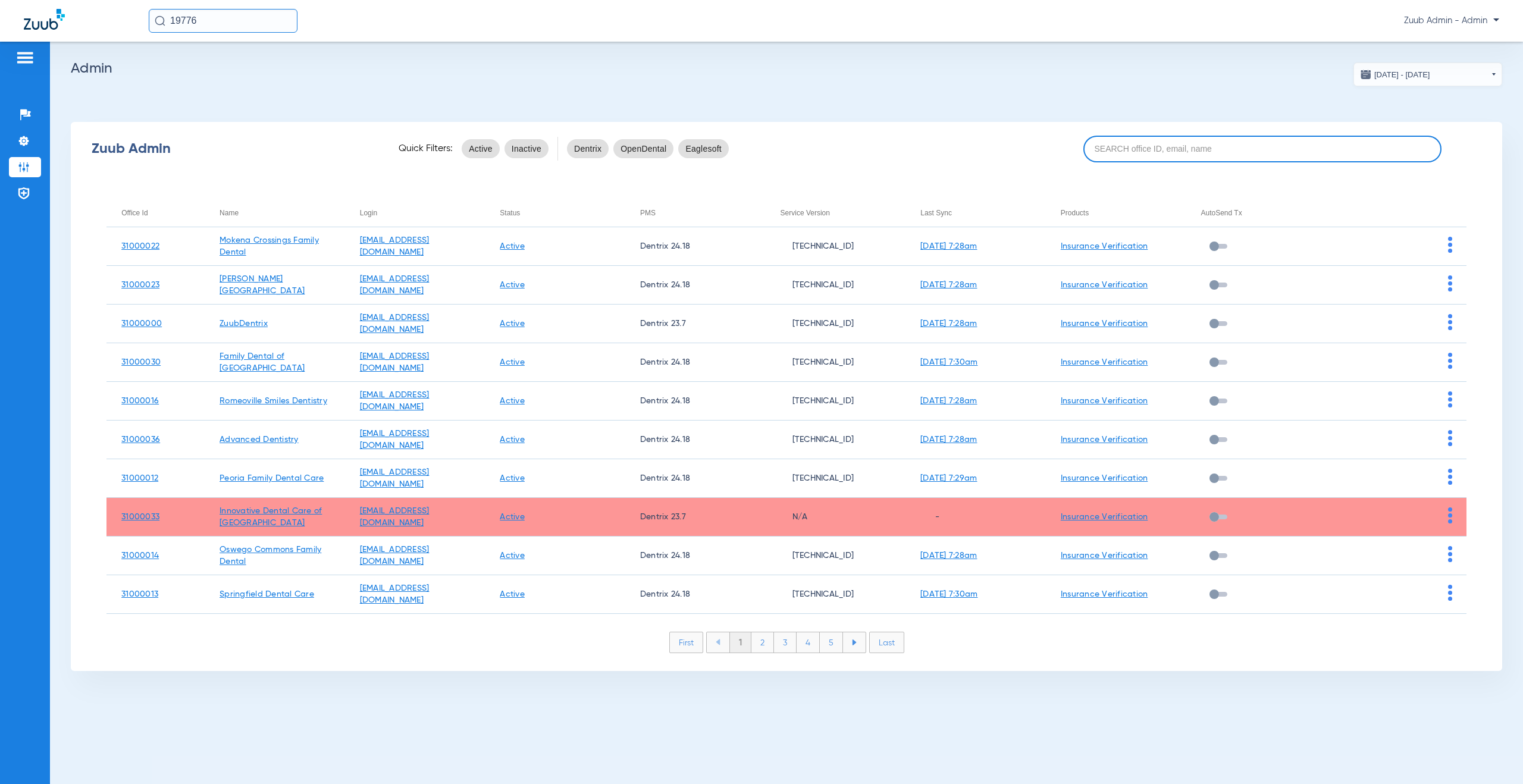
click at [1154, 147] on input at bounding box center [1263, 149] width 358 height 27
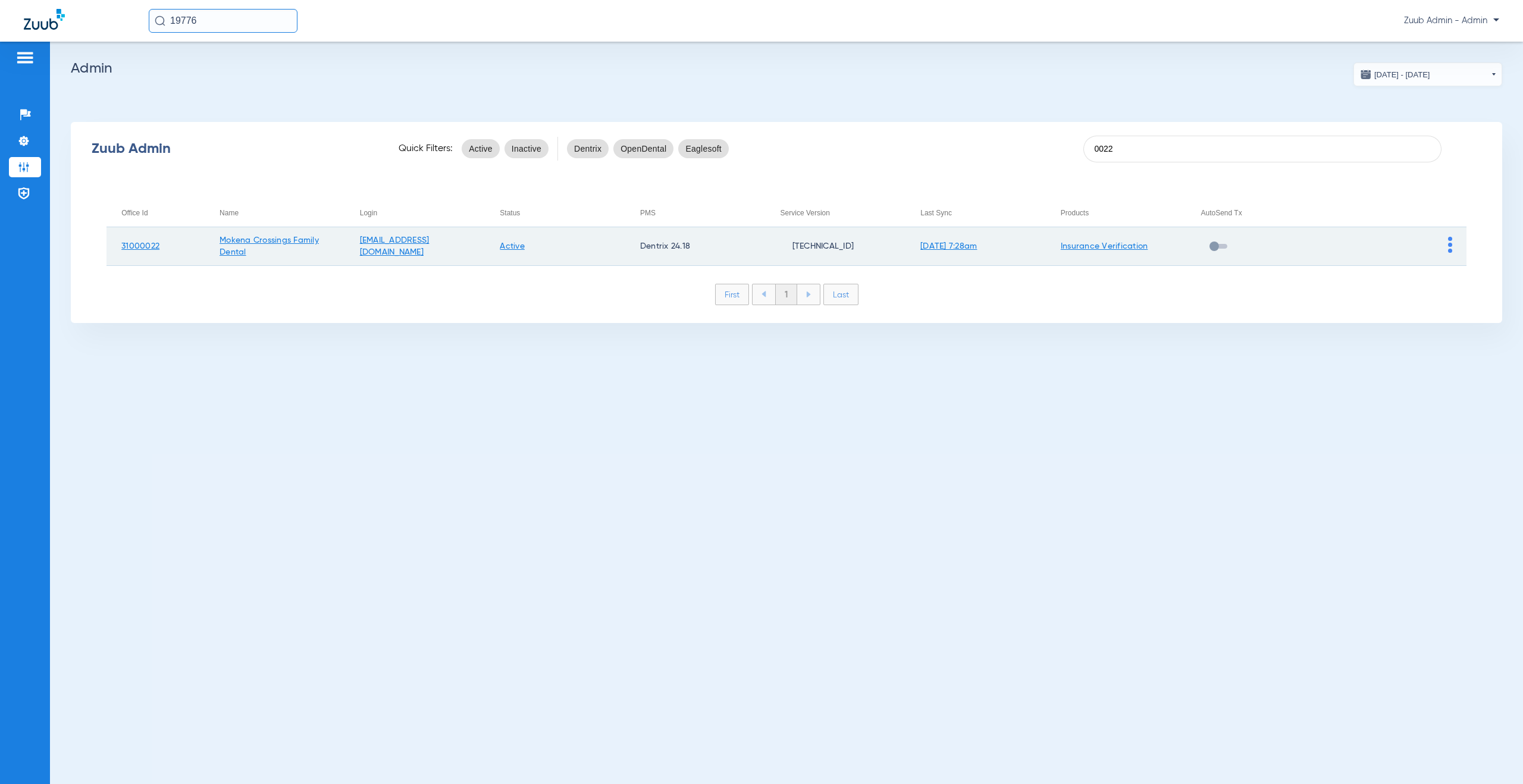
type input "0022"
click at [1449, 246] on img at bounding box center [1450, 244] width 4 height 16
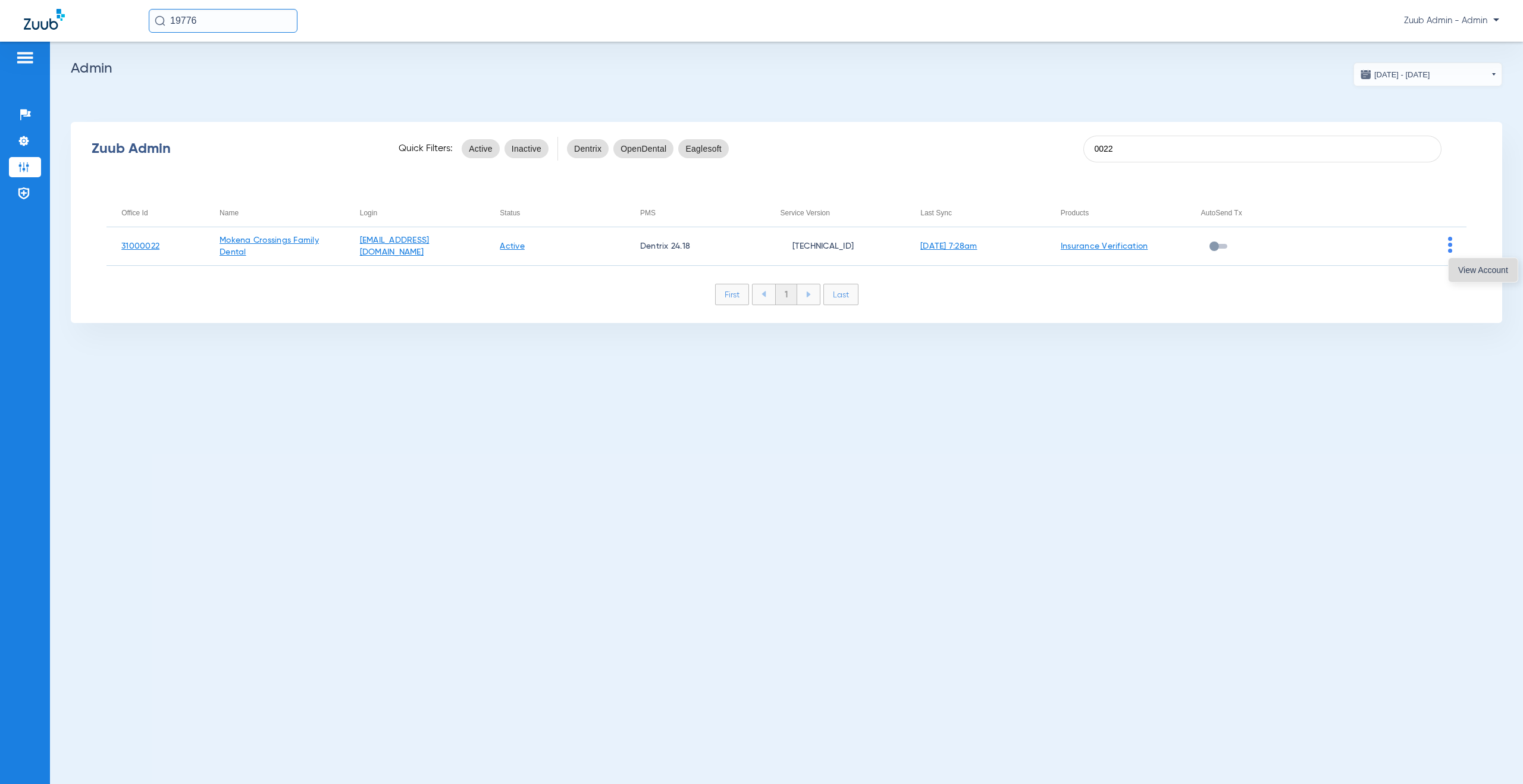
click at [1459, 270] on span "View Account" at bounding box center [1484, 270] width 50 height 9
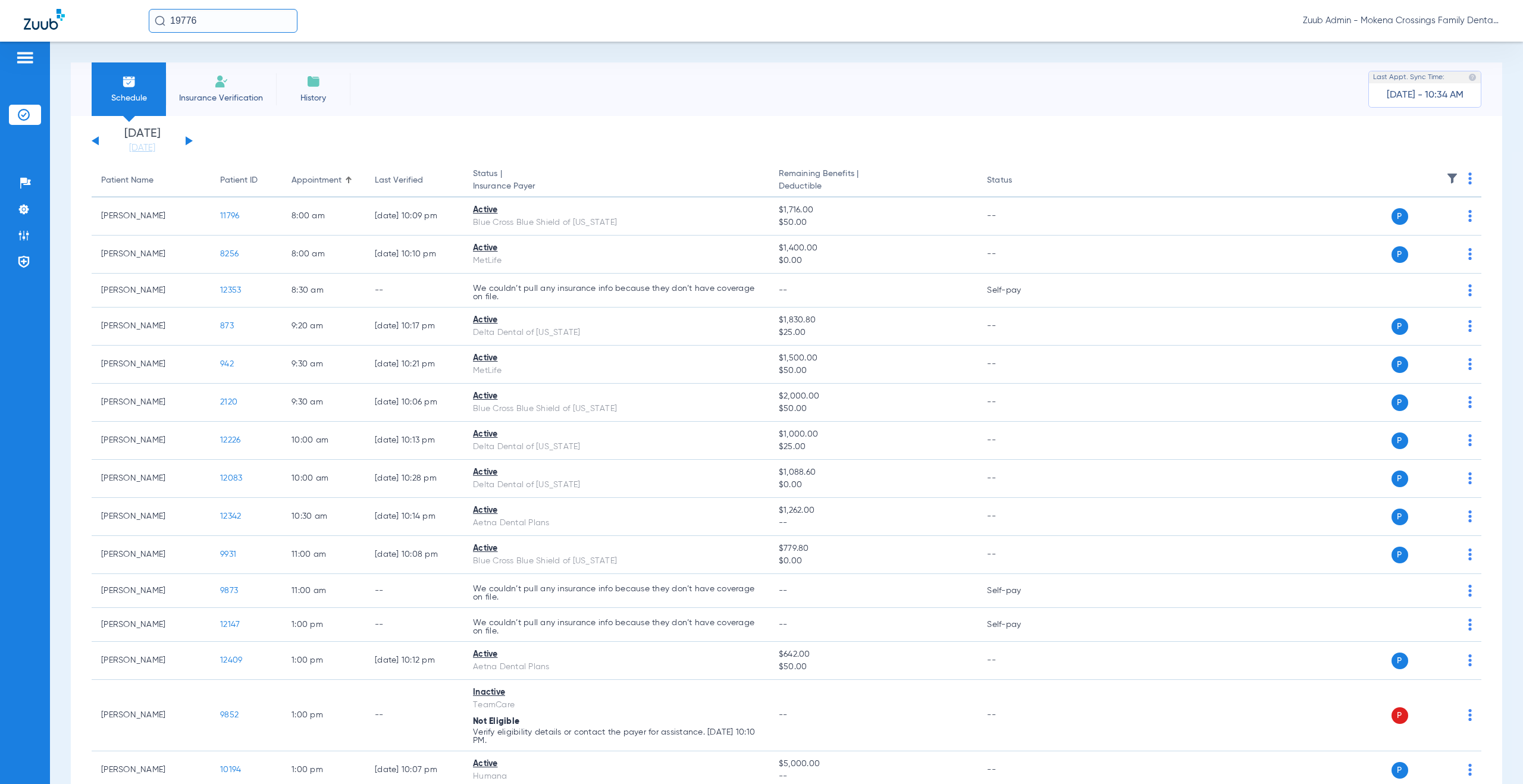
drag, startPoint x: 196, startPoint y: 23, endPoint x: 166, endPoint y: 21, distance: 30.1
click at [166, 21] on input "19776" at bounding box center [223, 21] width 149 height 24
click at [200, 64] on span "[PERSON_NAME]" at bounding box center [190, 63] width 67 height 9
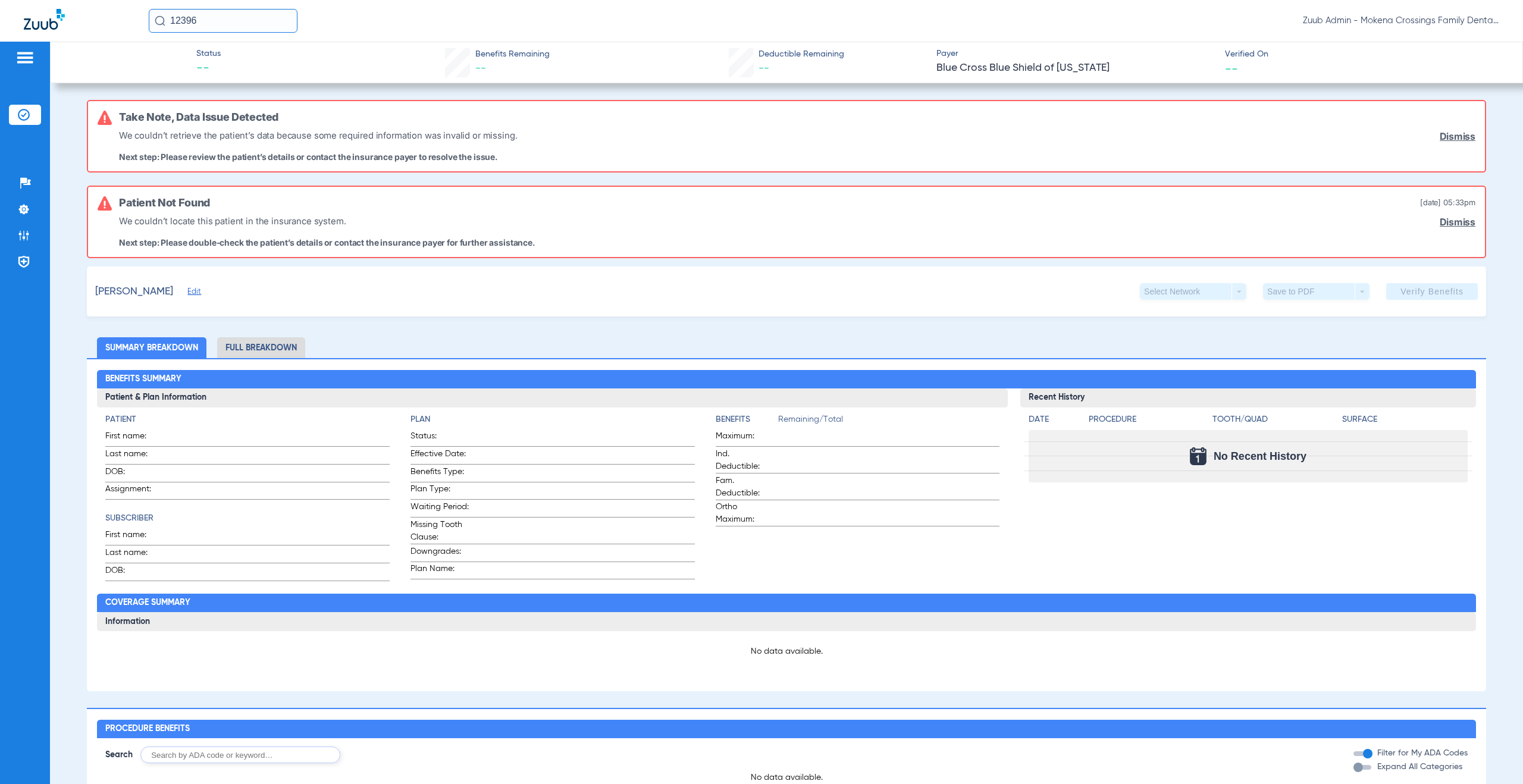
click at [198, 293] on span "Edit" at bounding box center [192, 293] width 10 height 11
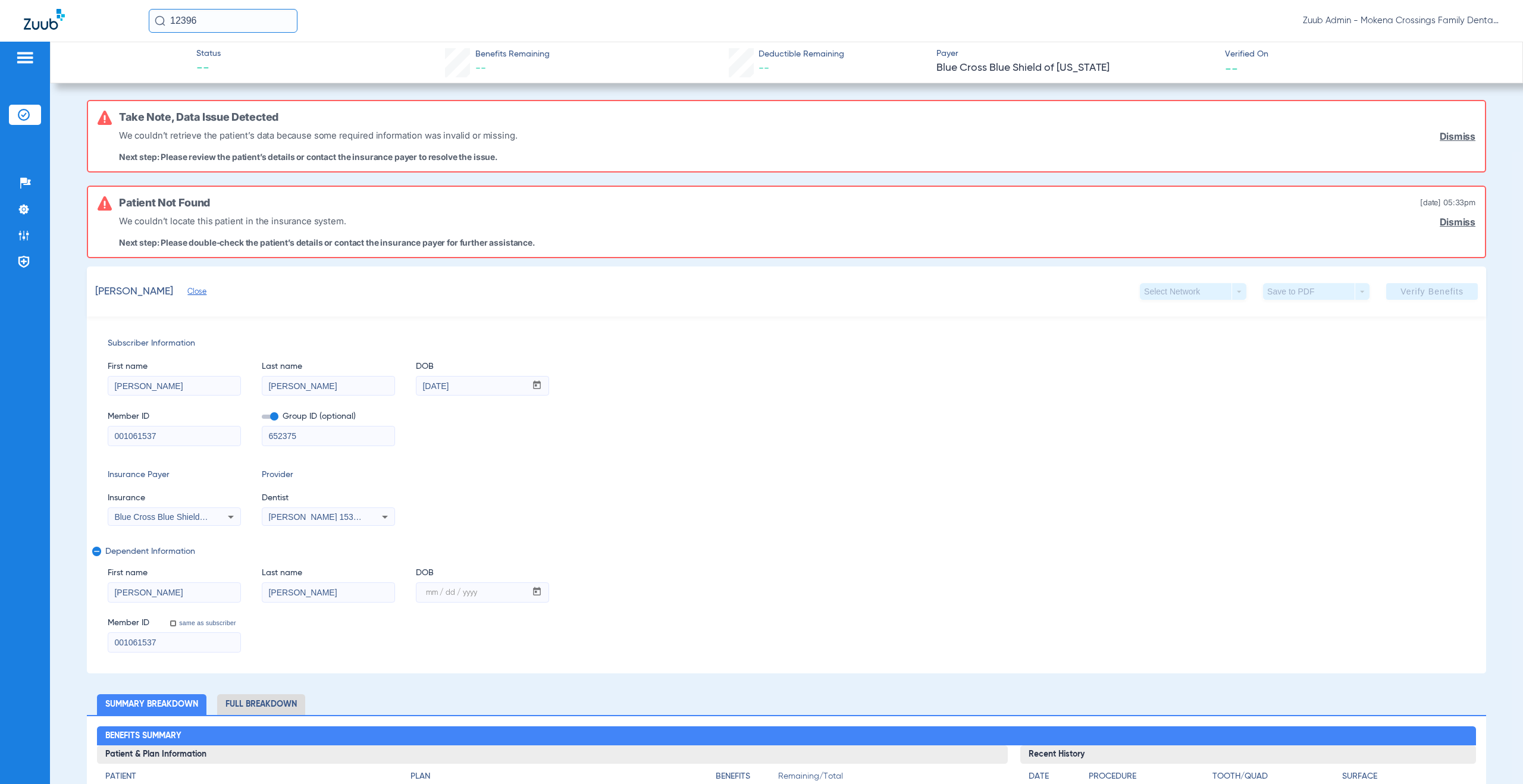
drag, startPoint x: 211, startPoint y: 22, endPoint x: 153, endPoint y: 17, distance: 58.2
click at [153, 17] on input "12396" at bounding box center [223, 21] width 149 height 24
type input "11598"
click at [199, 66] on span "[PERSON_NAME]" at bounding box center [190, 63] width 67 height 9
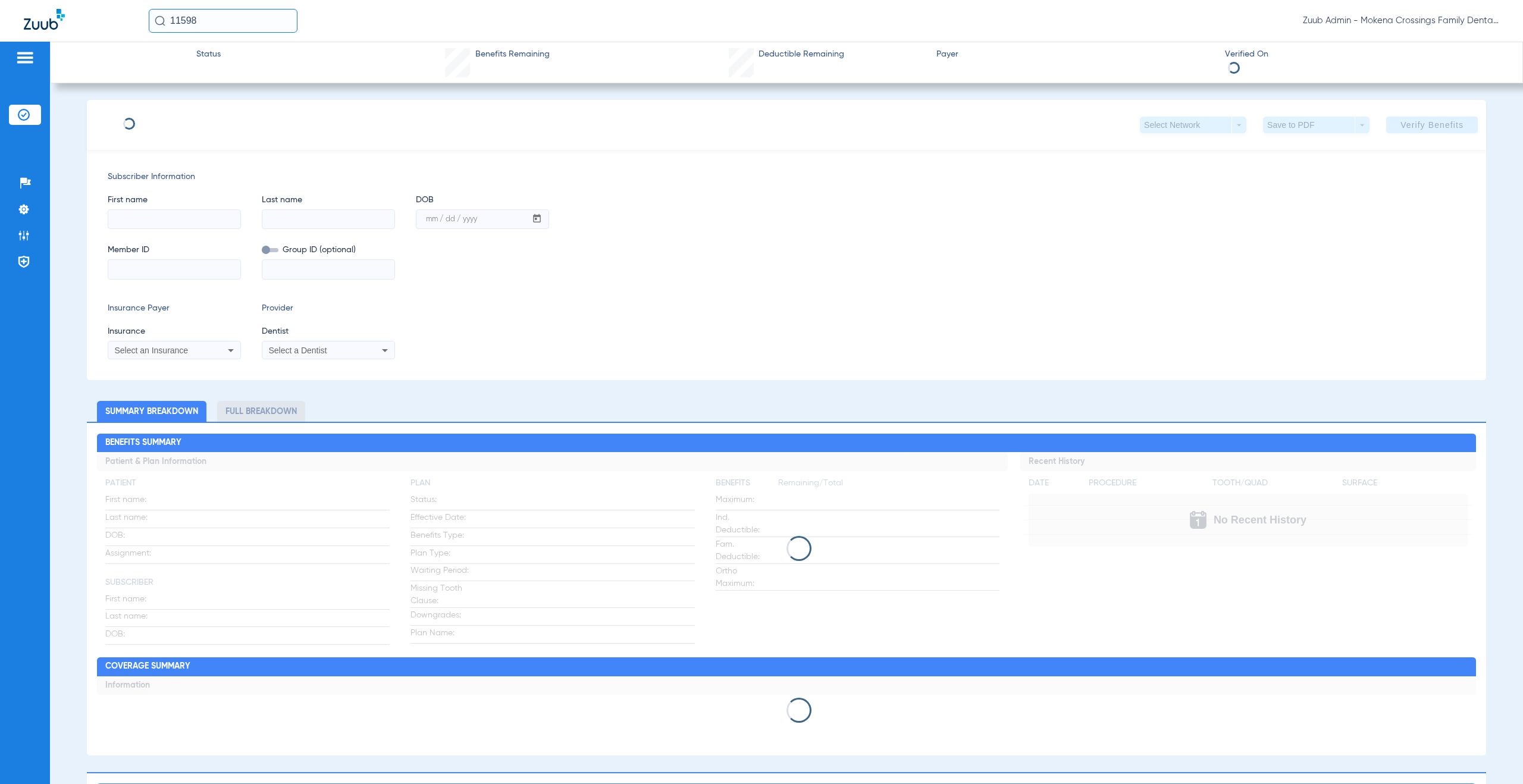
type input "[PERSON_NAME]"
type input "[DATE]"
type input "804416647"
type input "IL8634"
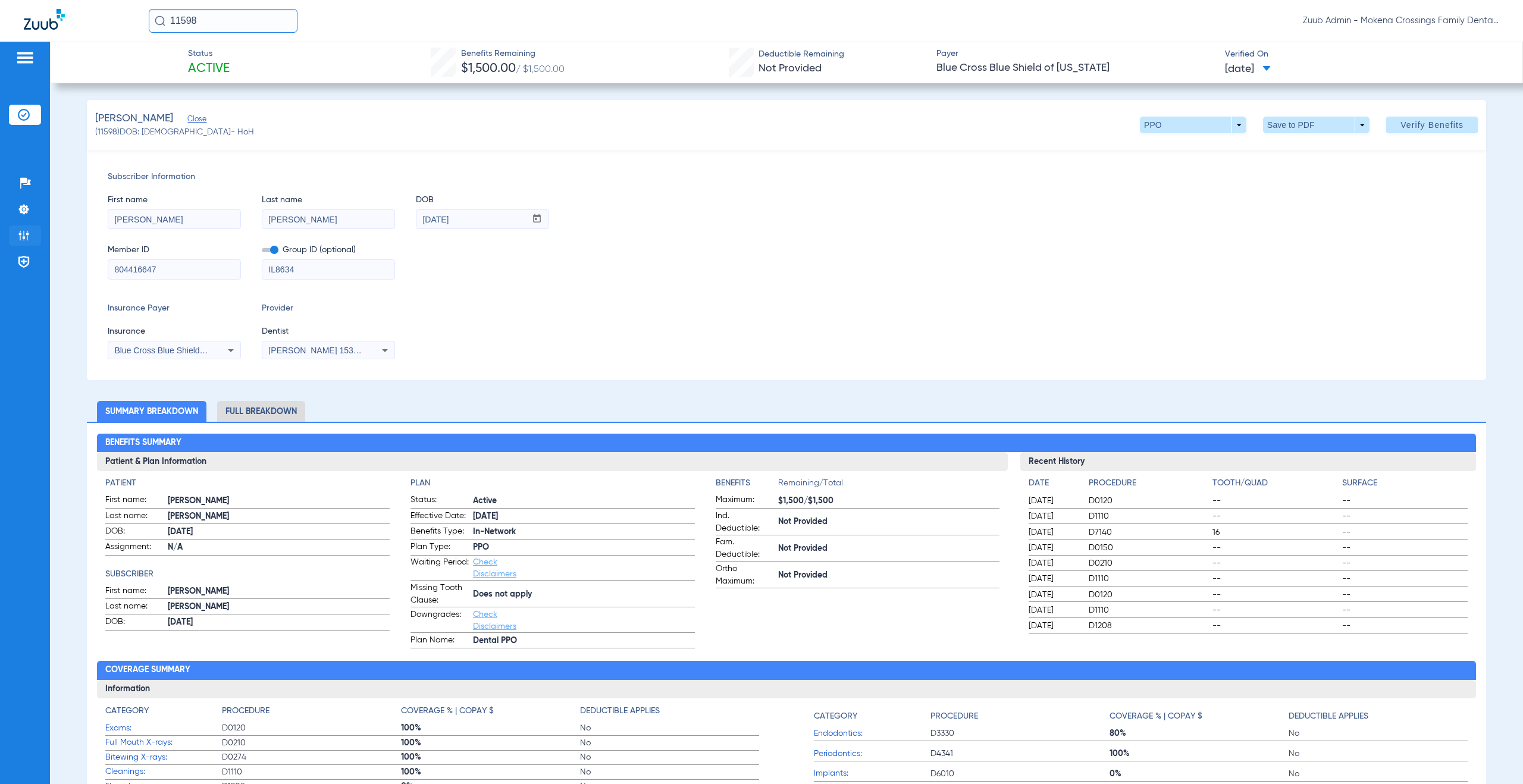
click at [25, 235] on img at bounding box center [23, 235] width 12 height 12
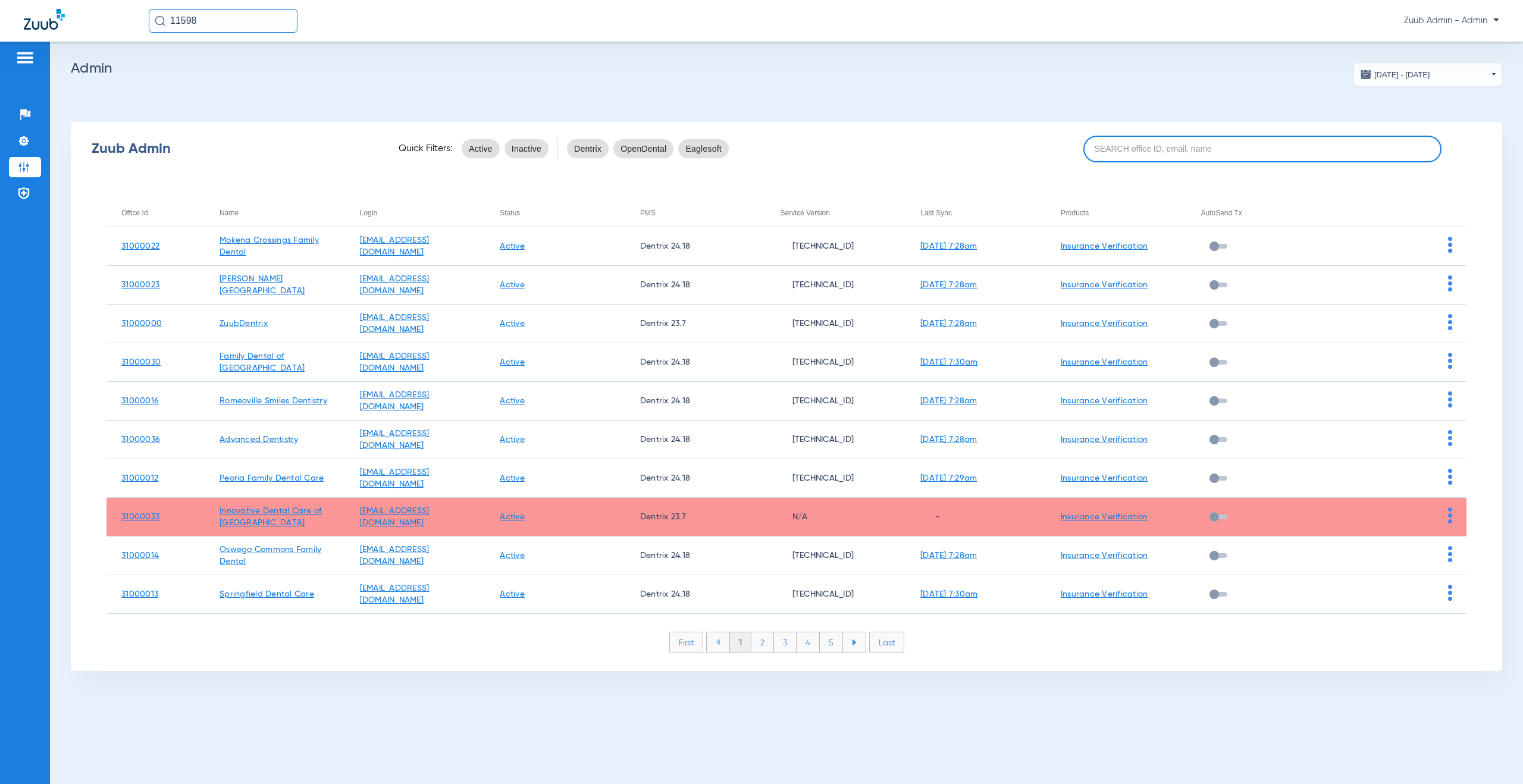
click at [1244, 146] on input at bounding box center [1263, 149] width 358 height 27
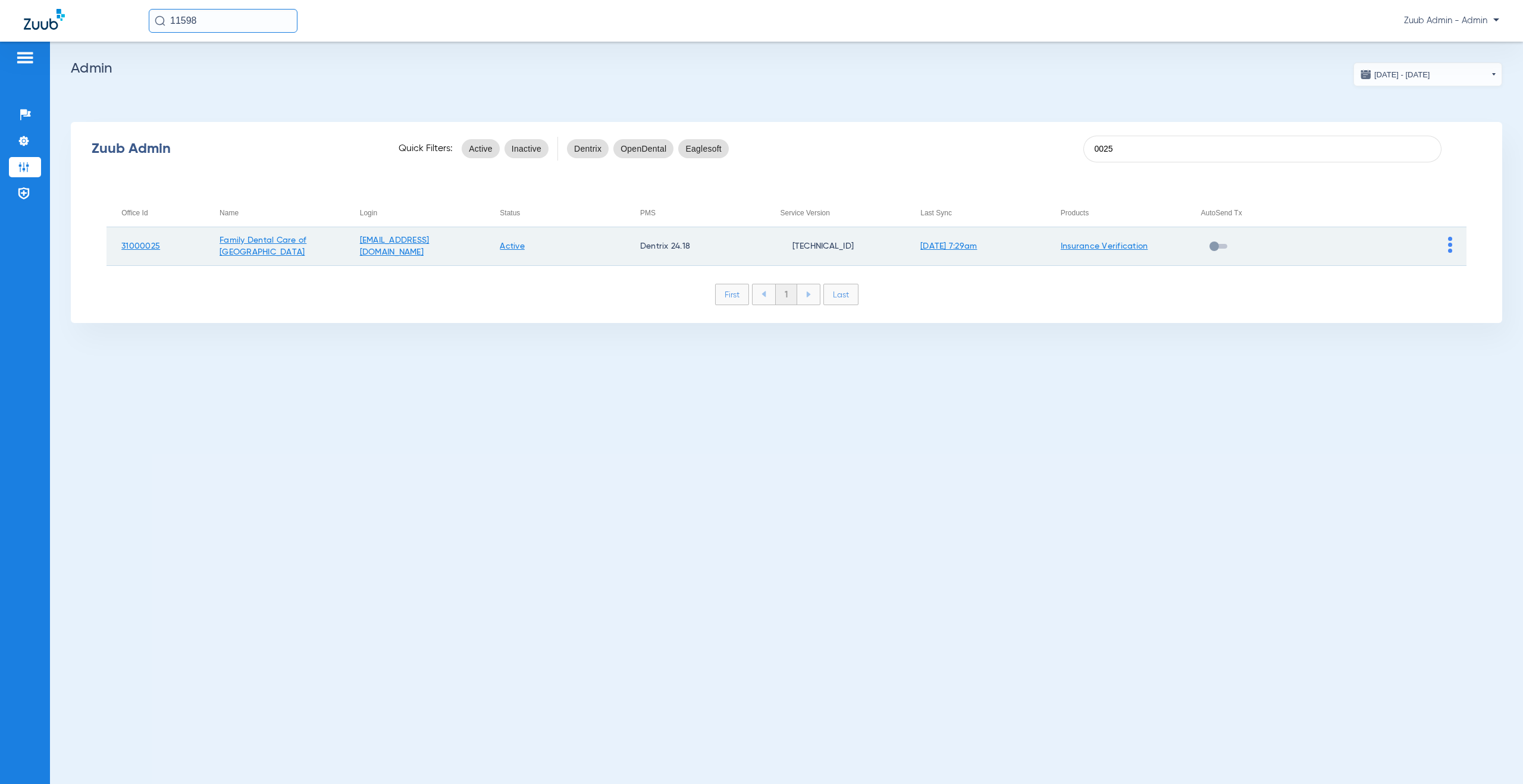
type input "0025"
click at [1453, 245] on td at bounding box center [1396, 246] width 140 height 39
click at [1448, 245] on img at bounding box center [1450, 244] width 4 height 16
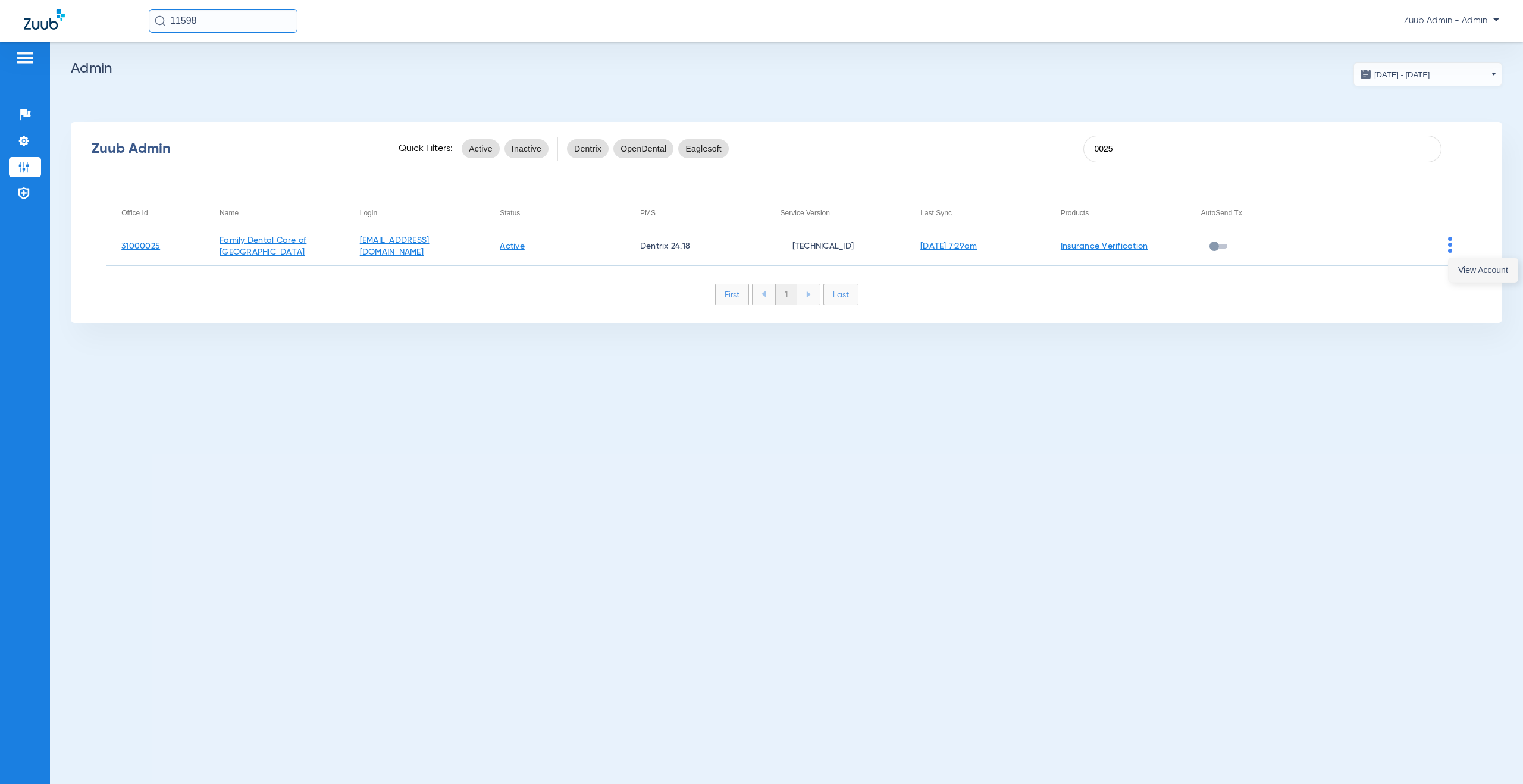
click at [1464, 271] on span "View Account" at bounding box center [1484, 270] width 50 height 9
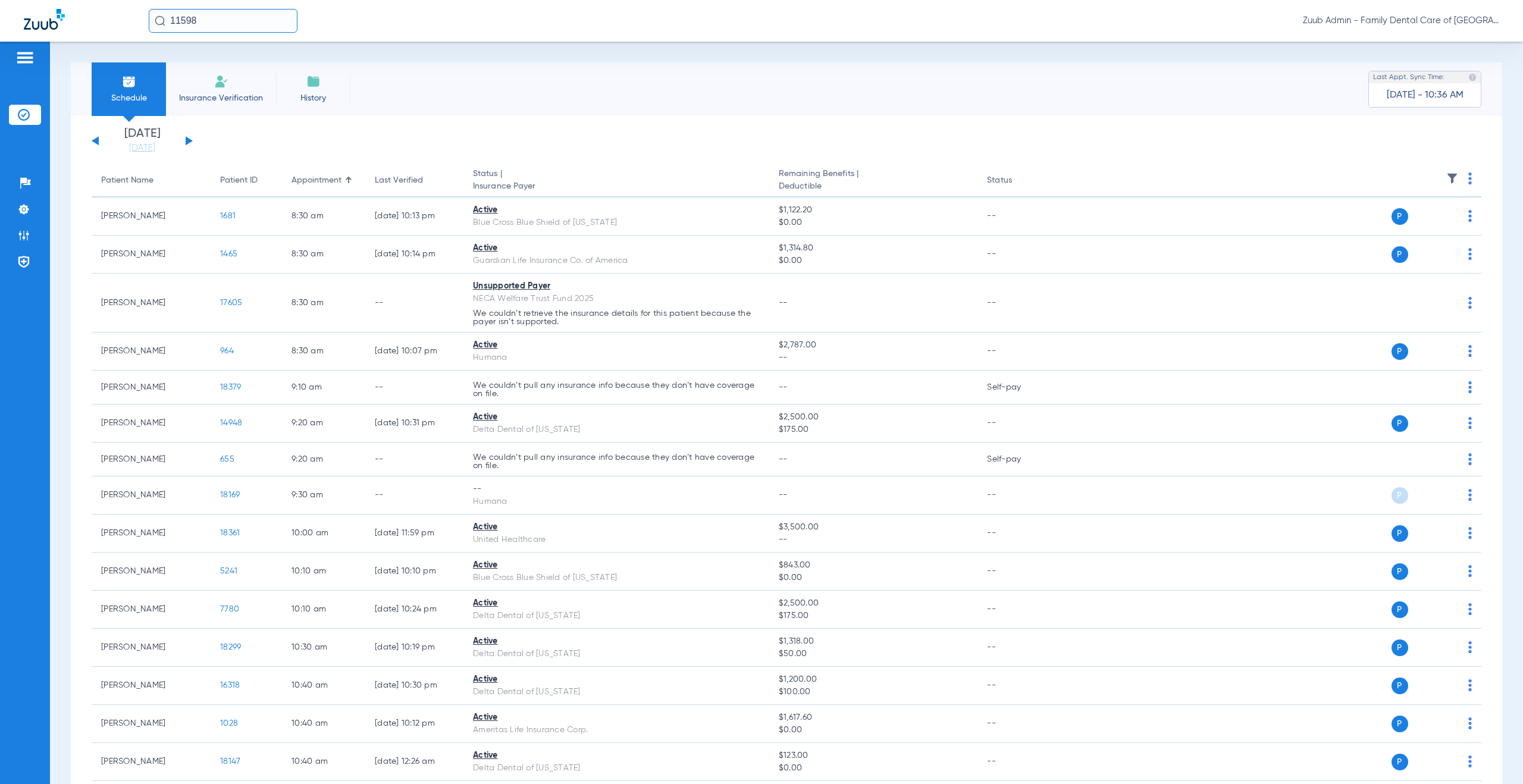
drag, startPoint x: 218, startPoint y: 18, endPoint x: 169, endPoint y: 18, distance: 49.0
click at [169, 18] on input "11598" at bounding box center [223, 21] width 149 height 24
drag, startPoint x: 223, startPoint y: 18, endPoint x: 153, endPoint y: 15, distance: 70.1
click at [153, 15] on input "12926" at bounding box center [223, 21] width 149 height 24
click at [205, 67] on td "[PERSON_NAME]" at bounding box center [196, 63] width 96 height 17
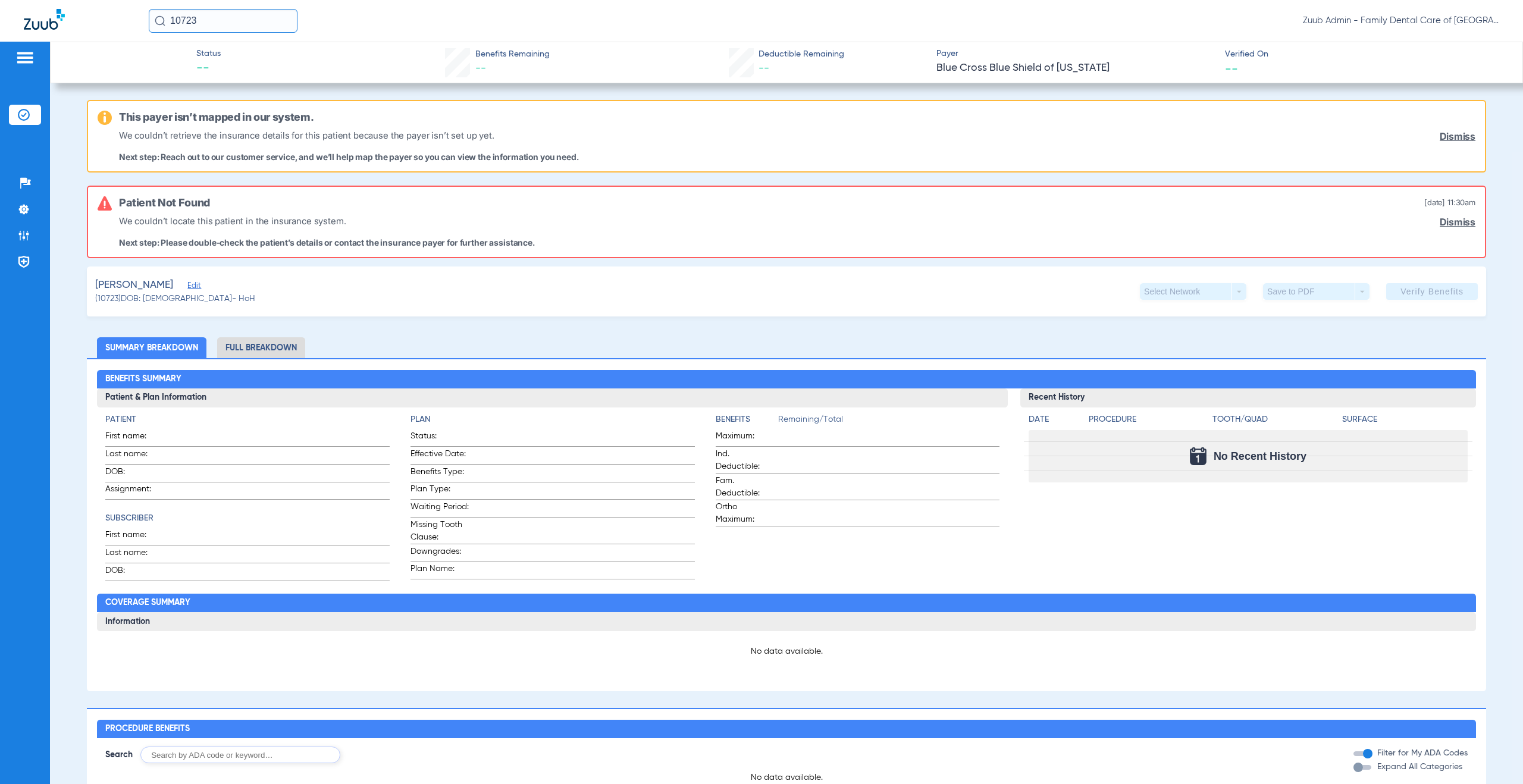
click at [188, 284] on span "Edit" at bounding box center [192, 287] width 10 height 11
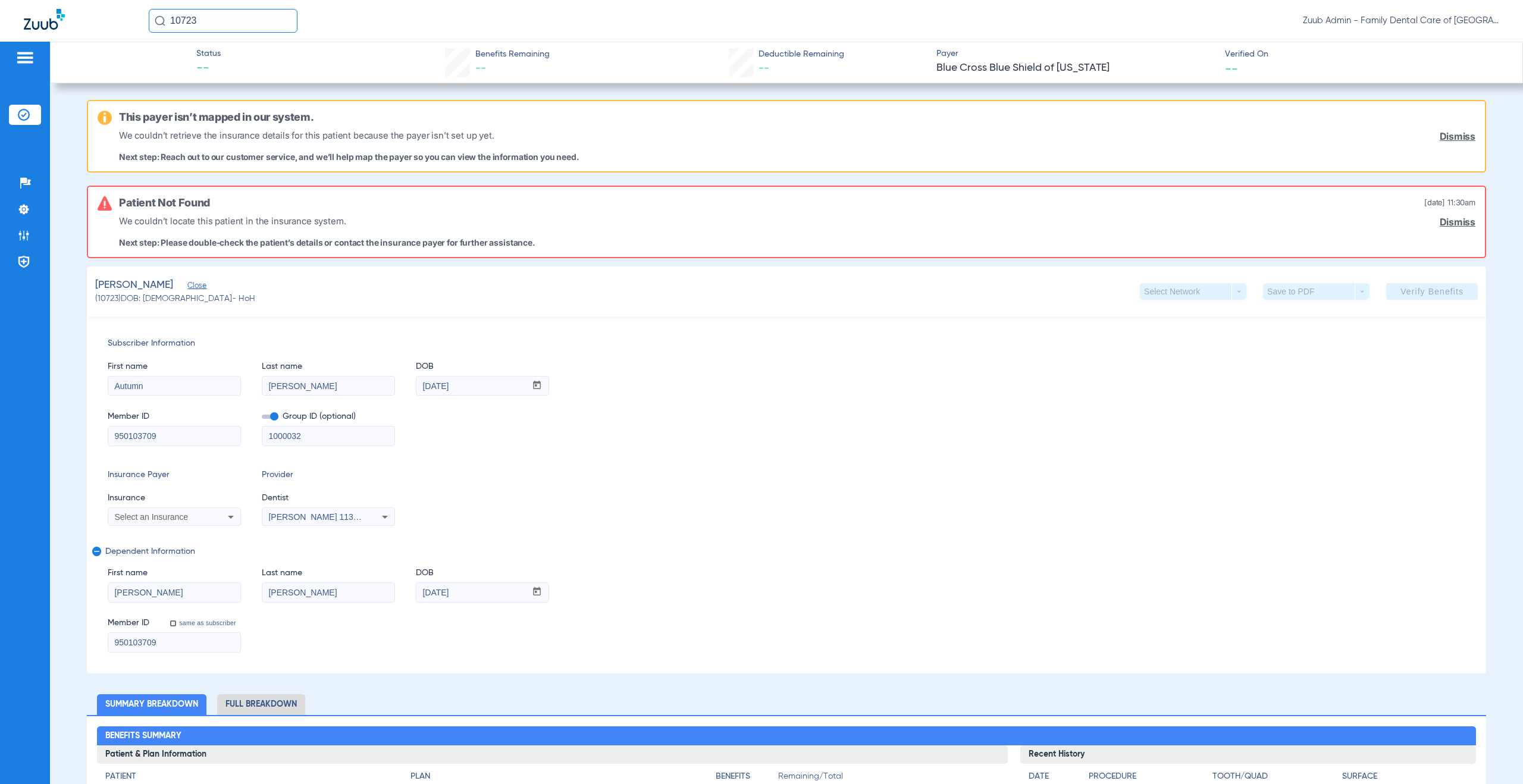
drag, startPoint x: 215, startPoint y: 22, endPoint x: 154, endPoint y: 13, distance: 61.7
click at [154, 13] on input "10723" at bounding box center [223, 21] width 149 height 24
type input "17019"
click at [205, 68] on td "Ncai [PERSON_NAME]" at bounding box center [204, 63] width 112 height 17
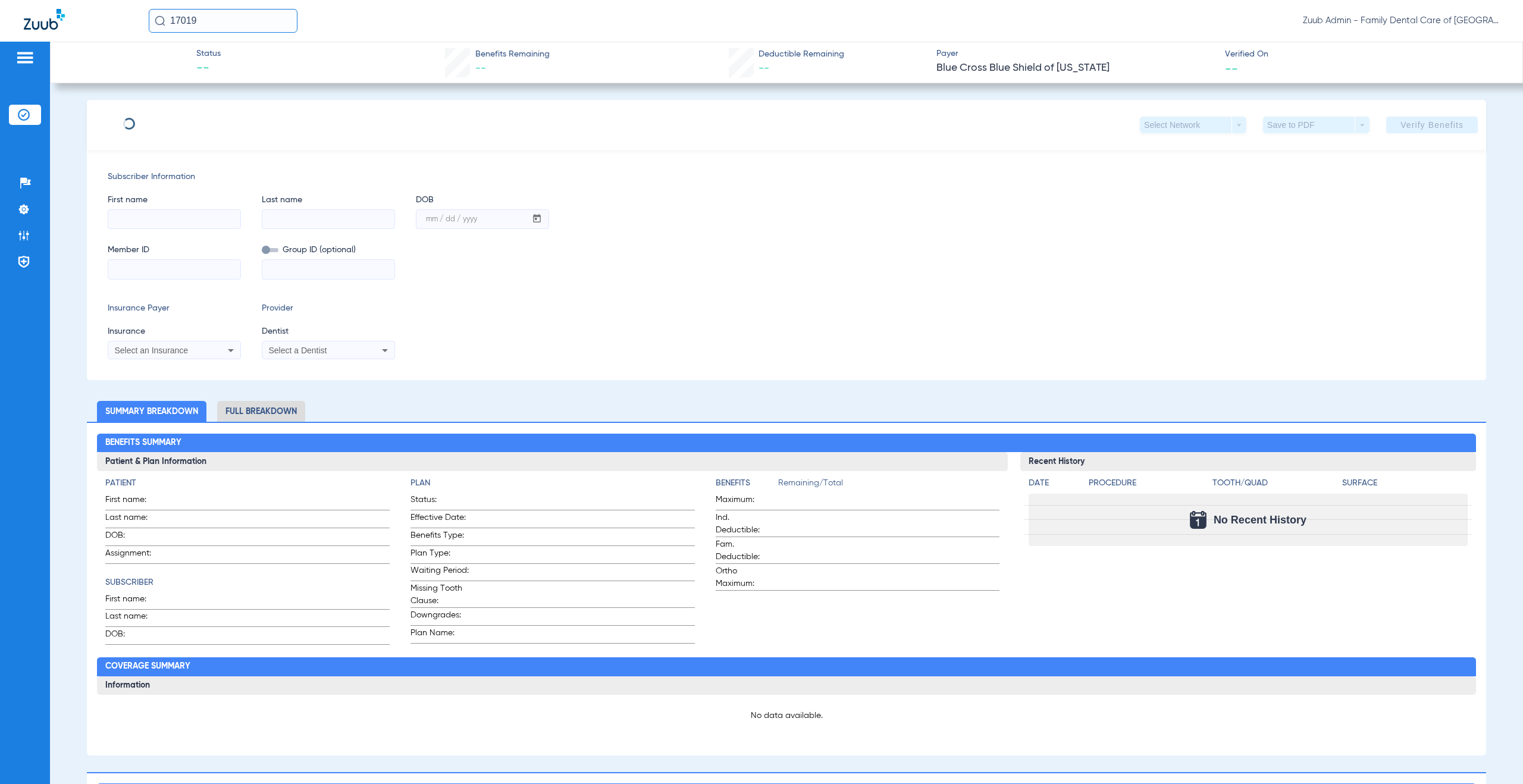
type input "[PERSON_NAME]"
type input "[DATE]"
type input "TDM813663130"
type input "20926ILD"
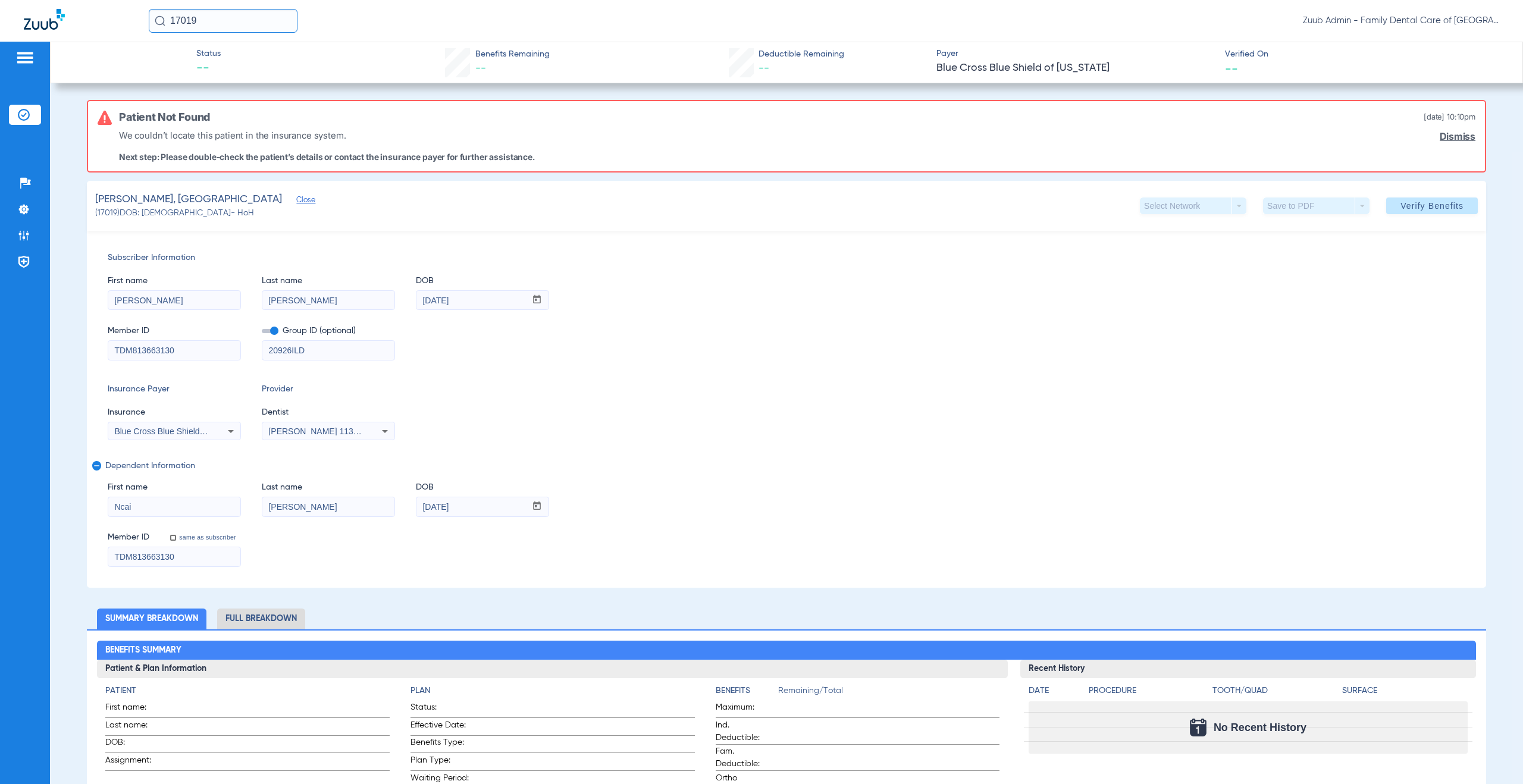
drag, startPoint x: 184, startPoint y: 559, endPoint x: 75, endPoint y: 549, distance: 109.5
click at [75, 549] on app-member-insurance-verification-view "Status -- Benefits Remaining -- Deductible Remaining -- Payer Blue Cross Blue S…" at bounding box center [787, 728] width 1473 height 1374
drag, startPoint x: 466, startPoint y: 509, endPoint x: 409, endPoint y: 508, distance: 57.0
click at [409, 508] on div "First name Ncai Last name [PERSON_NAME] DOB mm / dd / yyyy [DATE]" at bounding box center [787, 493] width 1358 height 46
click at [20, 232] on img at bounding box center [23, 235] width 12 height 12
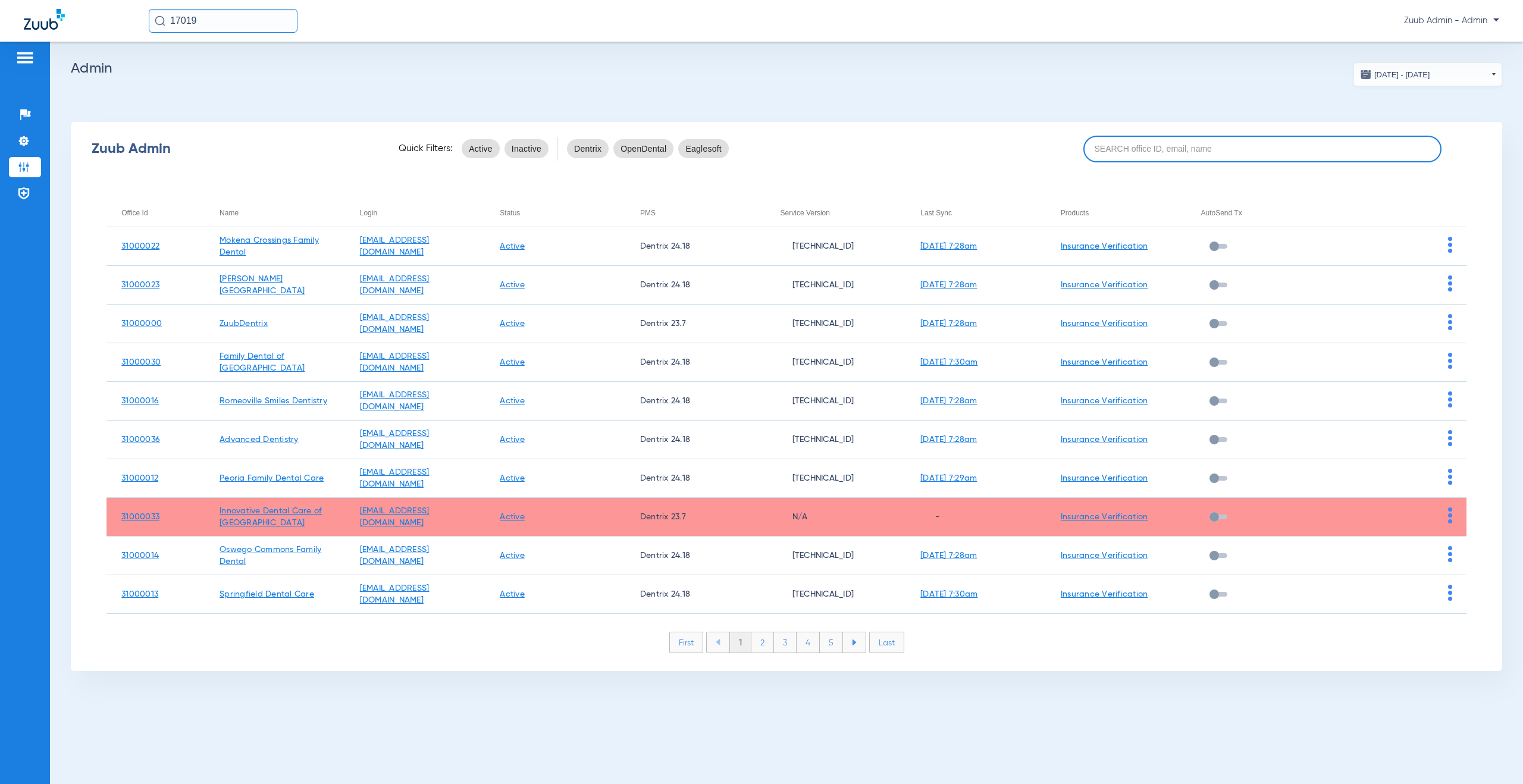
click at [1177, 153] on input at bounding box center [1263, 149] width 358 height 27
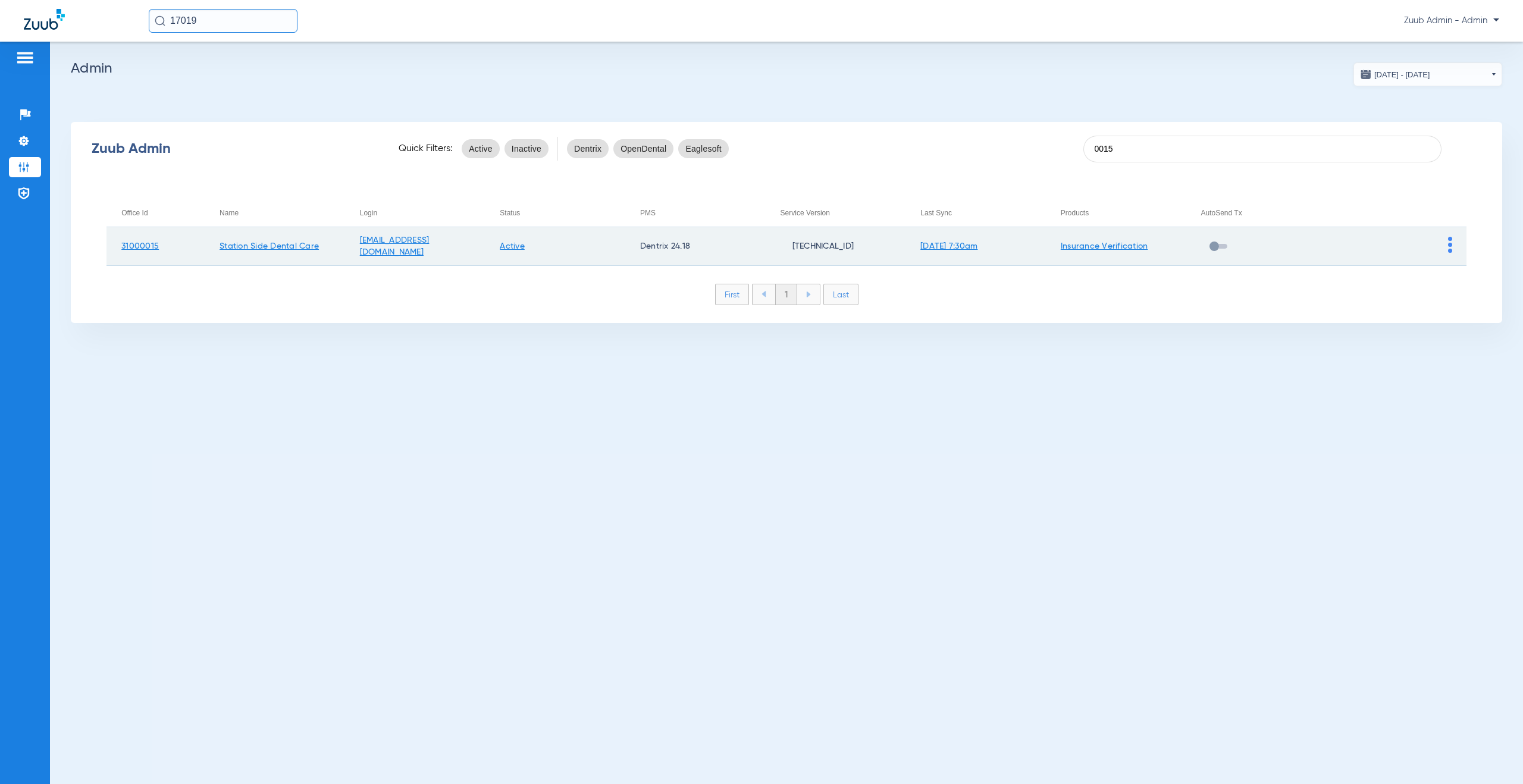
type input "0015"
click at [1451, 244] on img at bounding box center [1450, 244] width 4 height 16
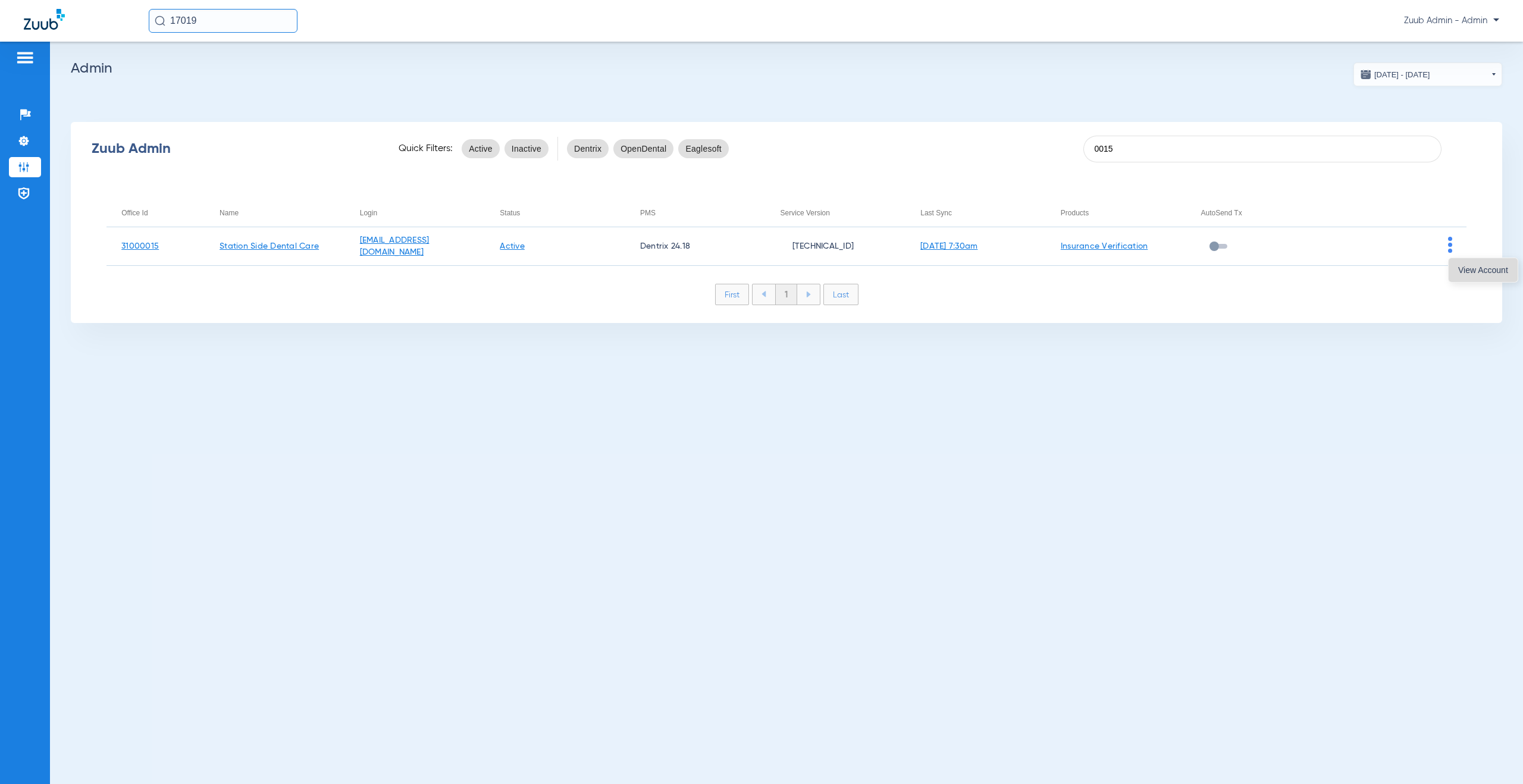
click at [1462, 267] on span "View Account" at bounding box center [1484, 270] width 50 height 9
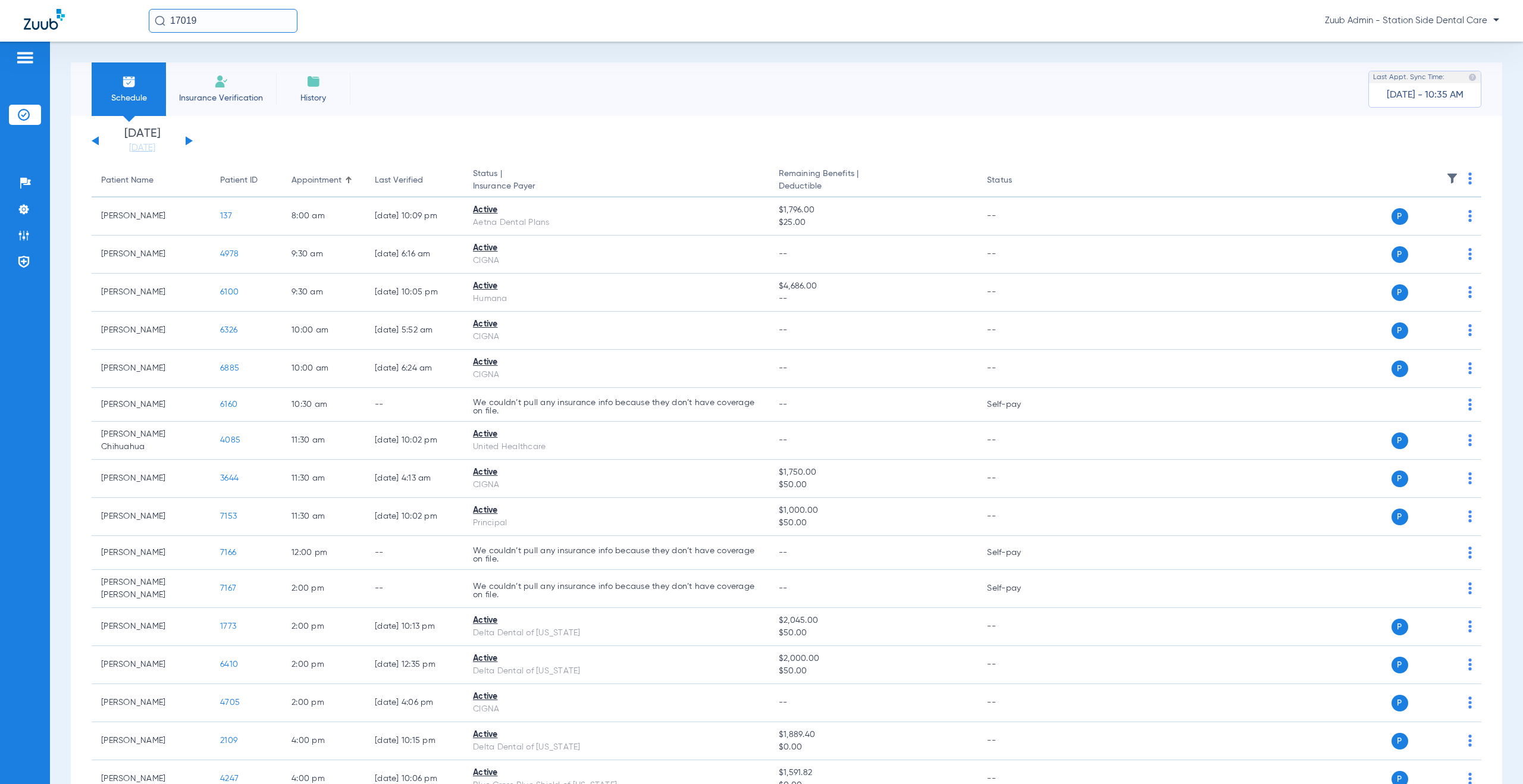
drag, startPoint x: 188, startPoint y: 17, endPoint x: 157, endPoint y: 14, distance: 31.1
click at [157, 14] on input "17019" at bounding box center [223, 21] width 149 height 24
type input "6439"
click at [207, 67] on span "[PERSON_NAME]" at bounding box center [190, 63] width 67 height 9
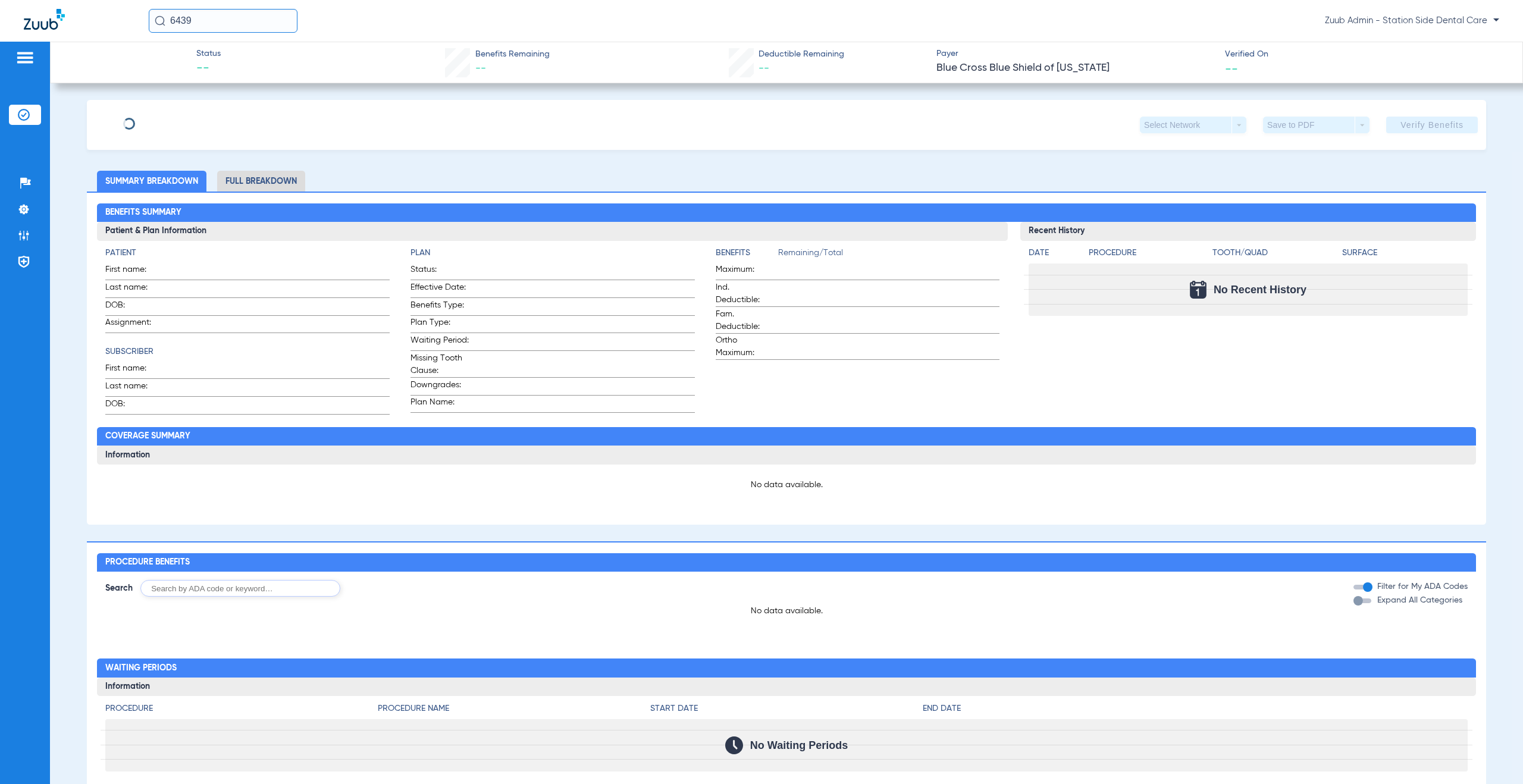
type input "[PERSON_NAME]"
type input "[DATE]"
type input "978614256"
type input "P15173"
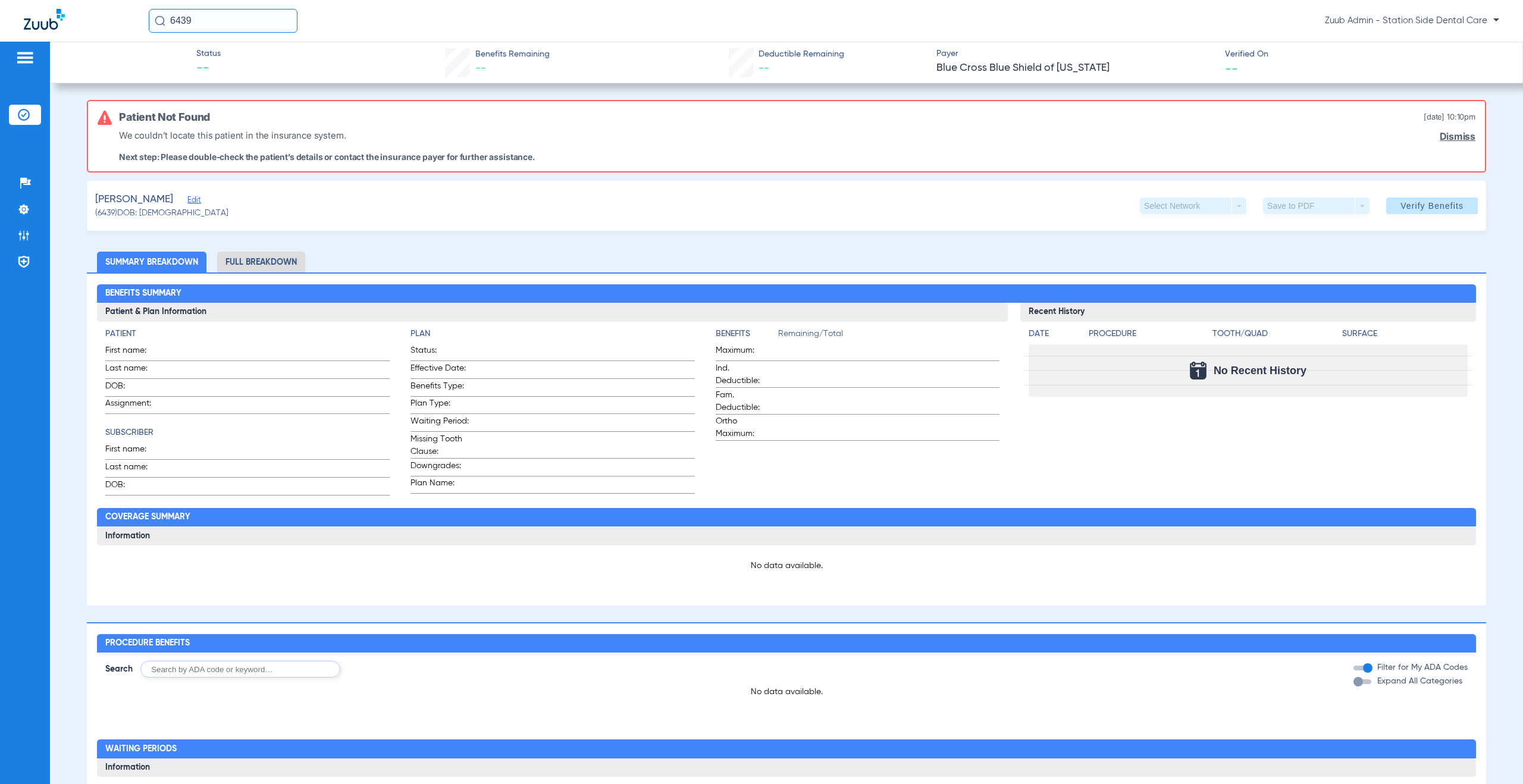
click at [198, 201] on span "Edit" at bounding box center [192, 201] width 10 height 11
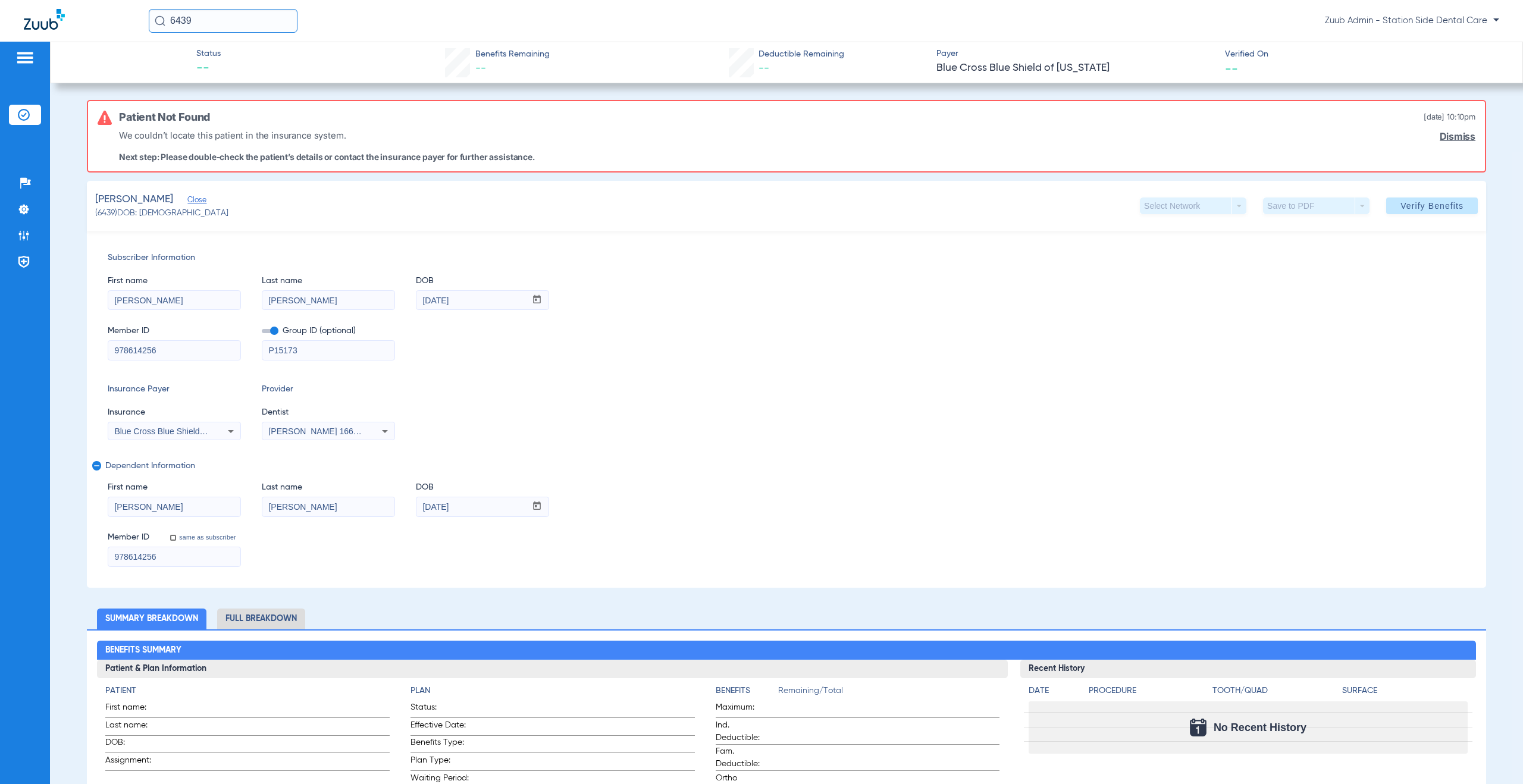
click at [76, 554] on app-member-insurance-verification-view "Status -- Benefits Remaining -- Deductible Remaining -- Payer Blue Cross Blue S…" at bounding box center [787, 728] width 1473 height 1374
drag, startPoint x: 471, startPoint y: 503, endPoint x: 412, endPoint y: 501, distance: 59.0
click at [412, 501] on div "First name [PERSON_NAME] Last name [PERSON_NAME] mm / dd / yyyy [DATE]" at bounding box center [787, 493] width 1358 height 46
click at [36, 235] on li "Admin" at bounding box center [25, 235] width 32 height 20
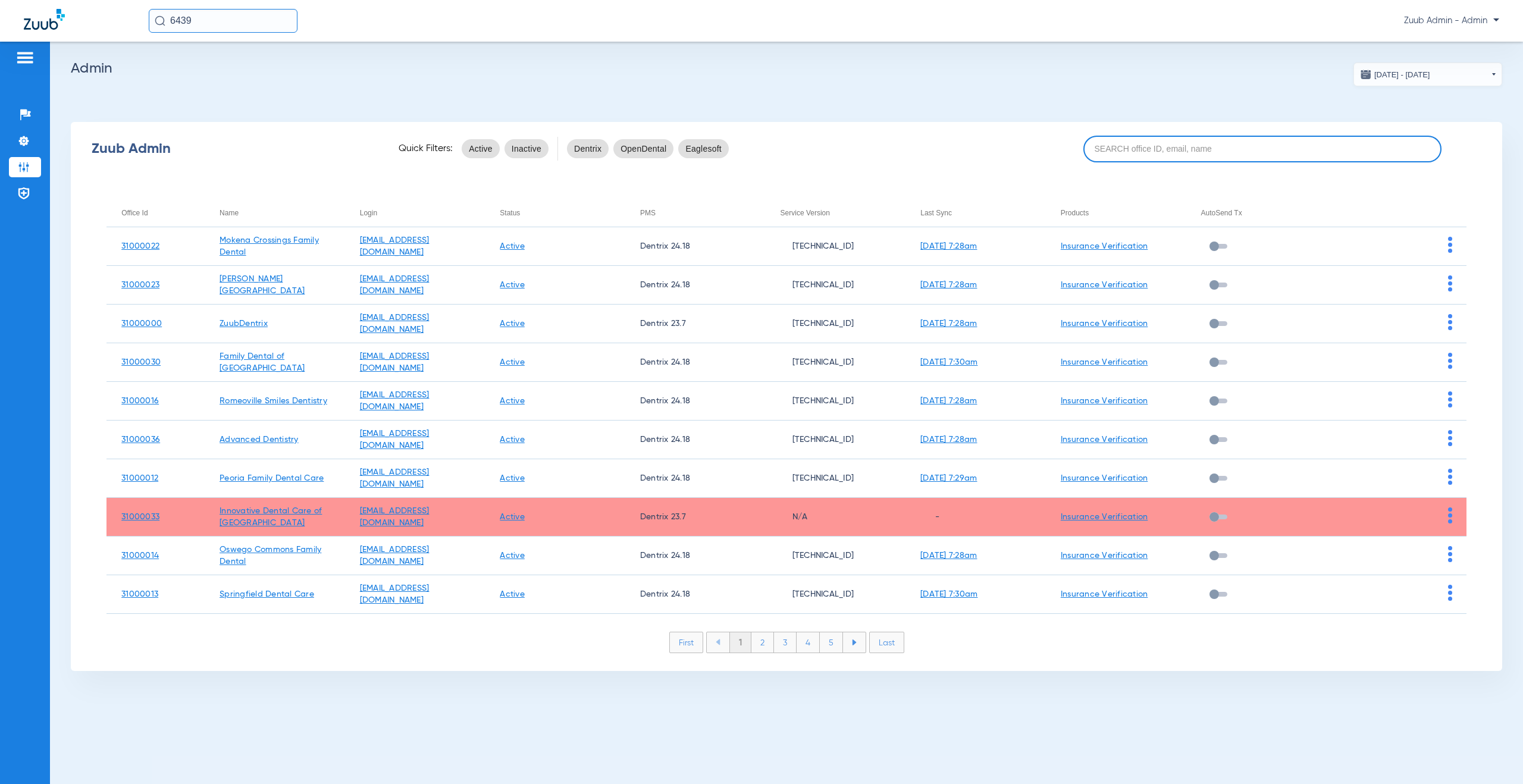
click at [1175, 158] on input at bounding box center [1263, 149] width 358 height 27
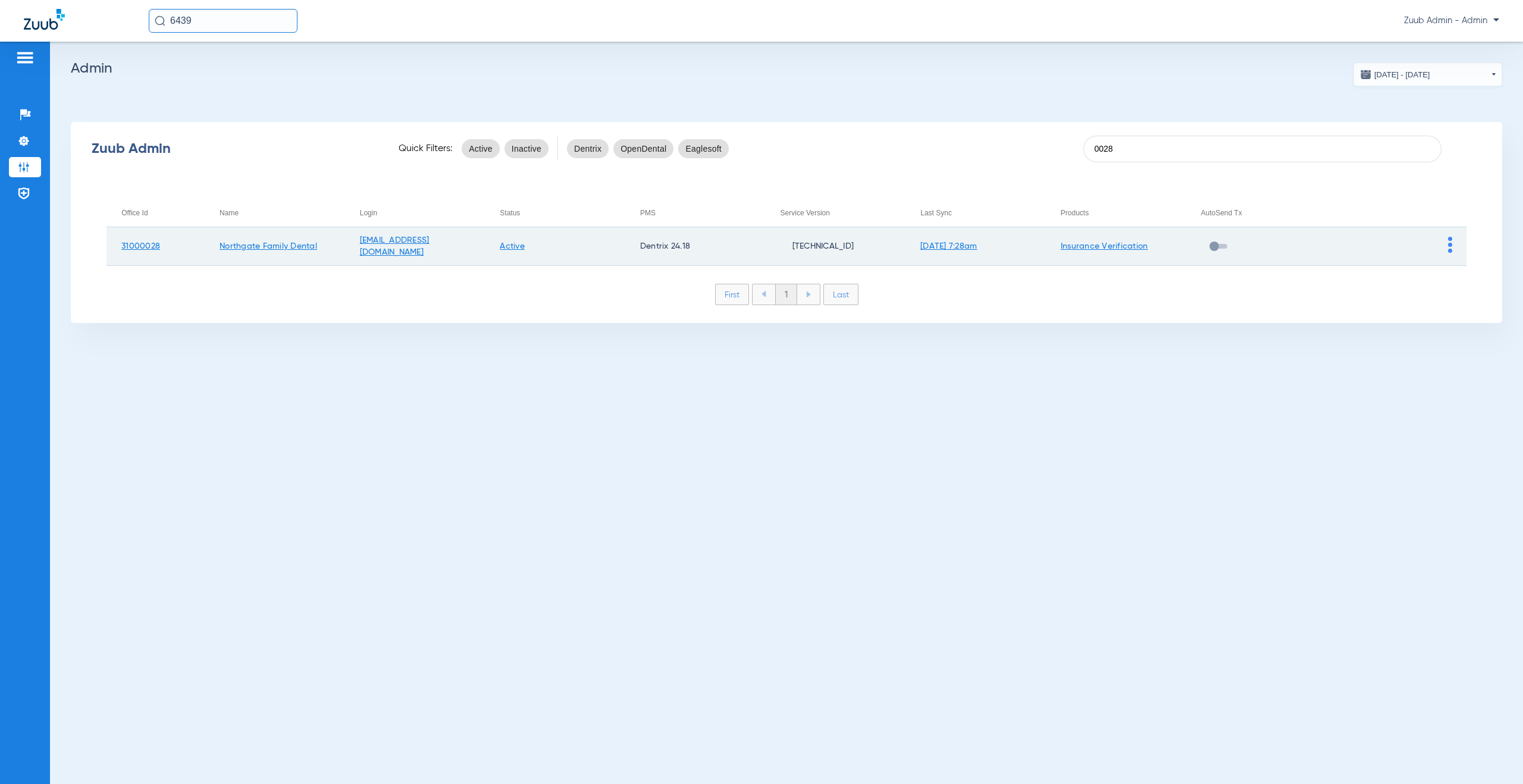
type input "0028"
click at [1450, 250] on img at bounding box center [1450, 244] width 4 height 16
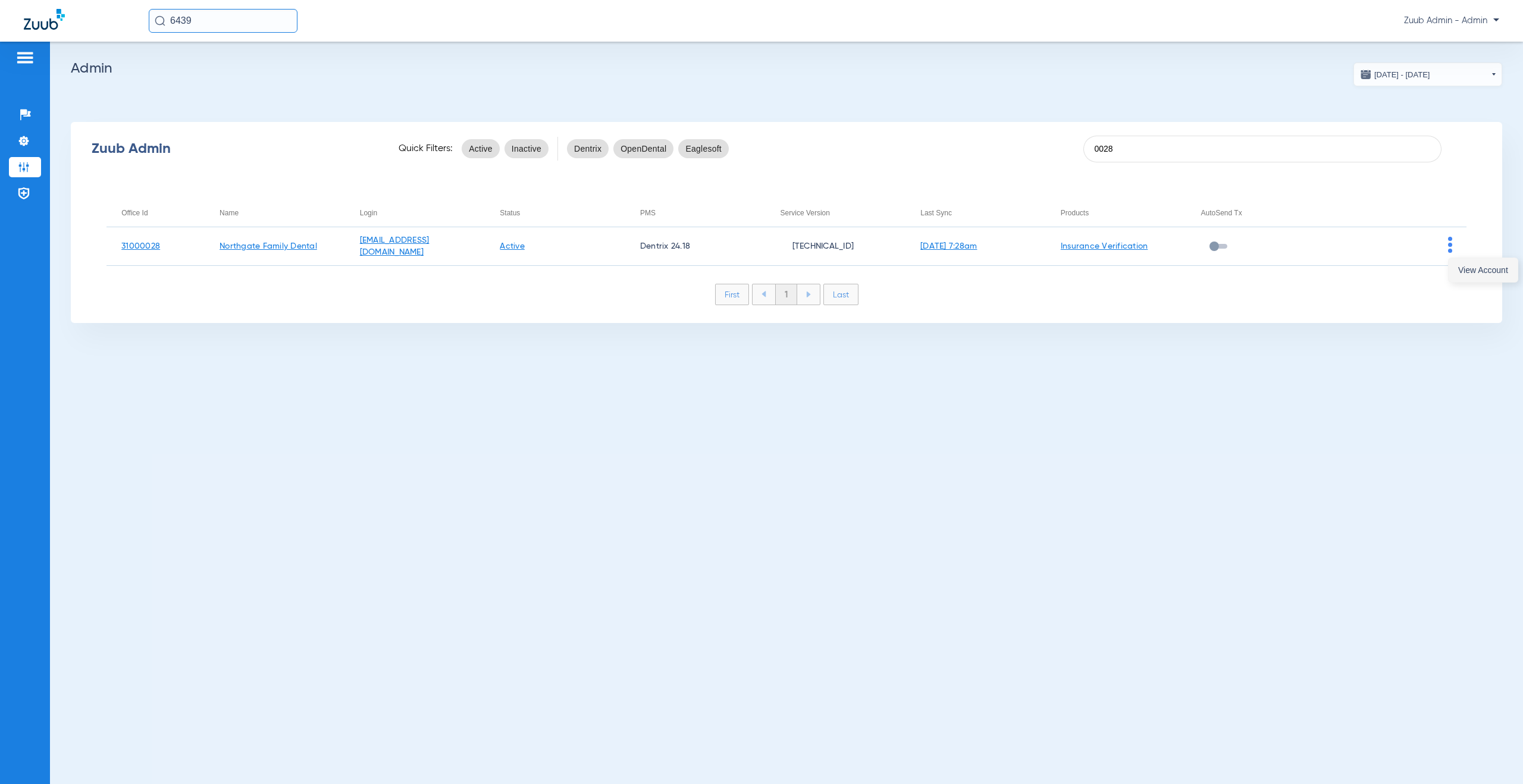
click at [1455, 273] on button "View Account" at bounding box center [1483, 270] width 69 height 24
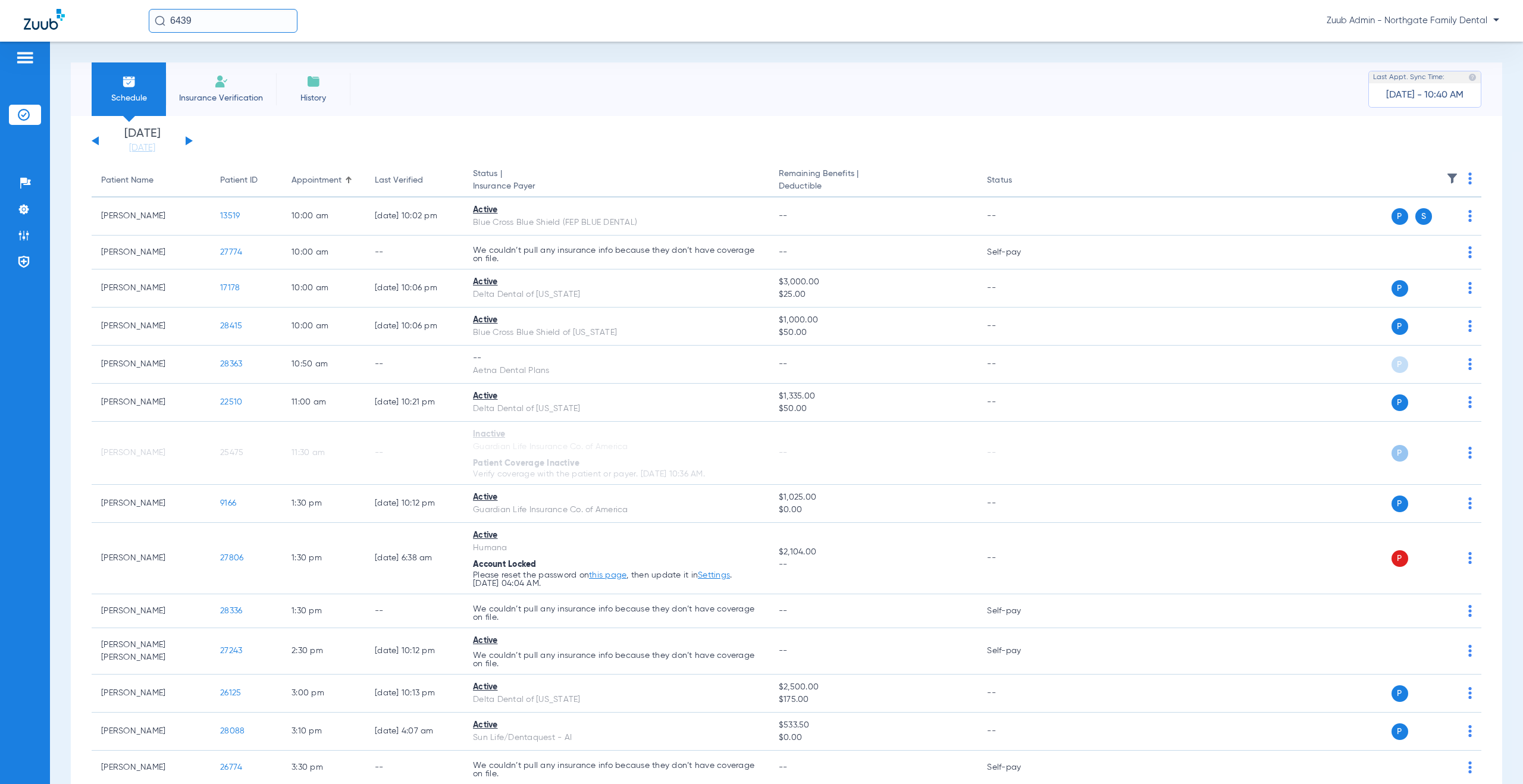
drag, startPoint x: 204, startPoint y: 24, endPoint x: 152, endPoint y: 17, distance: 52.5
click at [152, 17] on input "6439" at bounding box center [223, 21] width 149 height 24
type input "28376"
click at [206, 66] on td "[PERSON_NAME]" at bounding box center [196, 63] width 96 height 17
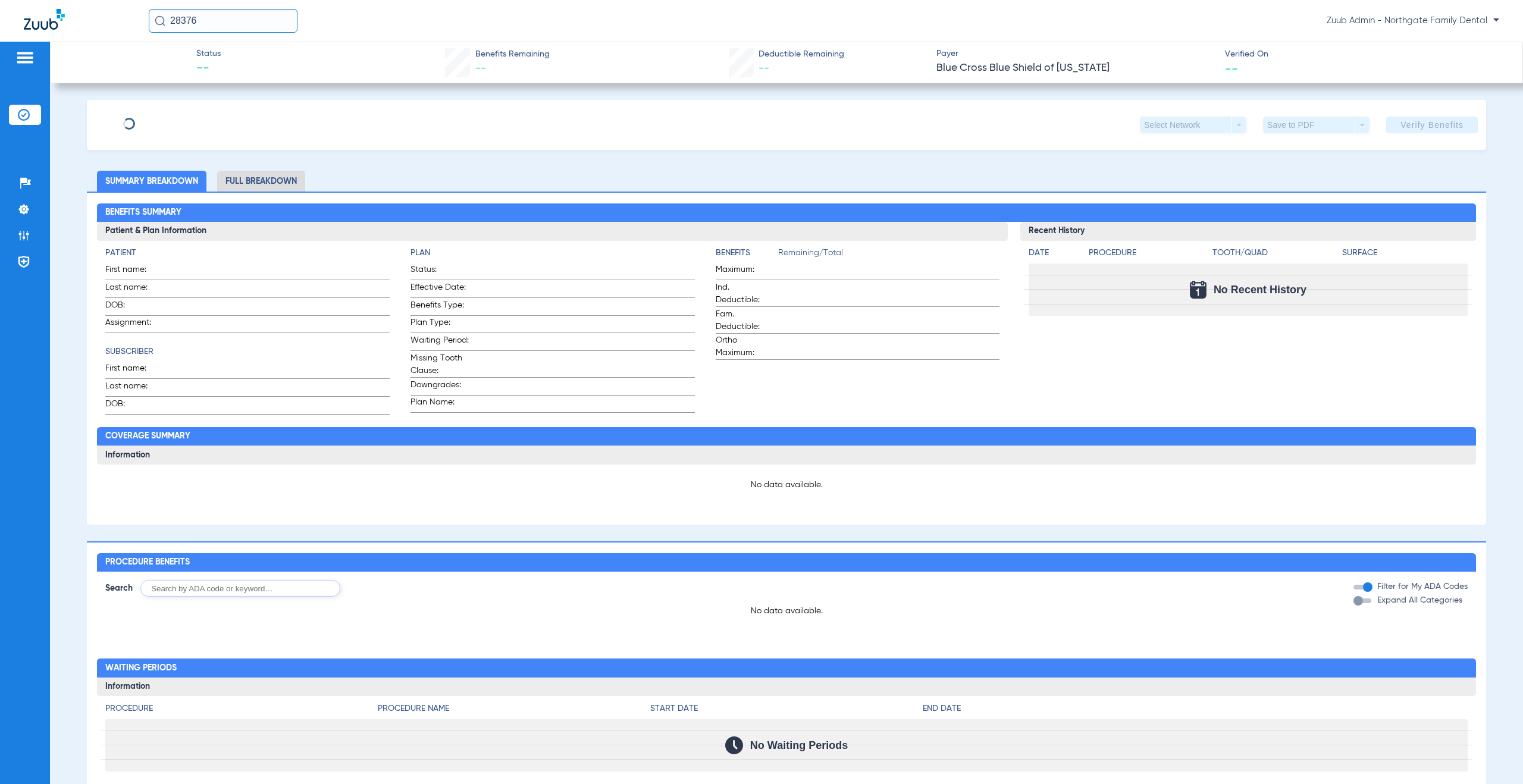
type input "[PERSON_NAME]"
type input "[DATE]"
type input "327029439"
type input "P75085"
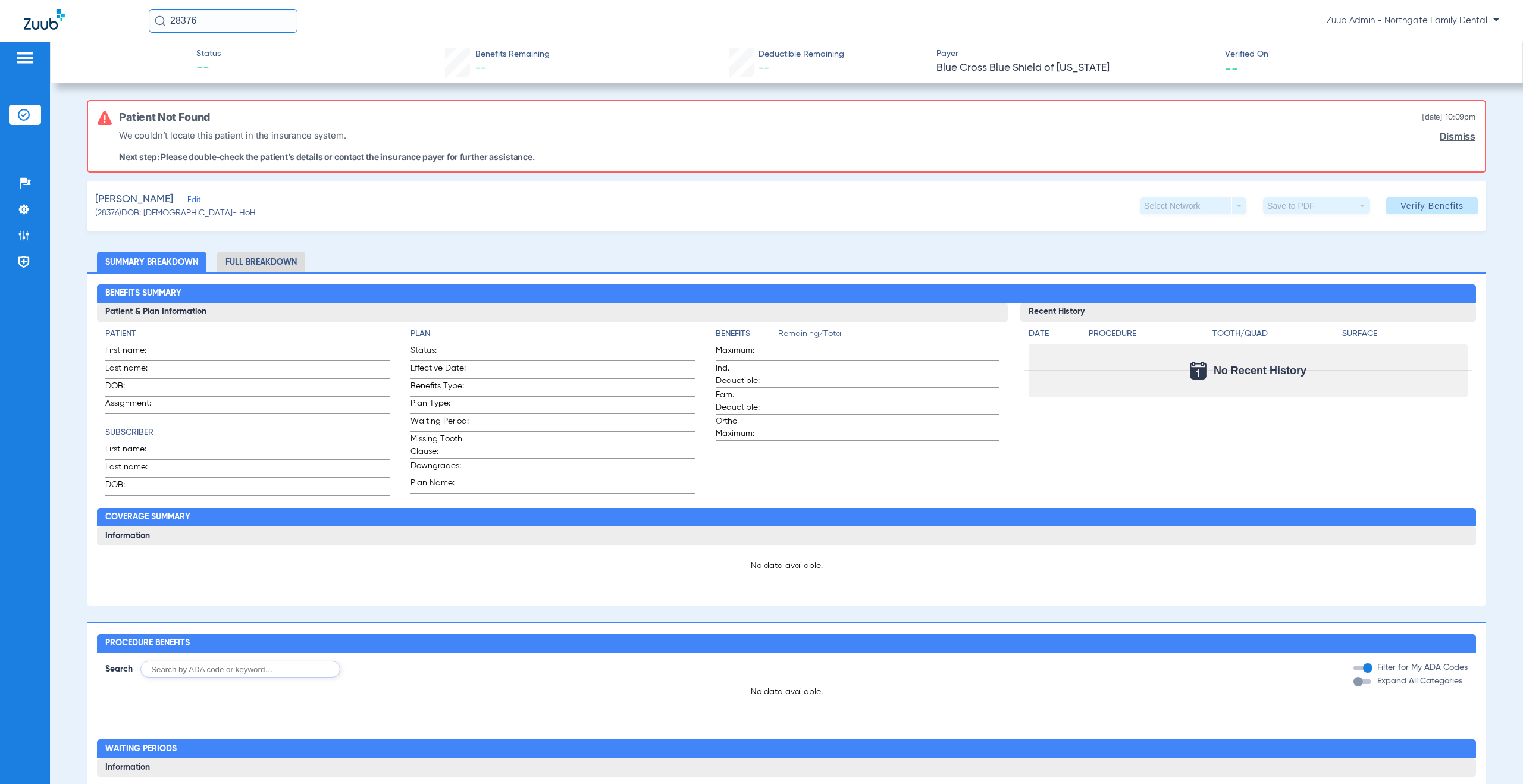
click at [188, 201] on span "Edit" at bounding box center [192, 201] width 10 height 11
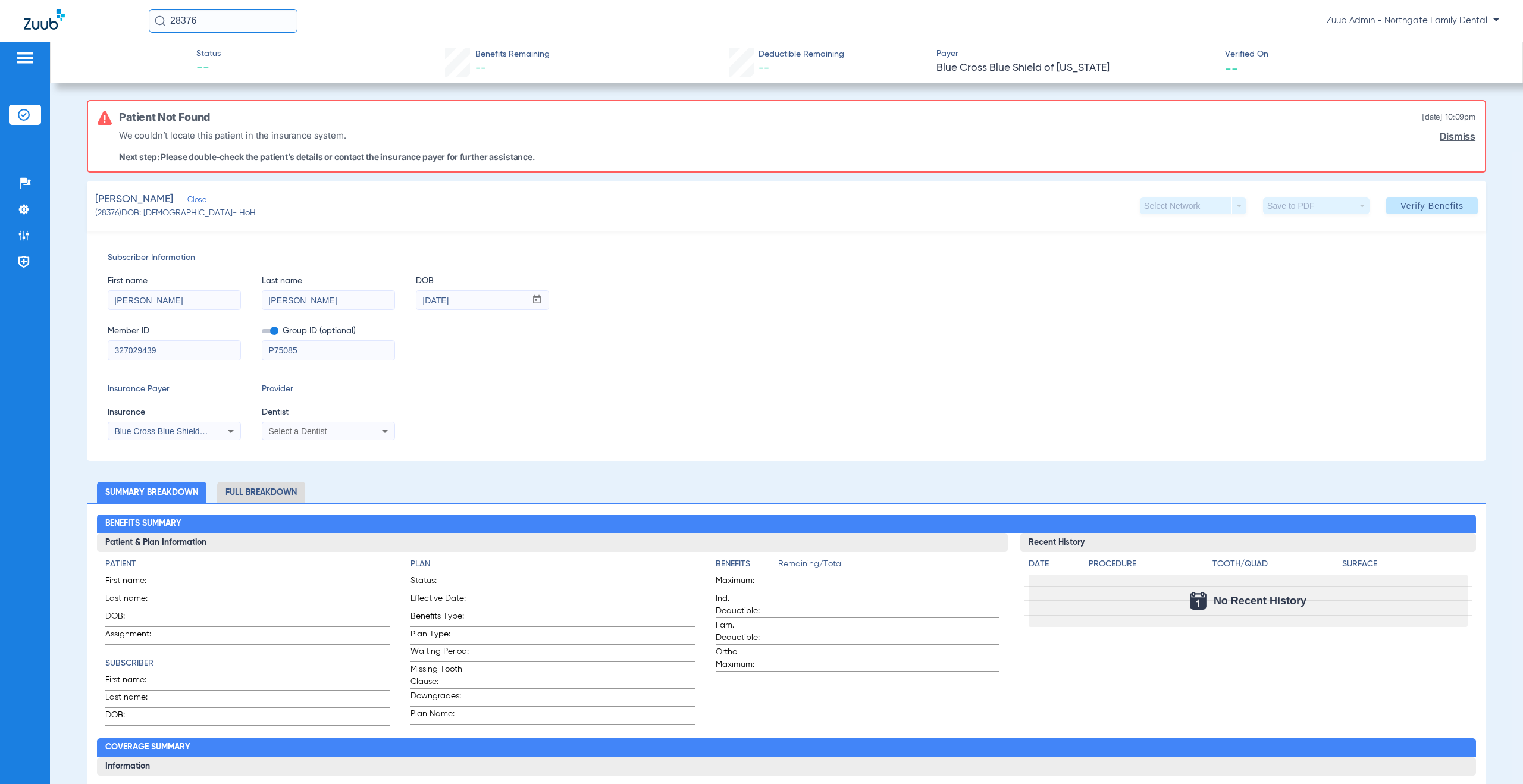
drag, startPoint x: 161, startPoint y: 347, endPoint x: 85, endPoint y: 344, distance: 76.1
click at [85, 344] on app-member-insurance-verification-view "Status -- Benefits Remaining -- Deductible Remaining -- Payer Blue Cross Blue S…" at bounding box center [787, 665] width 1473 height 1247
drag, startPoint x: 474, startPoint y: 300, endPoint x: 408, endPoint y: 299, distance: 66.0
click at [408, 299] on div "First name [PERSON_NAME] Last name [PERSON_NAME] mm / dd / yyyy [DATE]" at bounding box center [787, 287] width 1358 height 46
click at [35, 232] on li "Admin" at bounding box center [25, 235] width 32 height 20
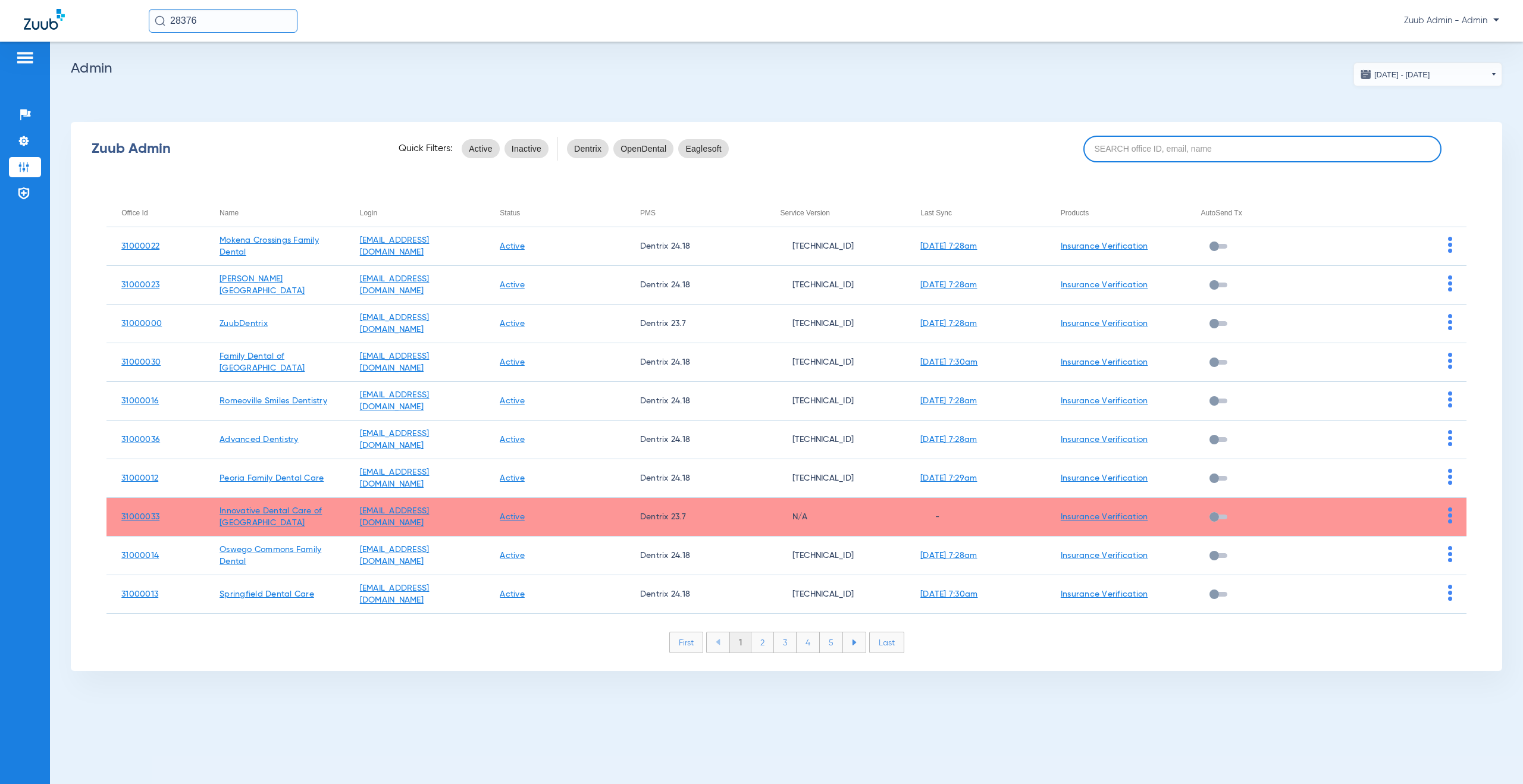
click at [1190, 154] on input at bounding box center [1263, 149] width 358 height 27
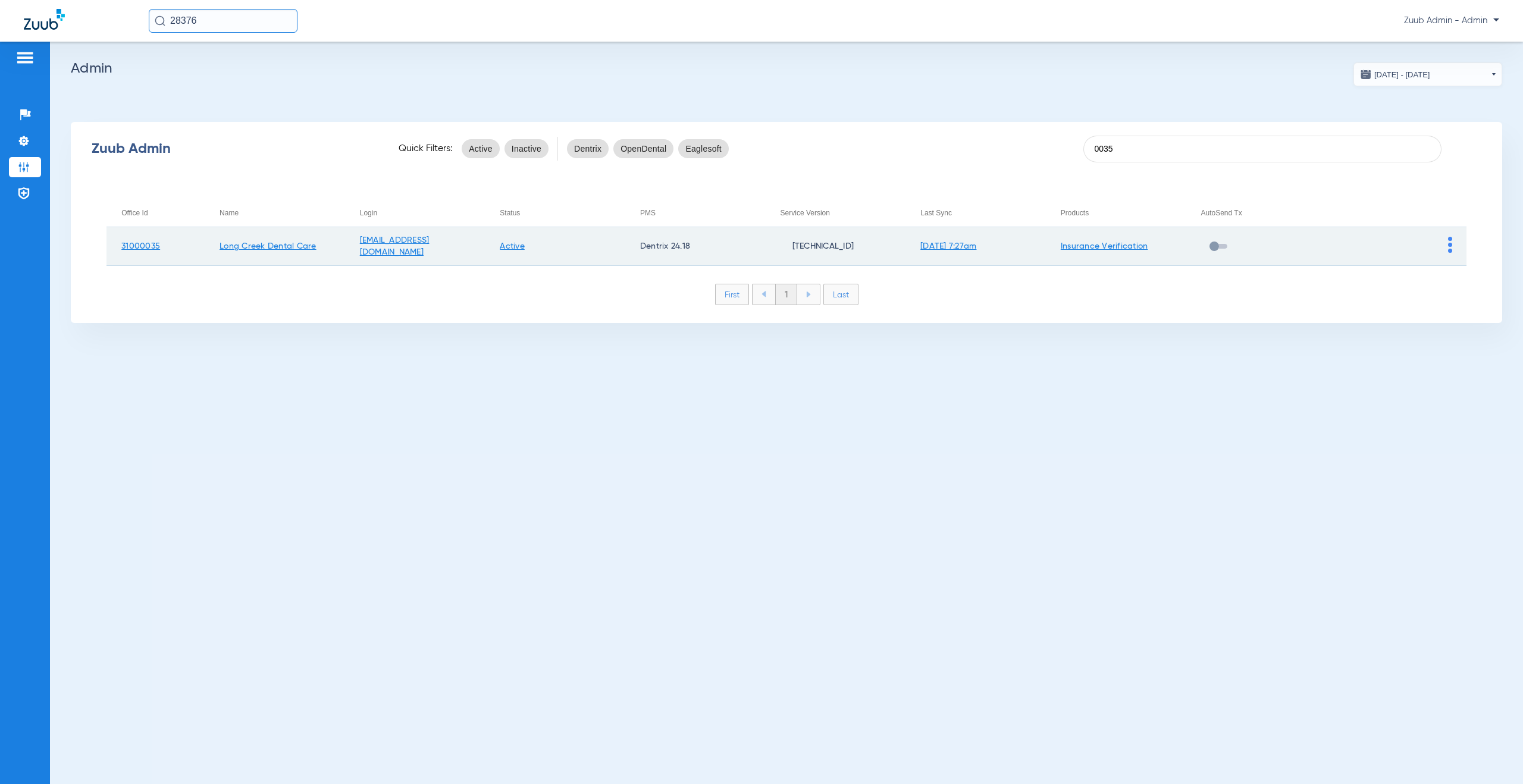
type input "0035"
click at [1451, 245] on img at bounding box center [1450, 244] width 4 height 16
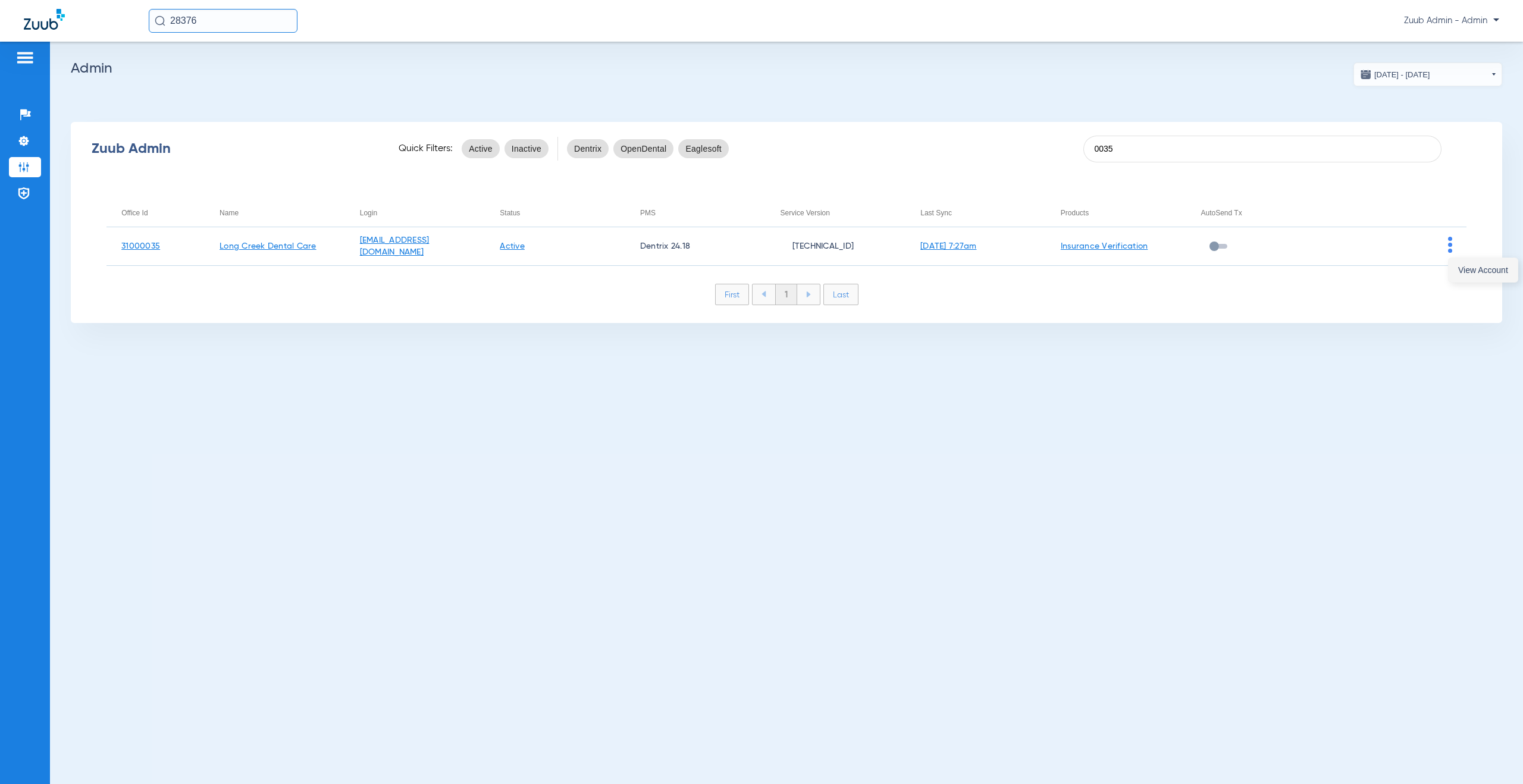
click at [1471, 267] on span "View Account" at bounding box center [1484, 270] width 50 height 9
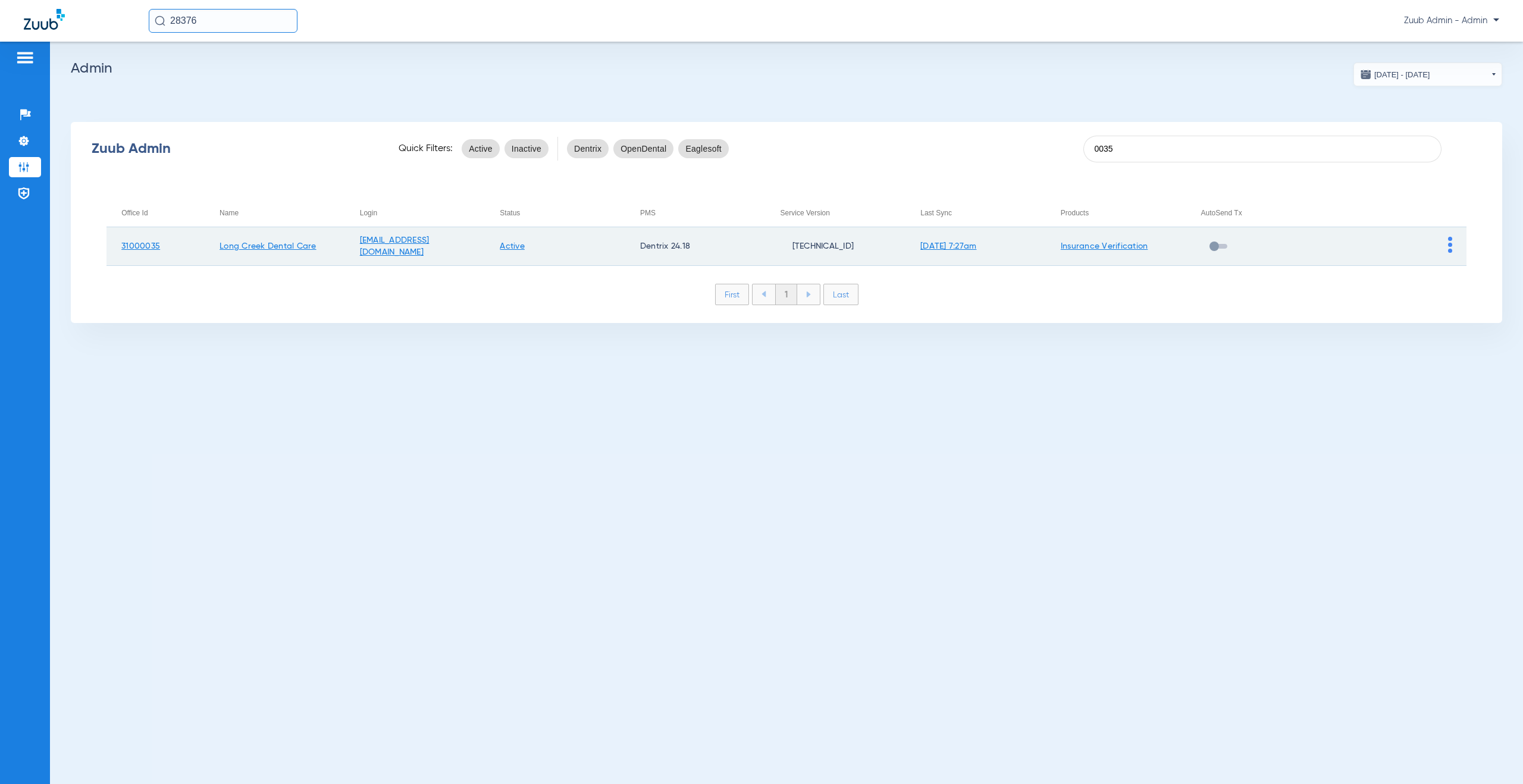
click at [1448, 244] on img at bounding box center [1450, 244] width 4 height 16
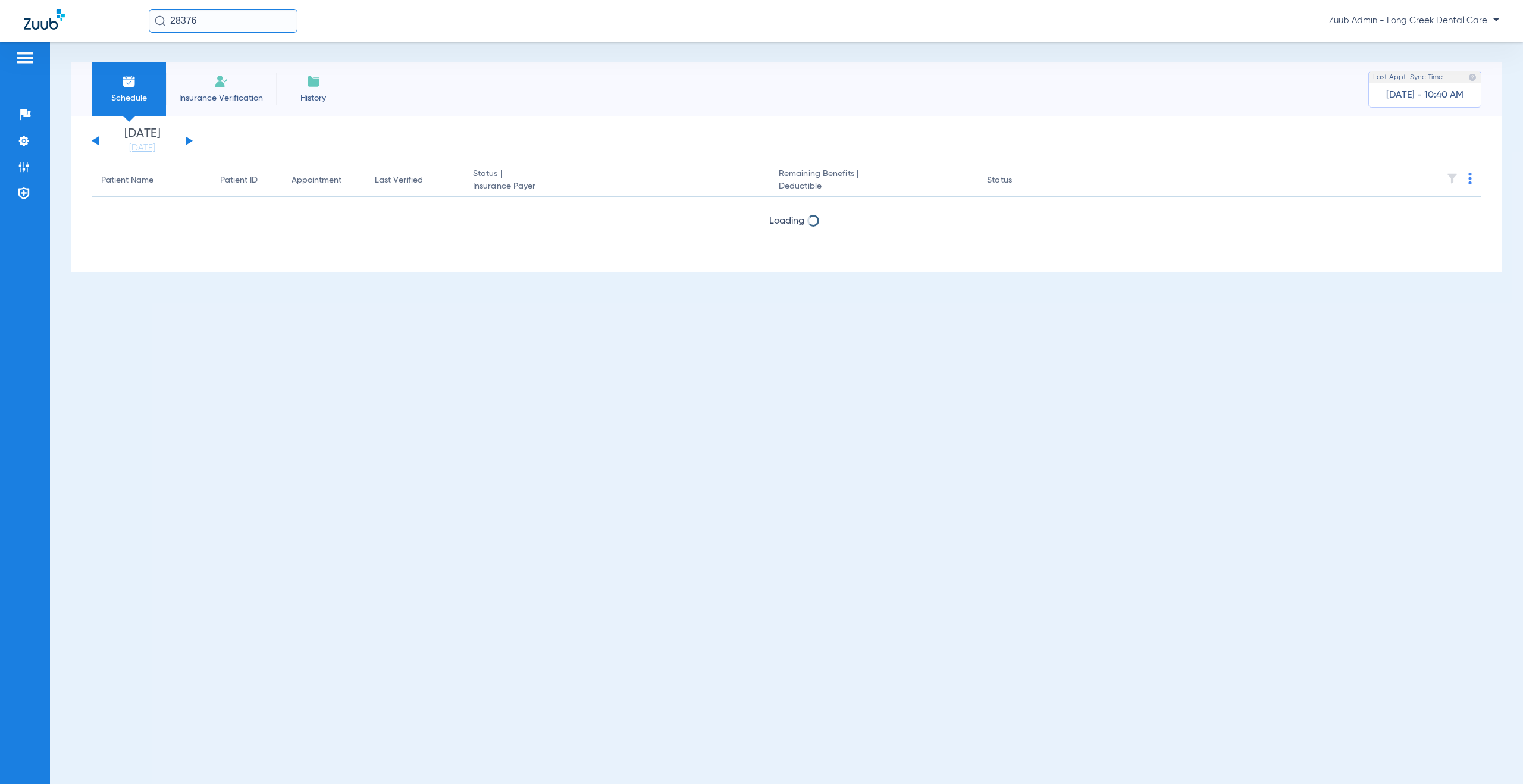
click at [1459, 273] on div "Schedule Insurance Verification History Last Appt. Sync Time: [DATE] - 10:40 AM…" at bounding box center [787, 413] width 1473 height 742
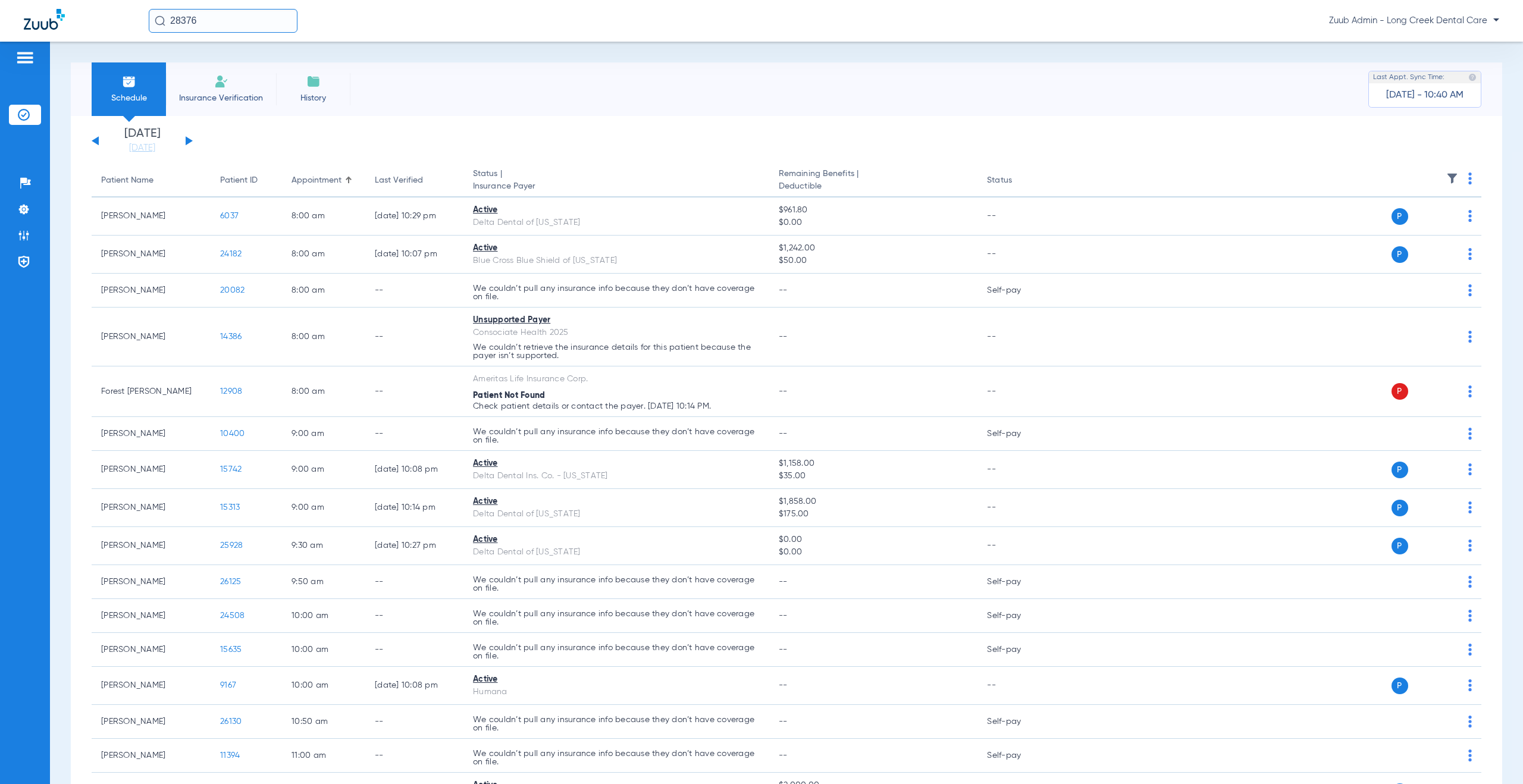
drag, startPoint x: 214, startPoint y: 17, endPoint x: 172, endPoint y: 15, distance: 42.0
click at [172, 15] on input "28376" at bounding box center [223, 21] width 149 height 24
type input "25353"
click at [201, 66] on span "[PERSON_NAME]" at bounding box center [190, 63] width 67 height 9
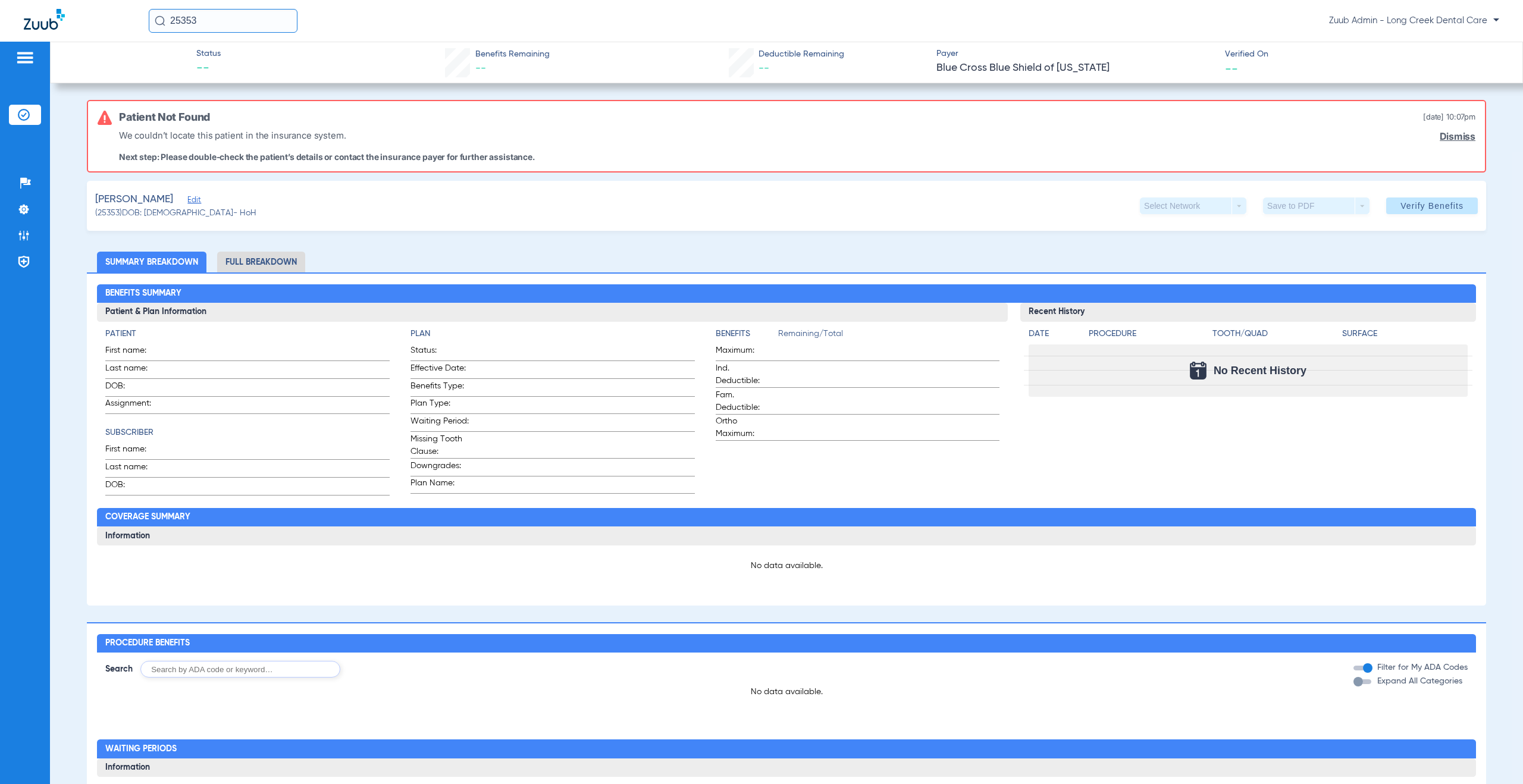
click at [188, 202] on span "Edit" at bounding box center [192, 201] width 10 height 11
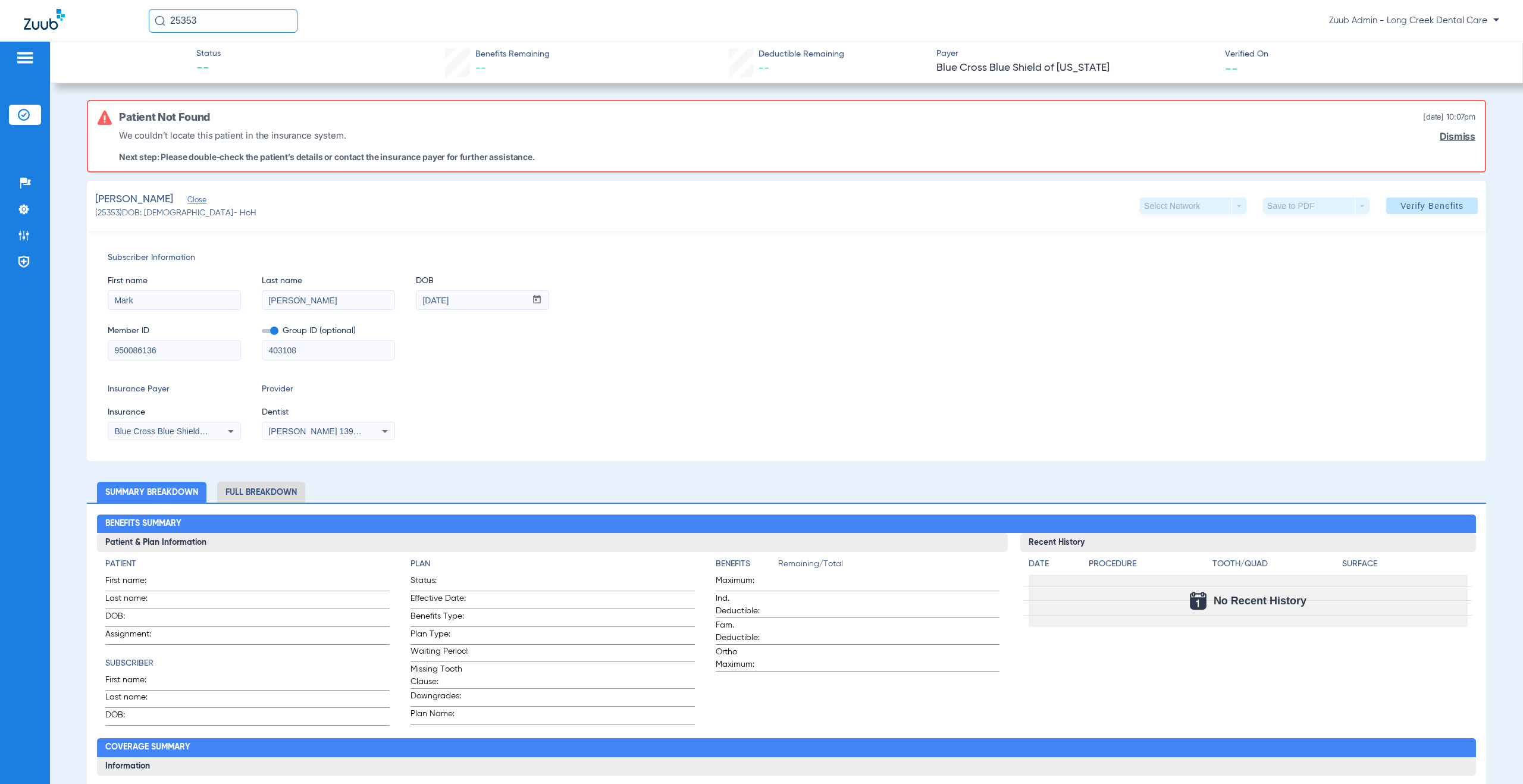
drag, startPoint x: 173, startPoint y: 355, endPoint x: 80, endPoint y: 353, distance: 93.0
click at [80, 353] on app-member-insurance-verification-view "Status -- Benefits Remaining -- Deductible Remaining -- Payer Blue Cross Blue S…" at bounding box center [787, 665] width 1473 height 1247
drag, startPoint x: 469, startPoint y: 302, endPoint x: 416, endPoint y: 302, distance: 53.0
click at [417, 302] on input "[DATE]" at bounding box center [471, 300] width 110 height 19
click at [4, 233] on div "Patients Insurance Verification Setup Help Center Settings Admin Payer Network" at bounding box center [25, 434] width 50 height 784
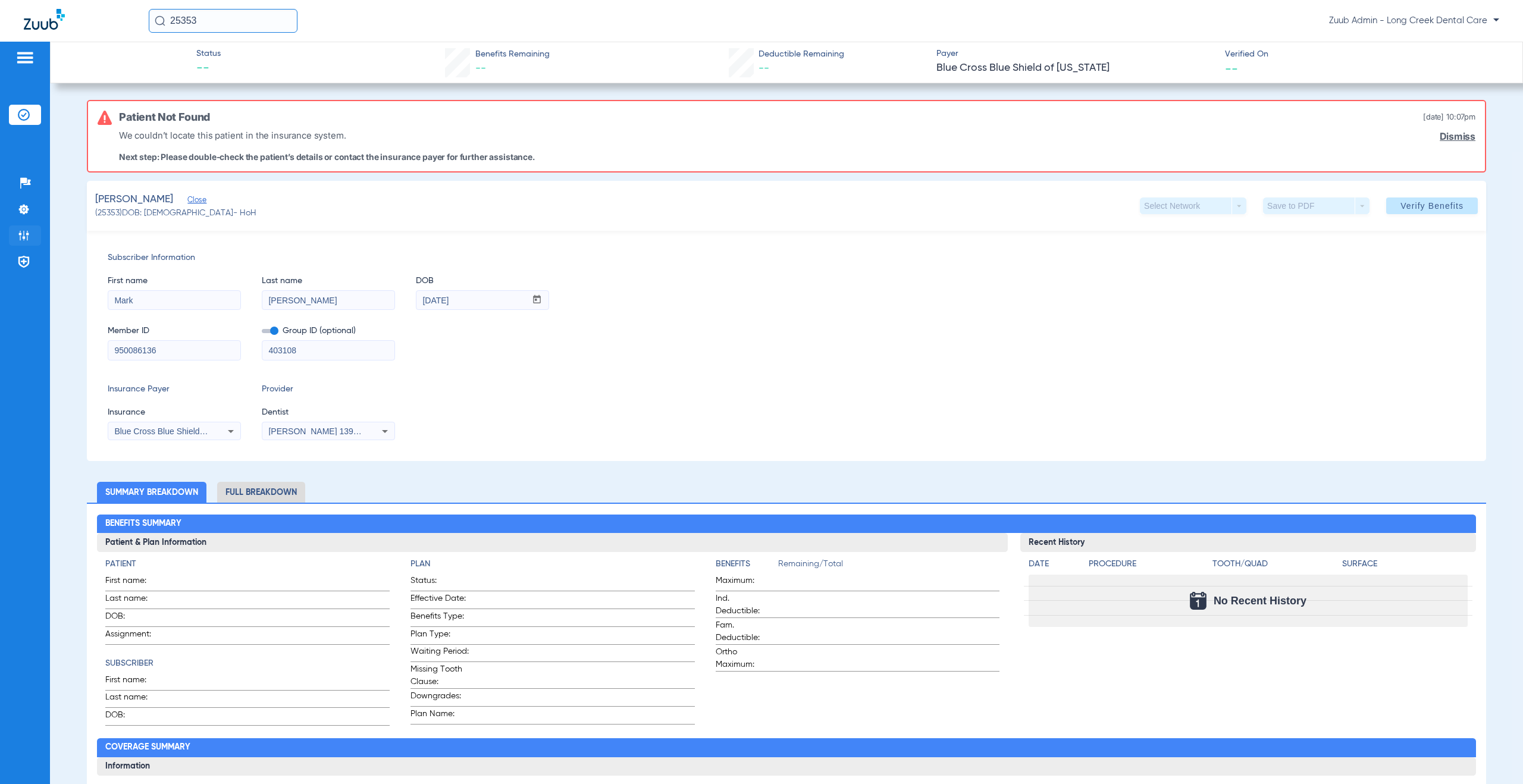
click at [34, 235] on li "Admin" at bounding box center [25, 235] width 32 height 20
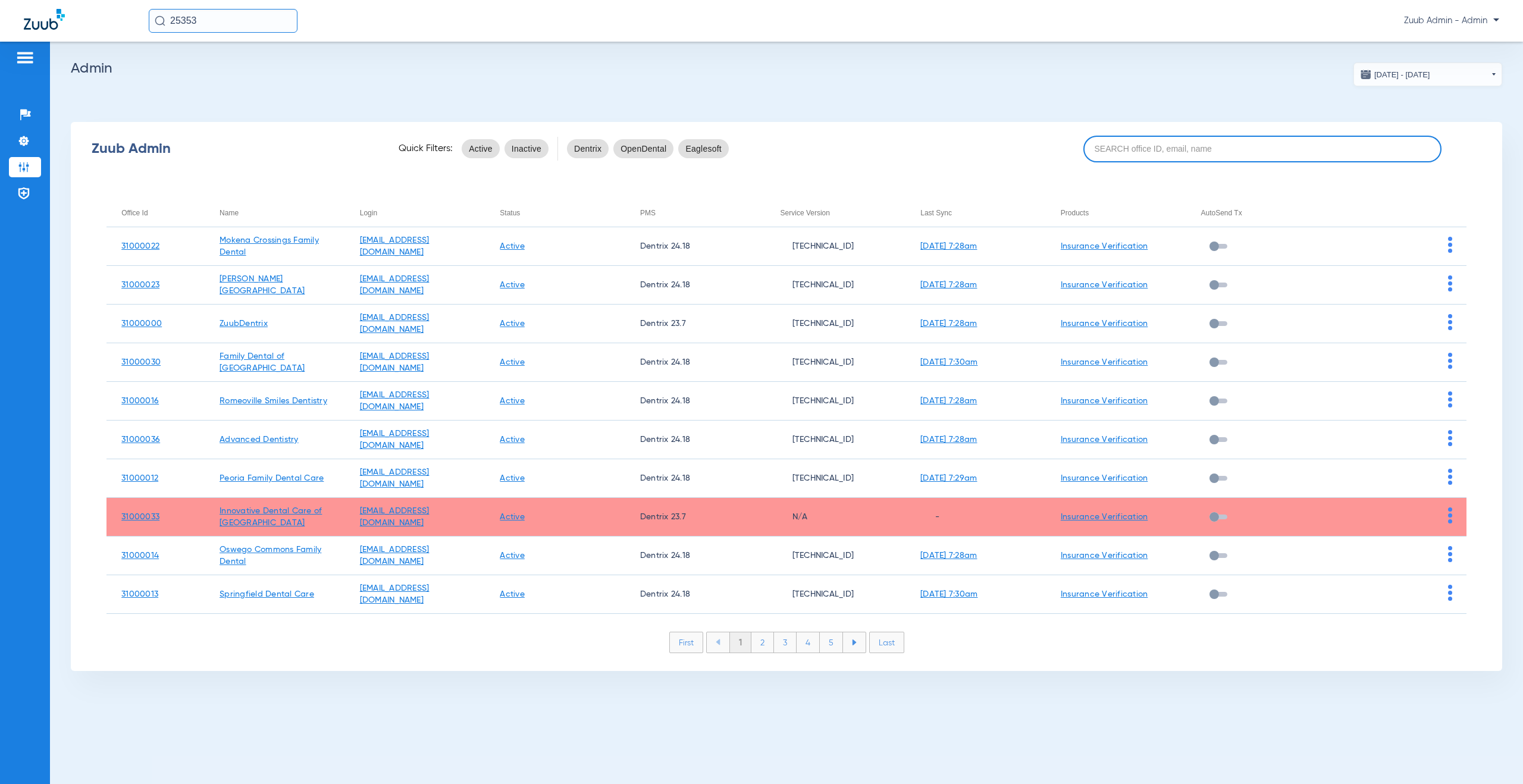
click at [1142, 143] on input at bounding box center [1263, 149] width 358 height 27
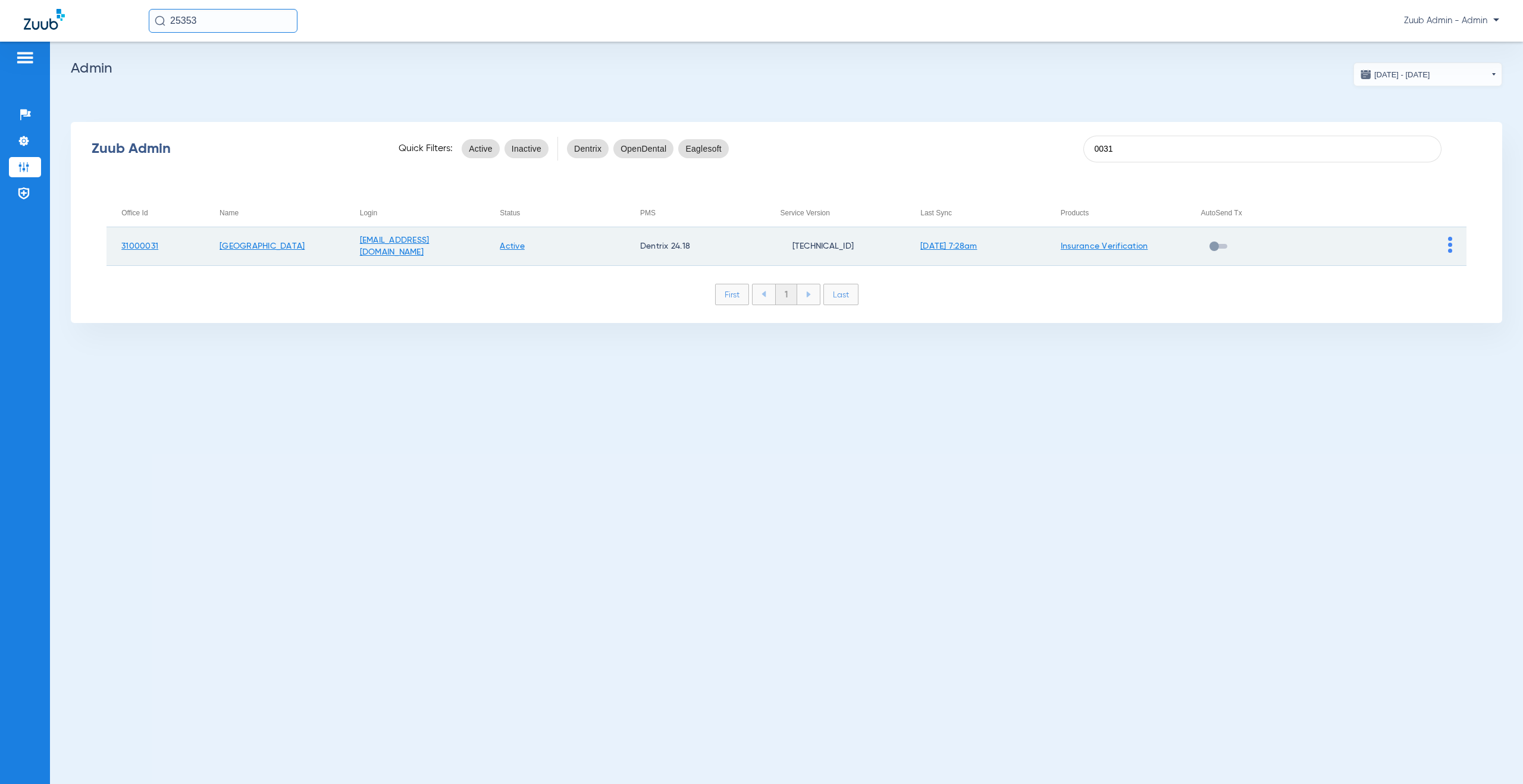
type input "0031"
click at [1449, 243] on img at bounding box center [1450, 244] width 4 height 16
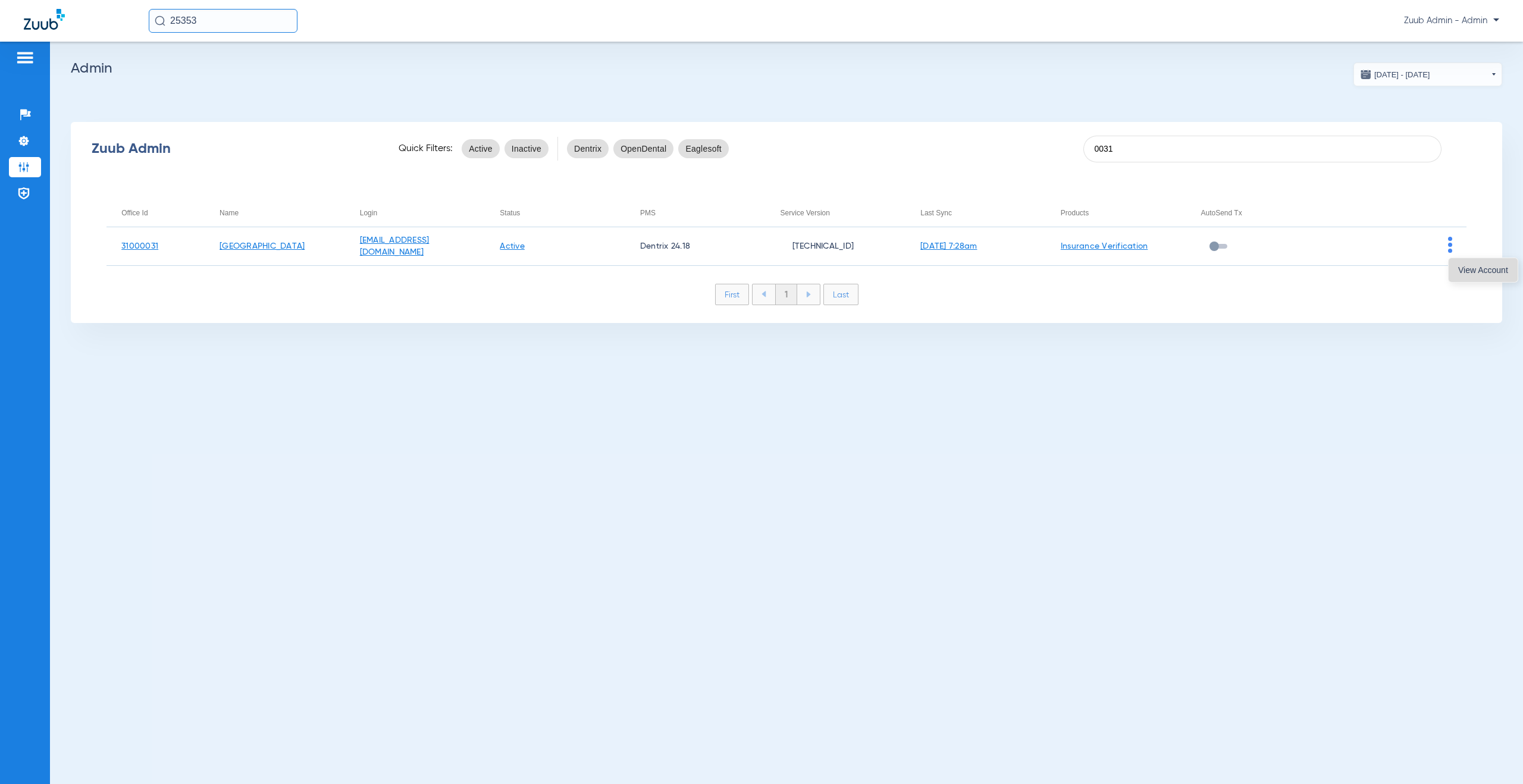
click at [1454, 269] on button "View Account" at bounding box center [1483, 270] width 69 height 24
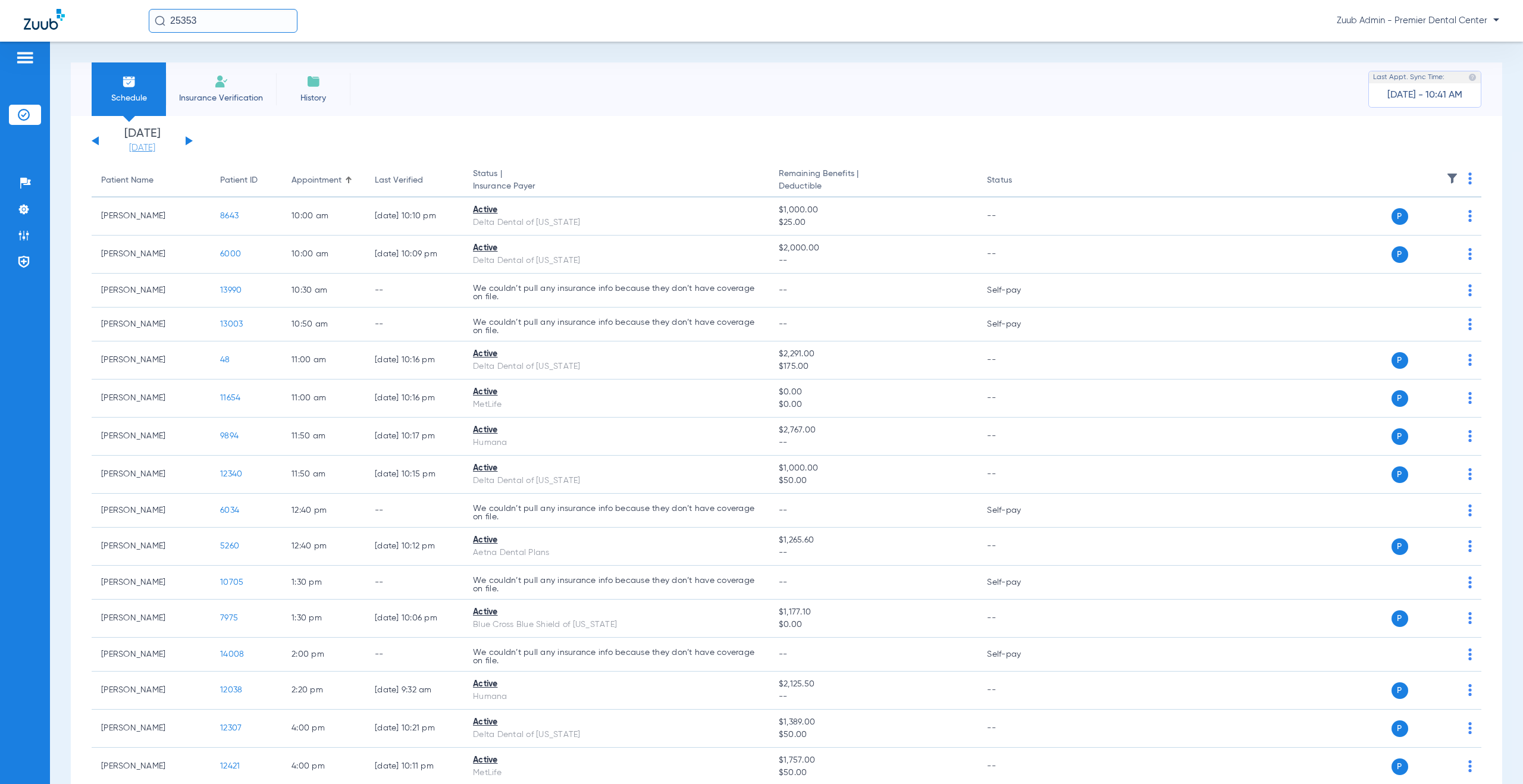
click at [124, 148] on link "[DATE]" at bounding box center [142, 148] width 72 height 12
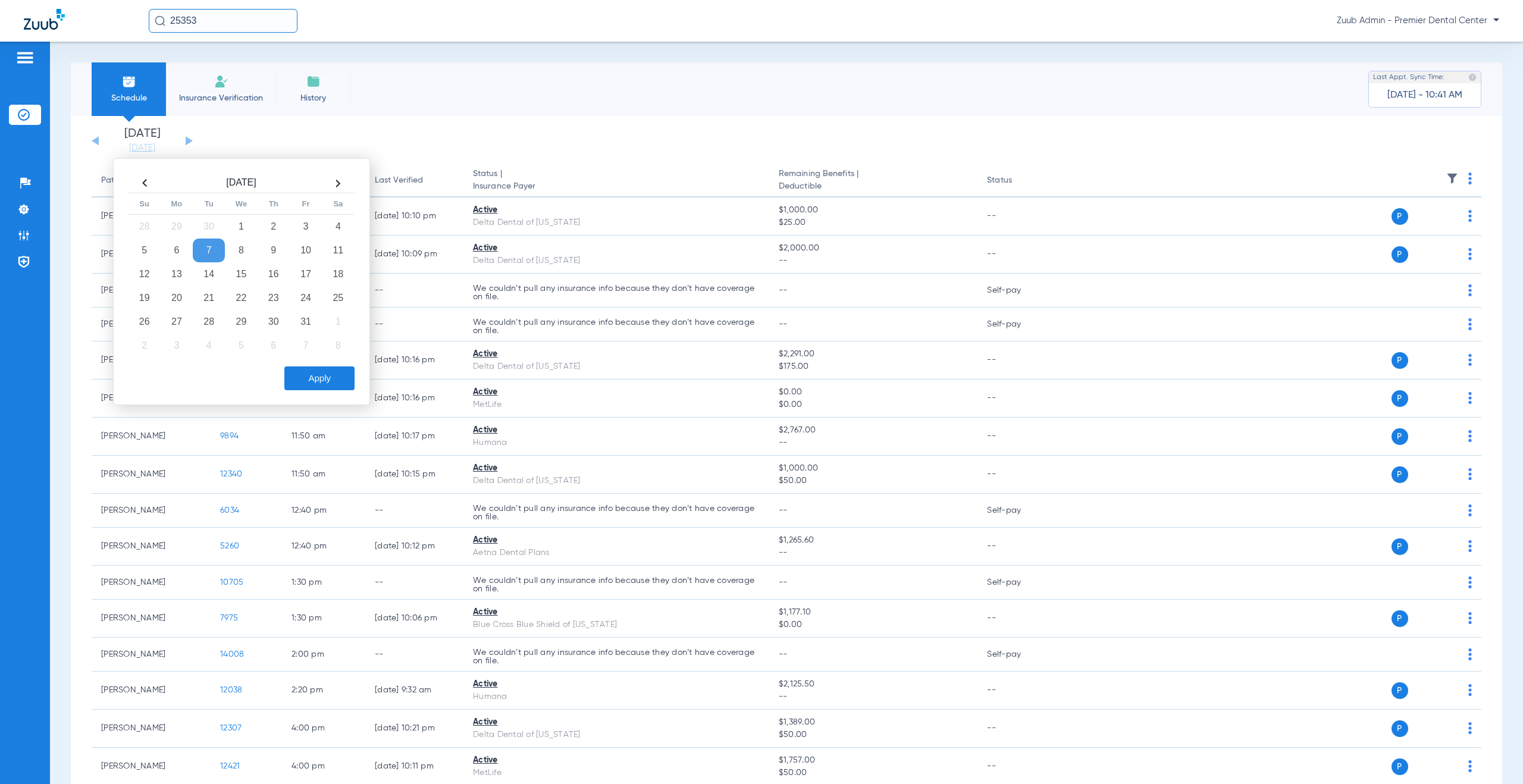
click at [146, 183] on th at bounding box center [145, 183] width 32 height 19
click at [175, 252] on td "8" at bounding box center [177, 250] width 32 height 24
click at [321, 378] on button "Apply" at bounding box center [319, 378] width 70 height 24
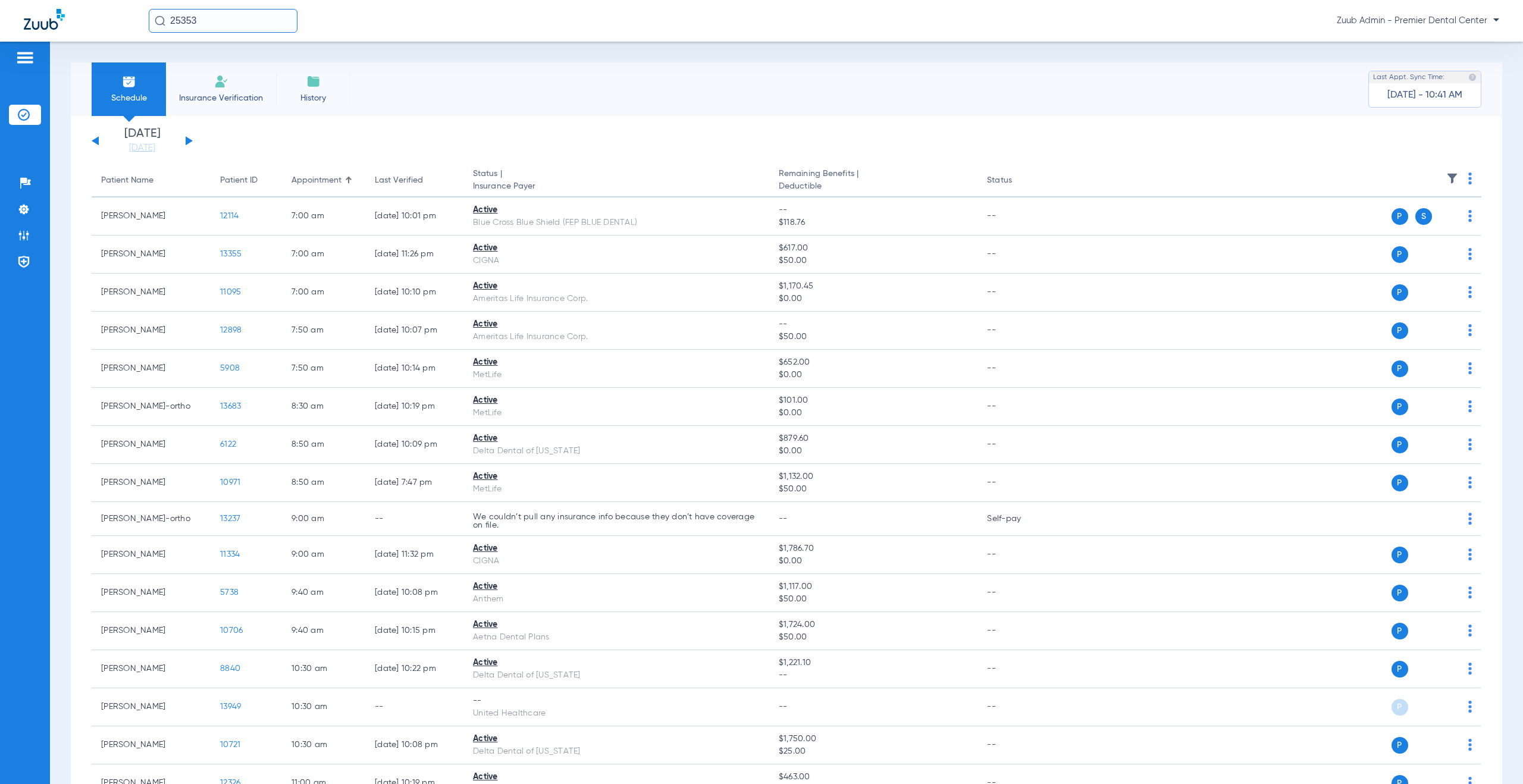
click at [1446, 179] on img at bounding box center [1452, 178] width 12 height 12
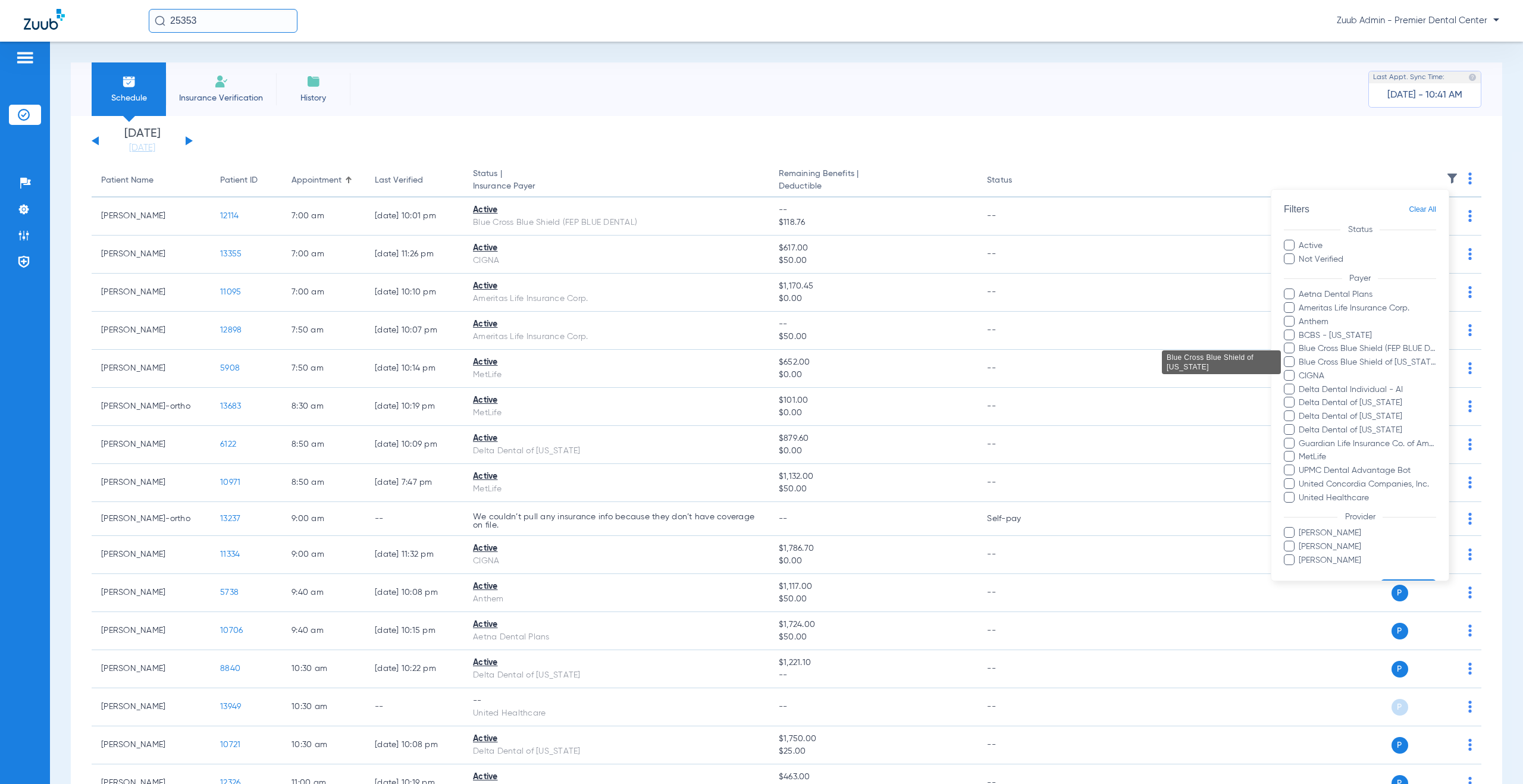
click at [1369, 360] on span "Blue Cross Blue Shield of [US_STATE]" at bounding box center [1367, 363] width 138 height 12
click at [1301, 371] on input "Blue Cross Blue Shield of [US_STATE]" at bounding box center [1301, 371] width 0 height 0
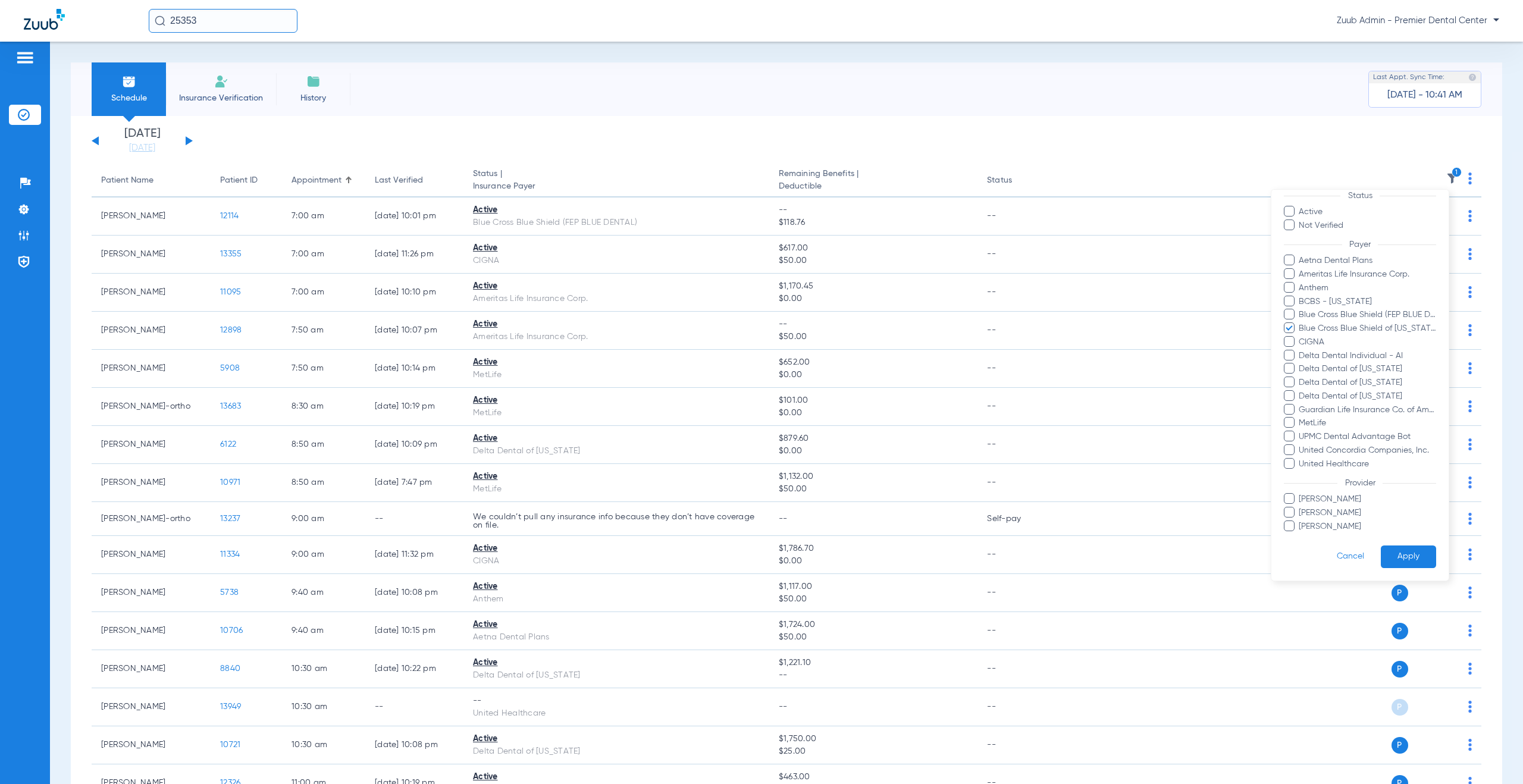
click at [1397, 553] on button "Apply" at bounding box center [1408, 556] width 55 height 23
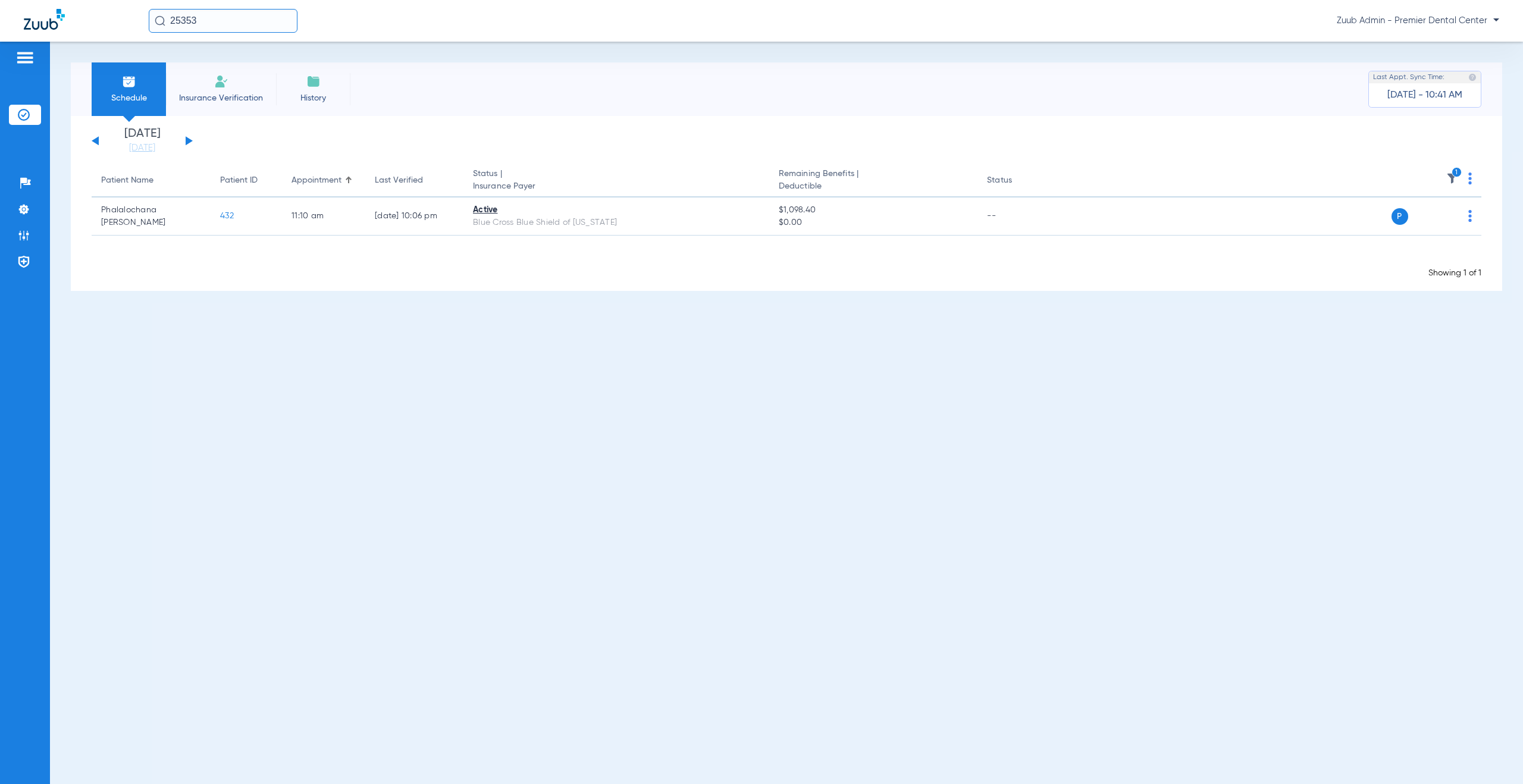
click at [192, 140] on div "[DATE] [DATE] [DATE] [DATE] [DATE] [DATE] [DATE] [DATE] [DATE] [DATE] [DATE] [D…" at bounding box center [142, 141] width 101 height 26
click at [188, 140] on button at bounding box center [189, 140] width 7 height 9
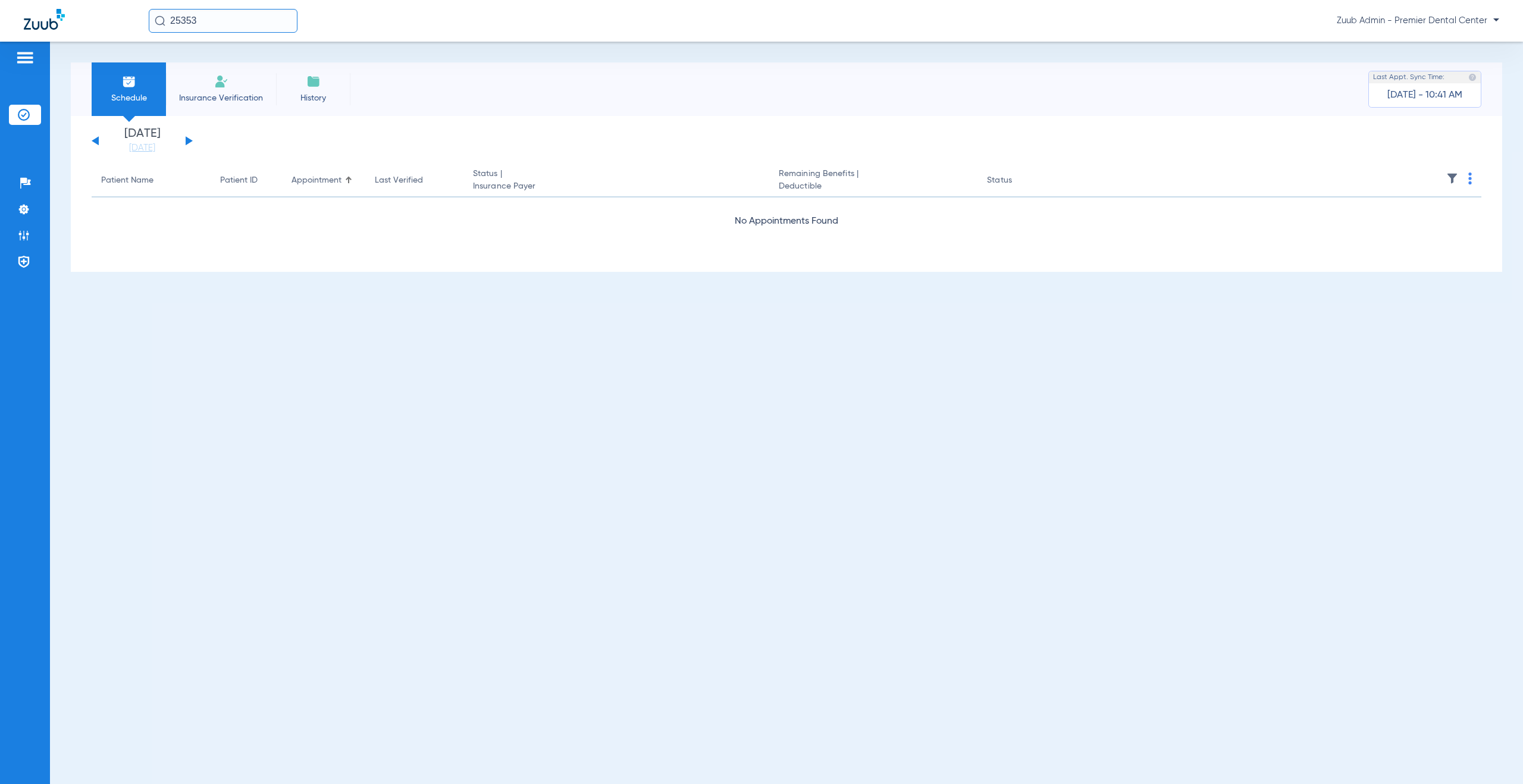
click at [188, 140] on button at bounding box center [189, 140] width 7 height 9
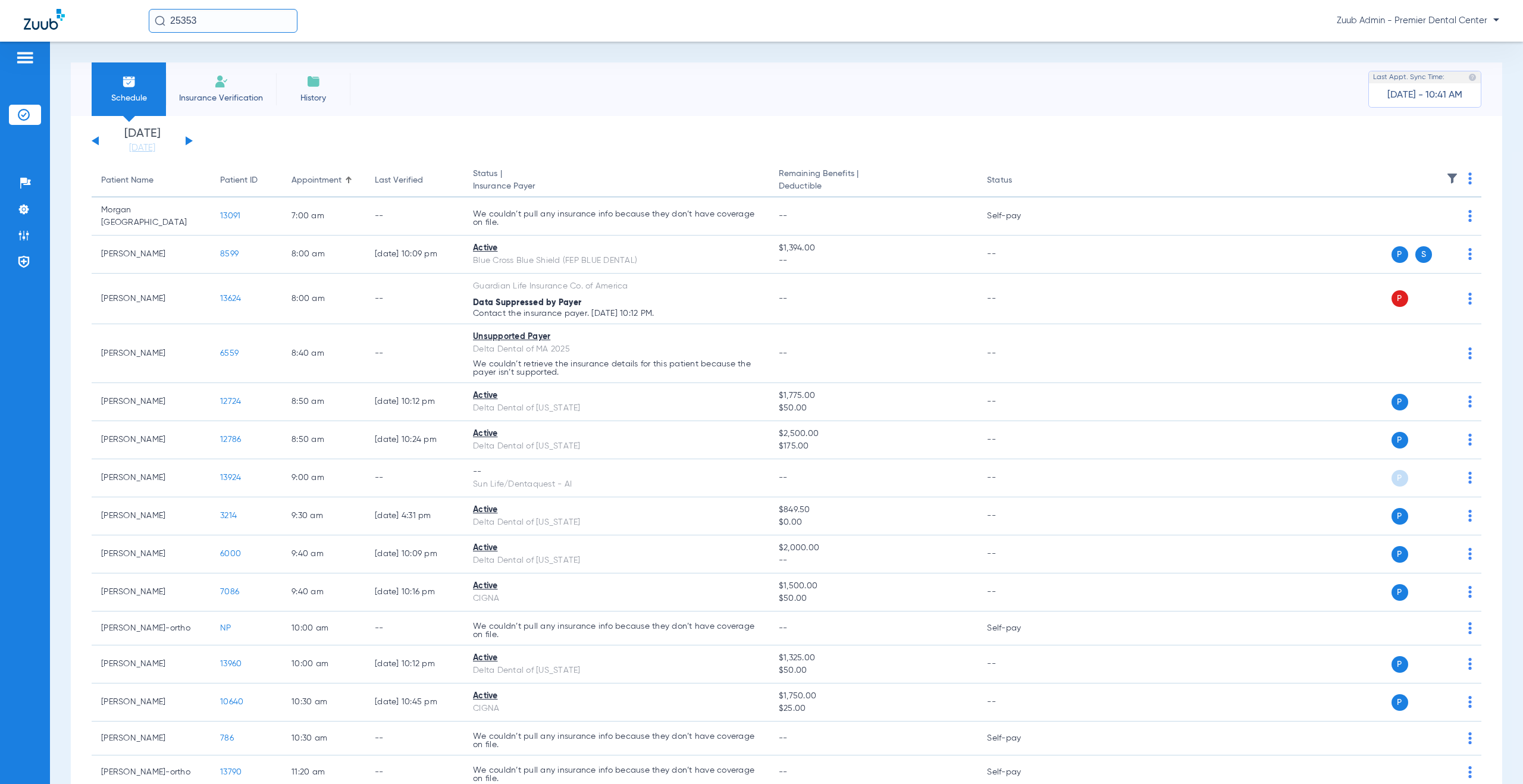
click at [1446, 175] on img at bounding box center [1452, 178] width 12 height 12
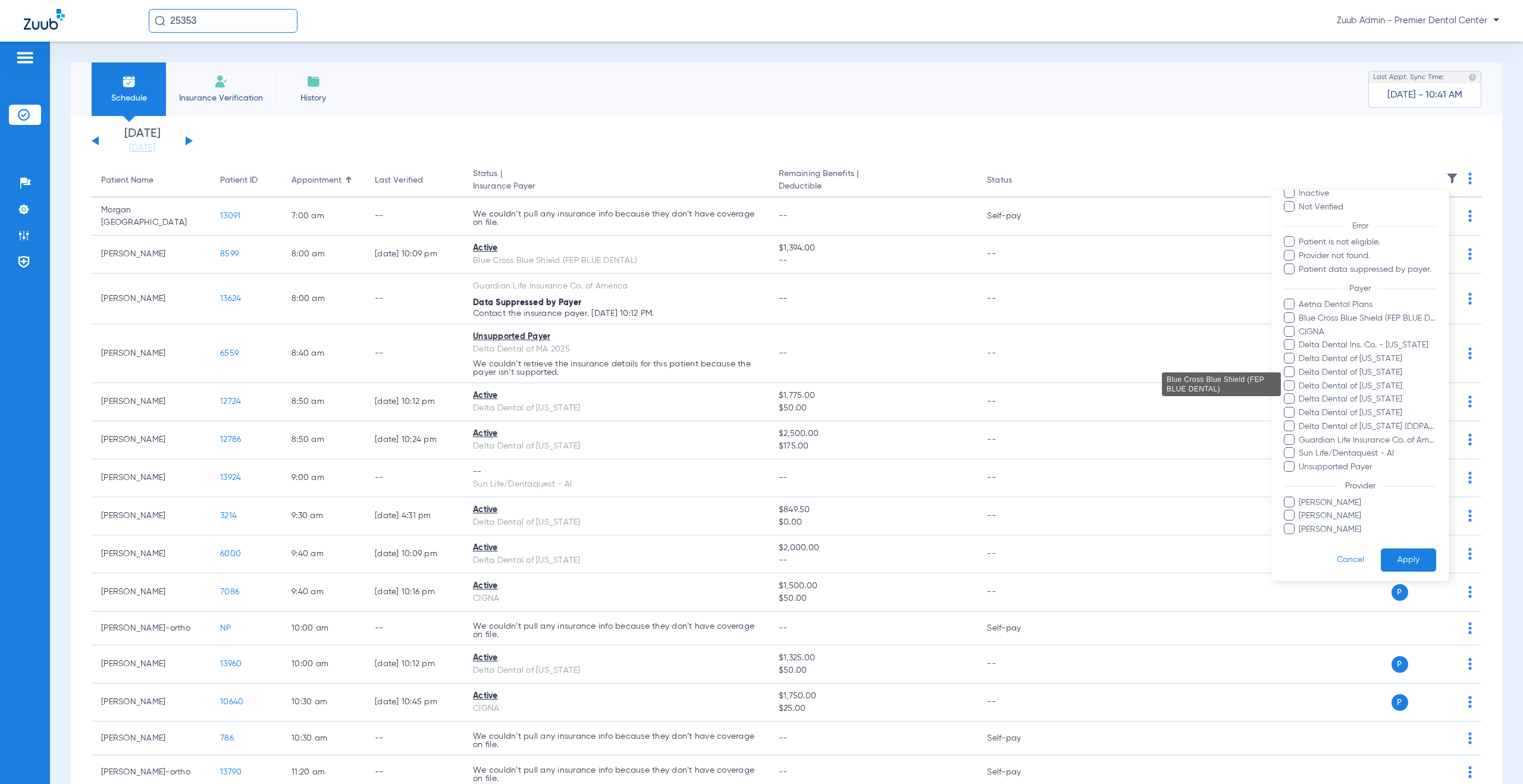
scroll to position [70, 0]
click at [341, 126] on div at bounding box center [761, 392] width 1523 height 784
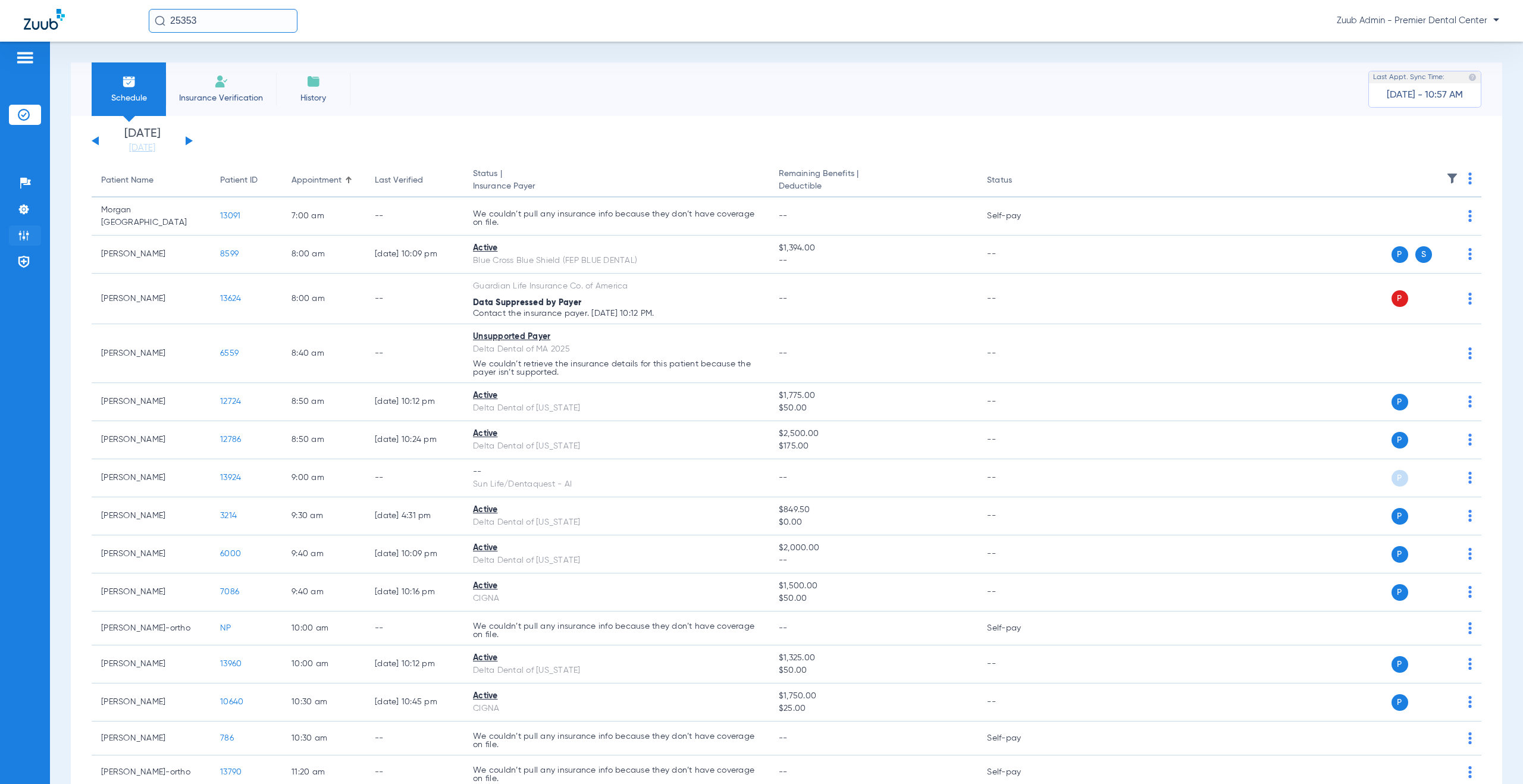
click at [26, 240] on img at bounding box center [23, 235] width 12 height 12
